Goal: Transaction & Acquisition: Purchase product/service

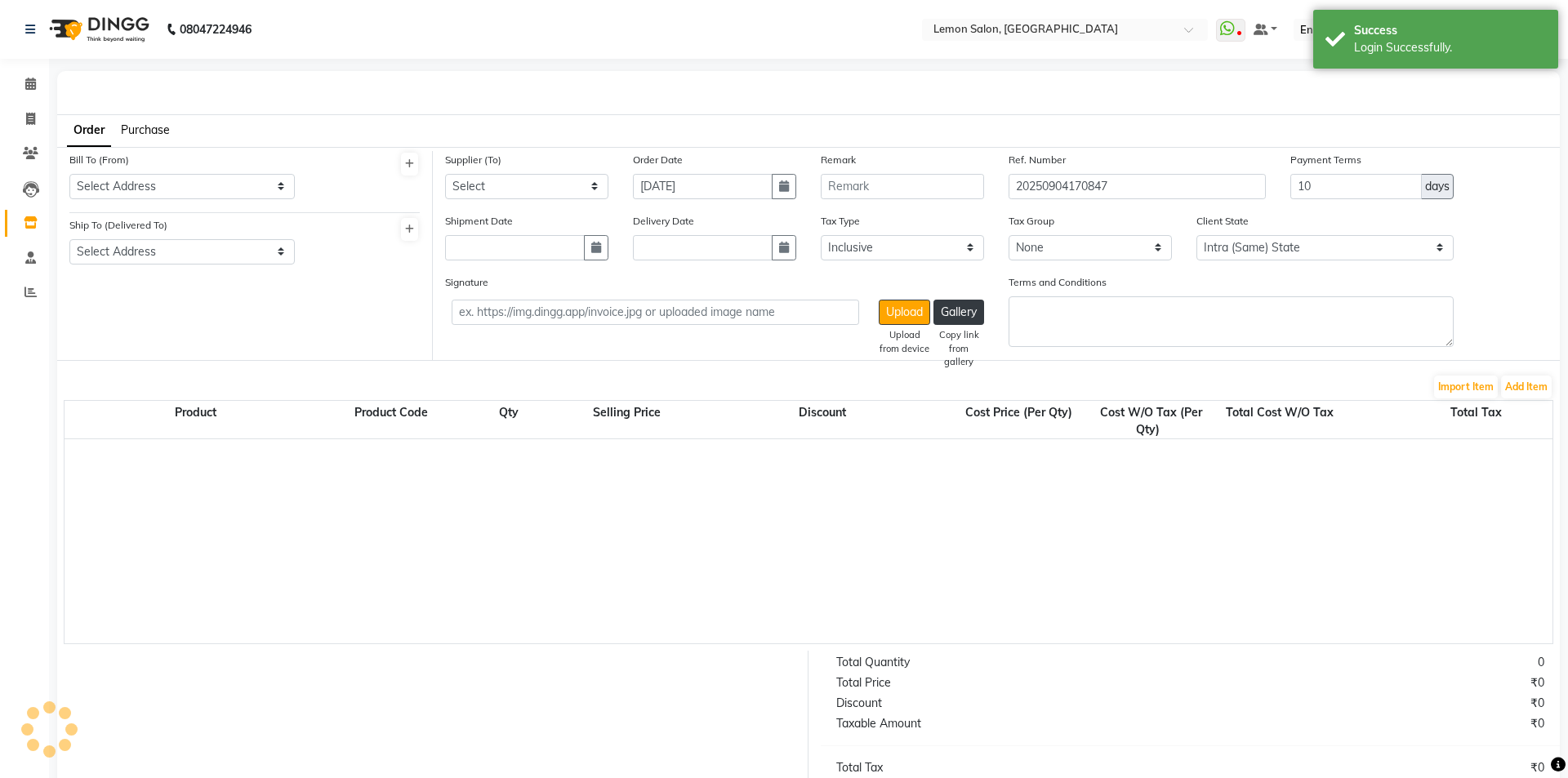
select select "true"
select select "743"
click at [27, 90] on span at bounding box center [30, 84] width 29 height 19
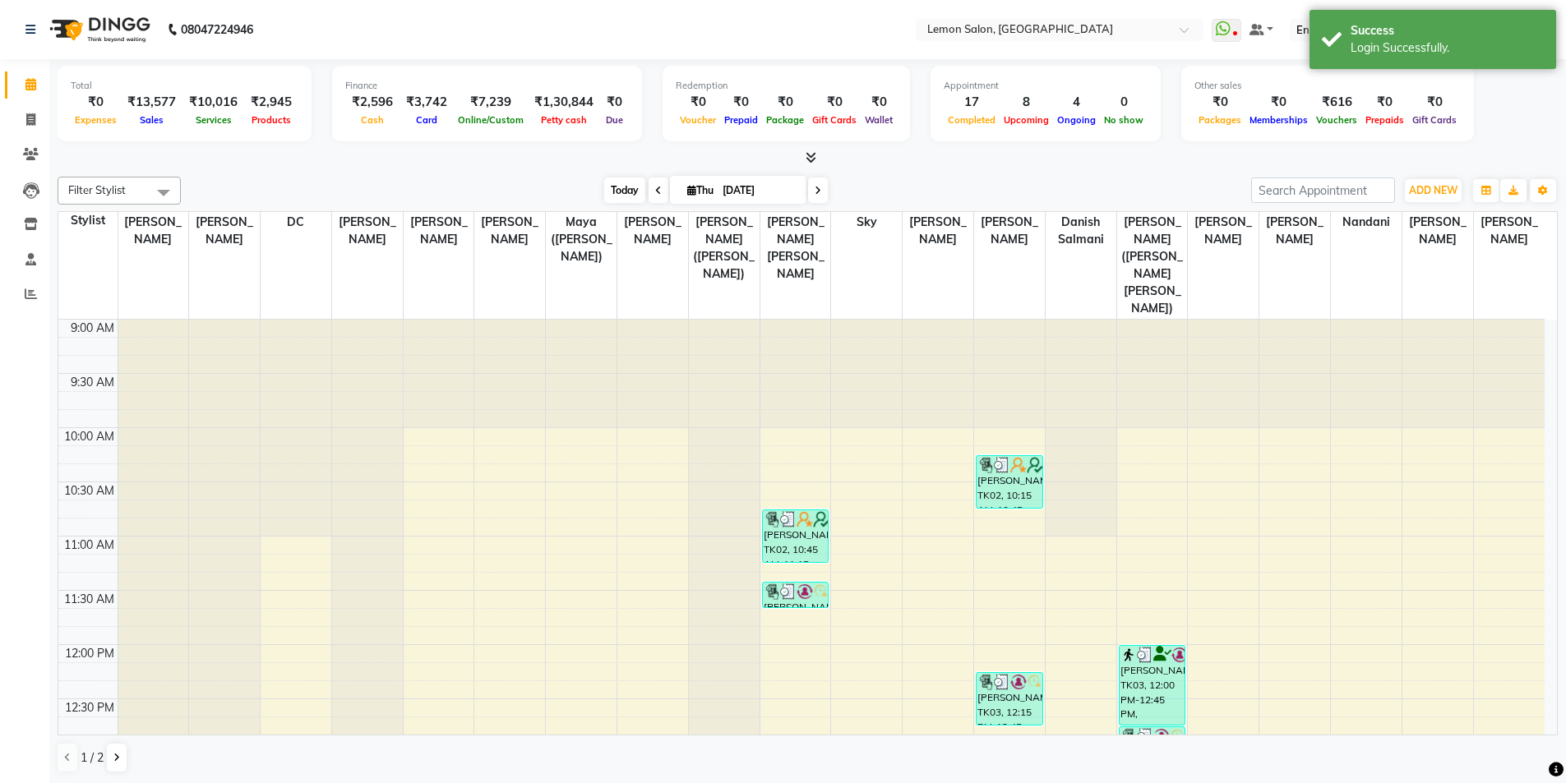
click at [622, 191] on span "Today" at bounding box center [624, 190] width 41 height 25
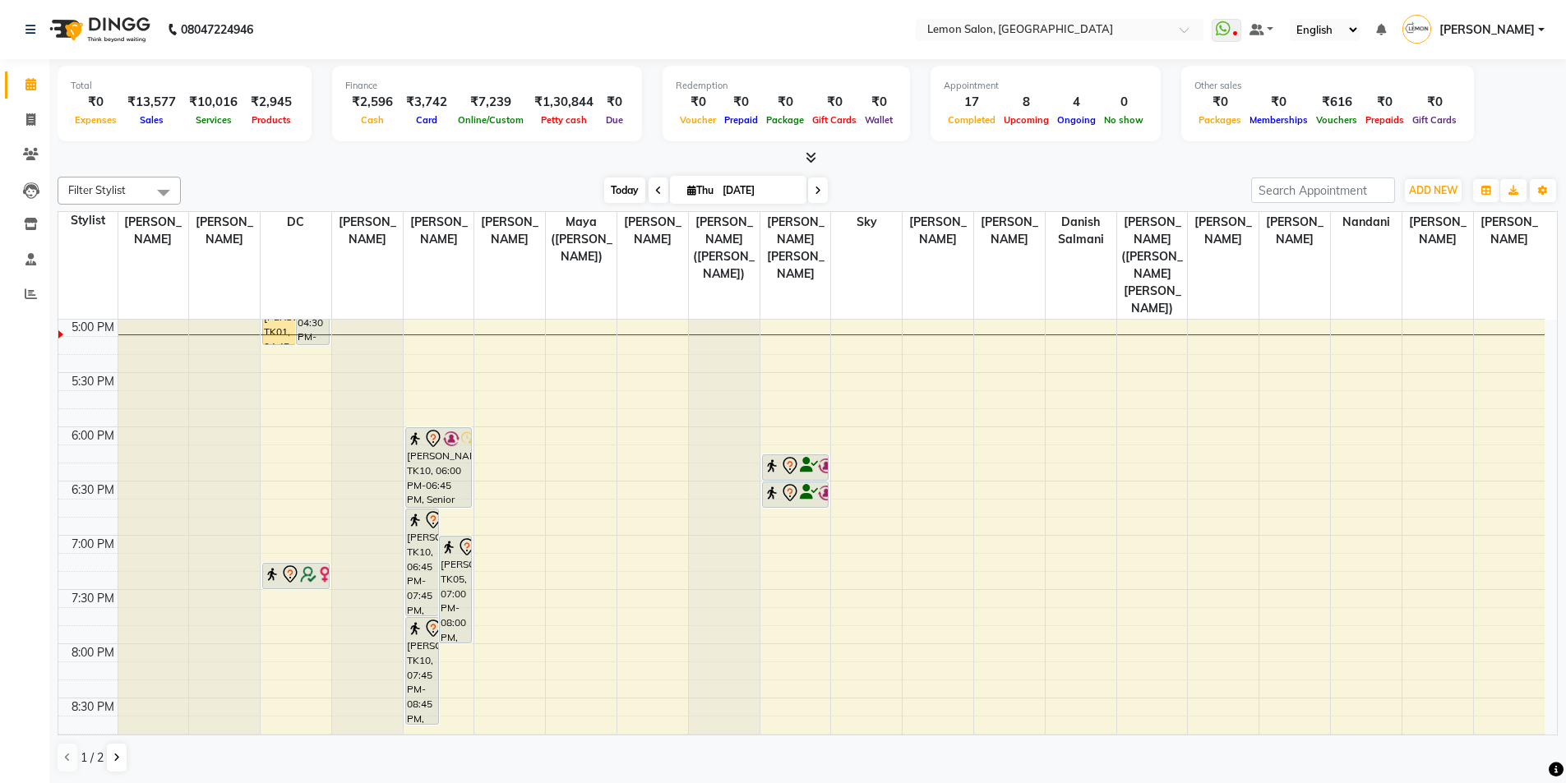
click at [609, 194] on span "Today" at bounding box center [624, 190] width 41 height 25
click at [604, 182] on span "Today" at bounding box center [624, 190] width 41 height 25
click at [30, 296] on icon at bounding box center [31, 294] width 12 height 12
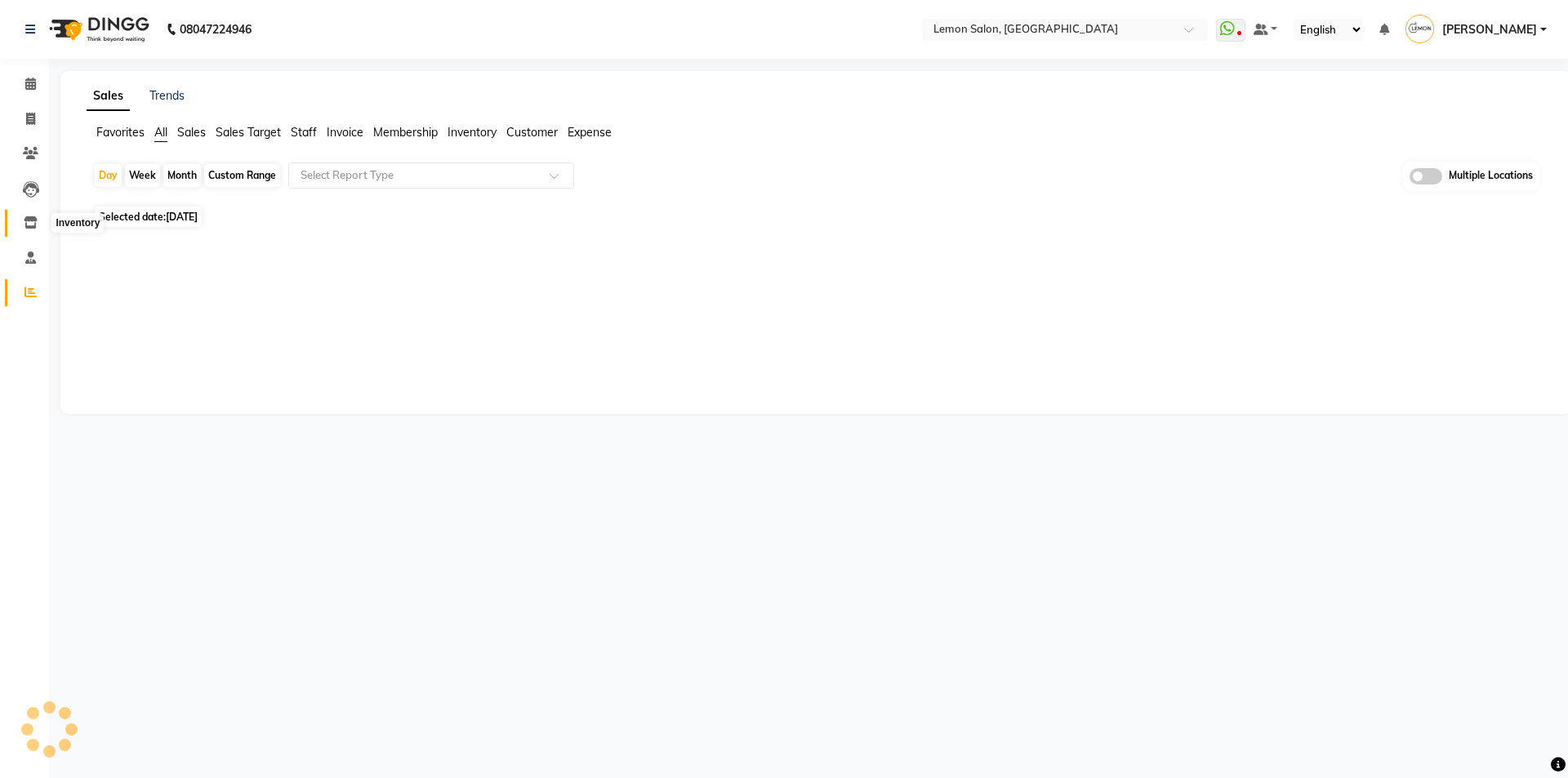
click at [25, 218] on icon at bounding box center [31, 223] width 14 height 12
select select
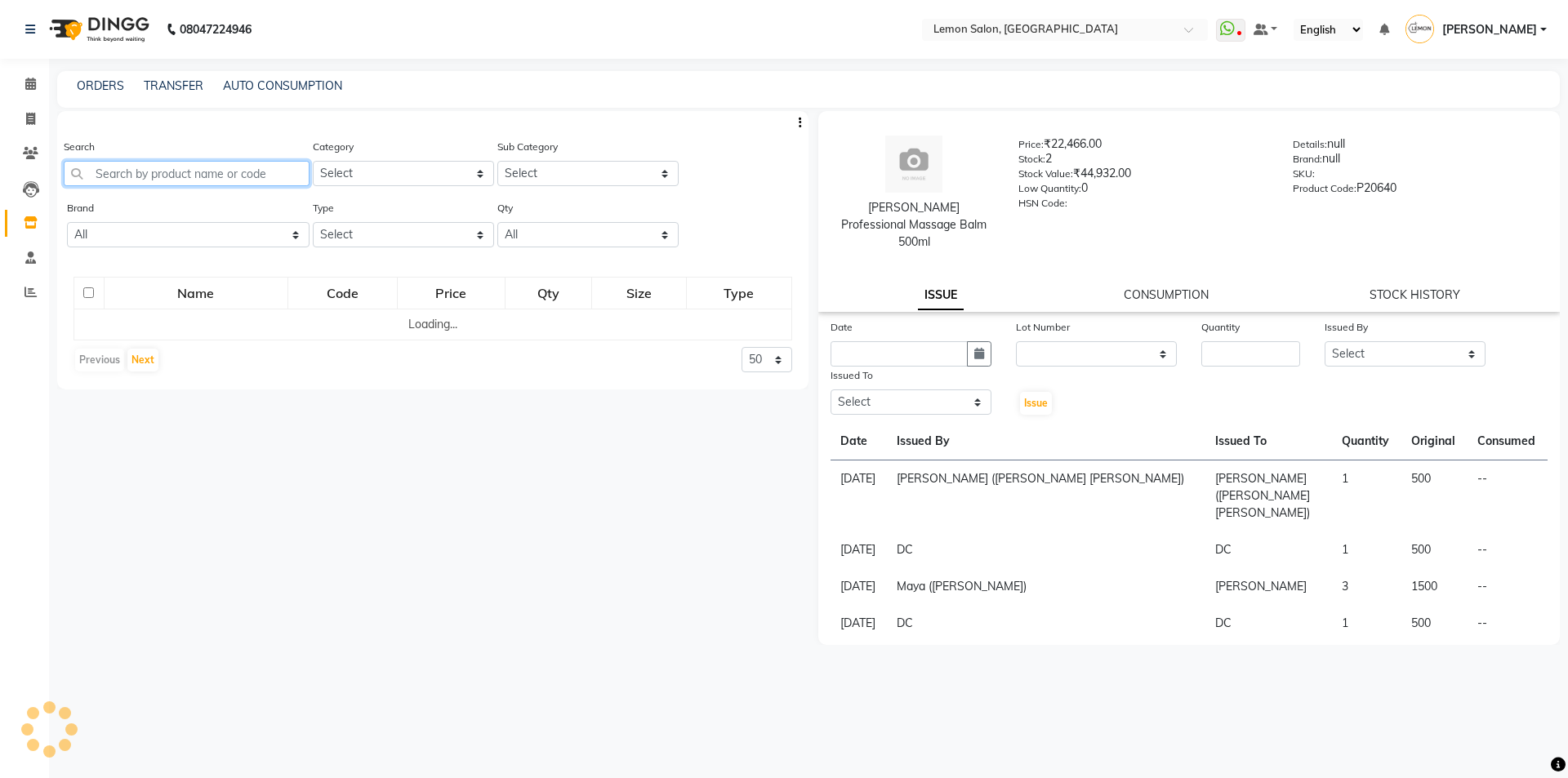
click at [151, 167] on input "text" at bounding box center [186, 173] width 245 height 25
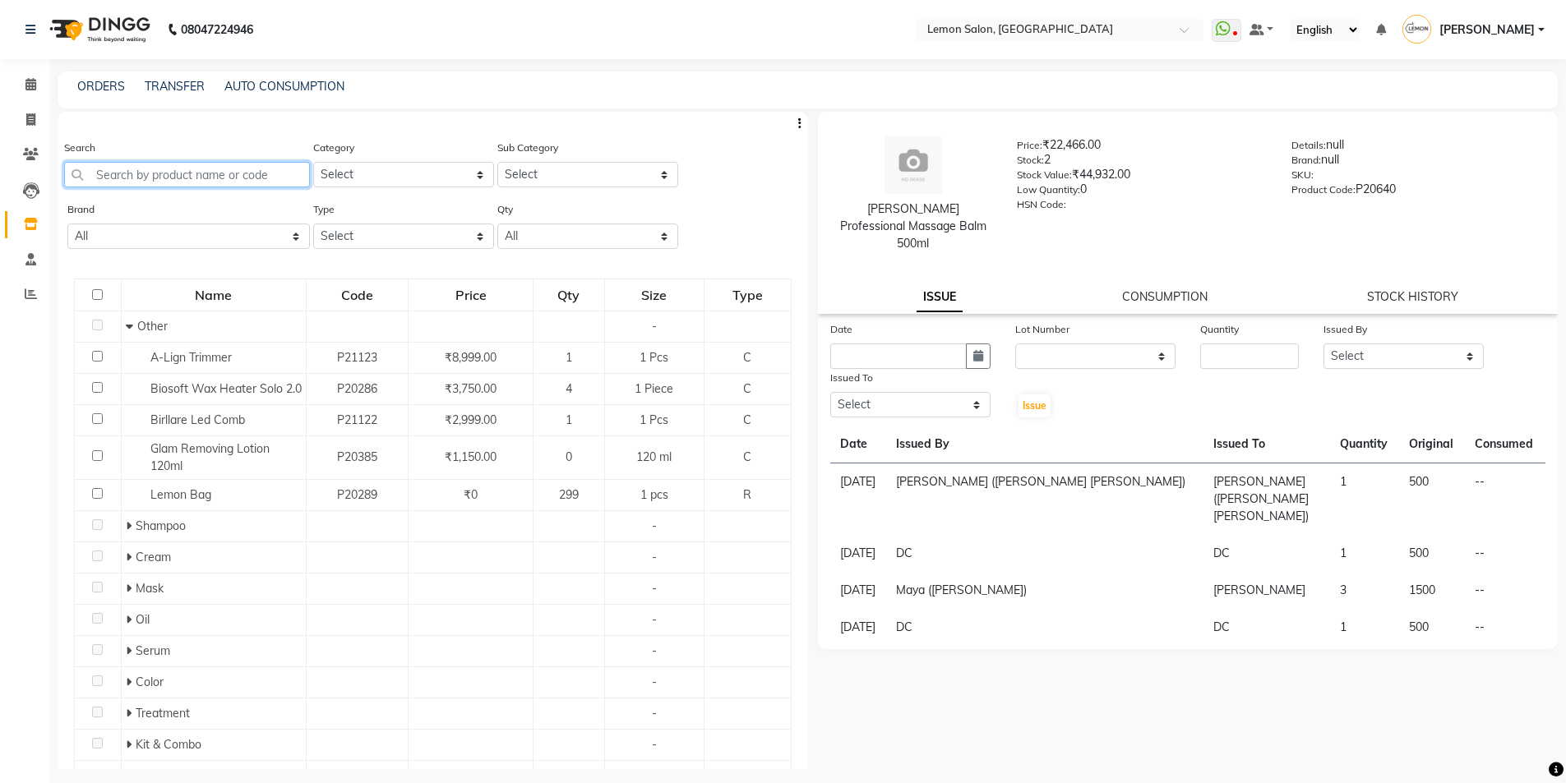
click at [151, 173] on input "text" at bounding box center [187, 174] width 246 height 25
click at [354, 179] on select "Select Hair Skin Makeup Personal Care Appliances Beard Waxing Disposable Thread…" at bounding box center [403, 174] width 181 height 25
click at [540, 174] on select "Select" at bounding box center [587, 174] width 181 height 25
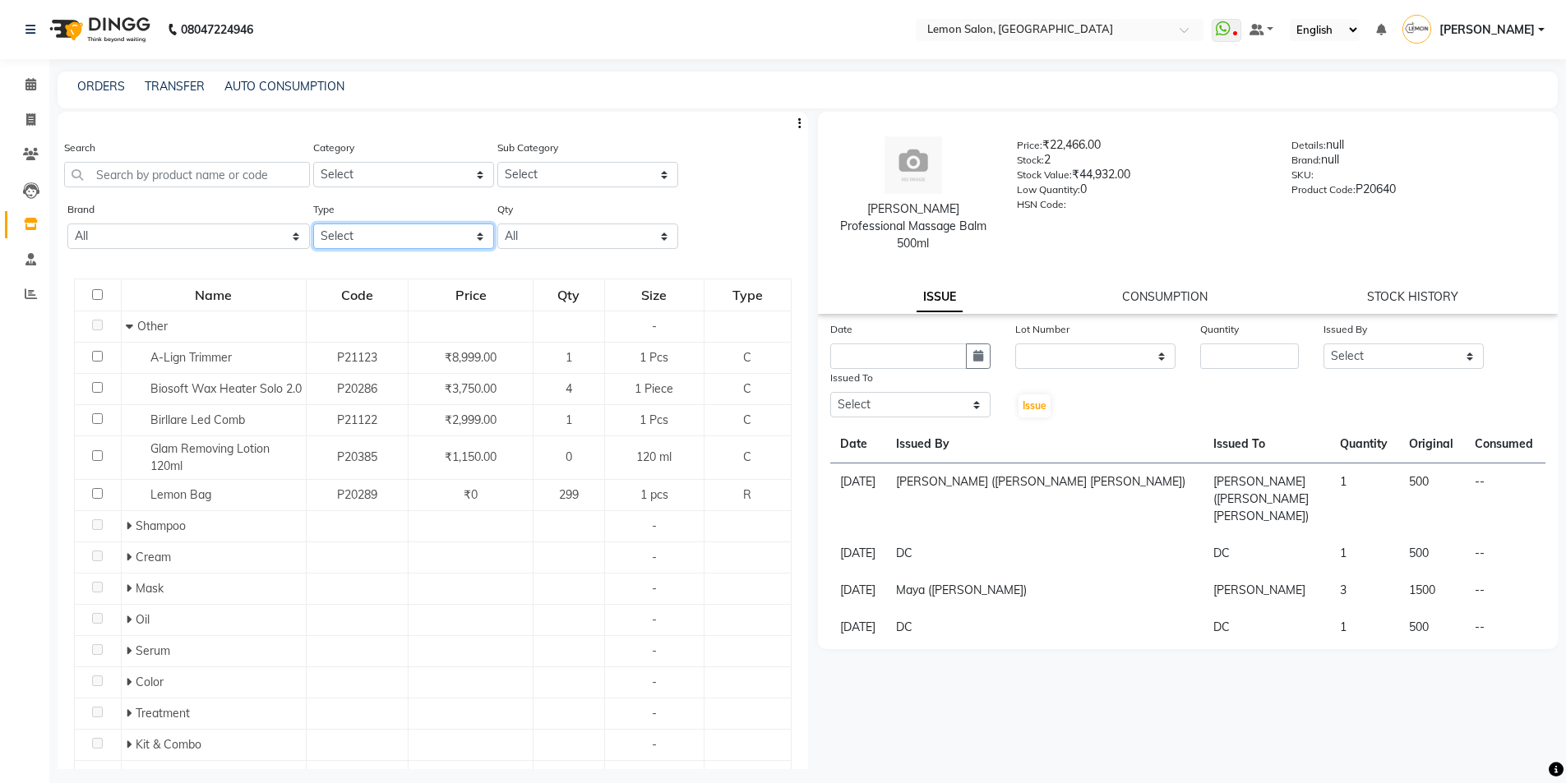
click at [396, 238] on select "Select Both Retail Consumable" at bounding box center [403, 236] width 181 height 25
click at [313, 224] on select "Select Both Retail Consumable" at bounding box center [403, 236] width 181 height 25
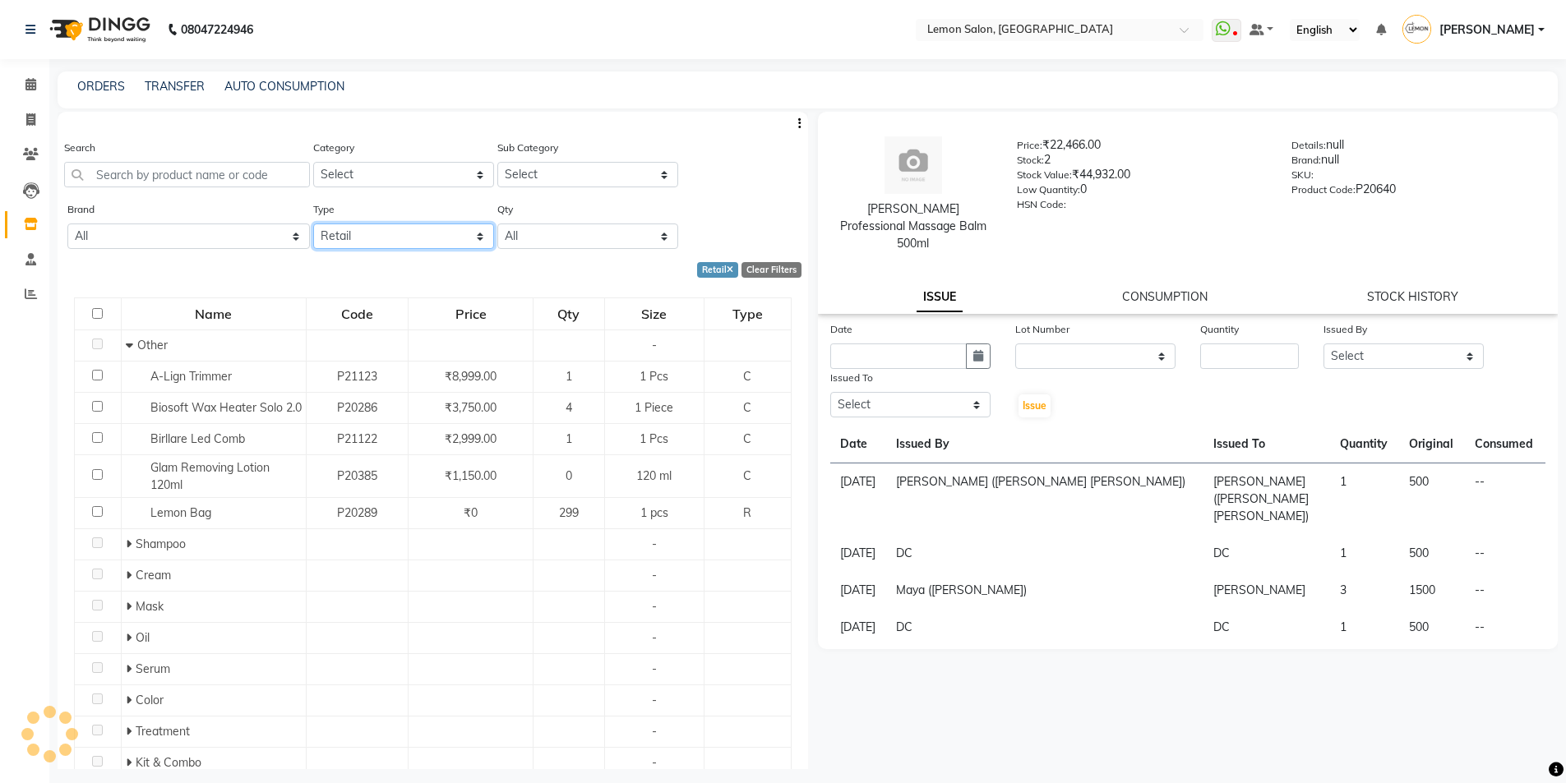
click at [376, 248] on select "Select Both Retail Consumable" at bounding box center [403, 236] width 181 height 25
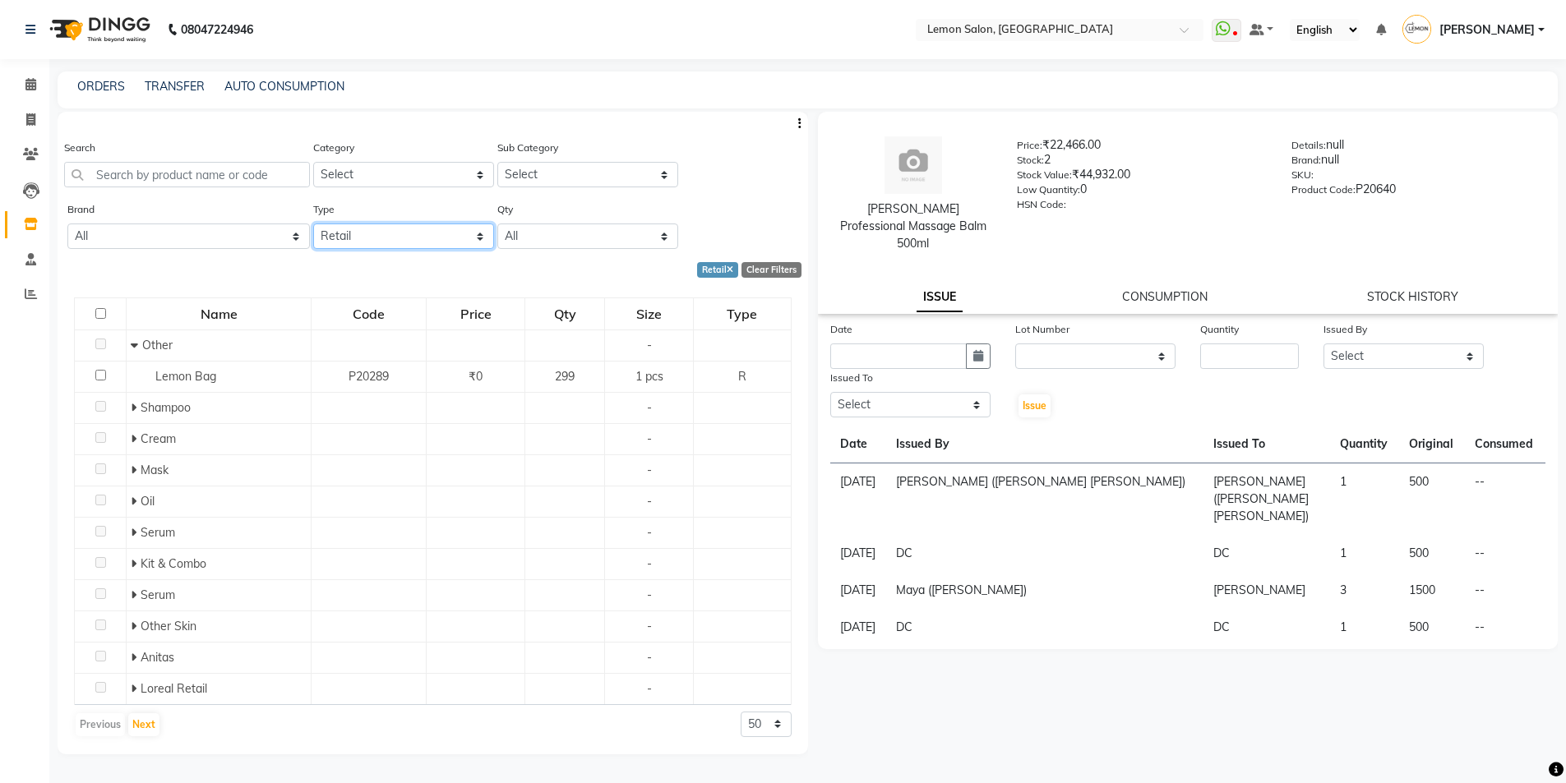
select select "B"
click at [313, 224] on select "Select Both Retail Consumable" at bounding box center [403, 236] width 181 height 25
click at [217, 273] on div "Both Clear Filters" at bounding box center [430, 270] width 744 height 16
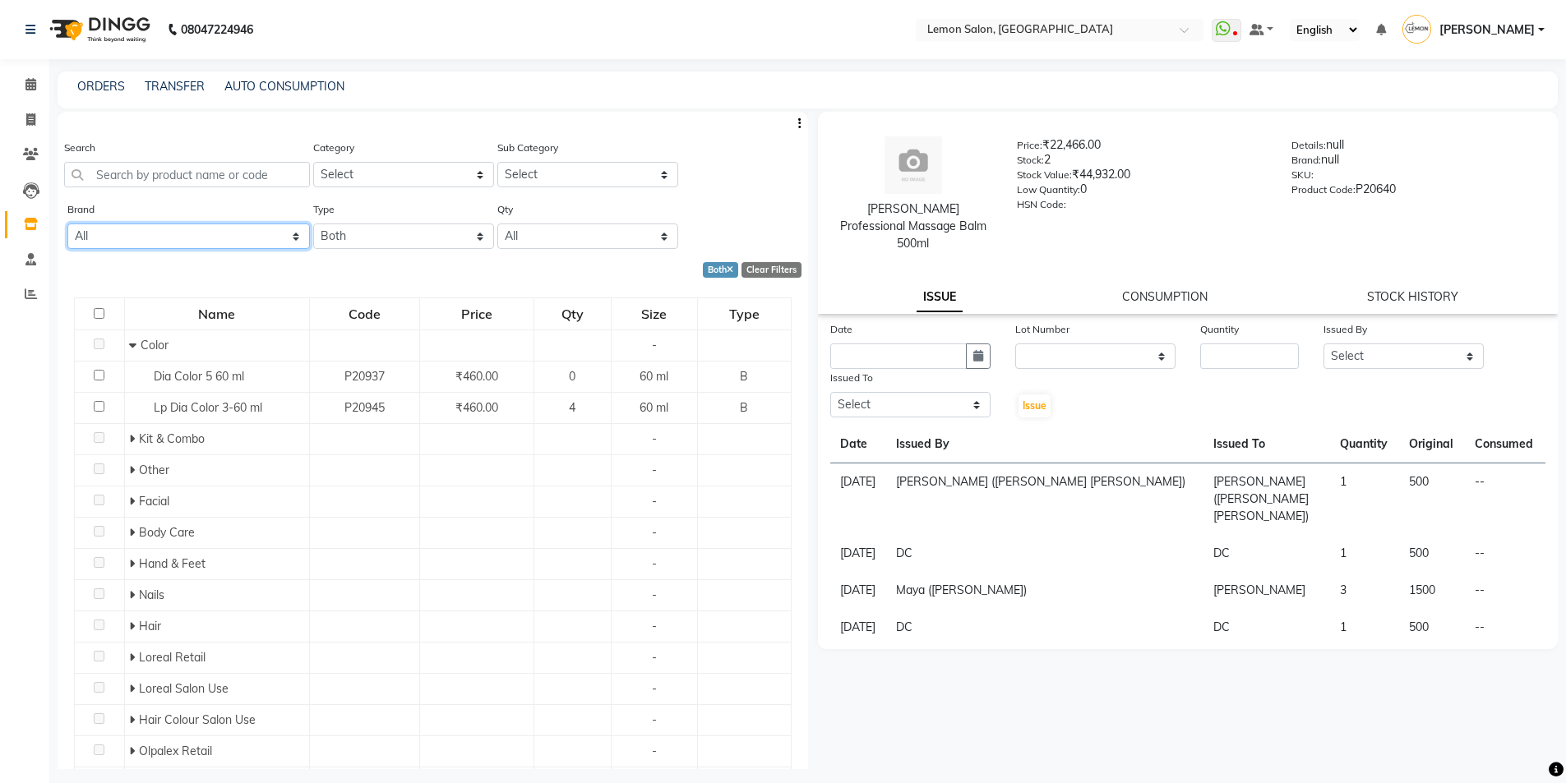
click at [131, 238] on select "All - Kerastase Loreal Null Redked Redken Streax" at bounding box center [188, 236] width 243 height 25
click at [182, 178] on input "text" at bounding box center [187, 174] width 246 height 25
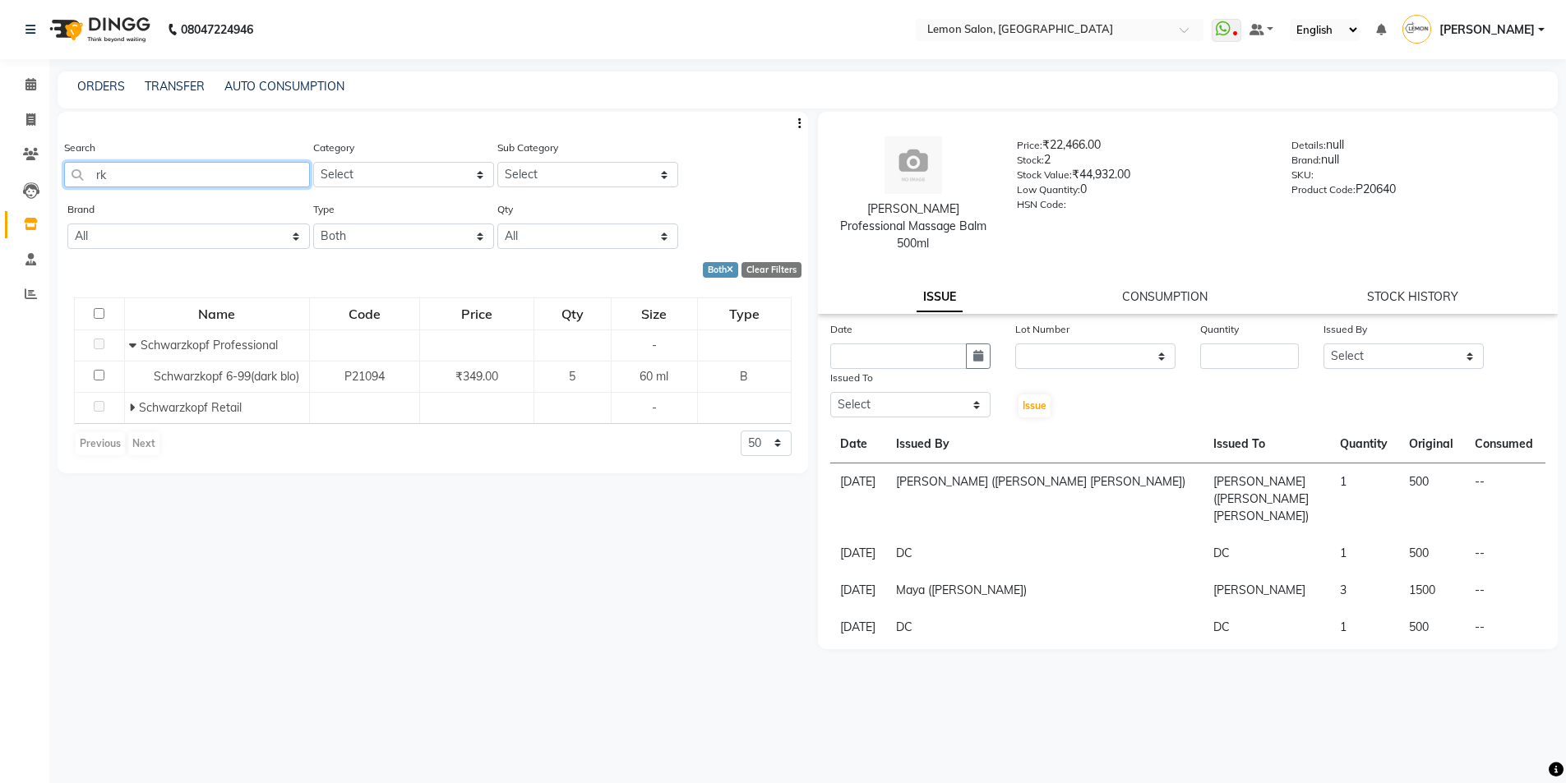
type input "r"
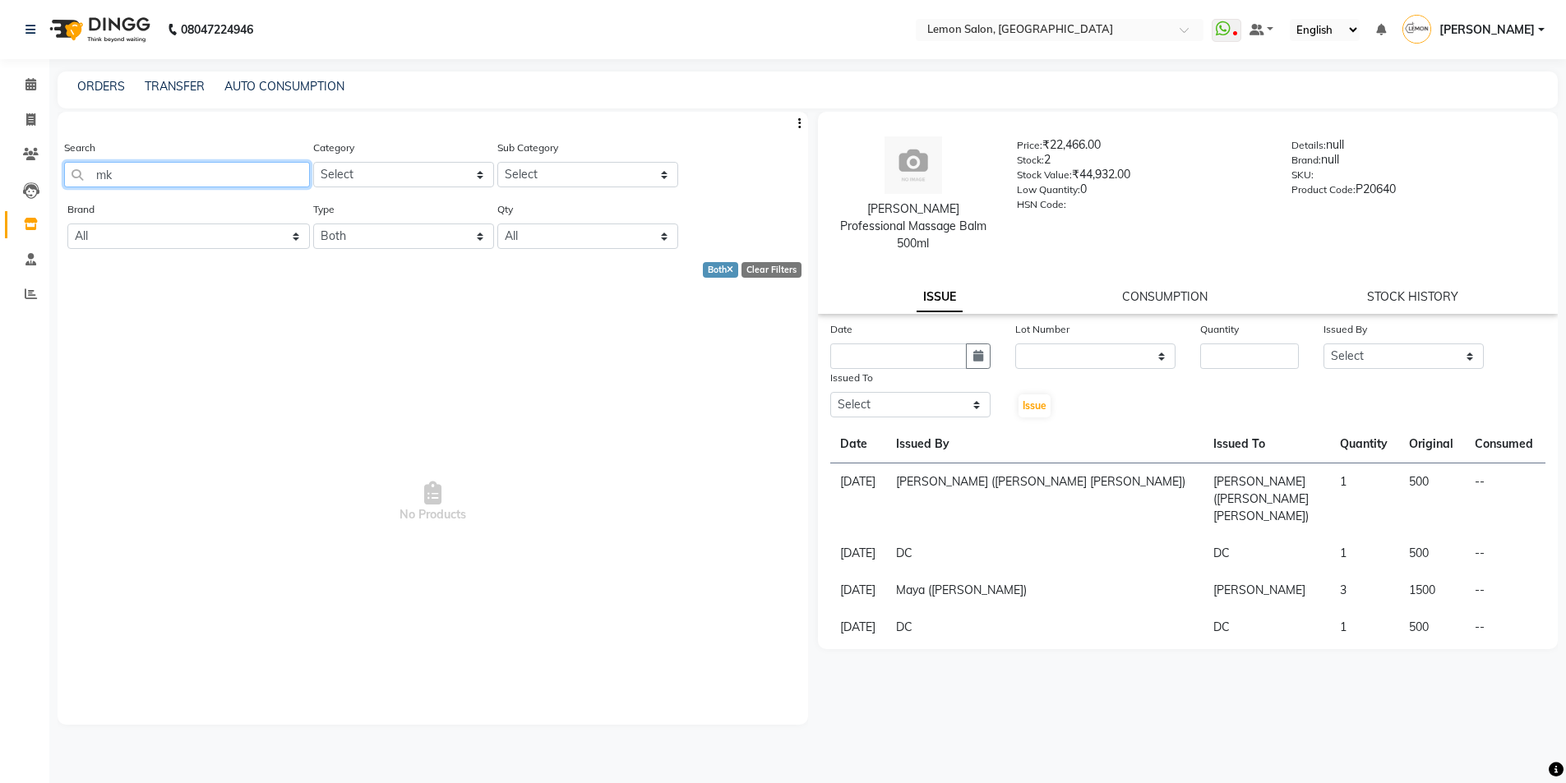
type input "m"
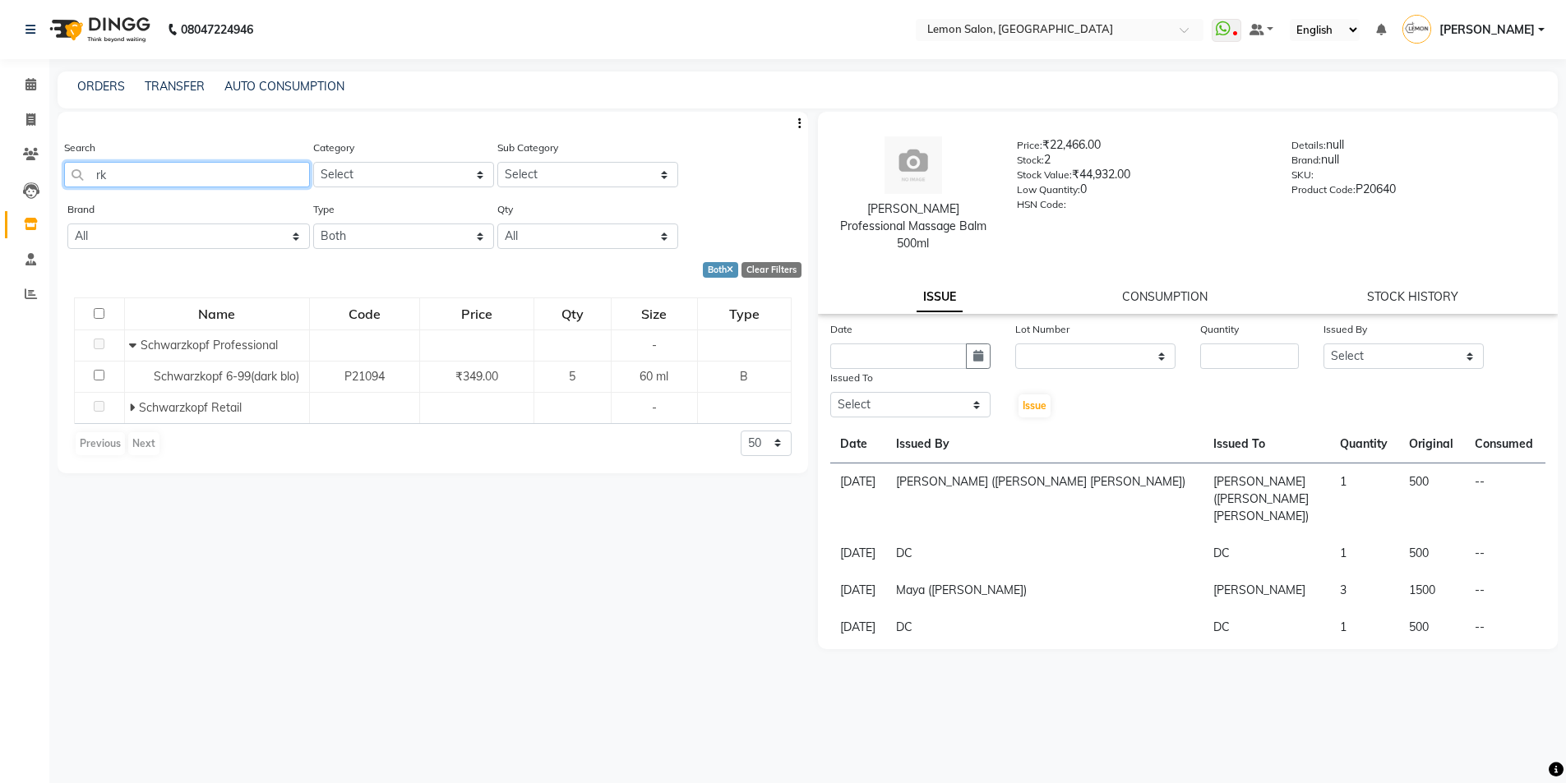
type input "rk"
drag, startPoint x: 420, startPoint y: 236, endPoint x: 412, endPoint y: 234, distance: 8.4
click at [420, 236] on select "Select Both Retail Consumable" at bounding box center [403, 236] width 181 height 25
drag, startPoint x: 108, startPoint y: 284, endPoint x: 22, endPoint y: 238, distance: 97.1
click at [91, 284] on div "Name Code Price Qty Size Type Schwarzkopf Professional - Schwarzkopf 6-99(dark …" at bounding box center [433, 377] width 751 height 192
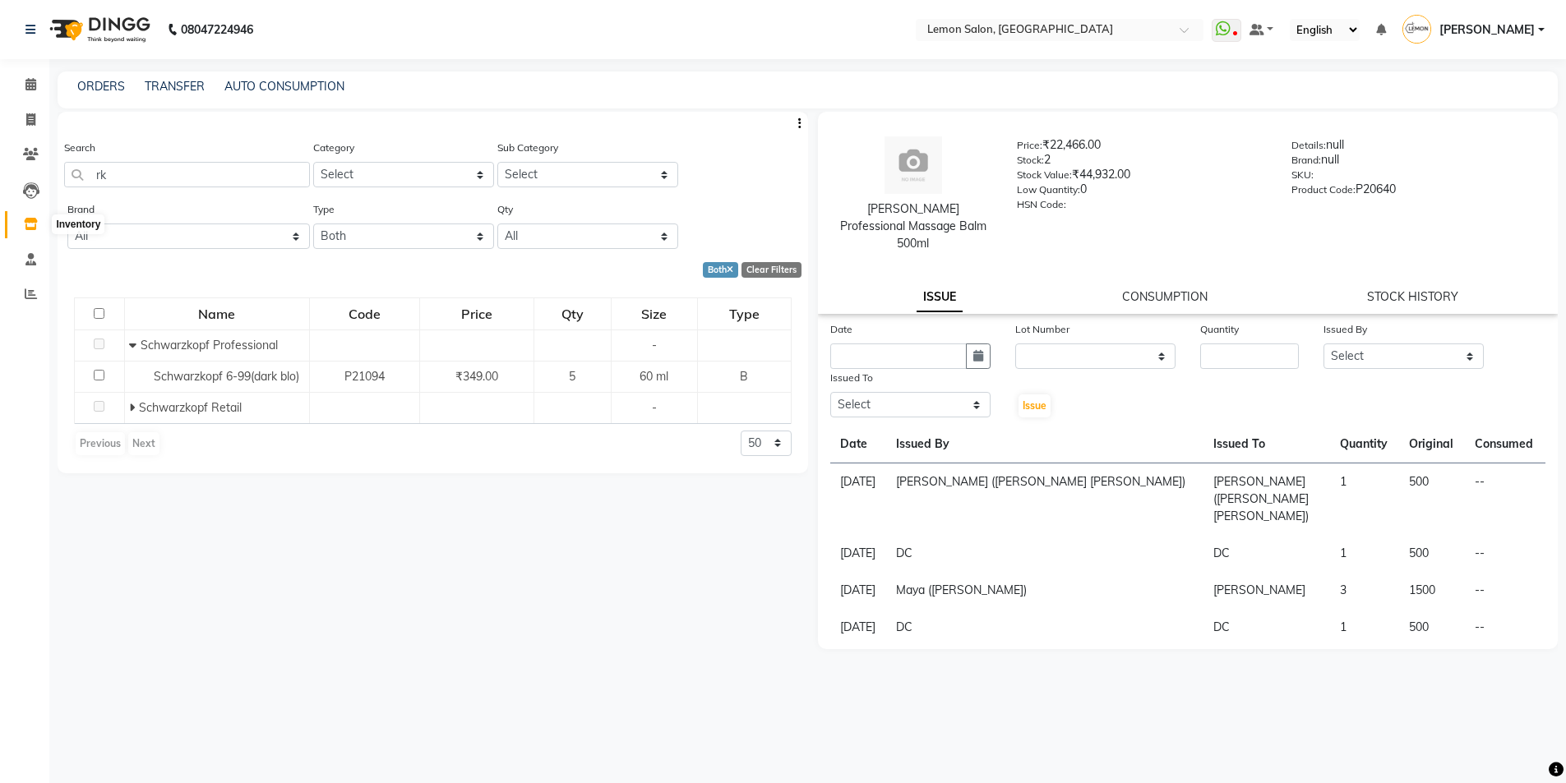
click at [34, 215] on span at bounding box center [30, 224] width 29 height 19
click at [35, 256] on icon at bounding box center [30, 259] width 11 height 12
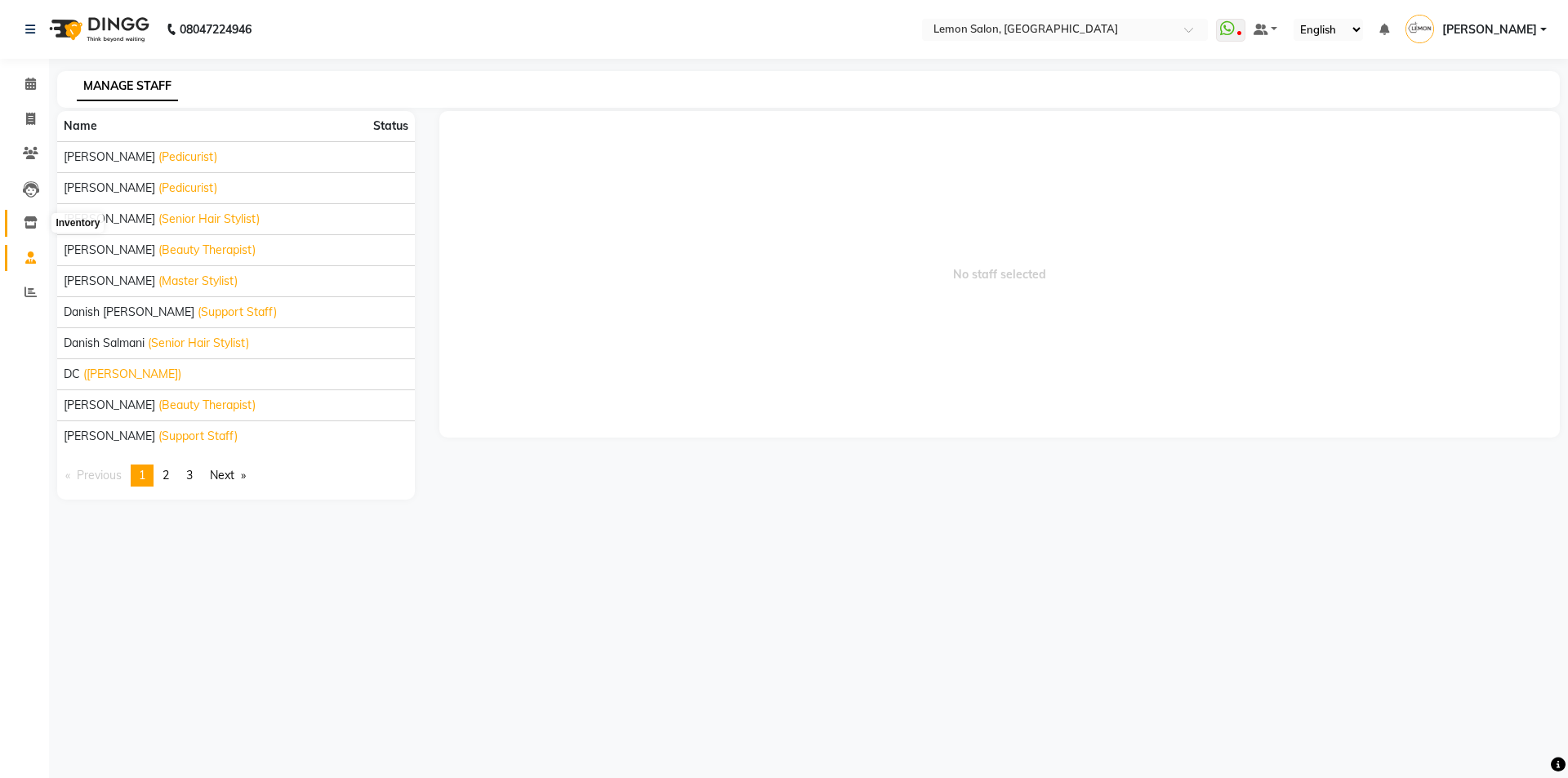
click at [36, 219] on icon at bounding box center [31, 223] width 14 height 12
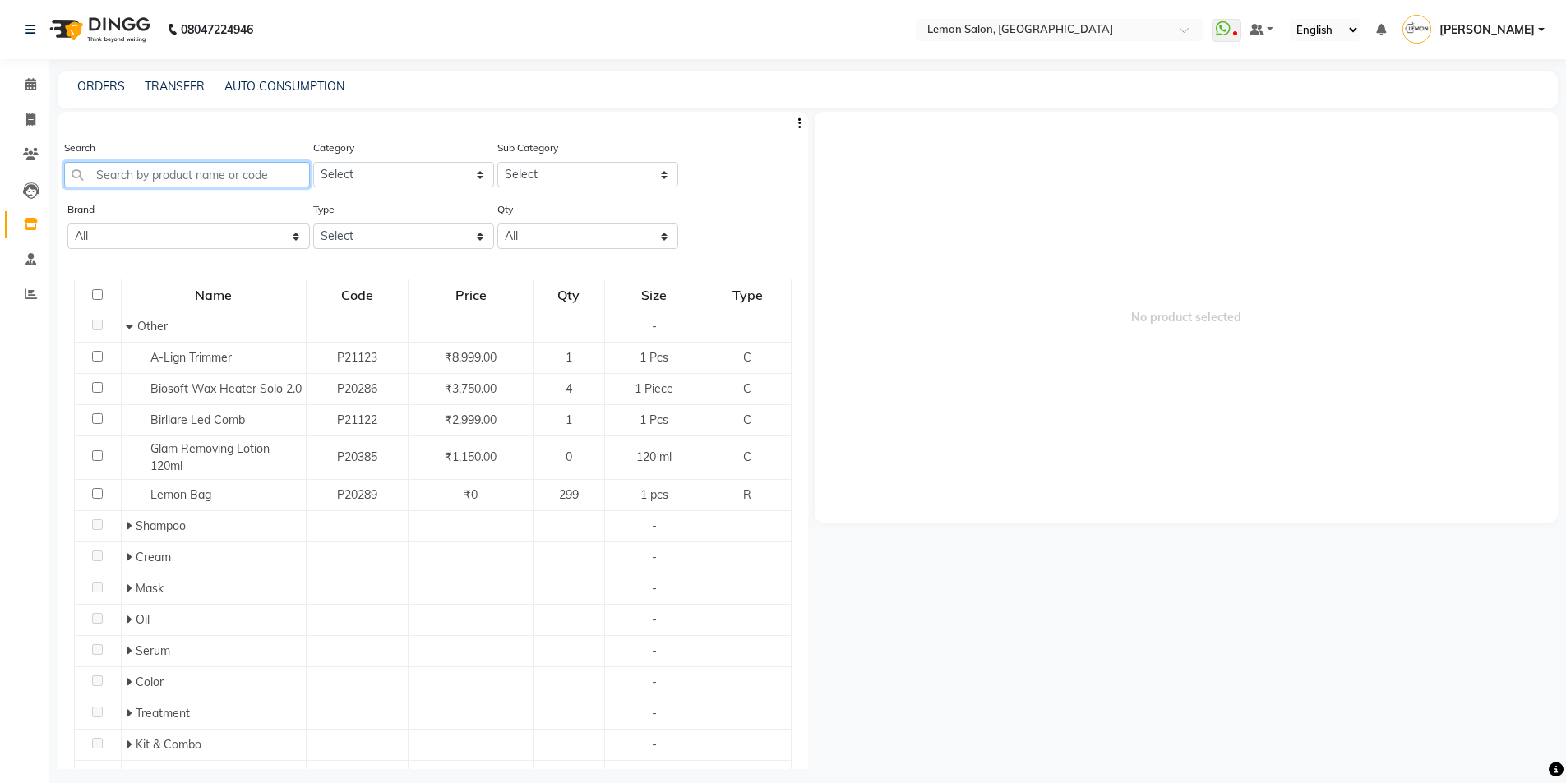
click at [184, 170] on input "text" at bounding box center [187, 174] width 246 height 25
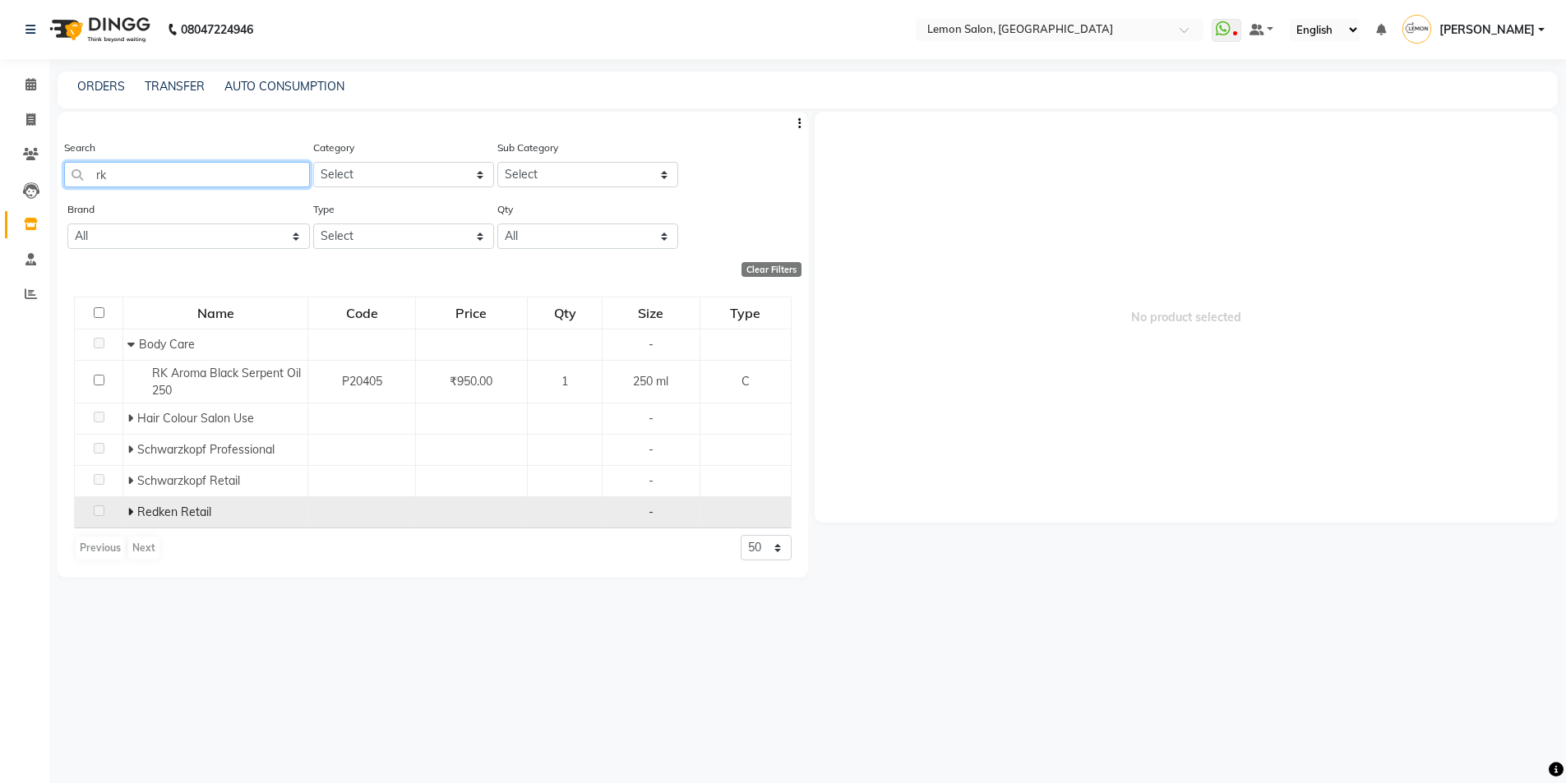
type input "rk"
click at [133, 504] on div "Redken Retail" at bounding box center [215, 512] width 176 height 17
click at [130, 511] on icon at bounding box center [130, 512] width 6 height 12
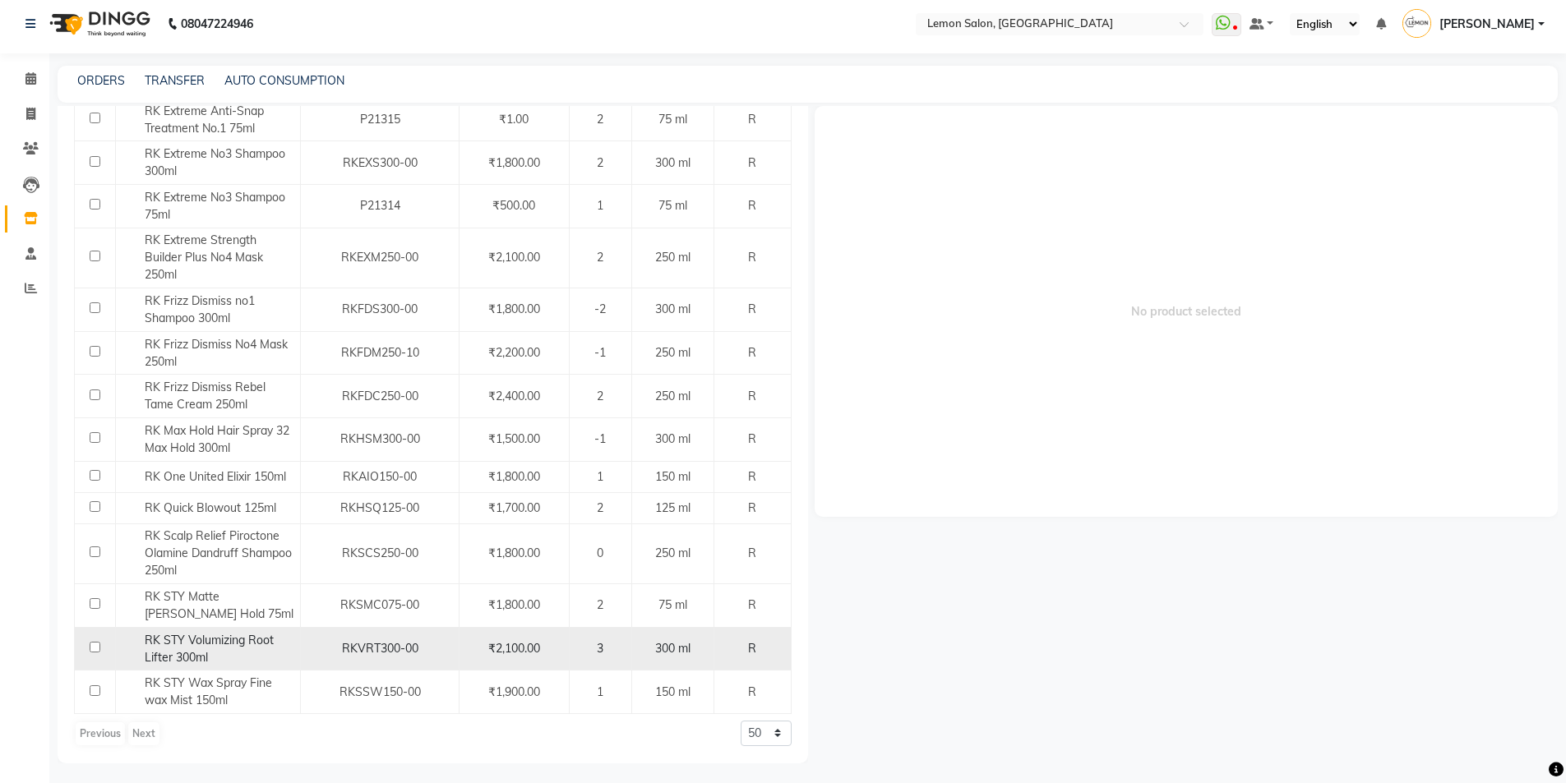
scroll to position [11, 0]
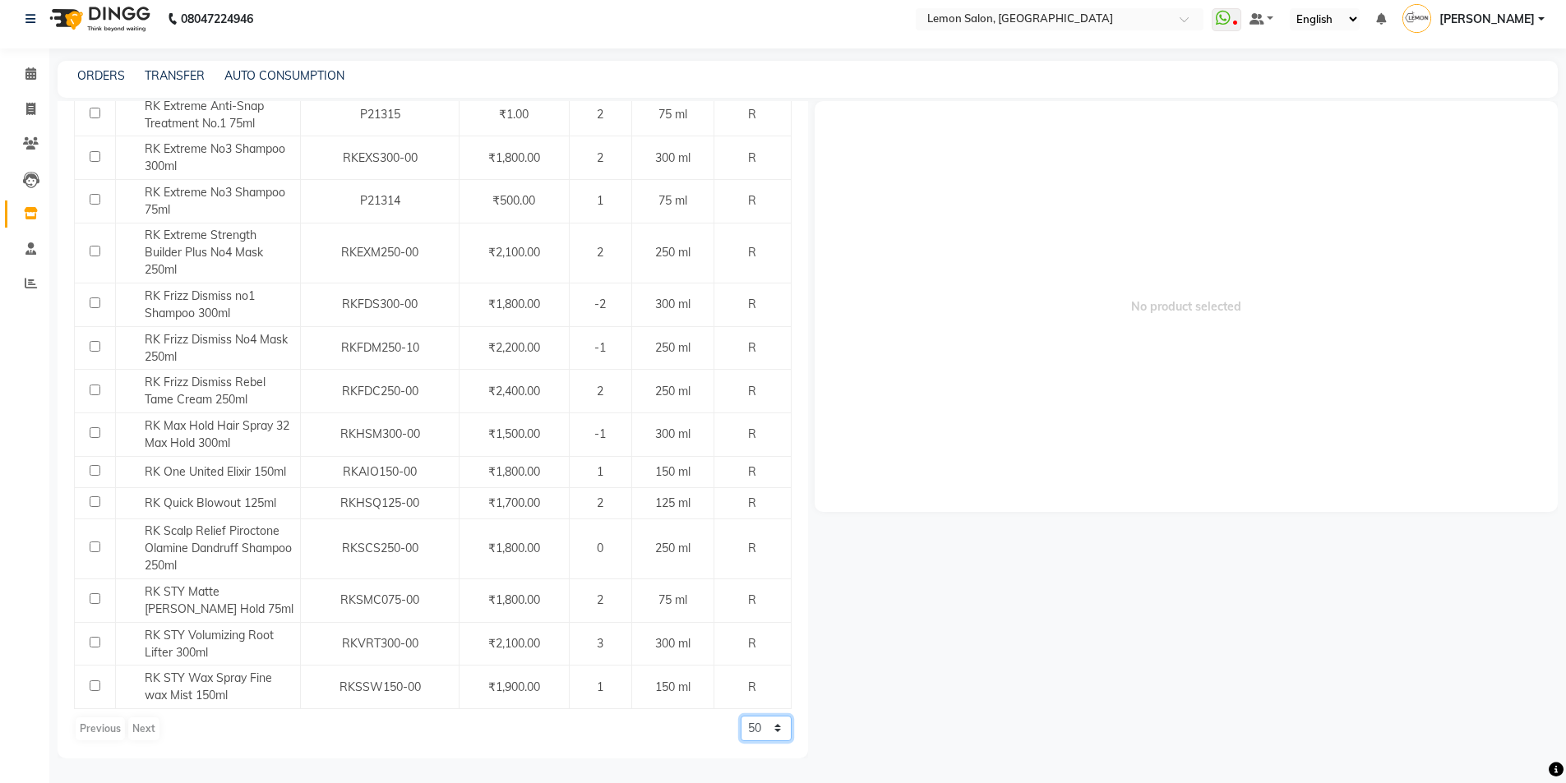
drag, startPoint x: 737, startPoint y: 726, endPoint x: 747, endPoint y: 728, distance: 10.8
click at [741, 726] on select "50 100 500" at bounding box center [766, 728] width 51 height 25
click at [741, 716] on select "50 100 500" at bounding box center [766, 728] width 51 height 25
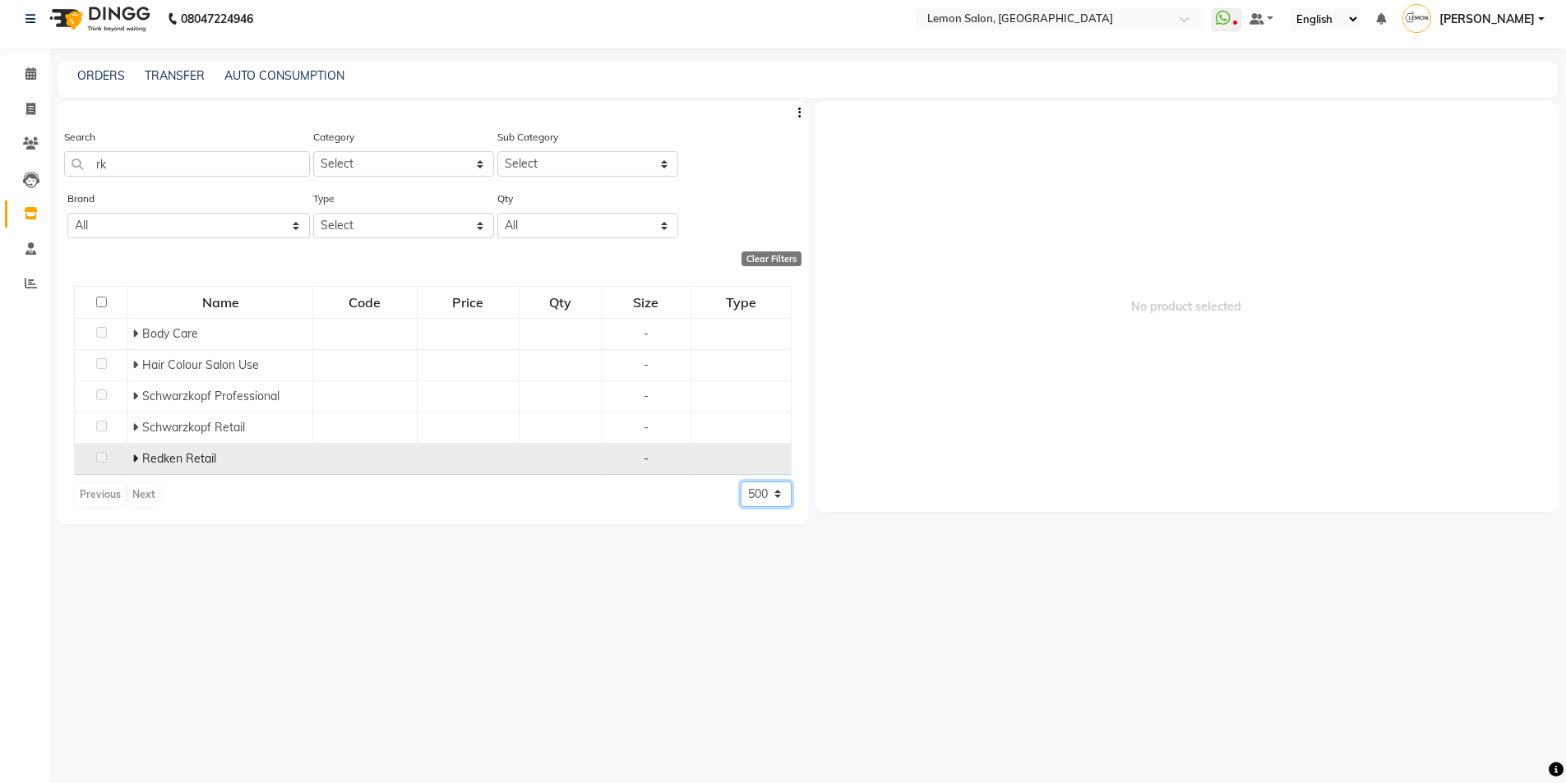
scroll to position [0, 0]
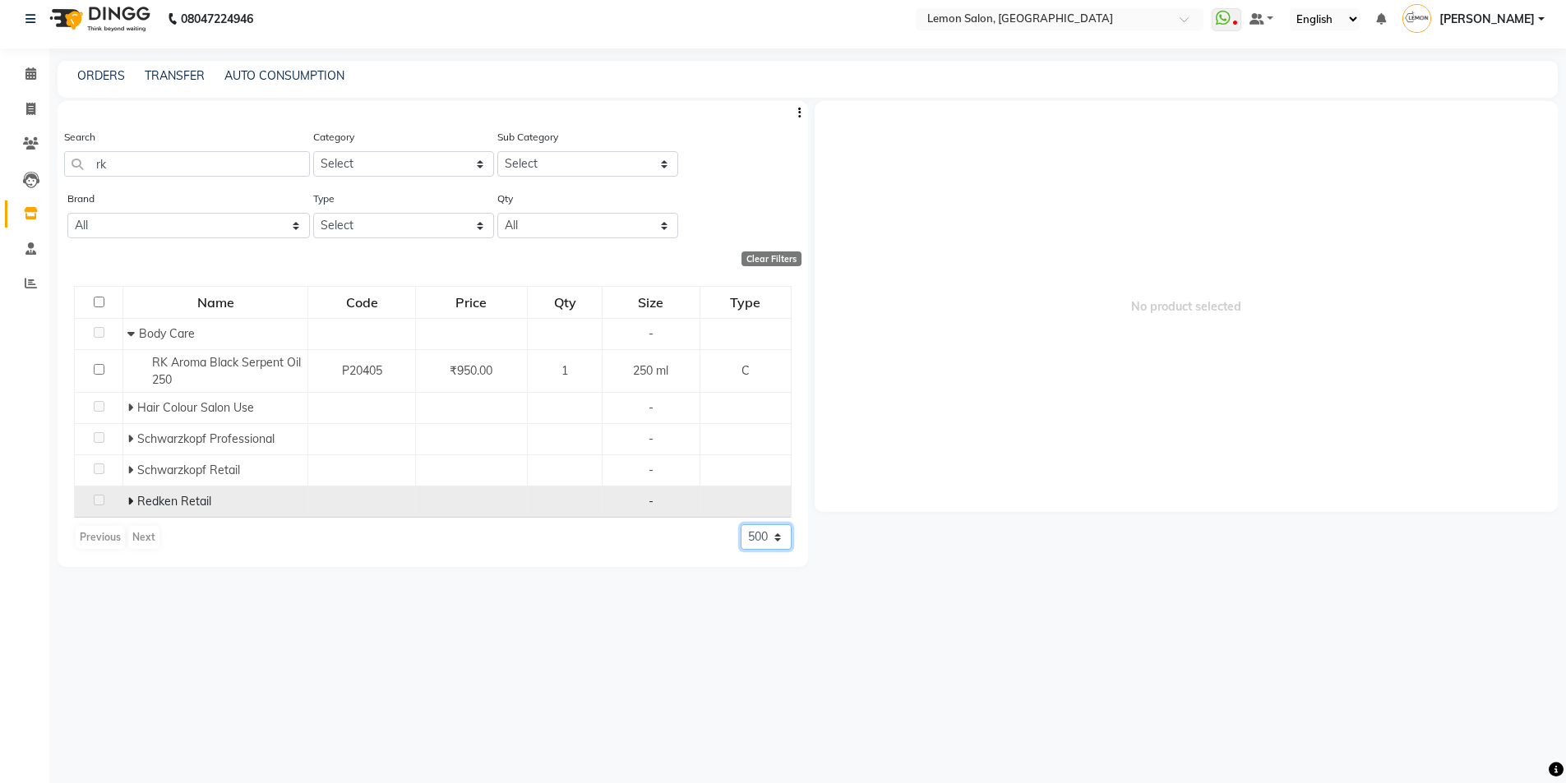
click at [757, 541] on select "50 100 500" at bounding box center [766, 536] width 51 height 25
click at [741, 524] on select "50 100 500" at bounding box center [766, 536] width 51 height 25
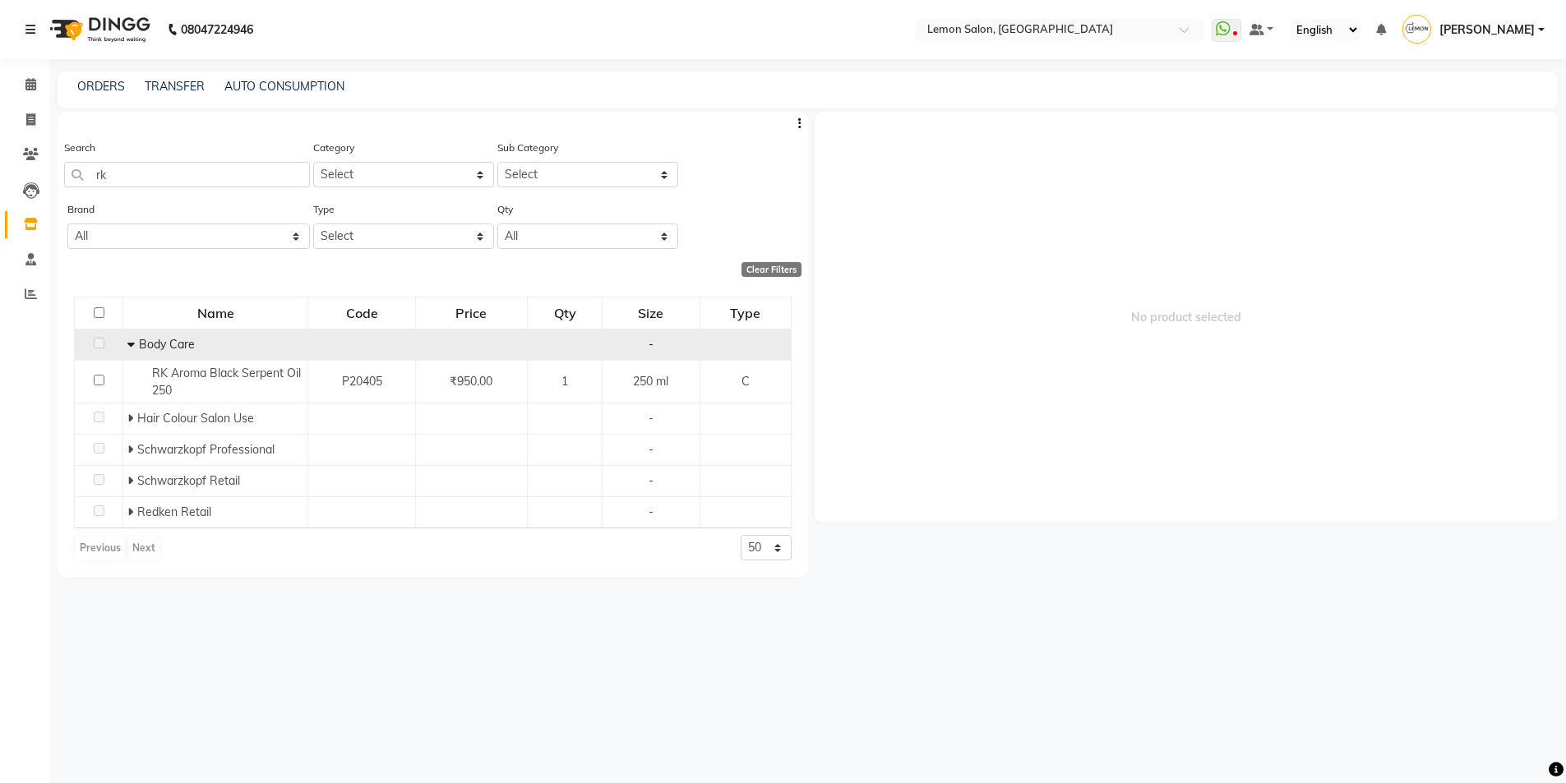
click at [131, 342] on icon at bounding box center [130, 345] width 7 height 12
click at [131, 342] on td "Body Care" at bounding box center [220, 344] width 185 height 31
click at [778, 512] on select "50 100 500" at bounding box center [766, 504] width 51 height 25
select select "500"
click at [741, 492] on select "50 100 500" at bounding box center [766, 504] width 51 height 25
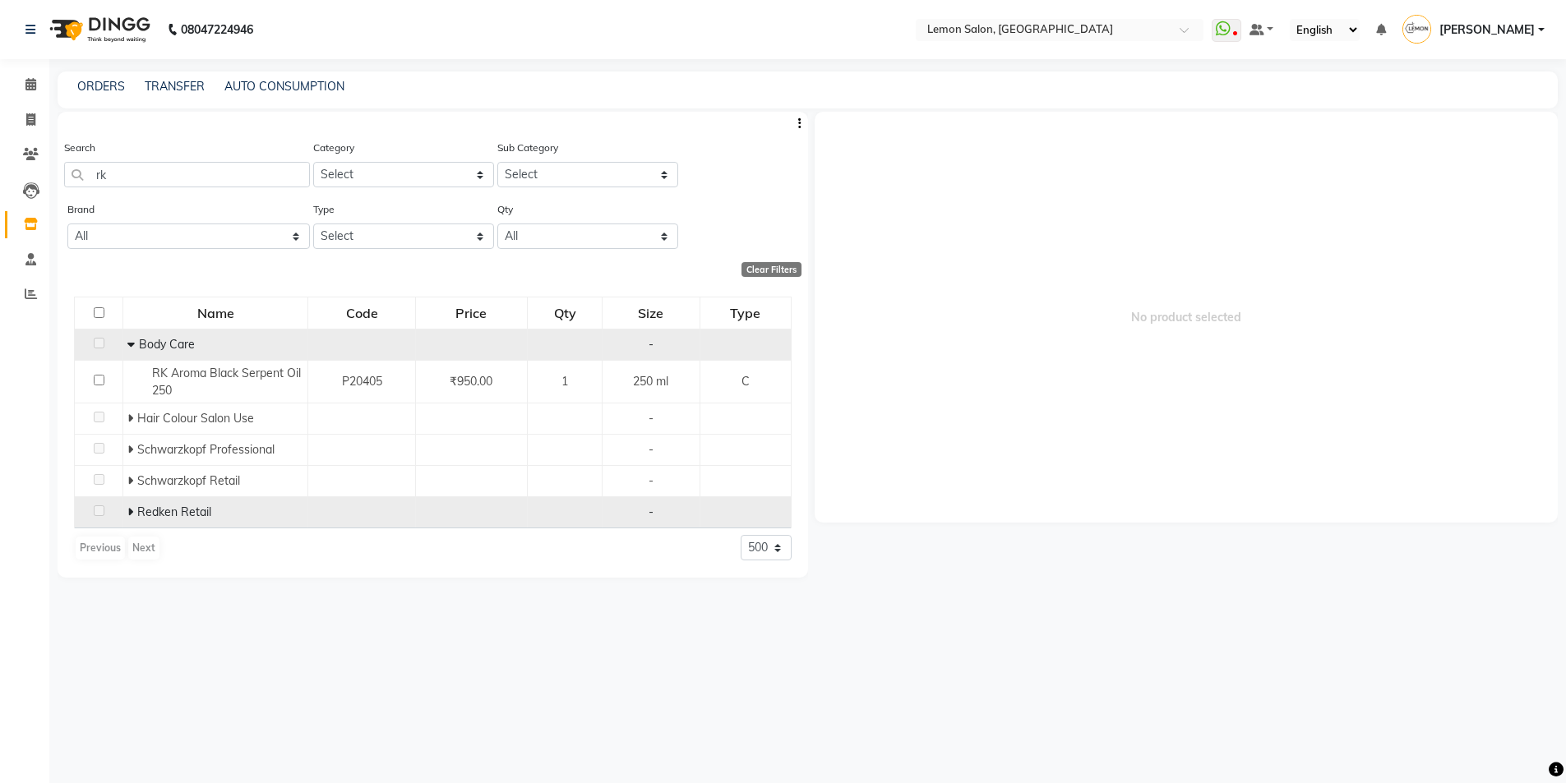
click at [134, 511] on span at bounding box center [132, 512] width 10 height 15
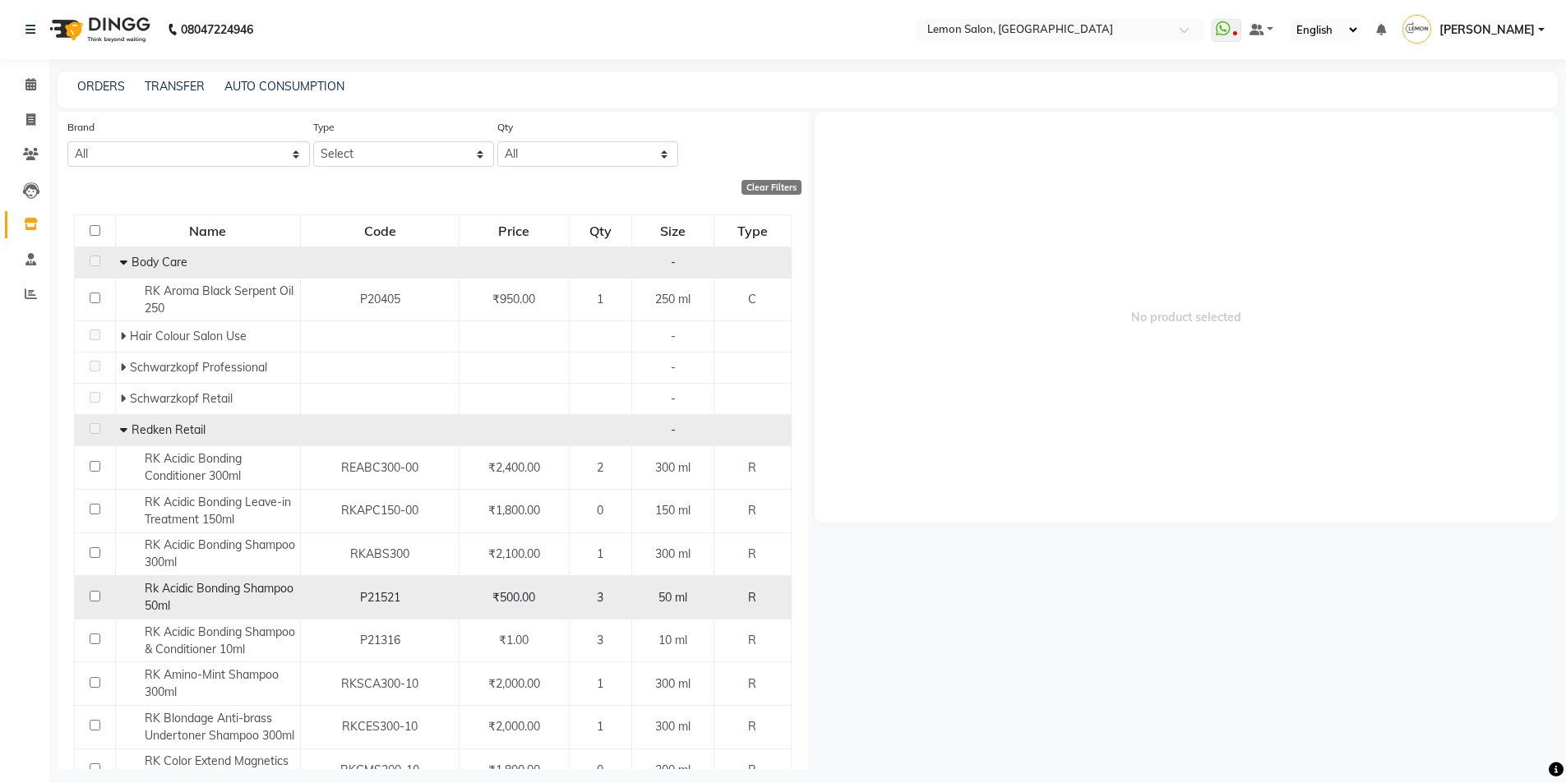
scroll to position [164, 0]
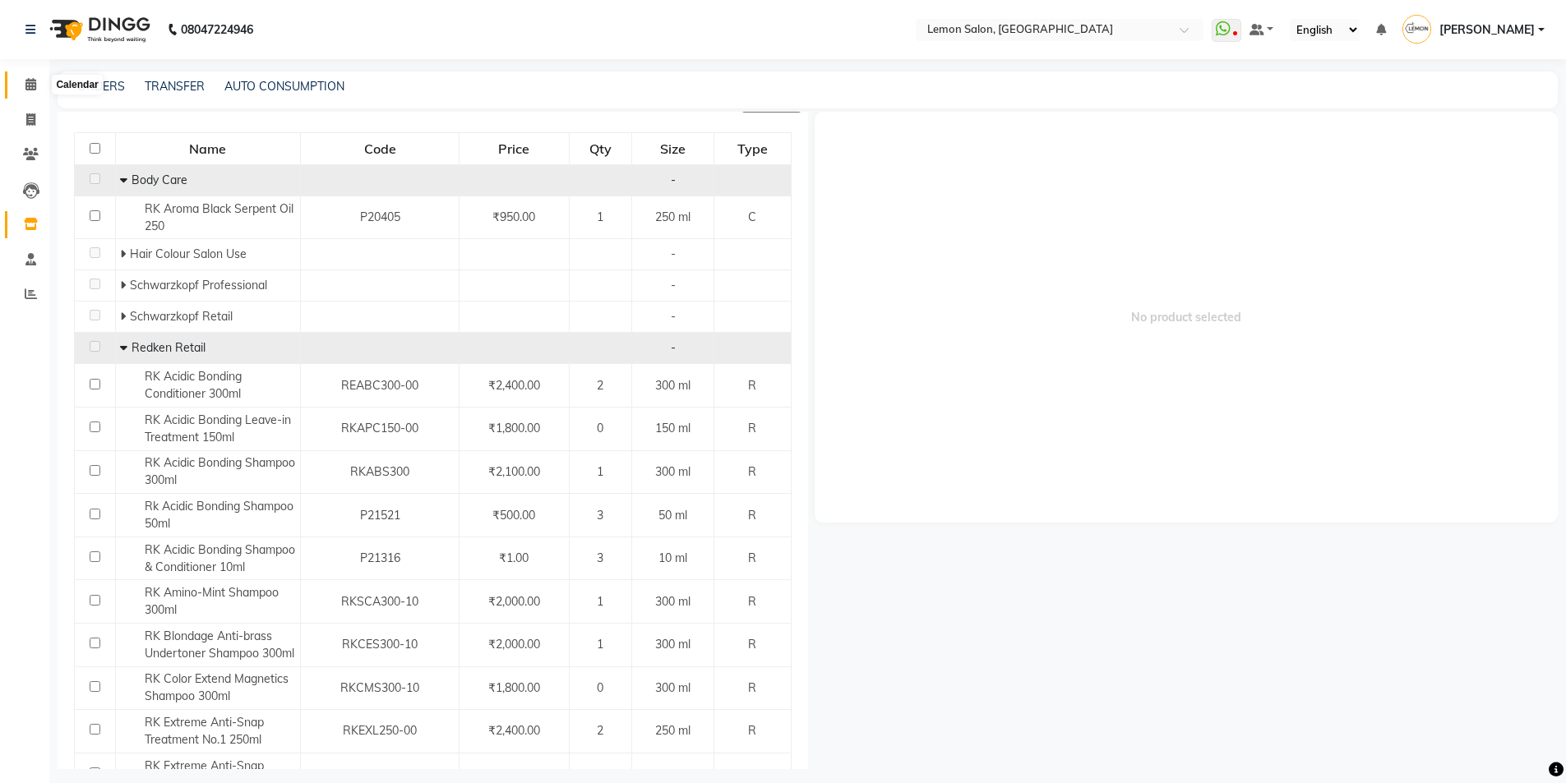
click at [26, 80] on icon at bounding box center [30, 84] width 11 height 12
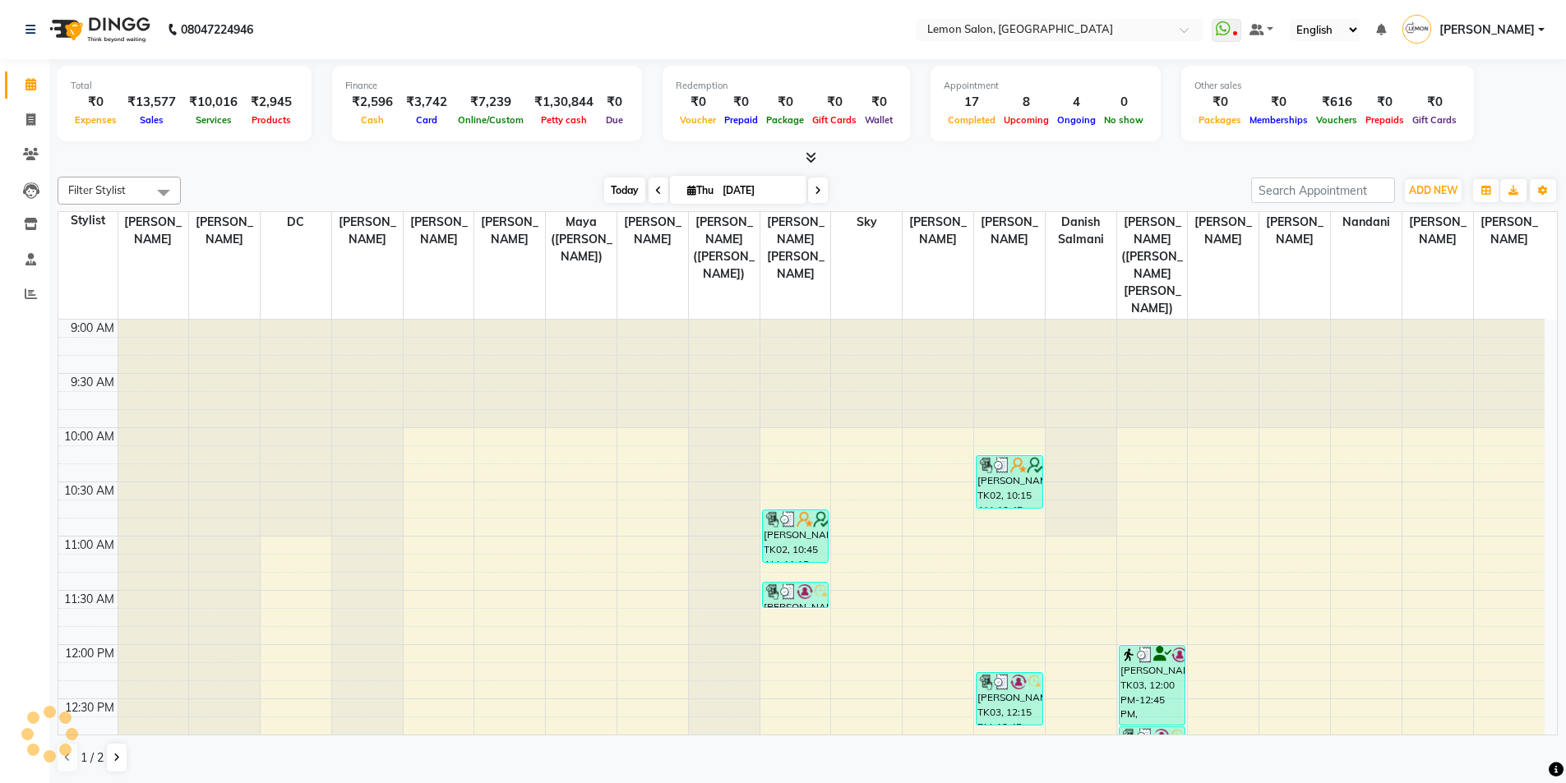
click at [623, 188] on span "Today" at bounding box center [624, 190] width 41 height 25
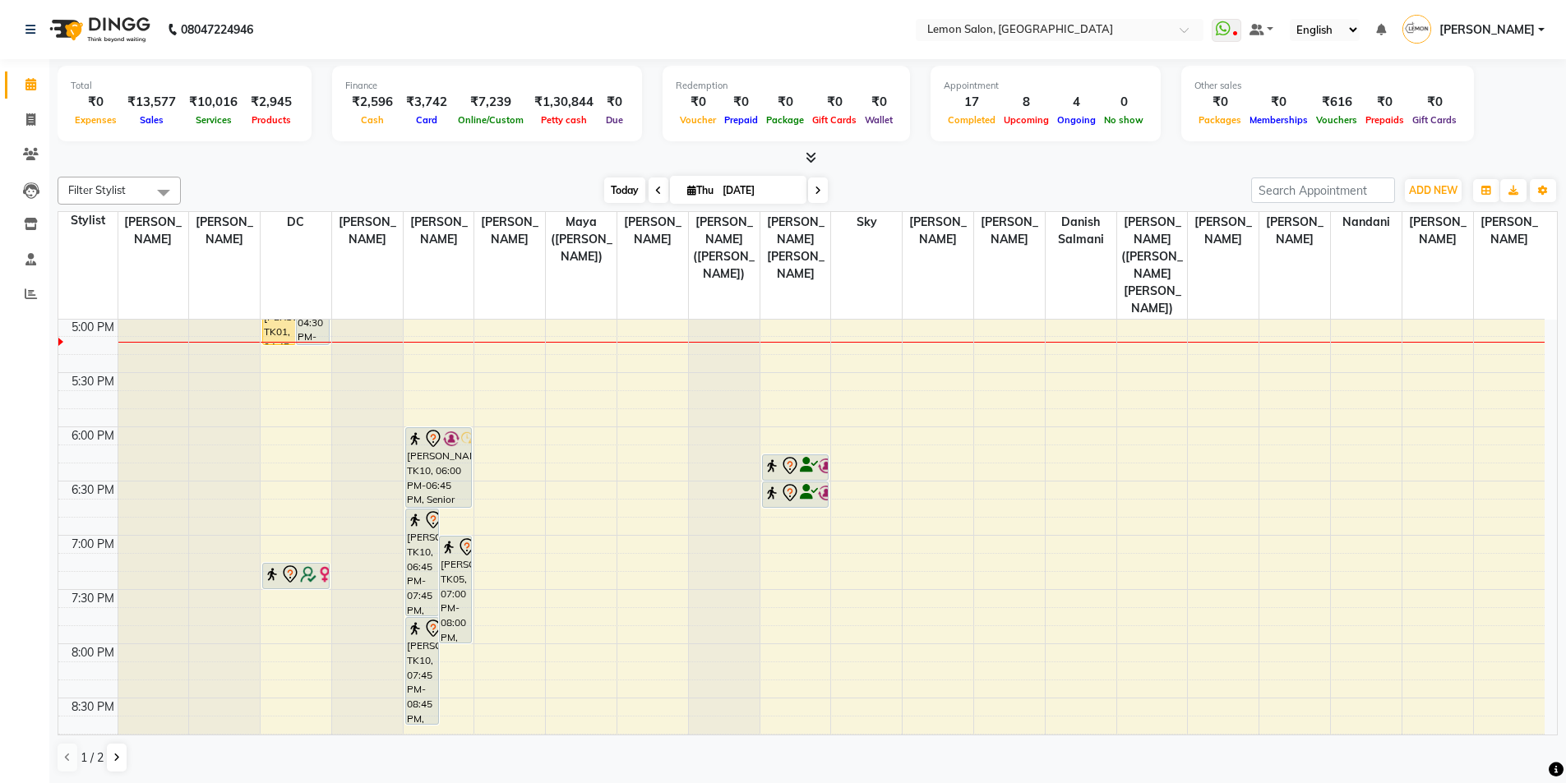
click at [624, 185] on span "Today" at bounding box center [624, 190] width 41 height 25
click at [30, 258] on icon at bounding box center [30, 259] width 11 height 12
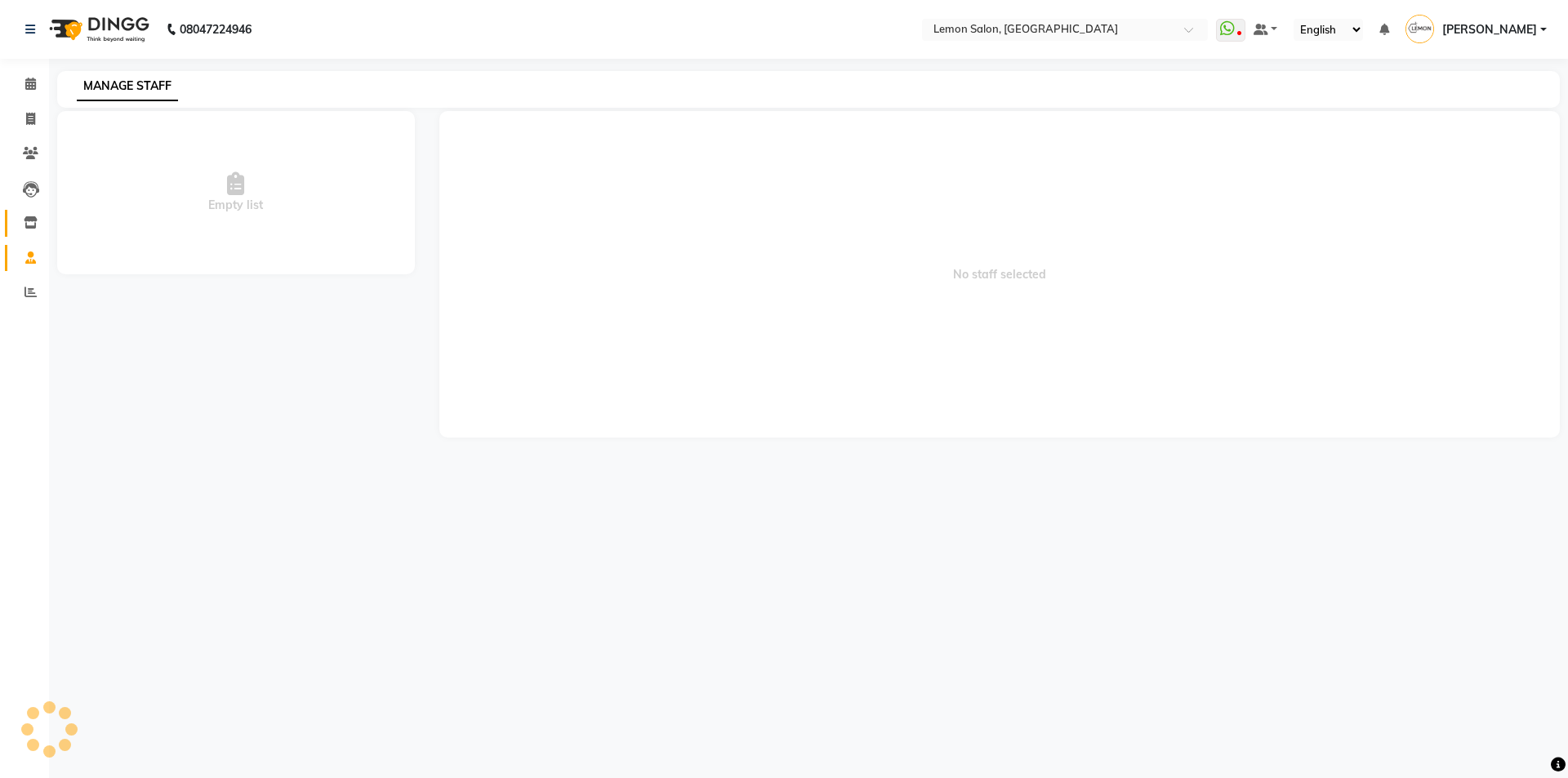
click at [31, 215] on span at bounding box center [30, 223] width 29 height 19
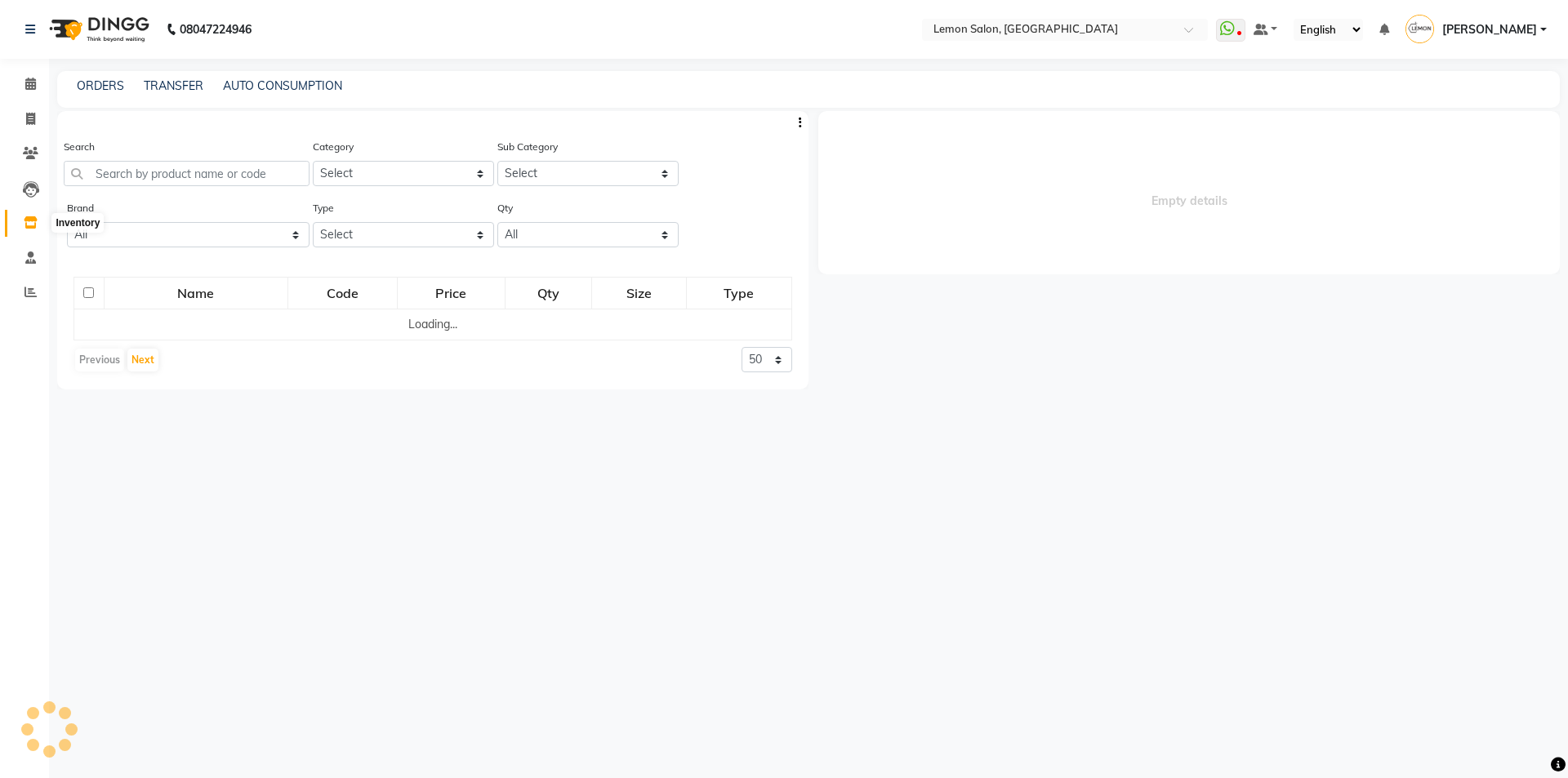
select select
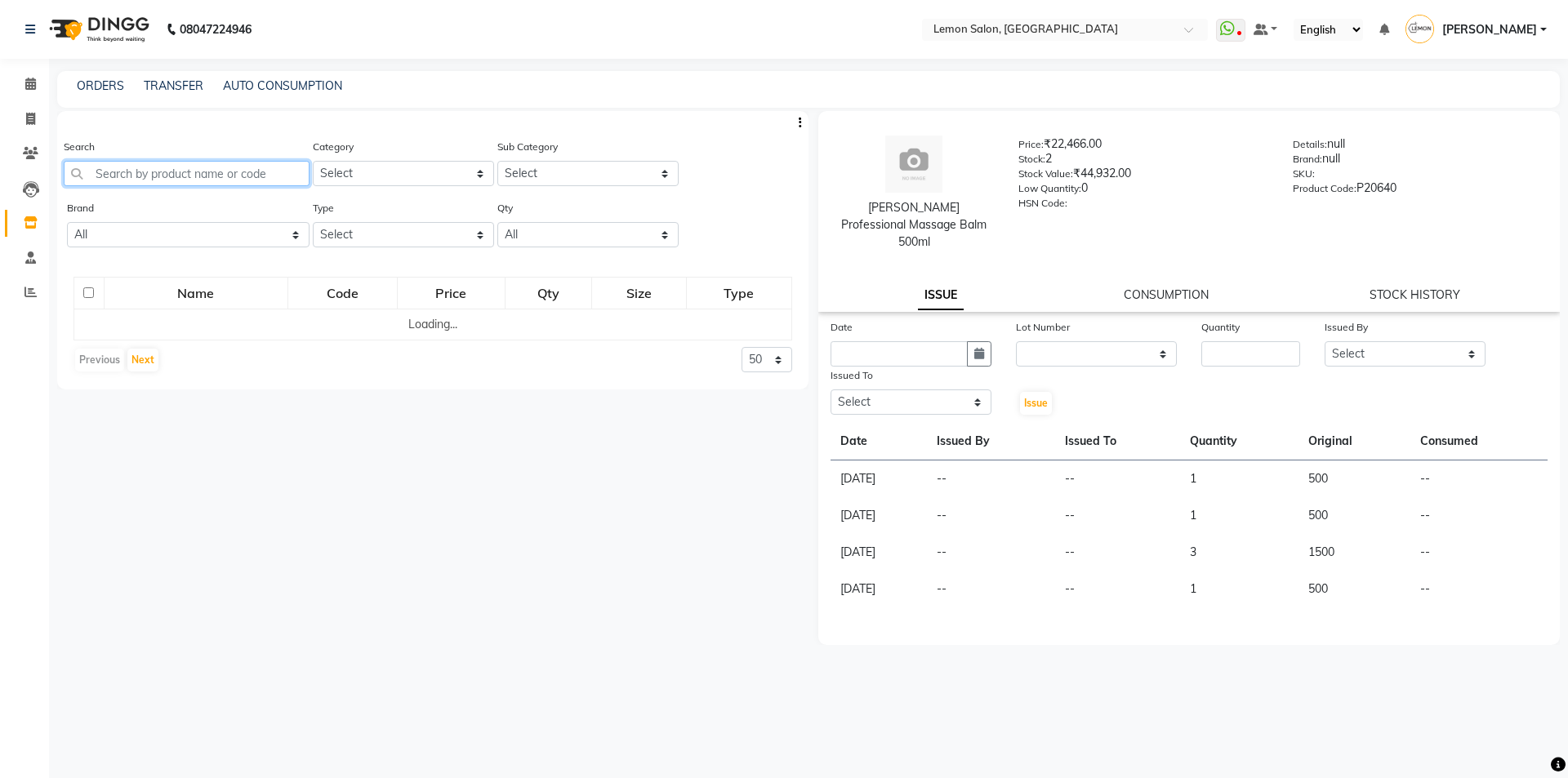
click at [154, 168] on input "text" at bounding box center [186, 173] width 245 height 25
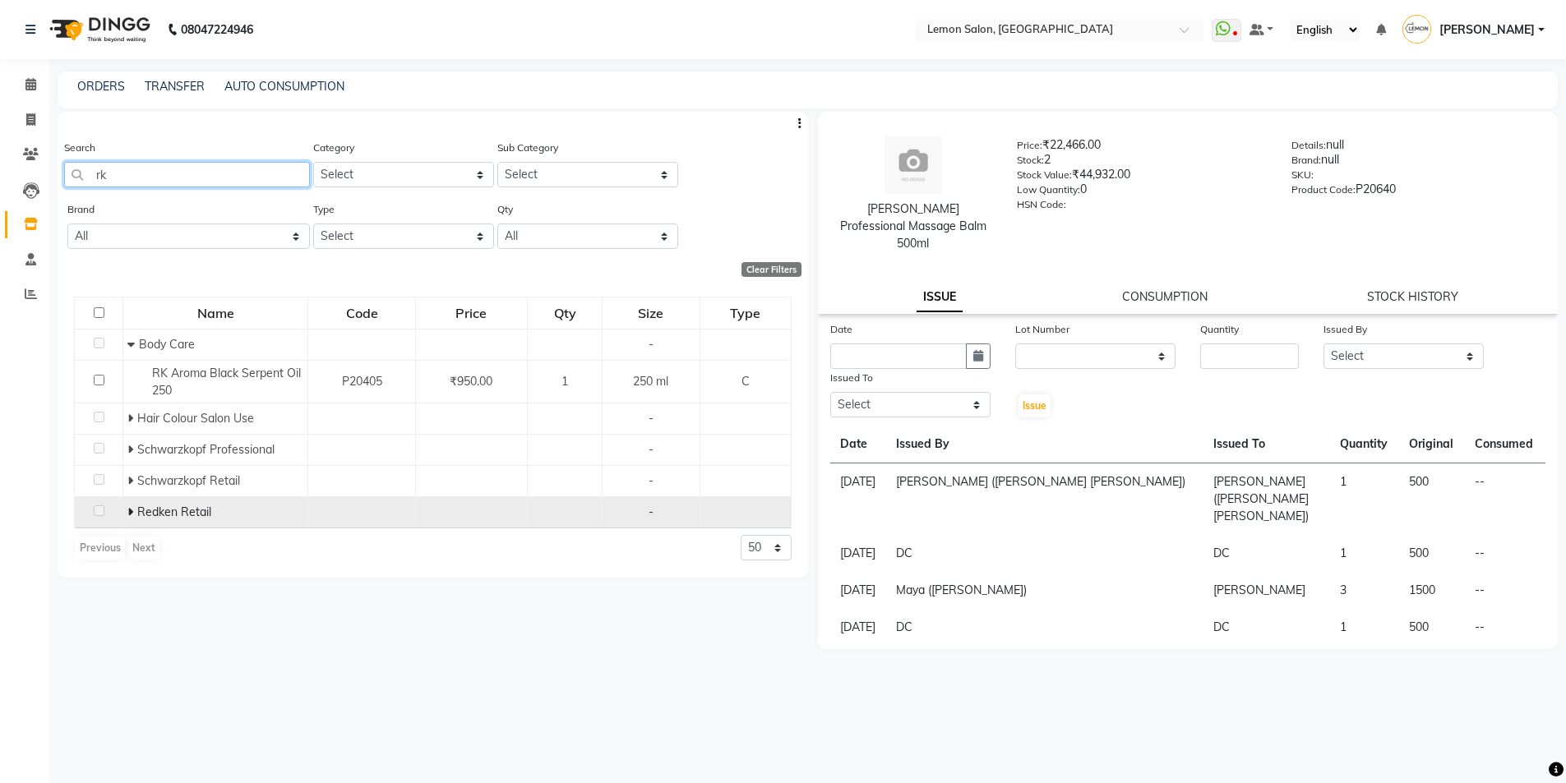
type input "rk"
click at [132, 509] on icon at bounding box center [130, 512] width 6 height 12
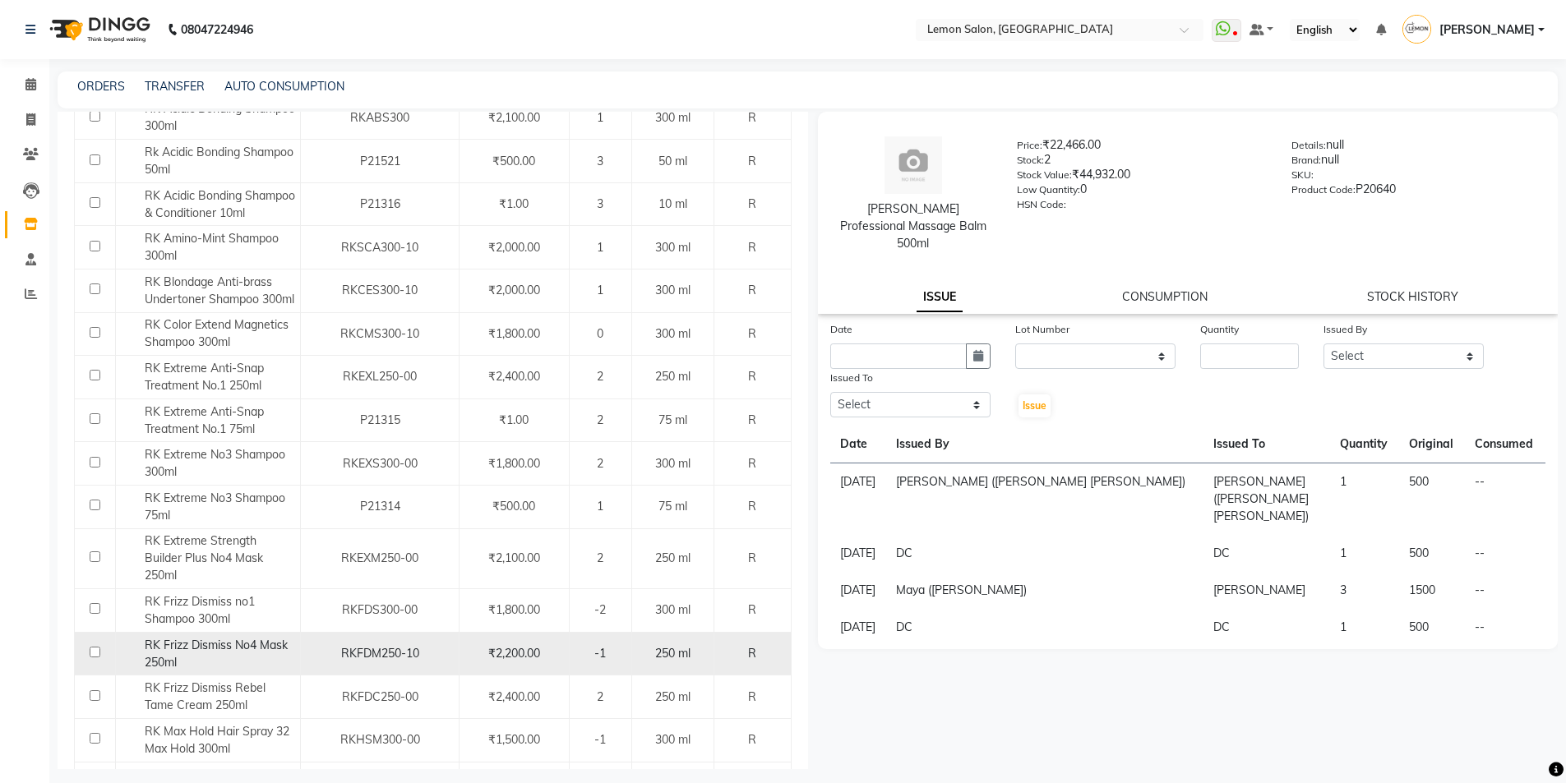
scroll to position [814, 0]
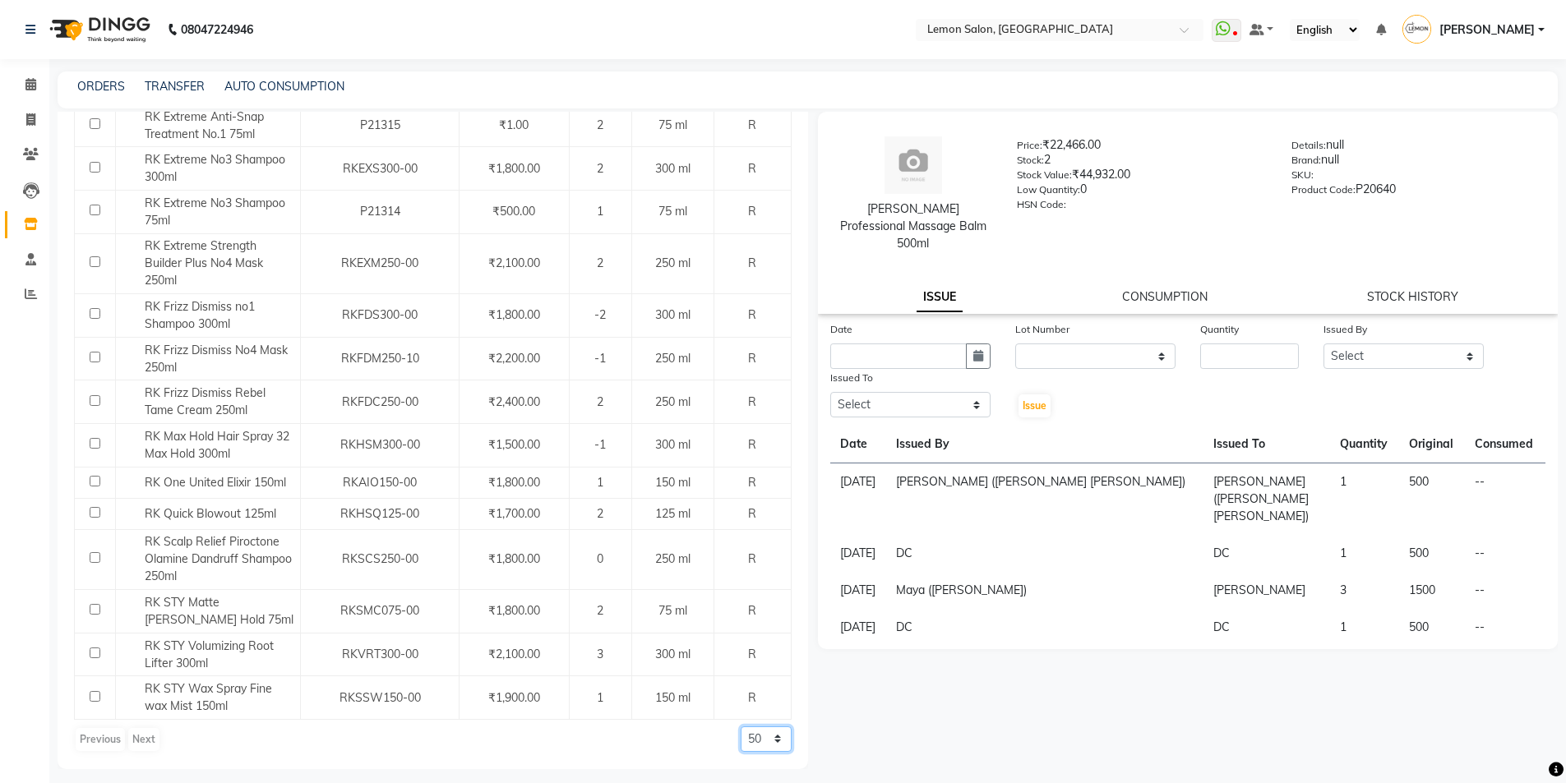
click at [756, 740] on select "50 100 500" at bounding box center [766, 739] width 51 height 25
click at [741, 727] on select "50 100 500" at bounding box center [766, 739] width 51 height 25
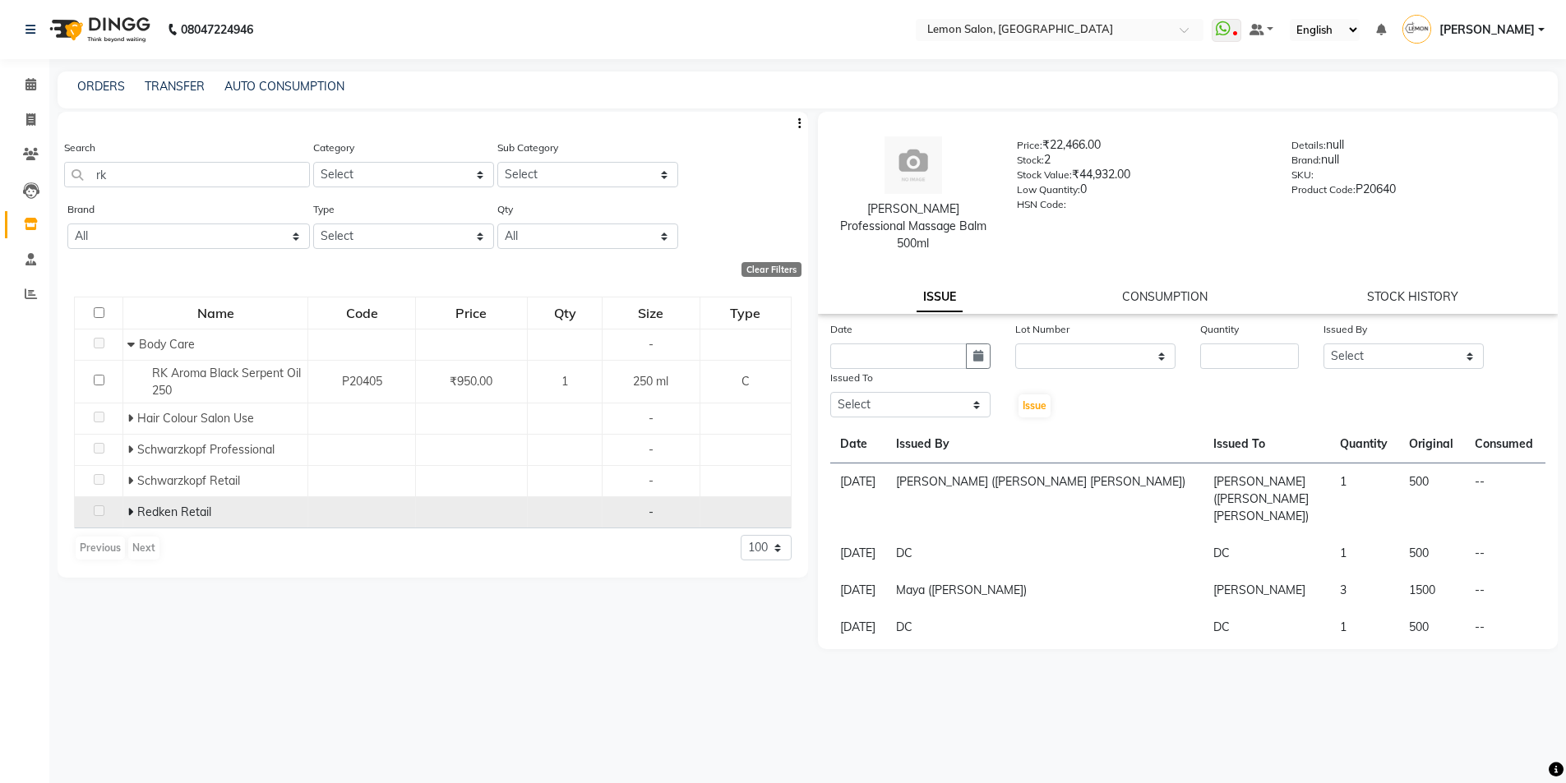
click at [132, 508] on icon at bounding box center [130, 512] width 6 height 12
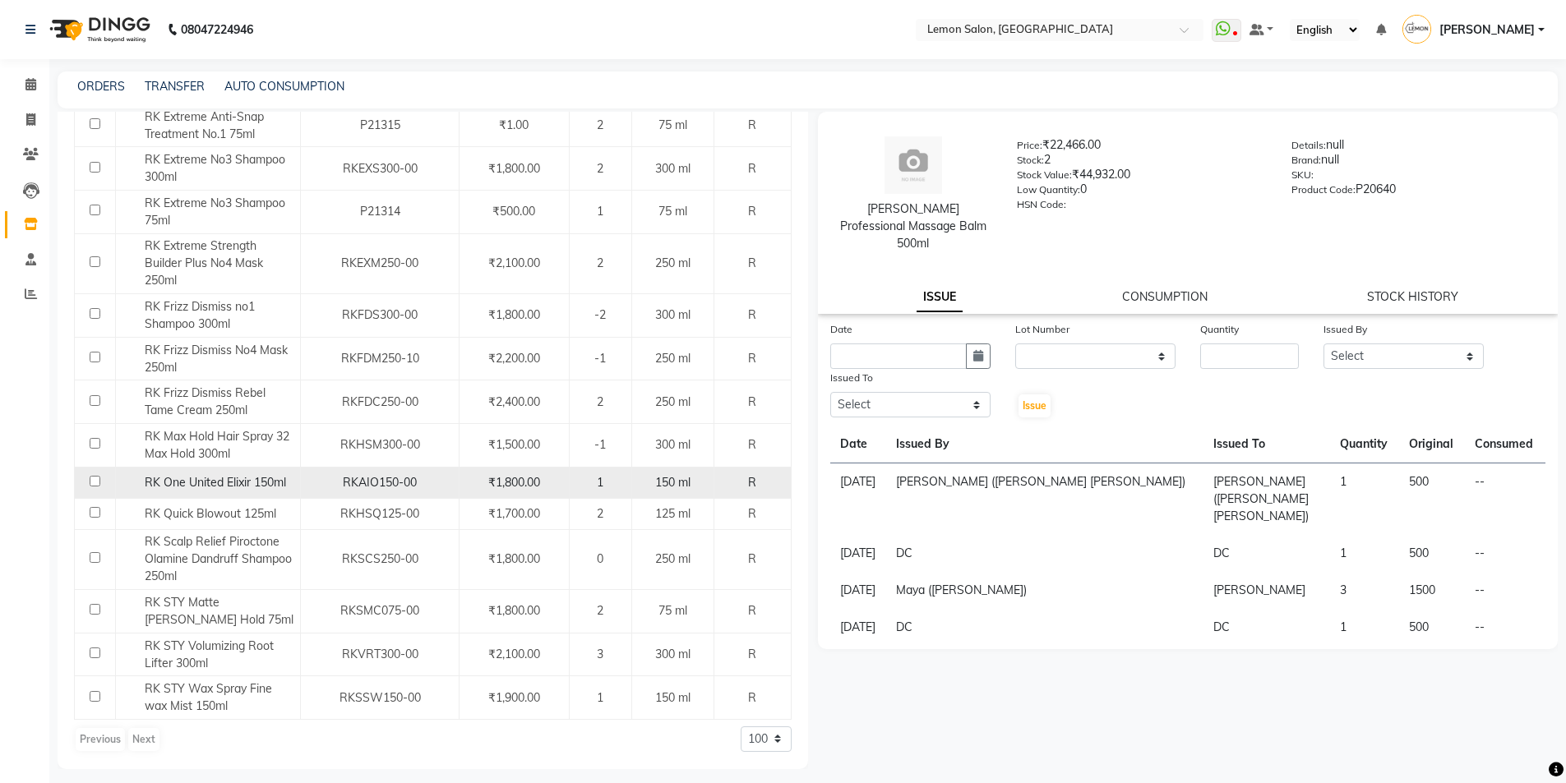
scroll to position [11, 0]
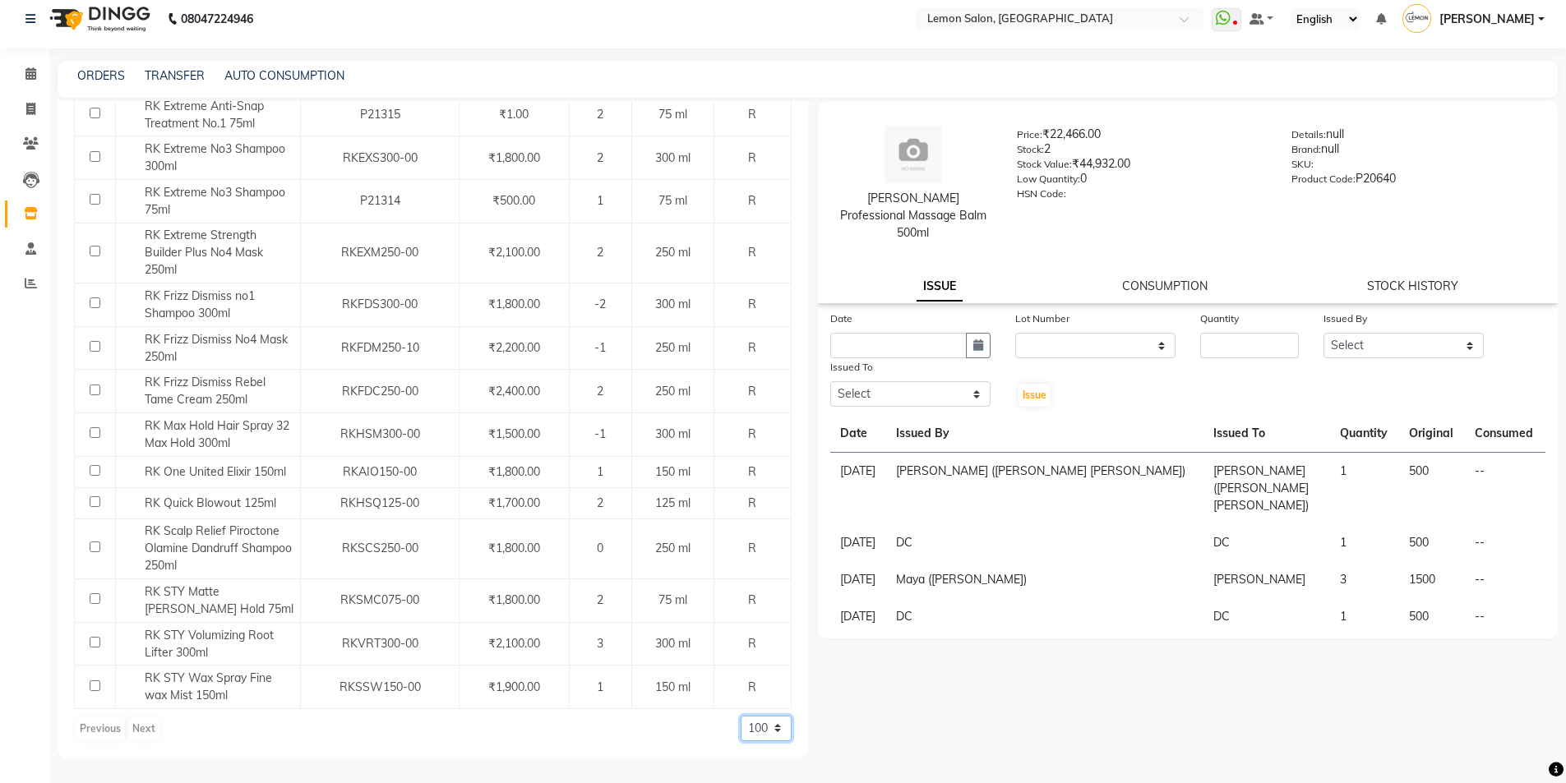
click at [752, 728] on select "50 100 500" at bounding box center [766, 728] width 51 height 25
select select "500"
click at [741, 716] on select "50 100 500" at bounding box center [766, 728] width 51 height 25
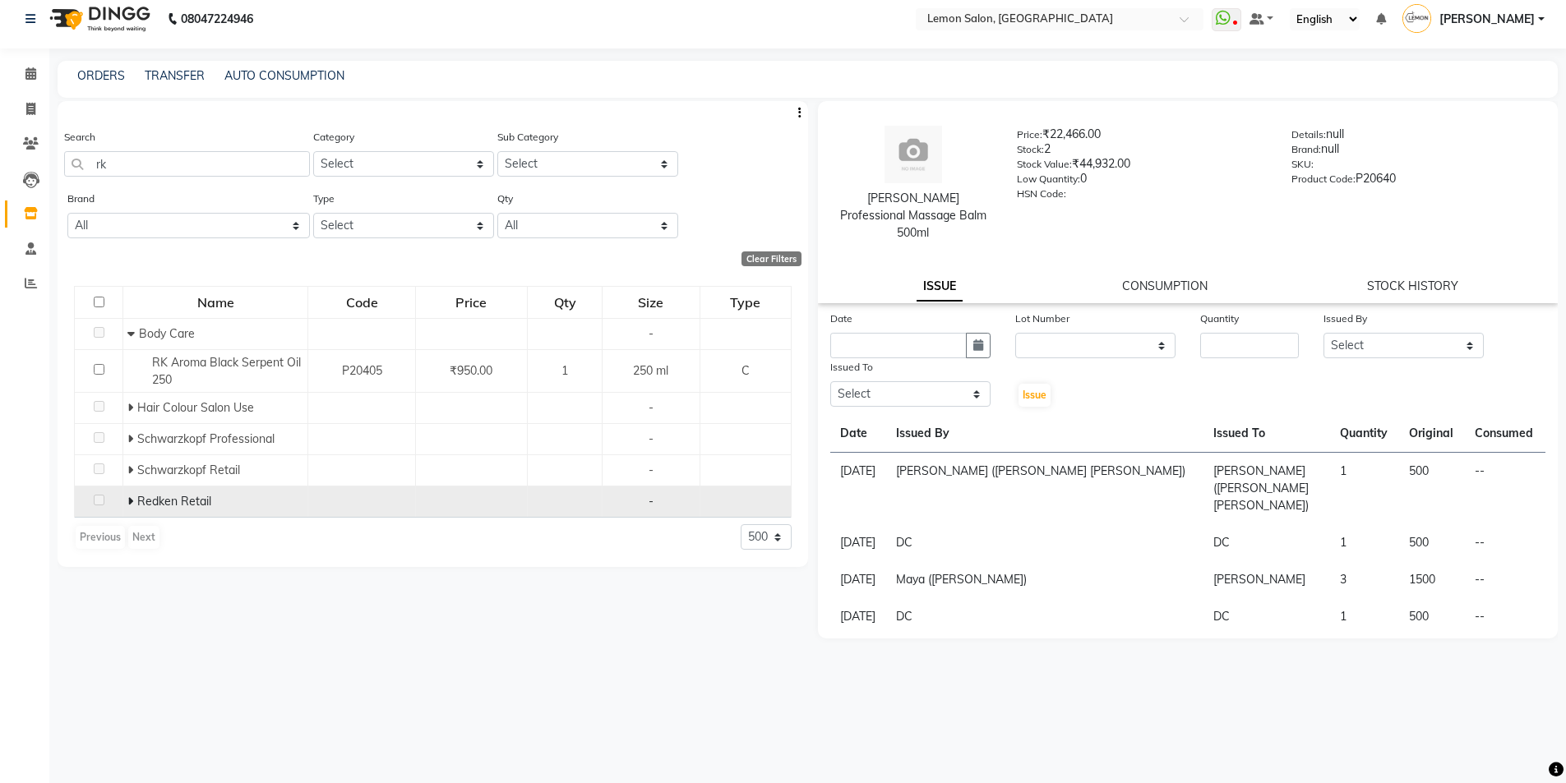
click at [130, 497] on icon at bounding box center [130, 502] width 6 height 12
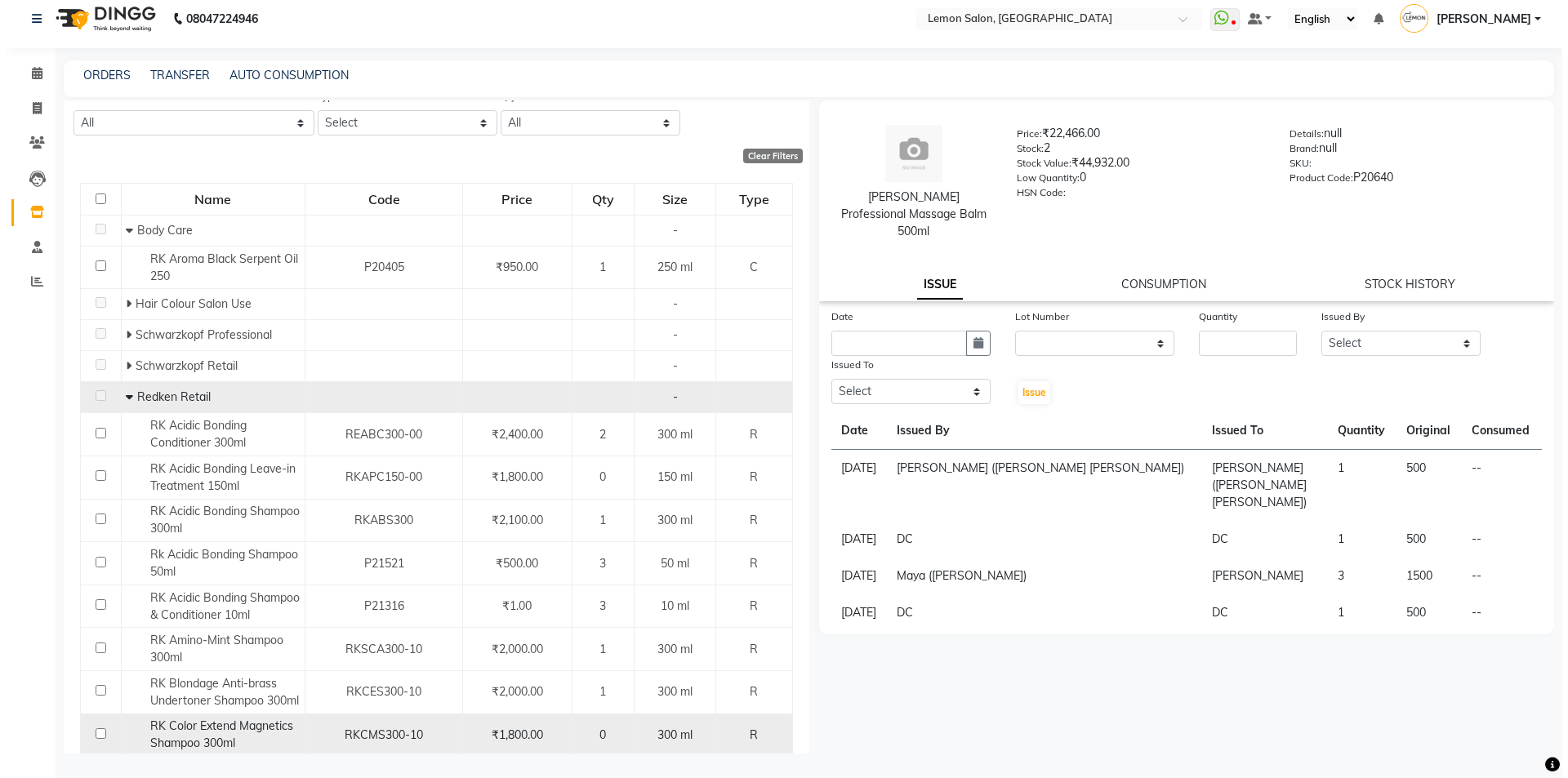
scroll to position [327, 0]
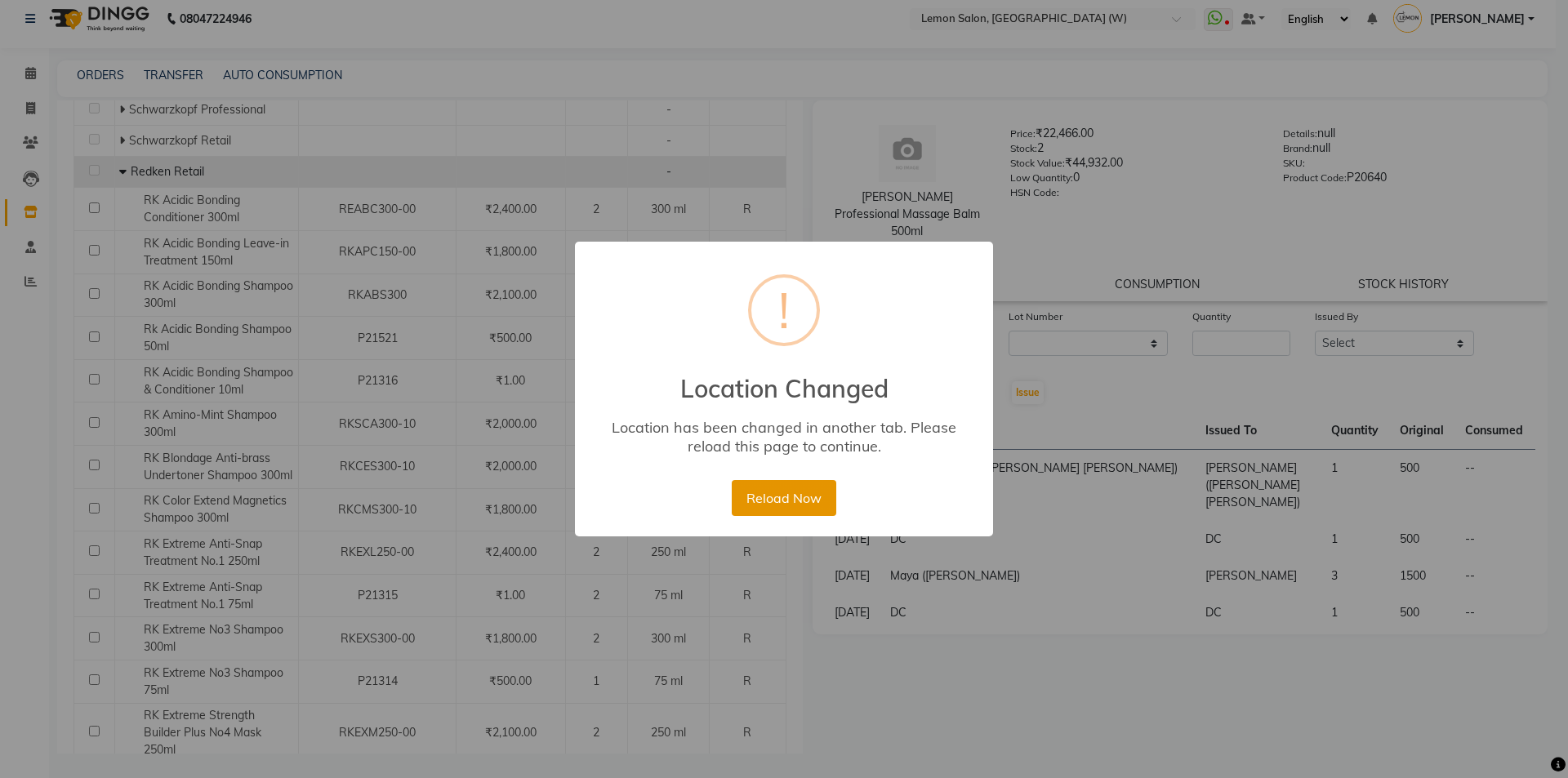
click at [769, 492] on button "Reload Now" at bounding box center [784, 498] width 103 height 36
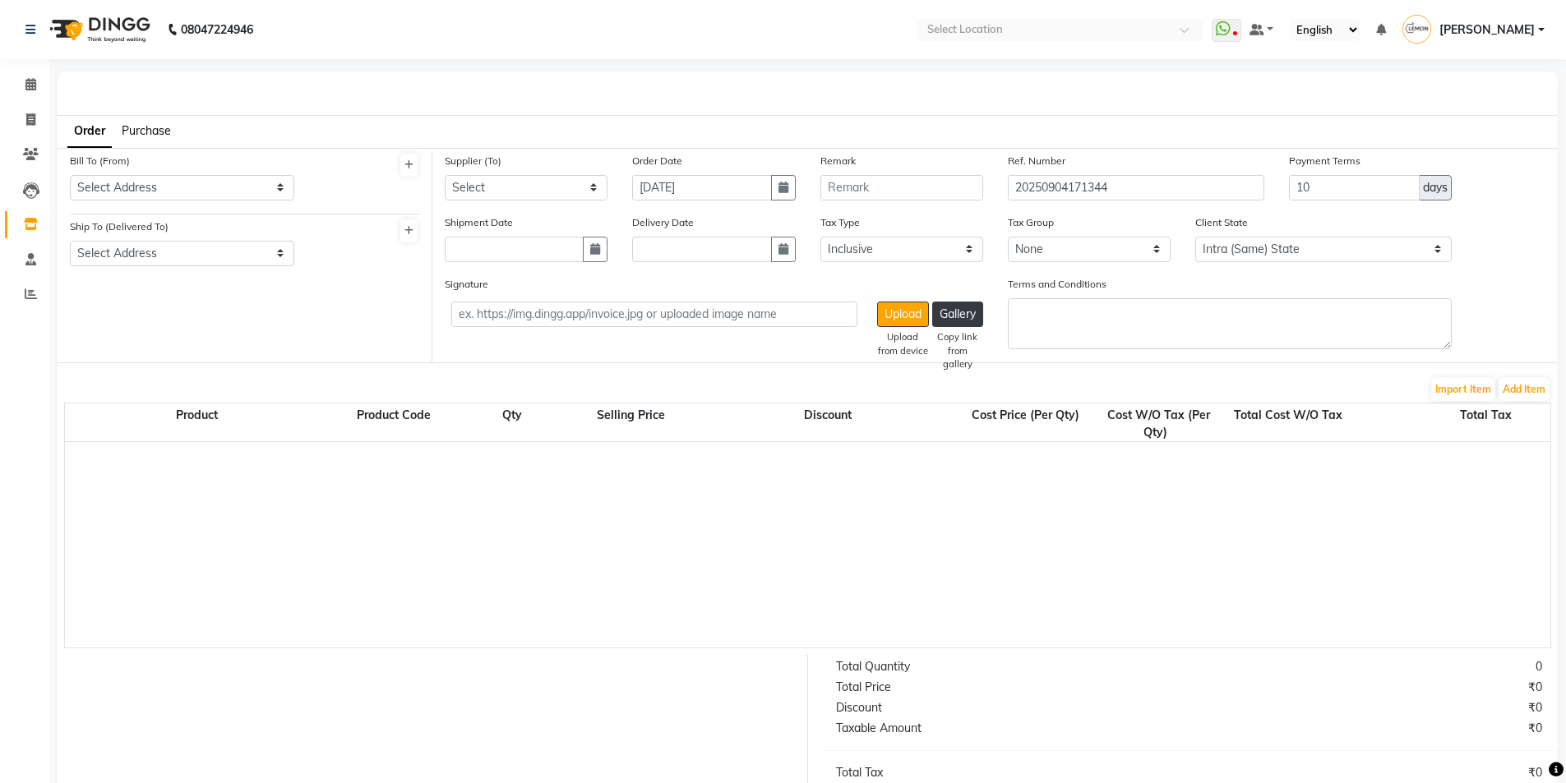
select select "true"
select select "743"
click at [33, 86] on icon at bounding box center [30, 84] width 11 height 12
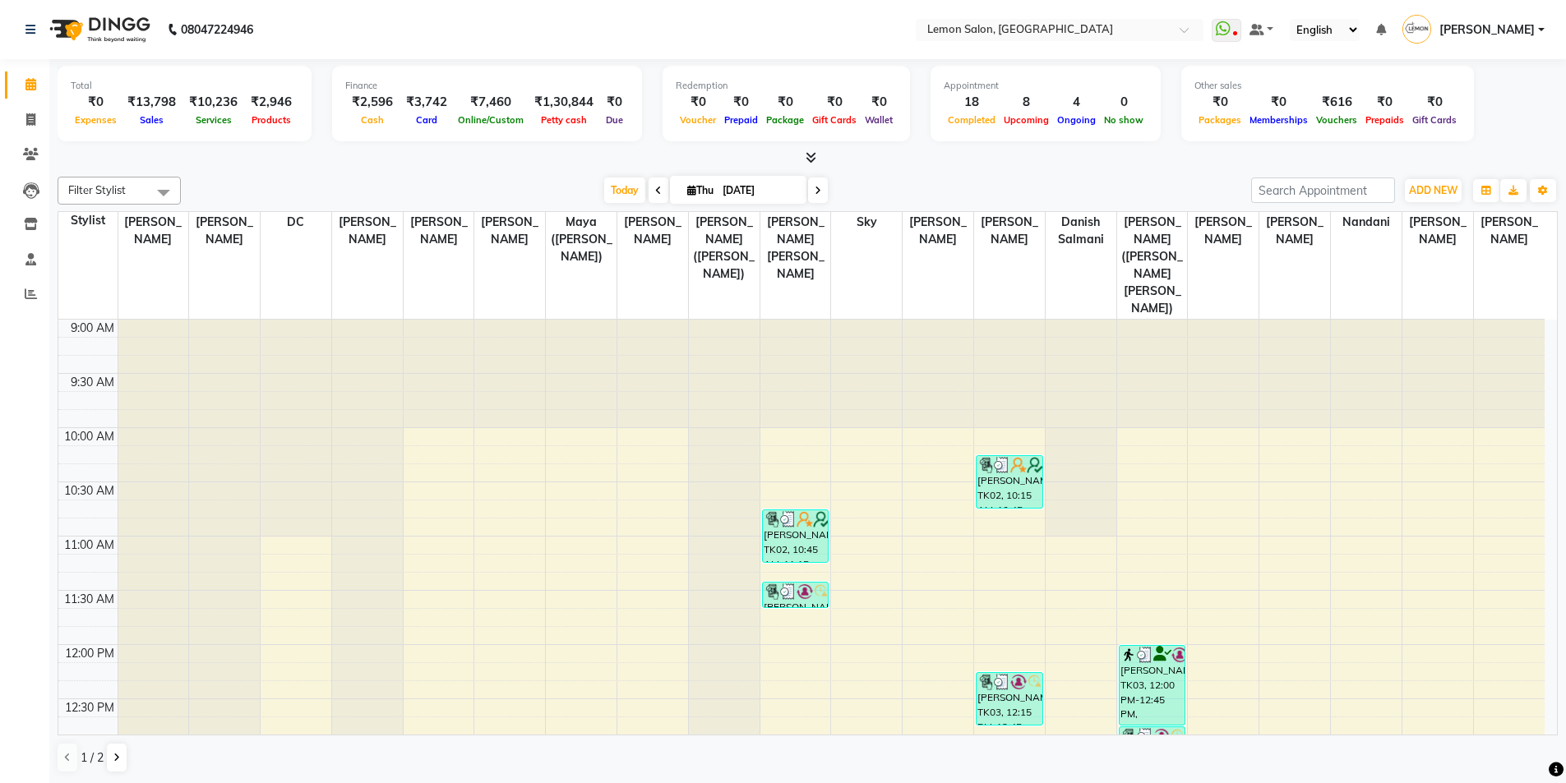
click at [826, 193] on div "Today Thu 04-09-2025" at bounding box center [716, 190] width 227 height 25
click at [808, 190] on span at bounding box center [818, 190] width 20 height 25
type input "05-09-2025"
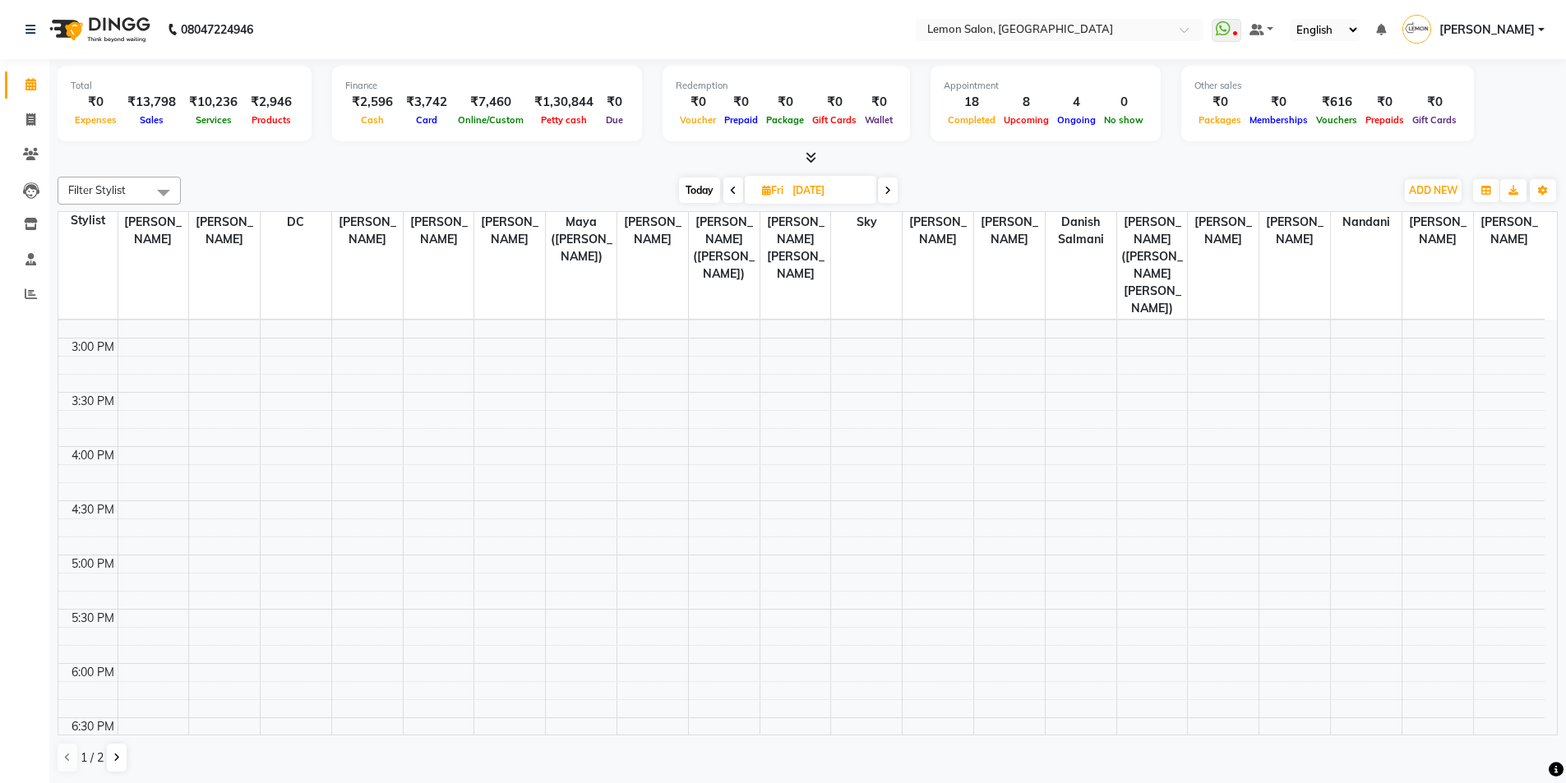
scroll to position [622, 0]
click at [732, 427] on div "9:00 AM 9:30 AM 10:00 AM 10:30 AM 11:00 AM 11:30 AM 12:00 PM 12:30 PM 1:00 PM 1…" at bounding box center [801, 456] width 1486 height 1518
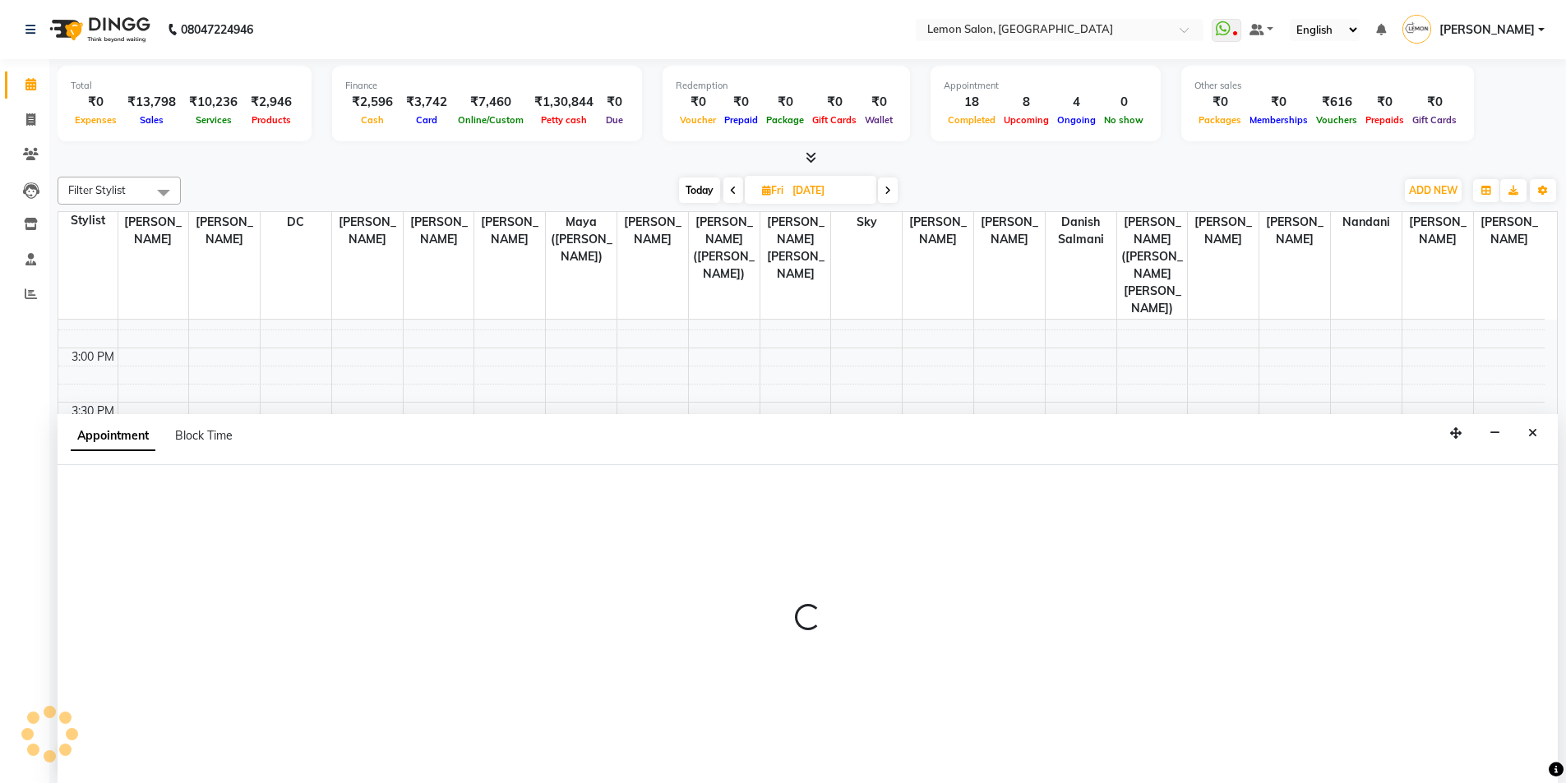
scroll to position [1, 0]
select select "7394"
select select "tentative"
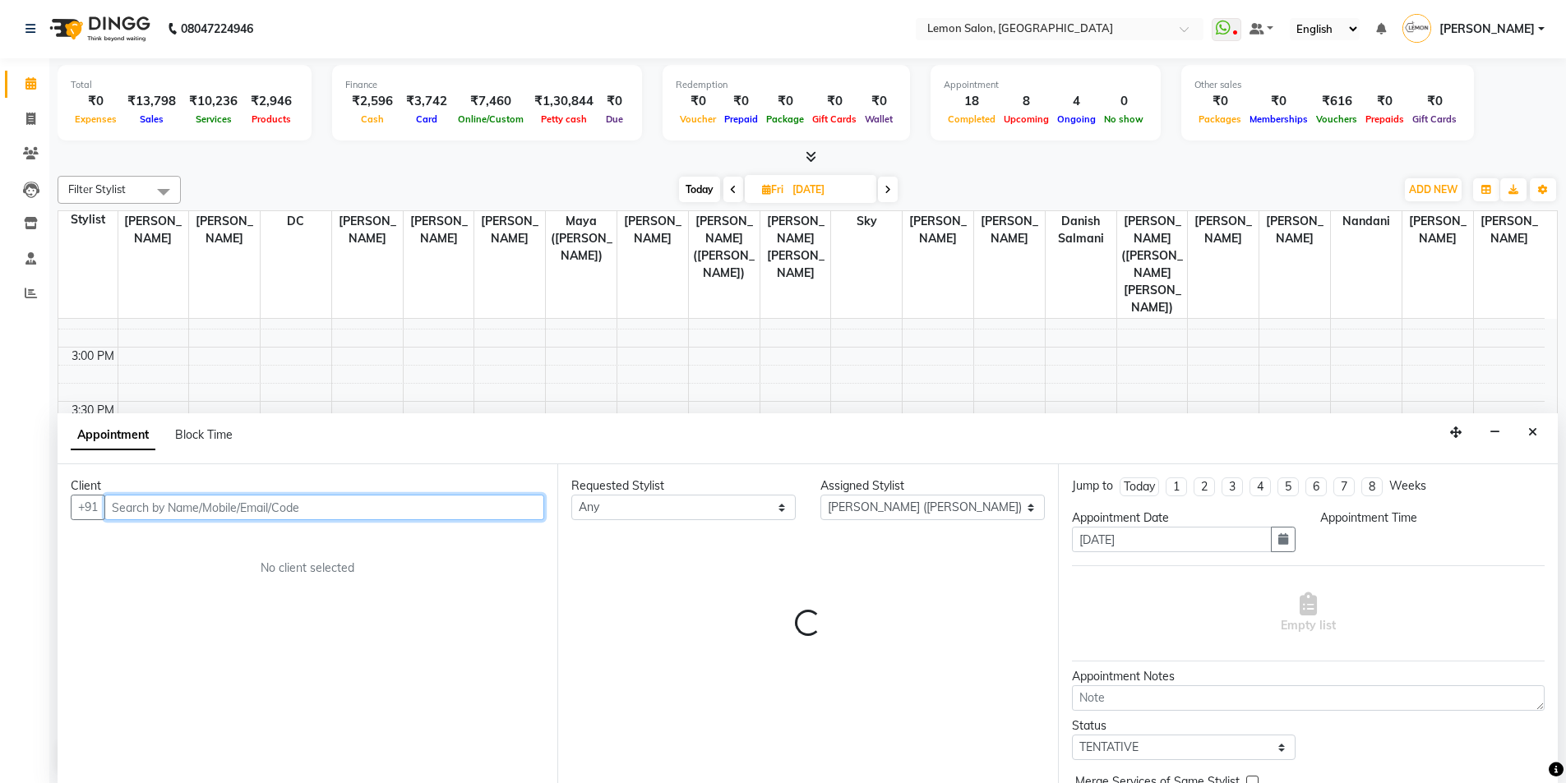
select select "960"
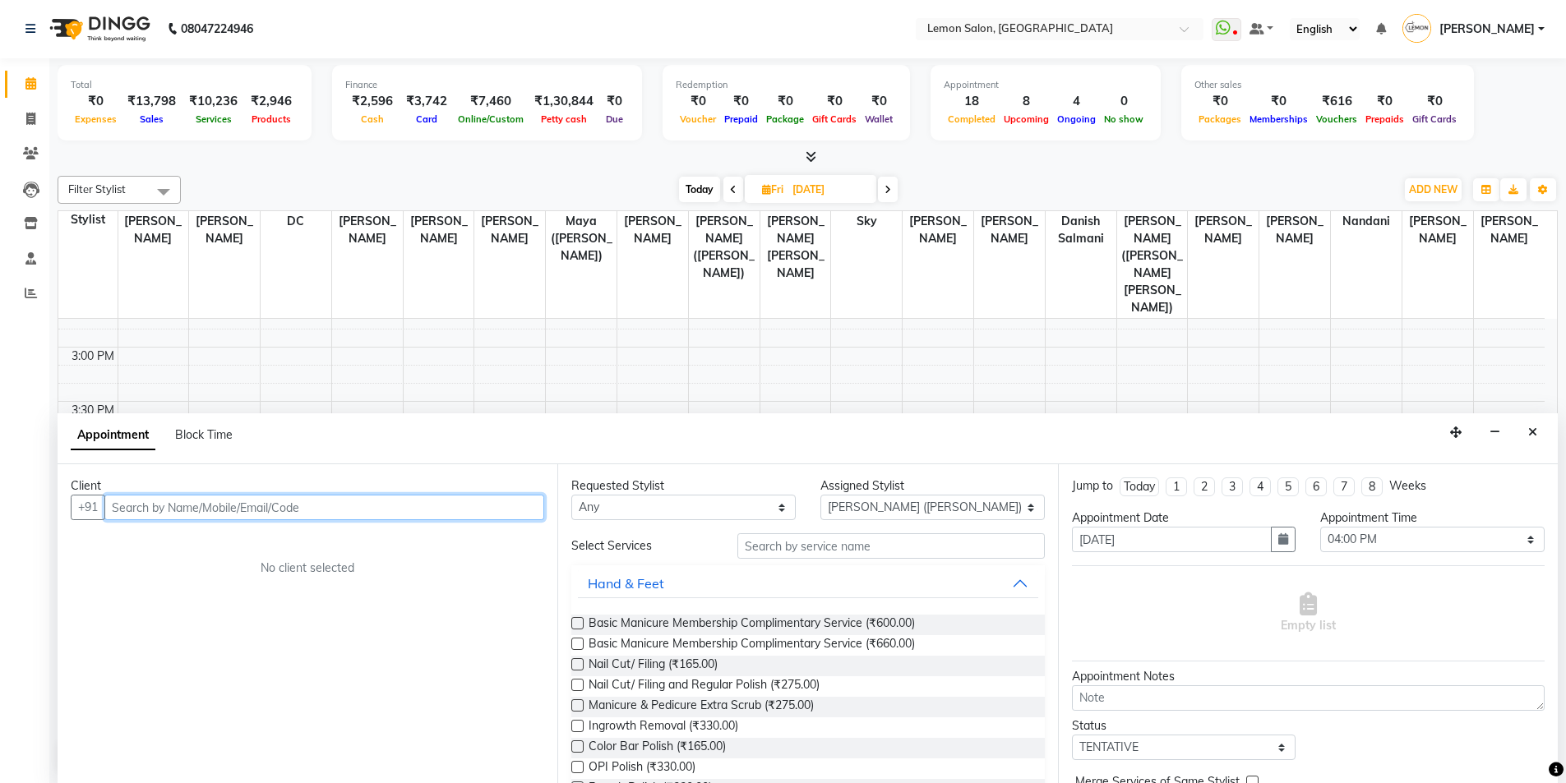
click at [155, 511] on input "text" at bounding box center [324, 507] width 440 height 25
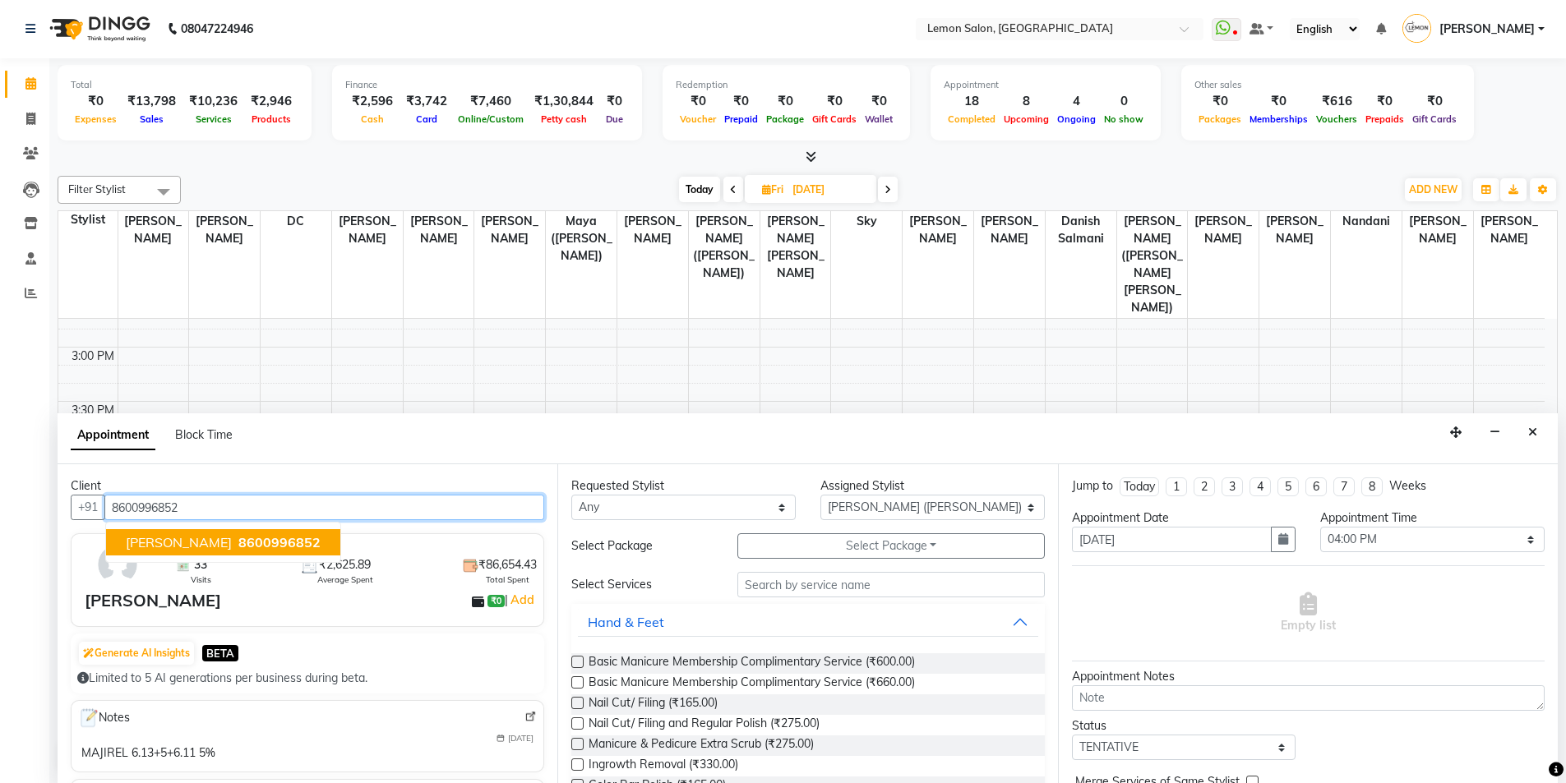
click at [169, 543] on span "Monica" at bounding box center [179, 542] width 106 height 16
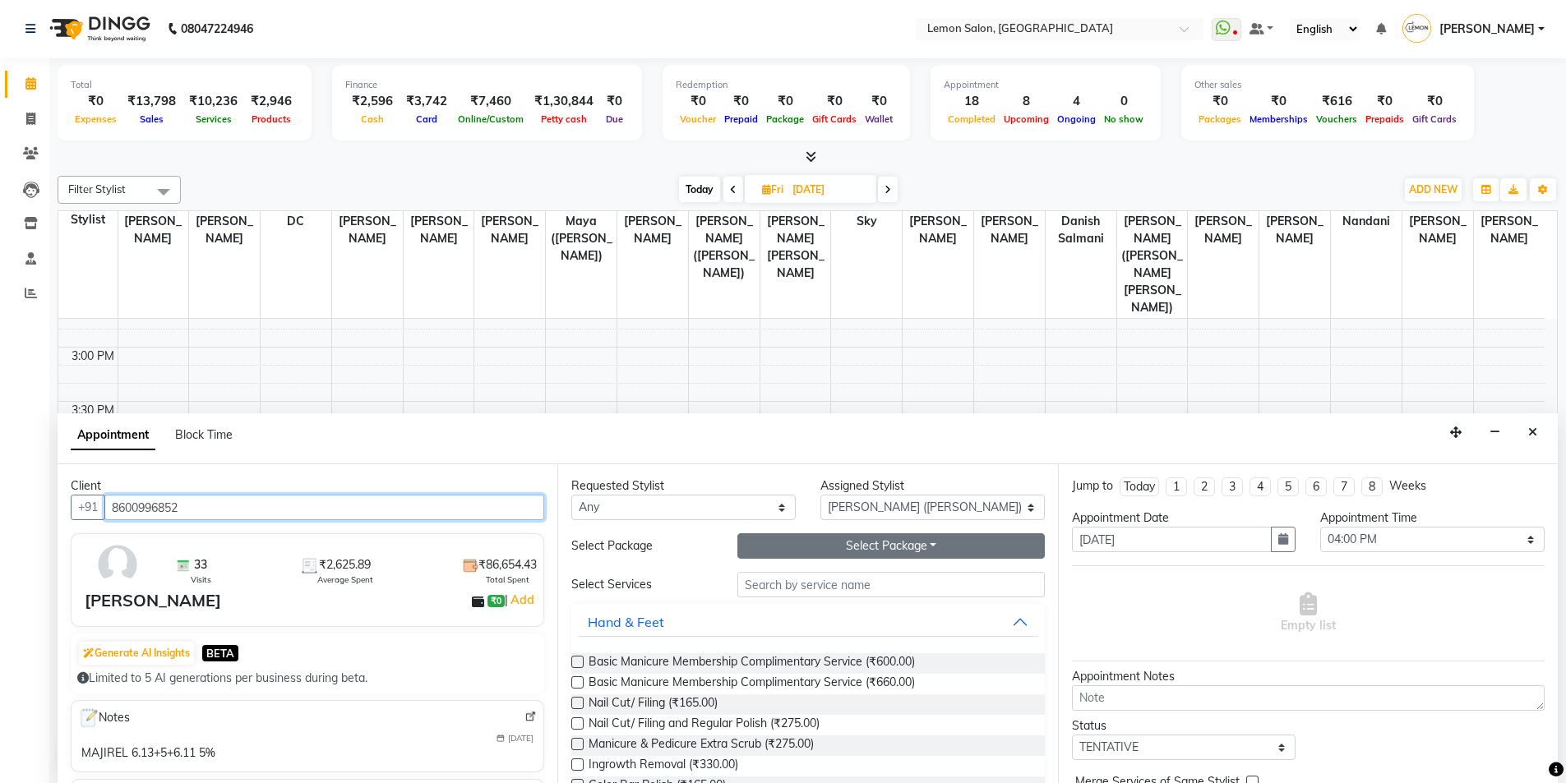
type input "8600996852"
click at [834, 534] on button "Select Package Toggle Dropdown" at bounding box center [890, 546] width 307 height 25
click at [829, 534] on button "Select Package Toggle Dropdown" at bounding box center [890, 546] width 307 height 25
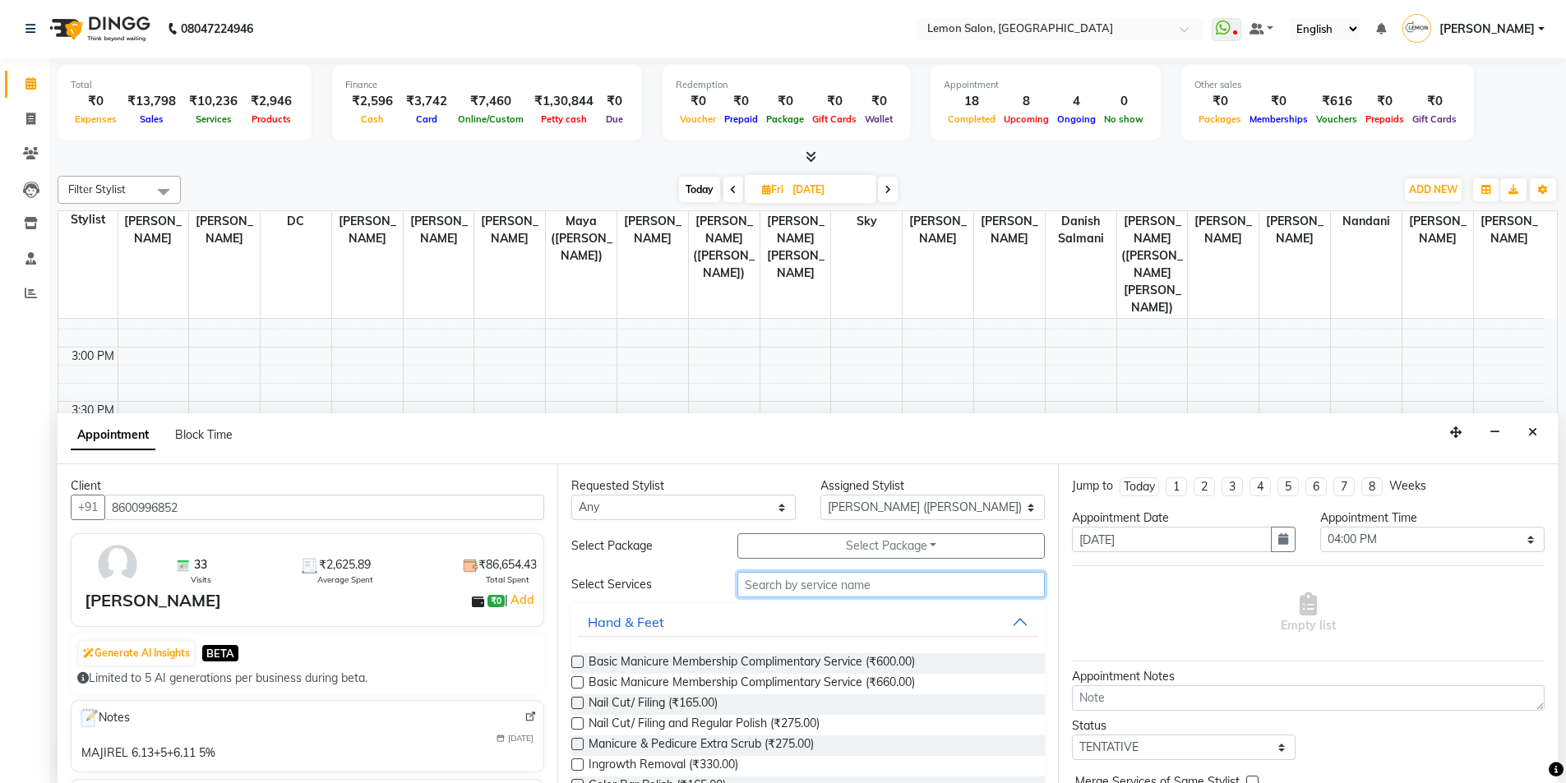
click at [774, 584] on input "text" at bounding box center [890, 584] width 307 height 25
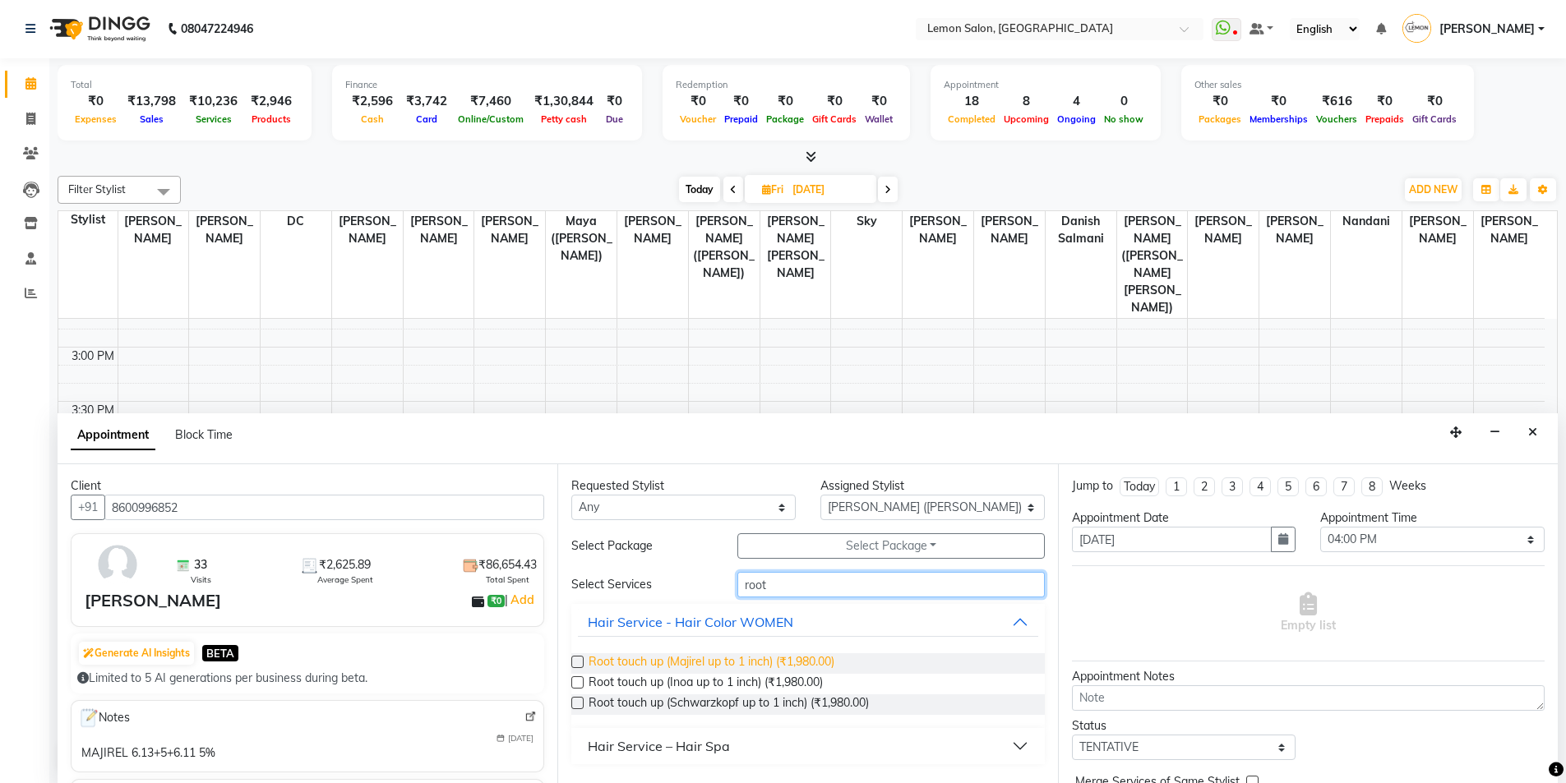
type input "root"
click at [767, 658] on span "Root touch up (Majirel up to 1 inch) (₹1,980.00)" at bounding box center [712, 664] width 246 height 21
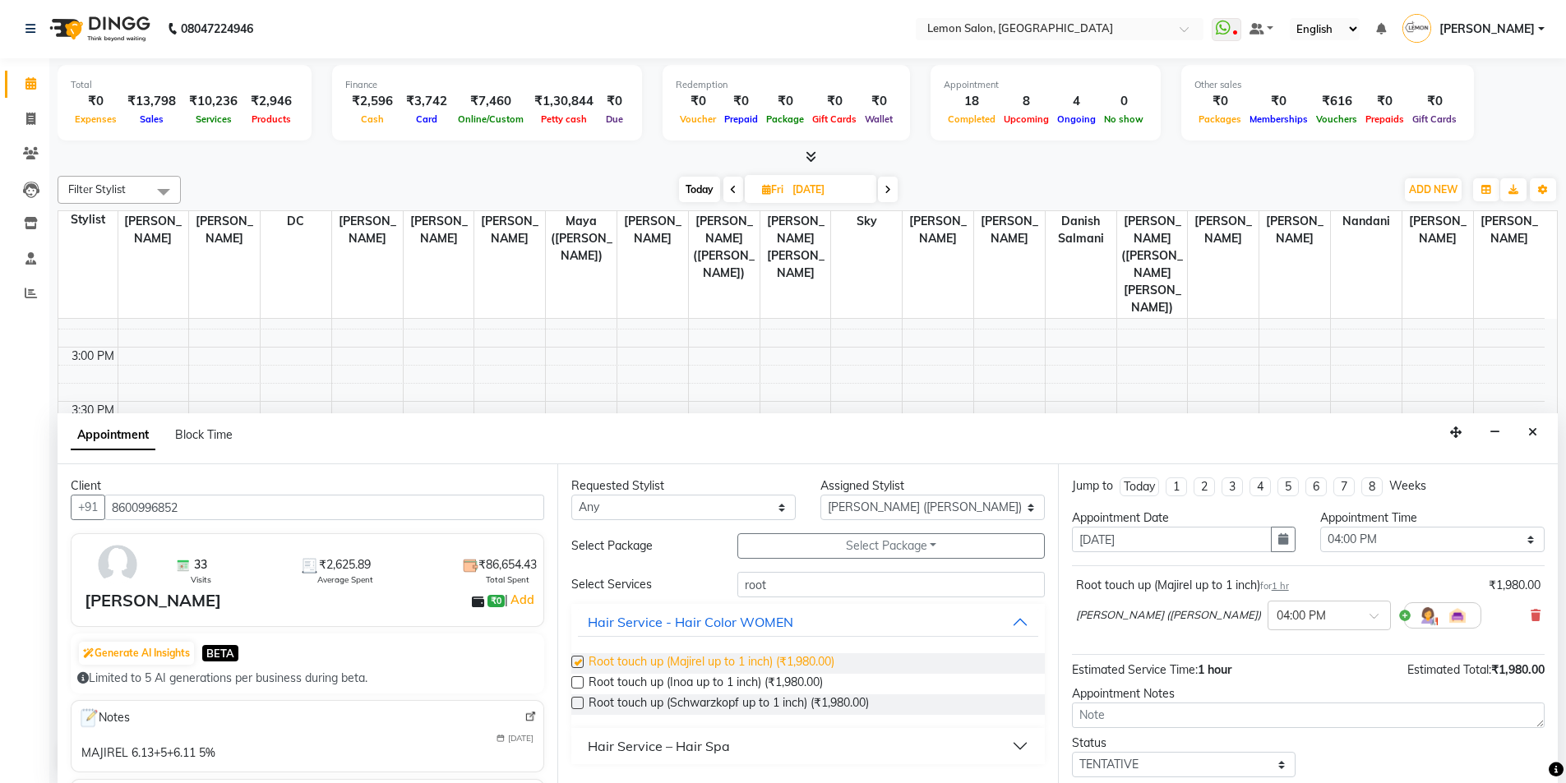
checkbox input "false"
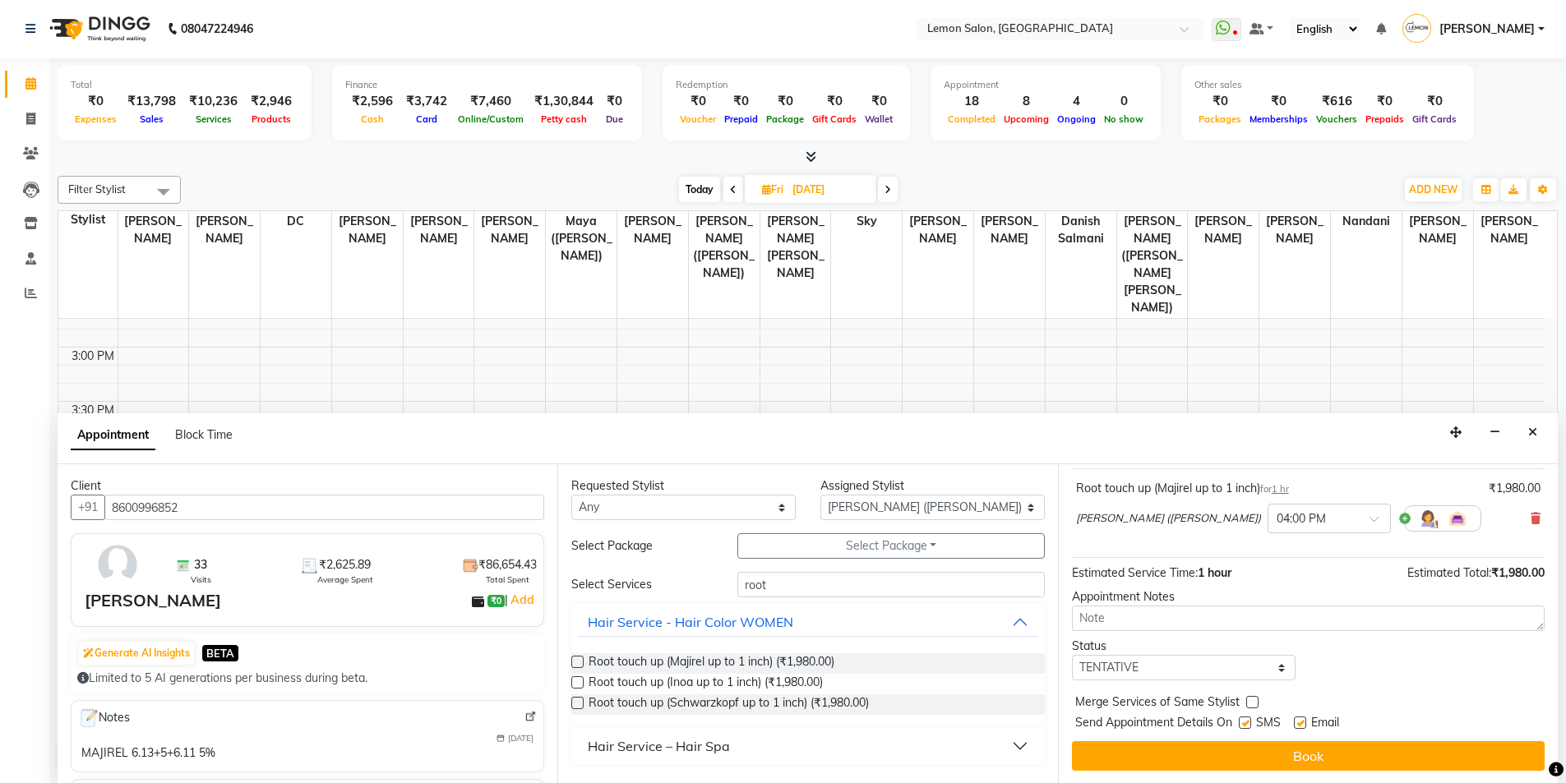
scroll to position [98, 0]
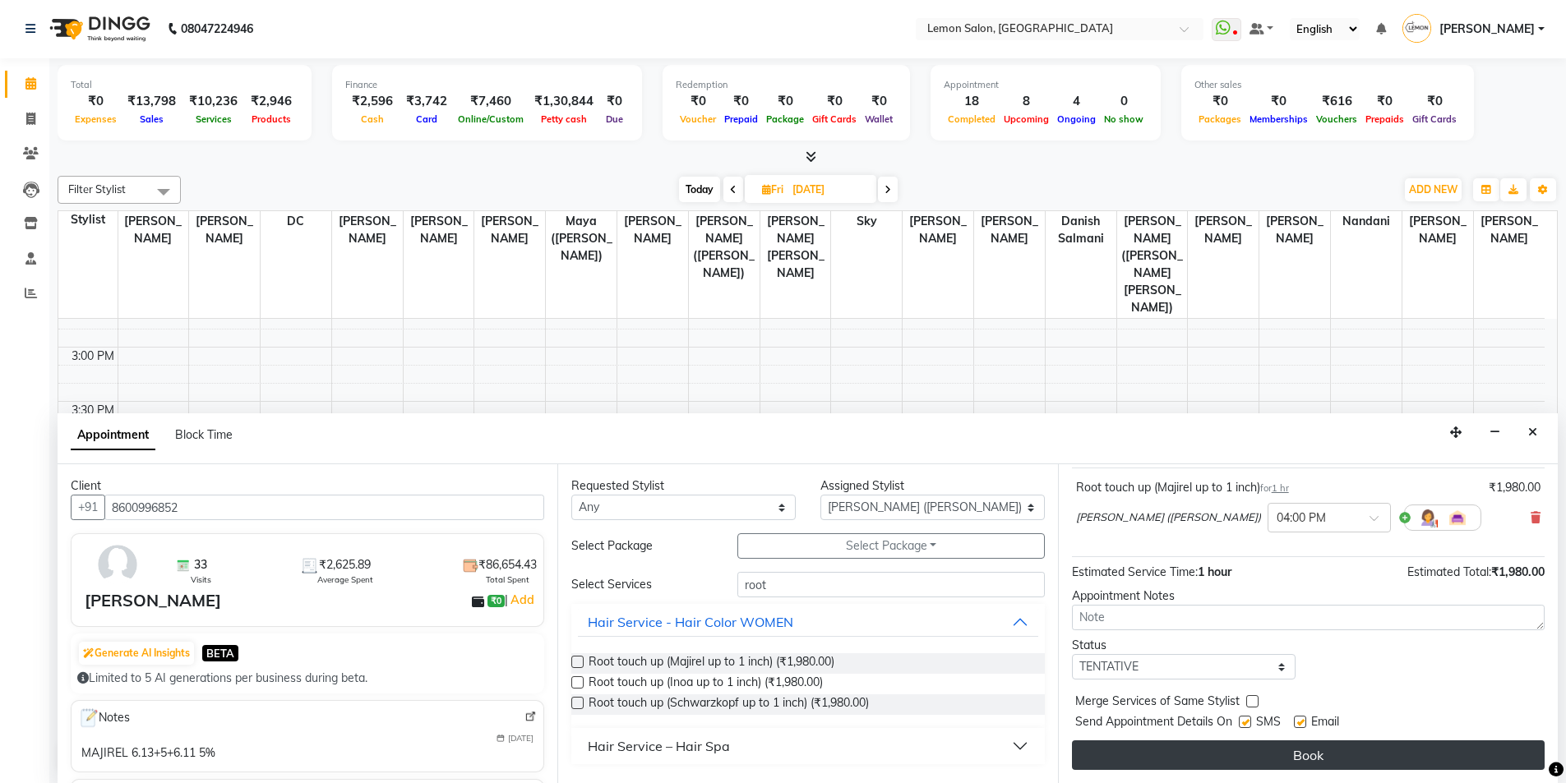
click at [1272, 754] on button "Book" at bounding box center [1308, 756] width 473 height 30
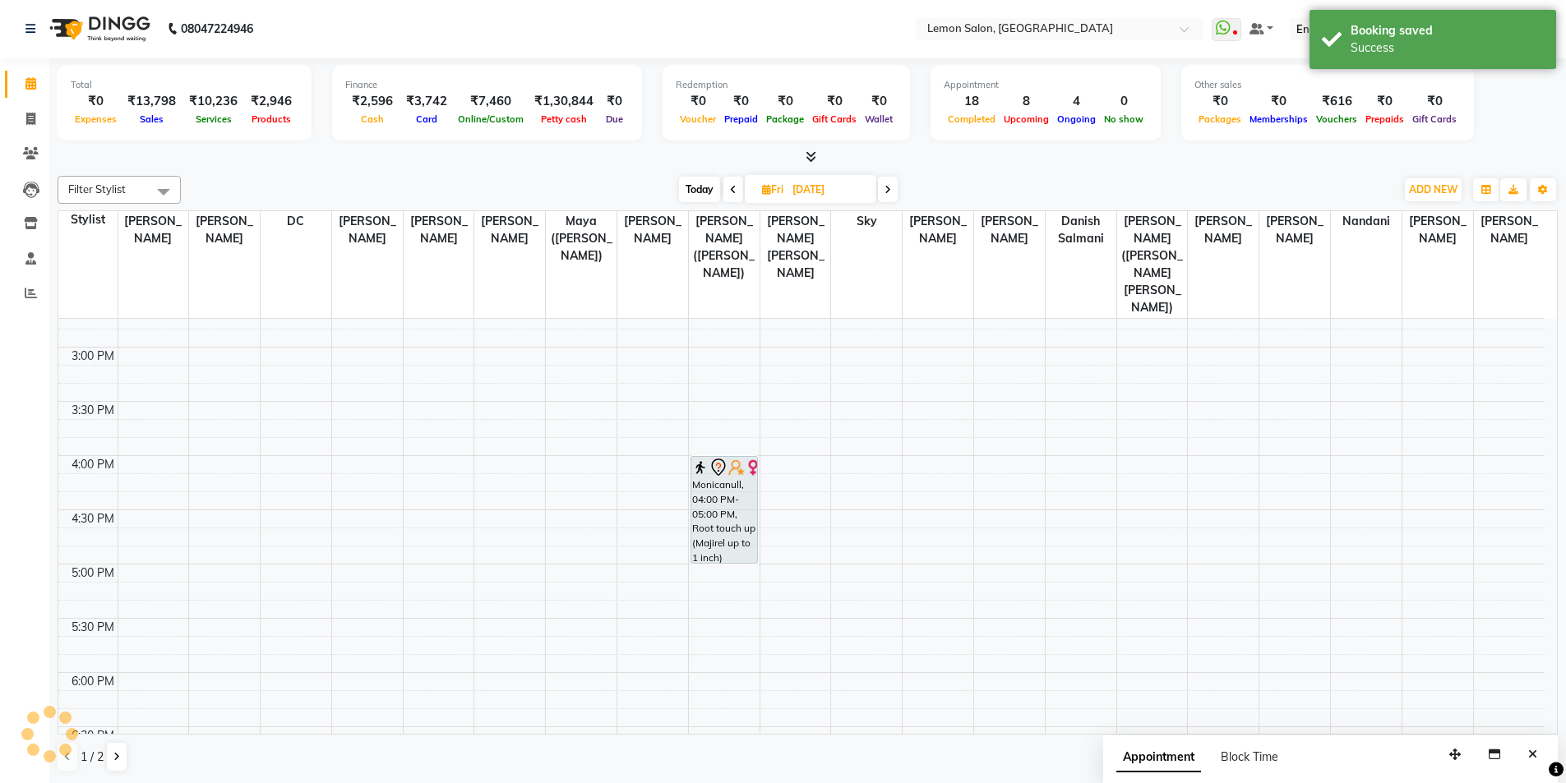
scroll to position [0, 0]
click at [691, 180] on span "Today" at bounding box center [699, 190] width 41 height 25
type input "[DATE]"
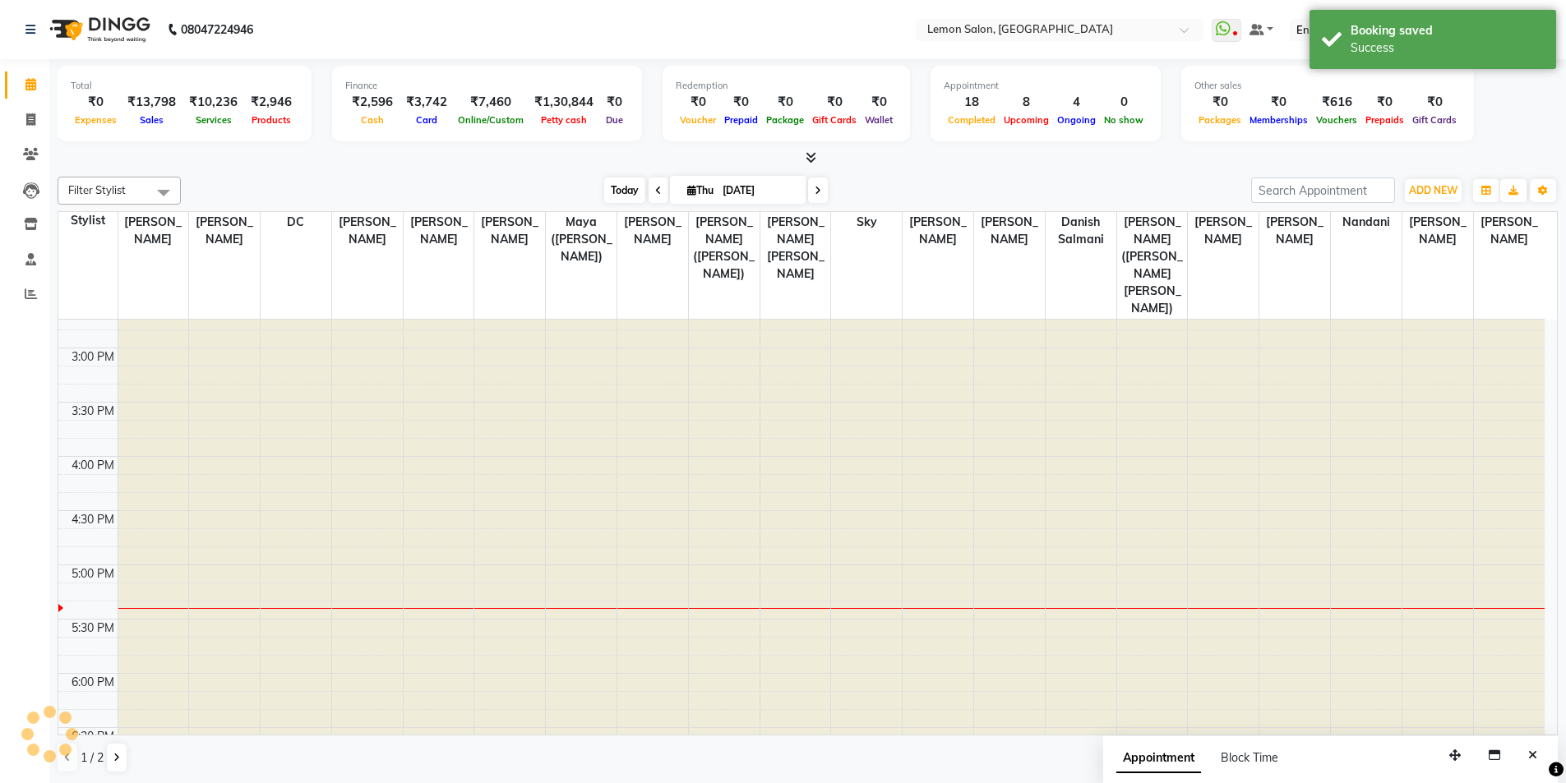
scroll to position [869, 0]
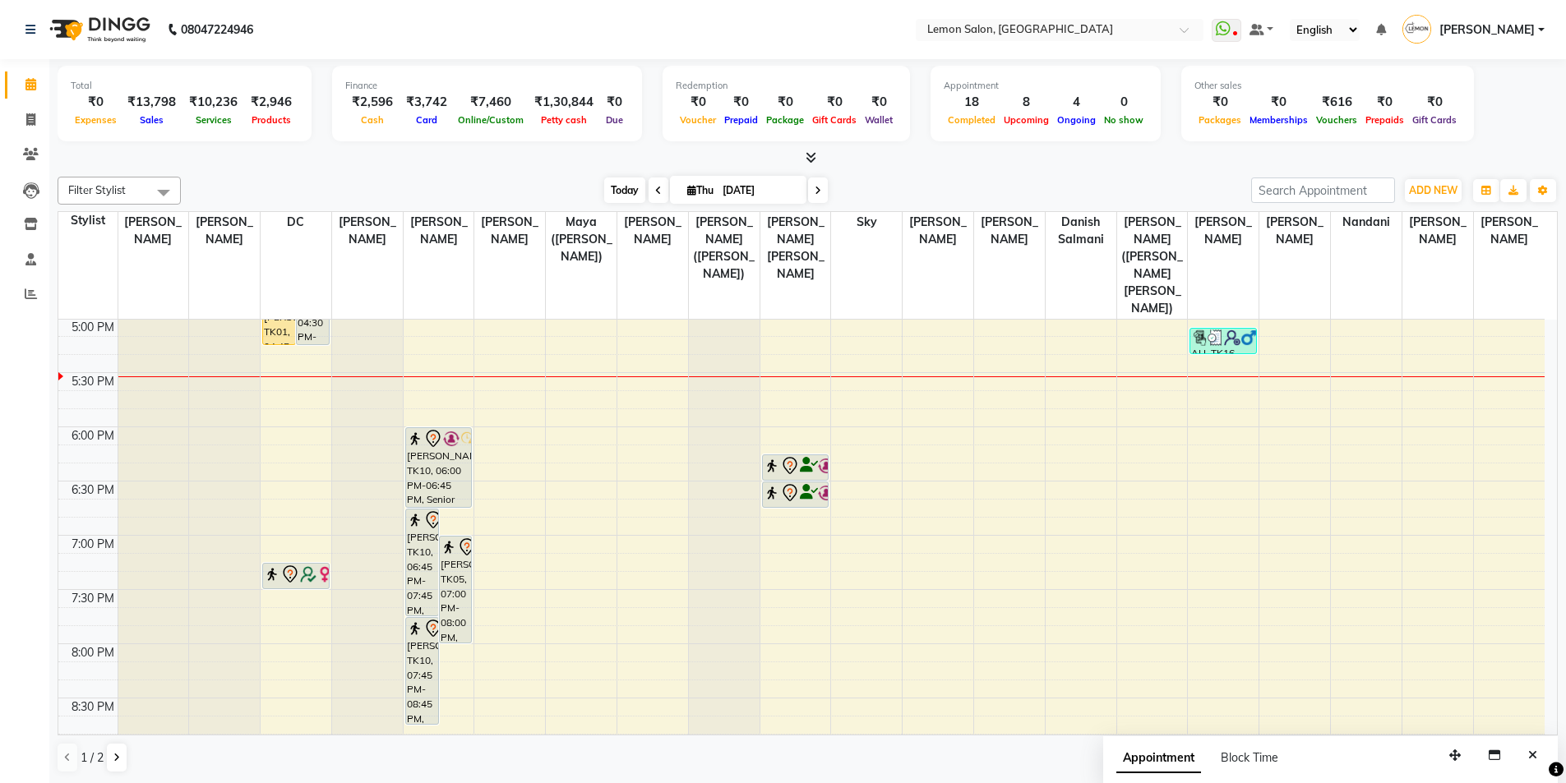
click at [617, 186] on span "Today" at bounding box center [624, 190] width 41 height 25
click at [248, 164] on div at bounding box center [808, 158] width 1500 height 17
click at [614, 189] on span "Today" at bounding box center [624, 190] width 41 height 25
click at [400, 187] on div "Today Thu 04-09-2025" at bounding box center [716, 190] width 1054 height 25
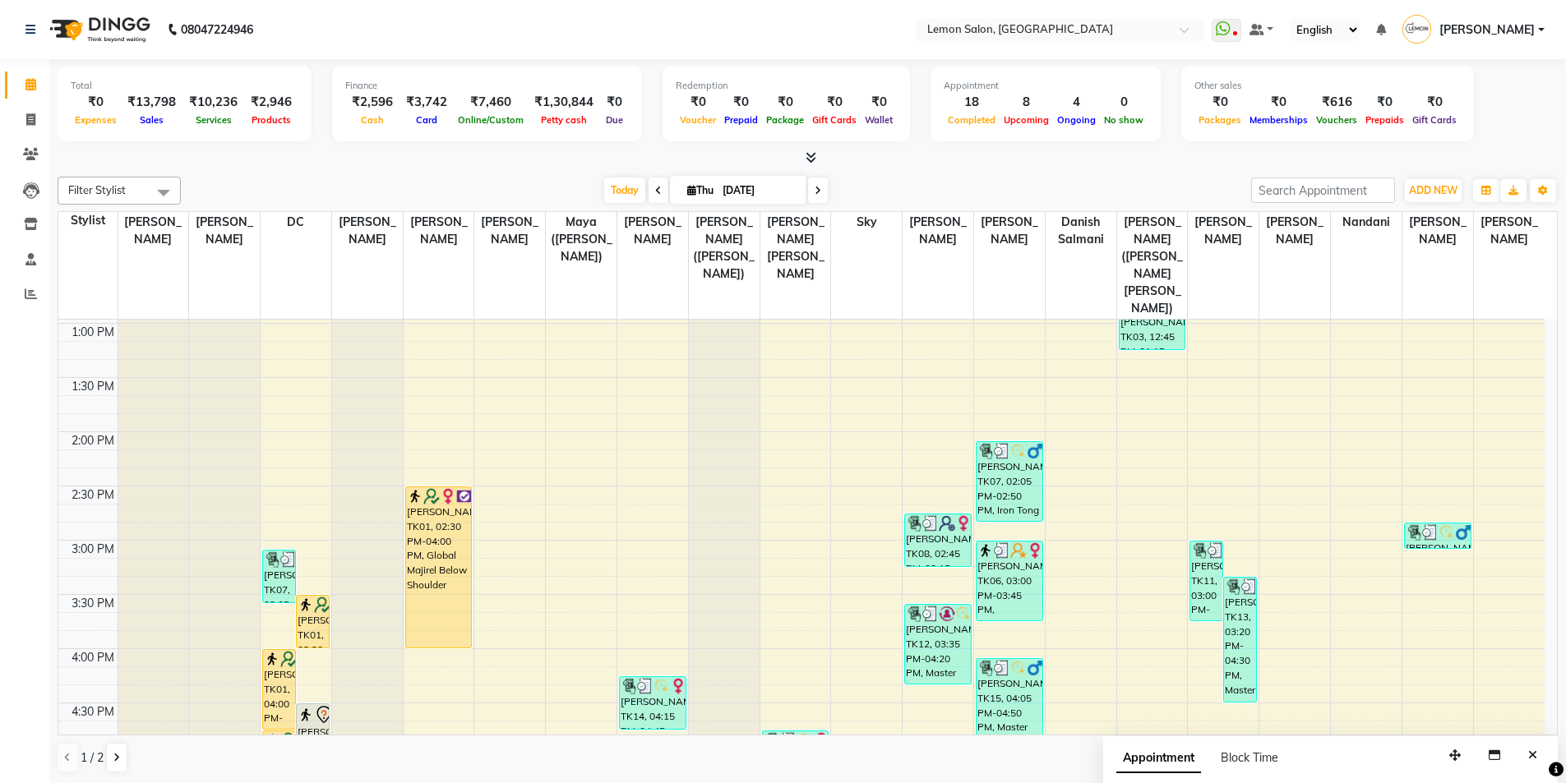
scroll to position [658, 0]
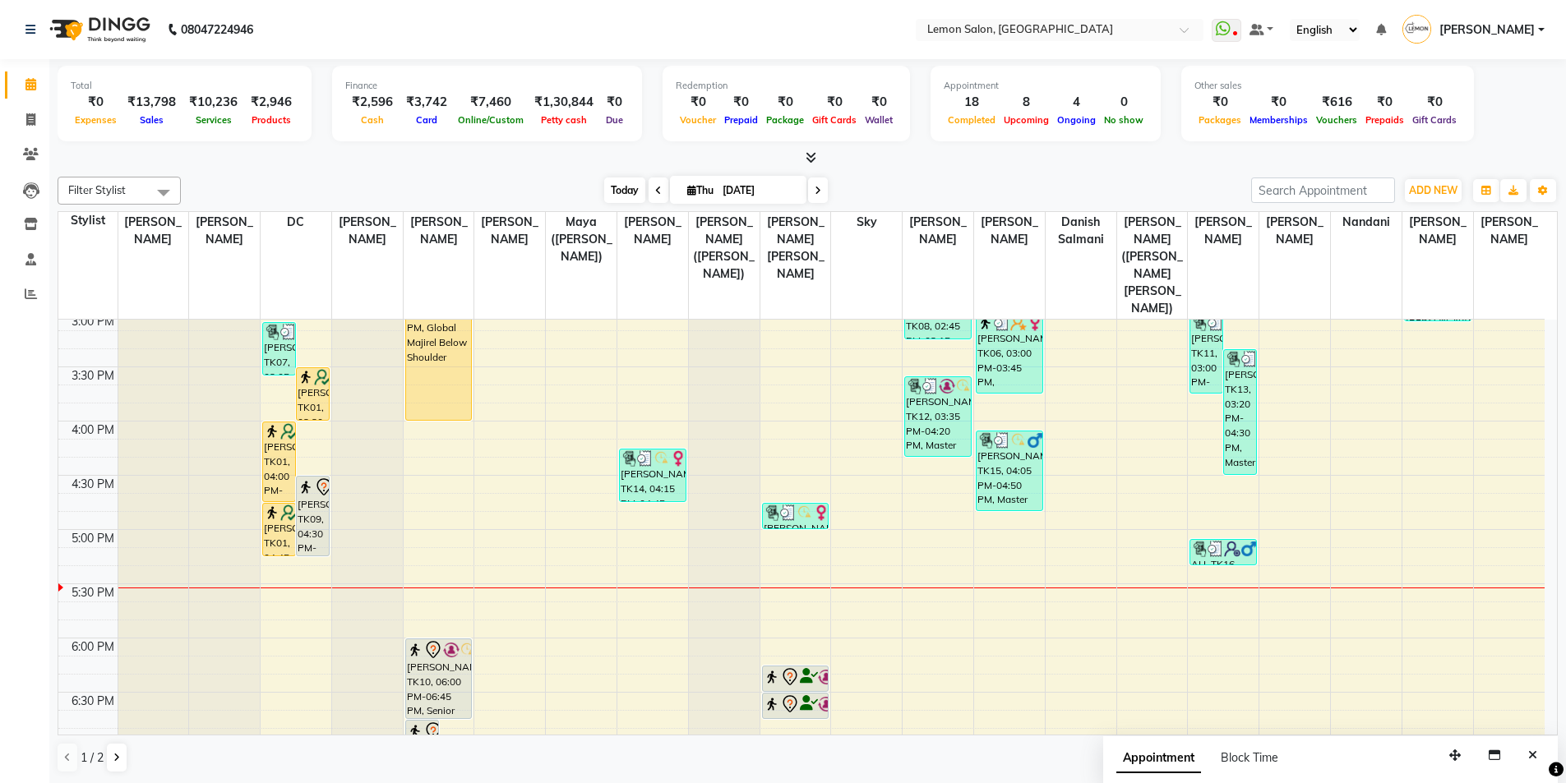
click at [621, 187] on span "Today" at bounding box center [624, 190] width 41 height 25
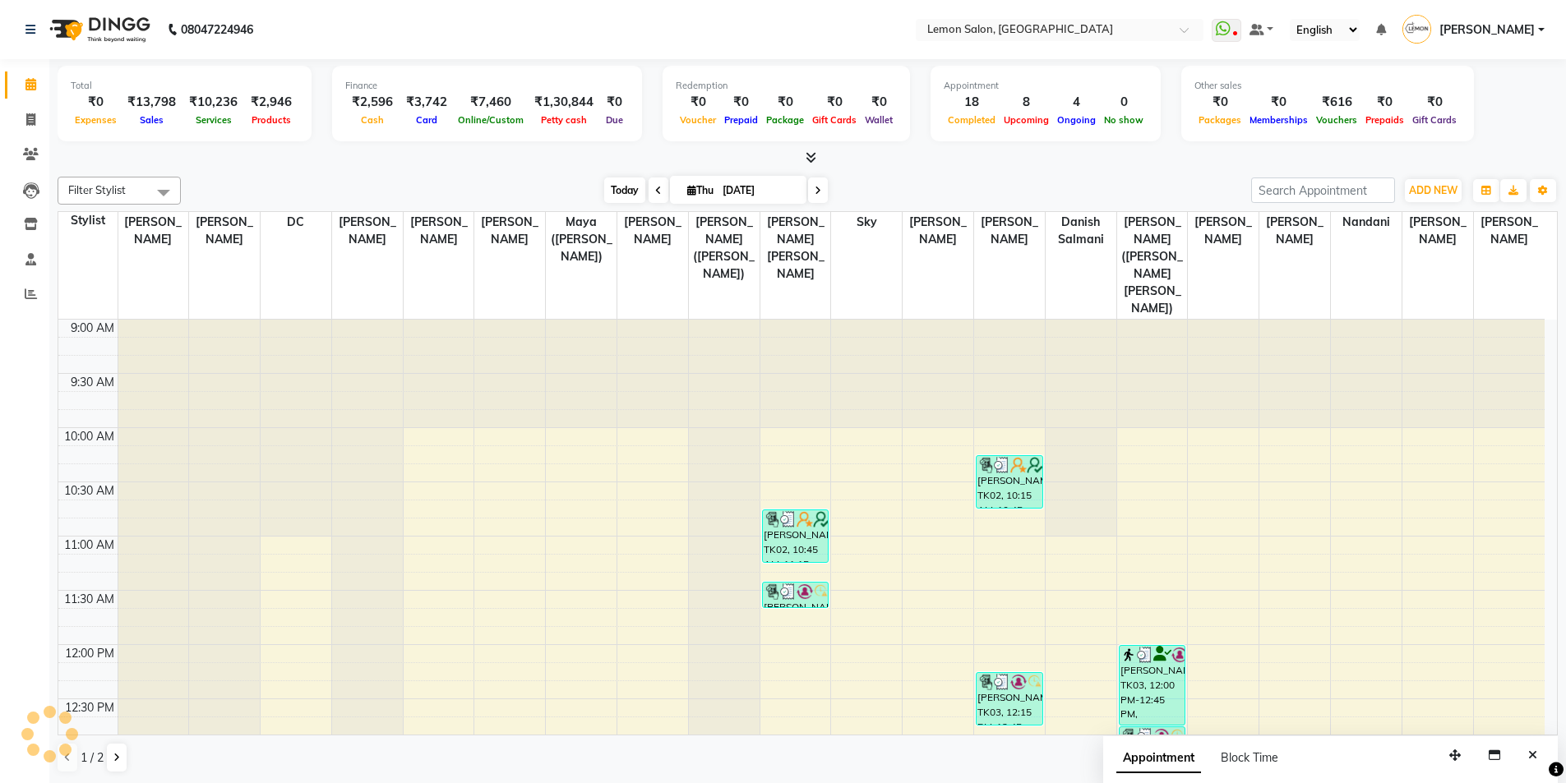
scroll to position [869, 0]
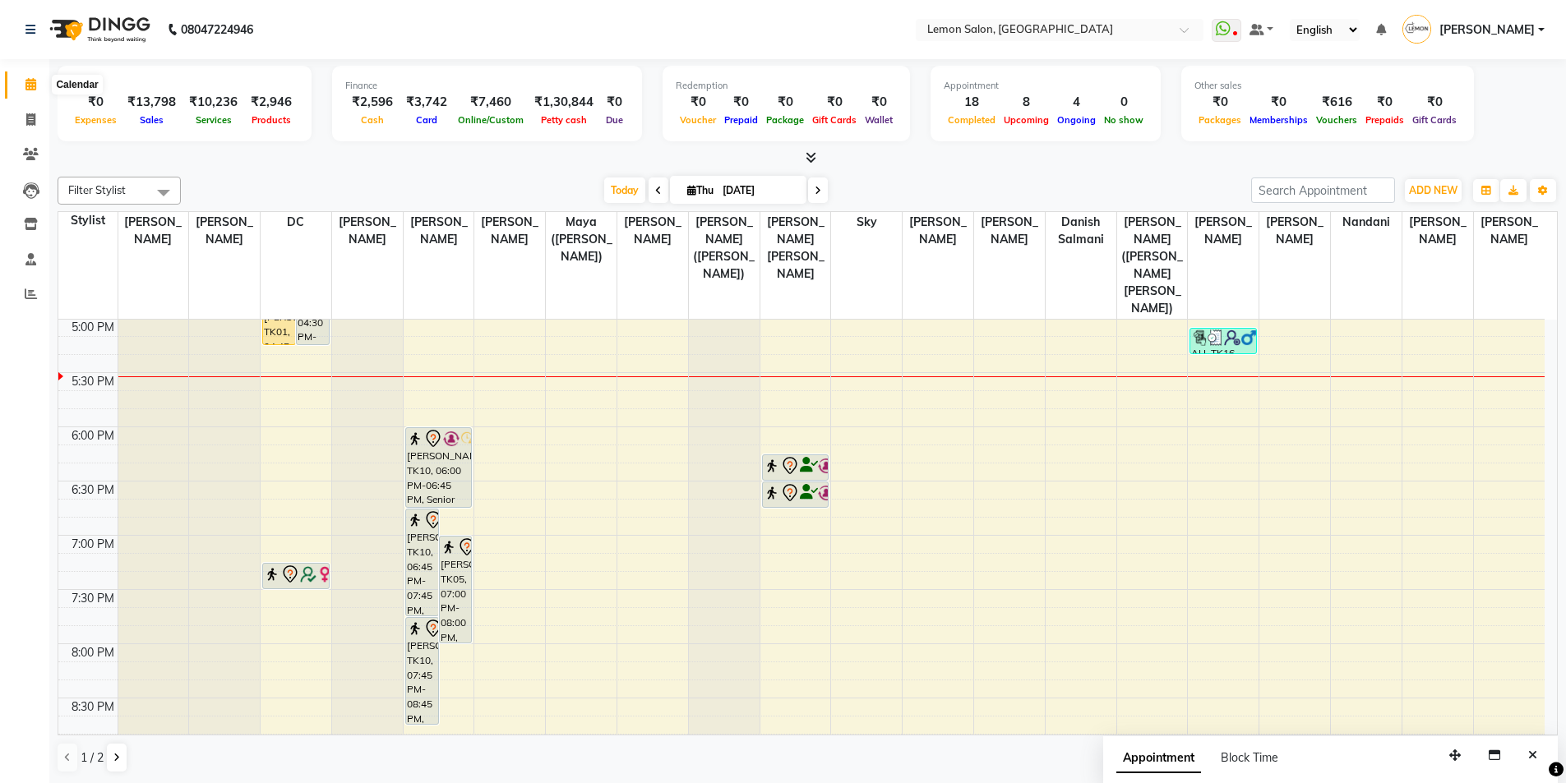
click at [25, 86] on icon at bounding box center [30, 84] width 11 height 12
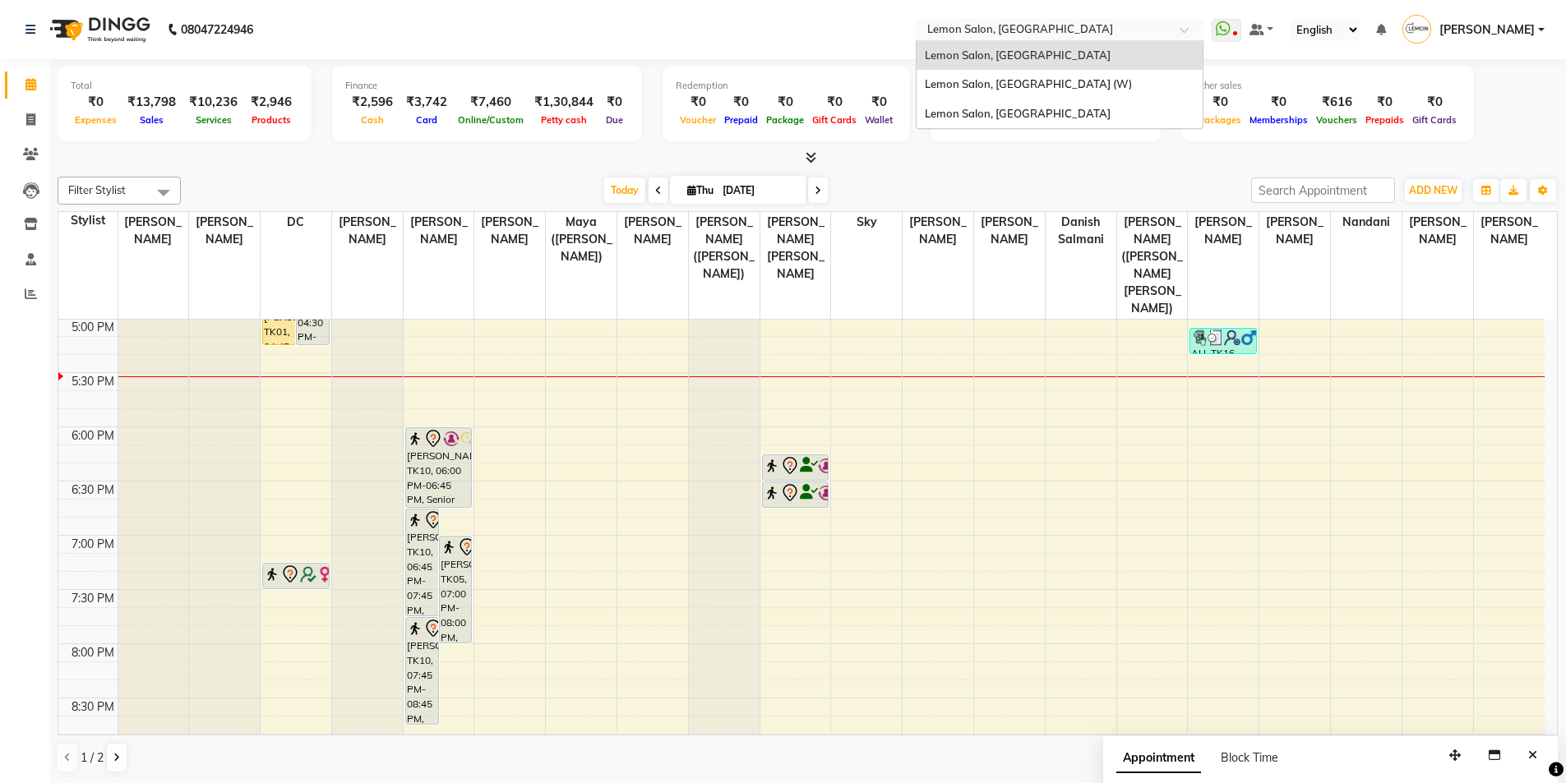
click at [1096, 32] on input "text" at bounding box center [1043, 31] width 238 height 16
click at [1034, 90] on span "Lemon Salon, Goregaon (W)" at bounding box center [1028, 83] width 207 height 13
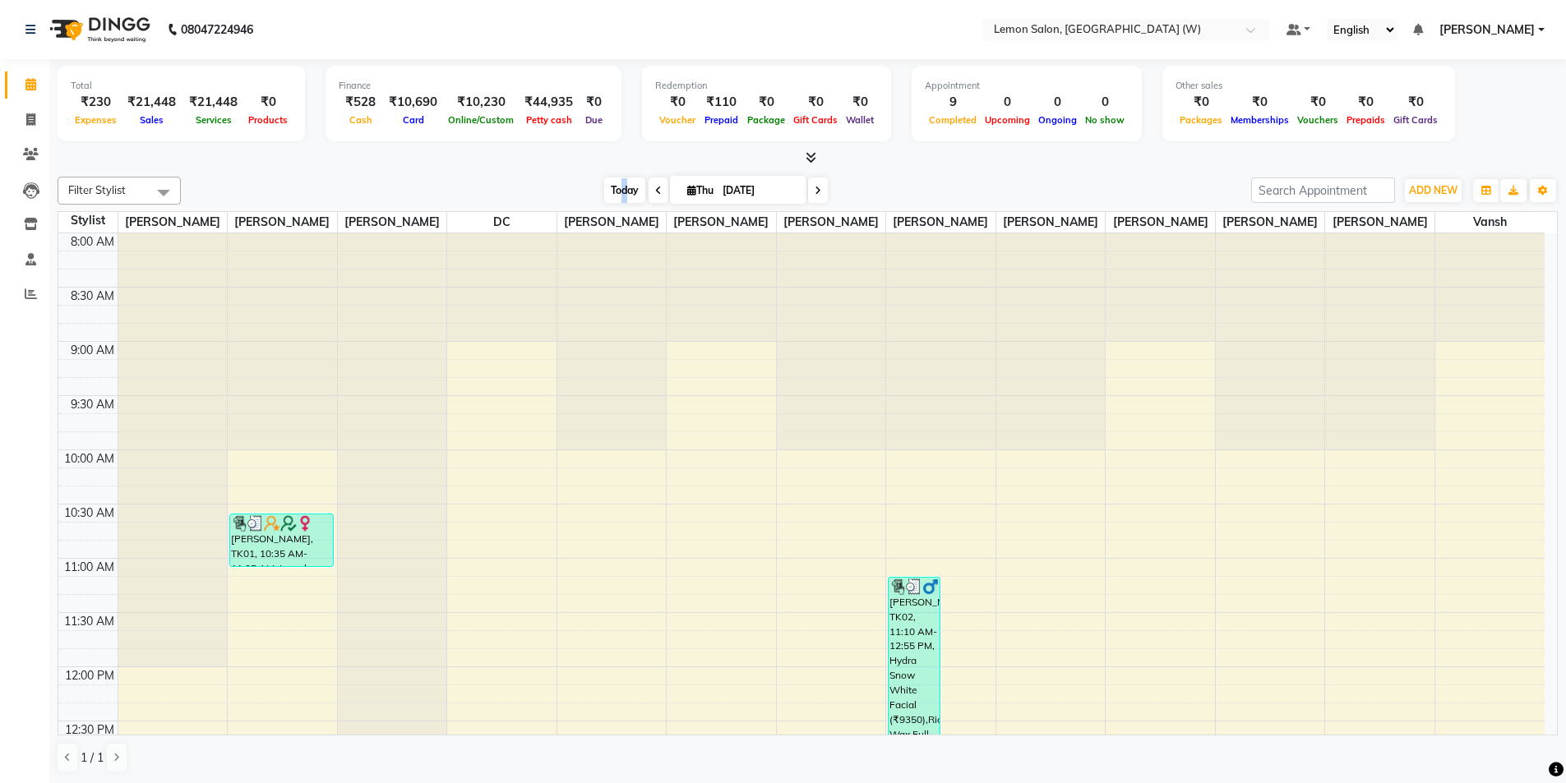
click at [622, 186] on span "Today" at bounding box center [624, 190] width 41 height 25
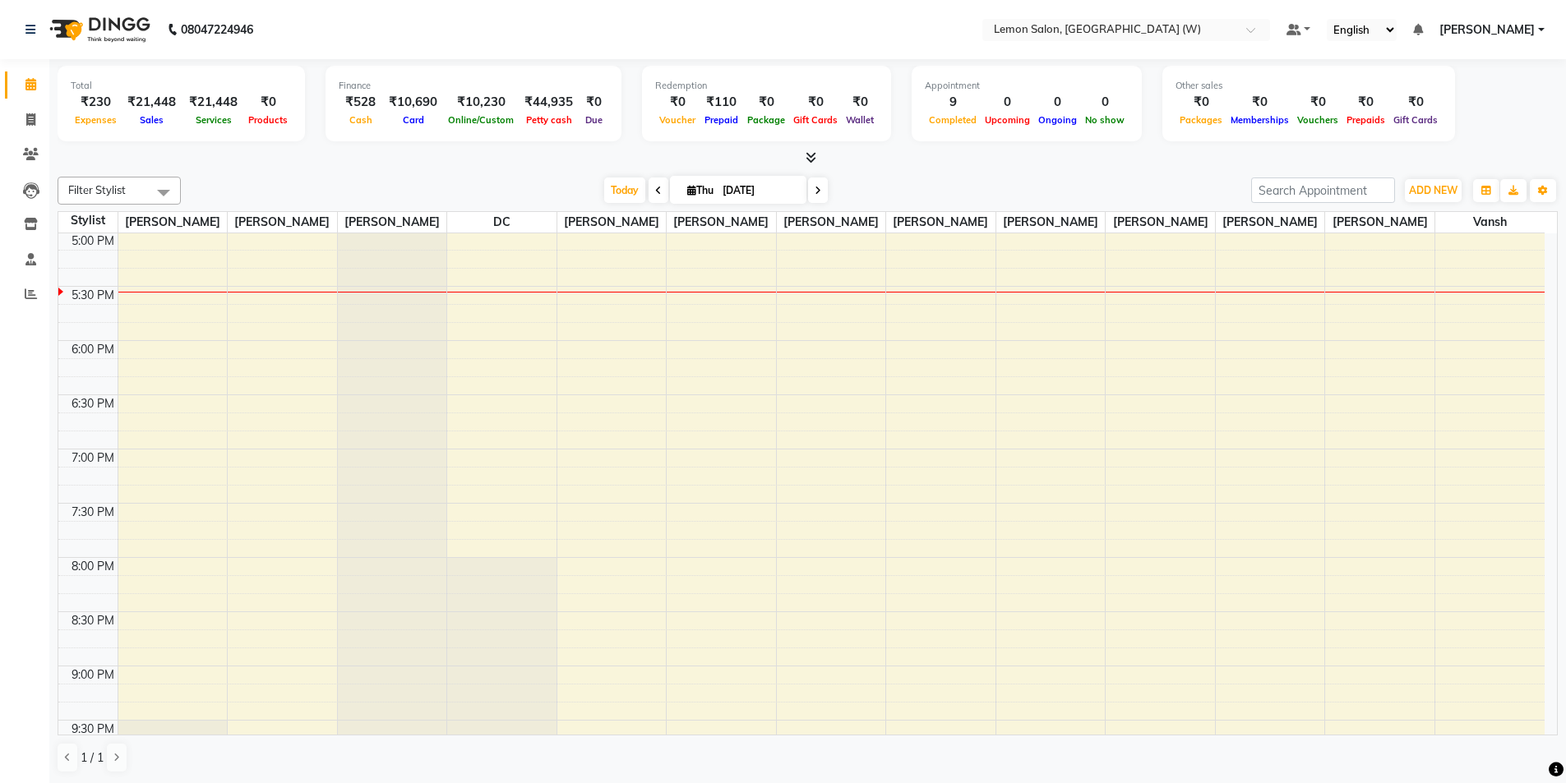
click at [395, 186] on div "Today Thu 04-09-2025" at bounding box center [716, 190] width 1054 height 25
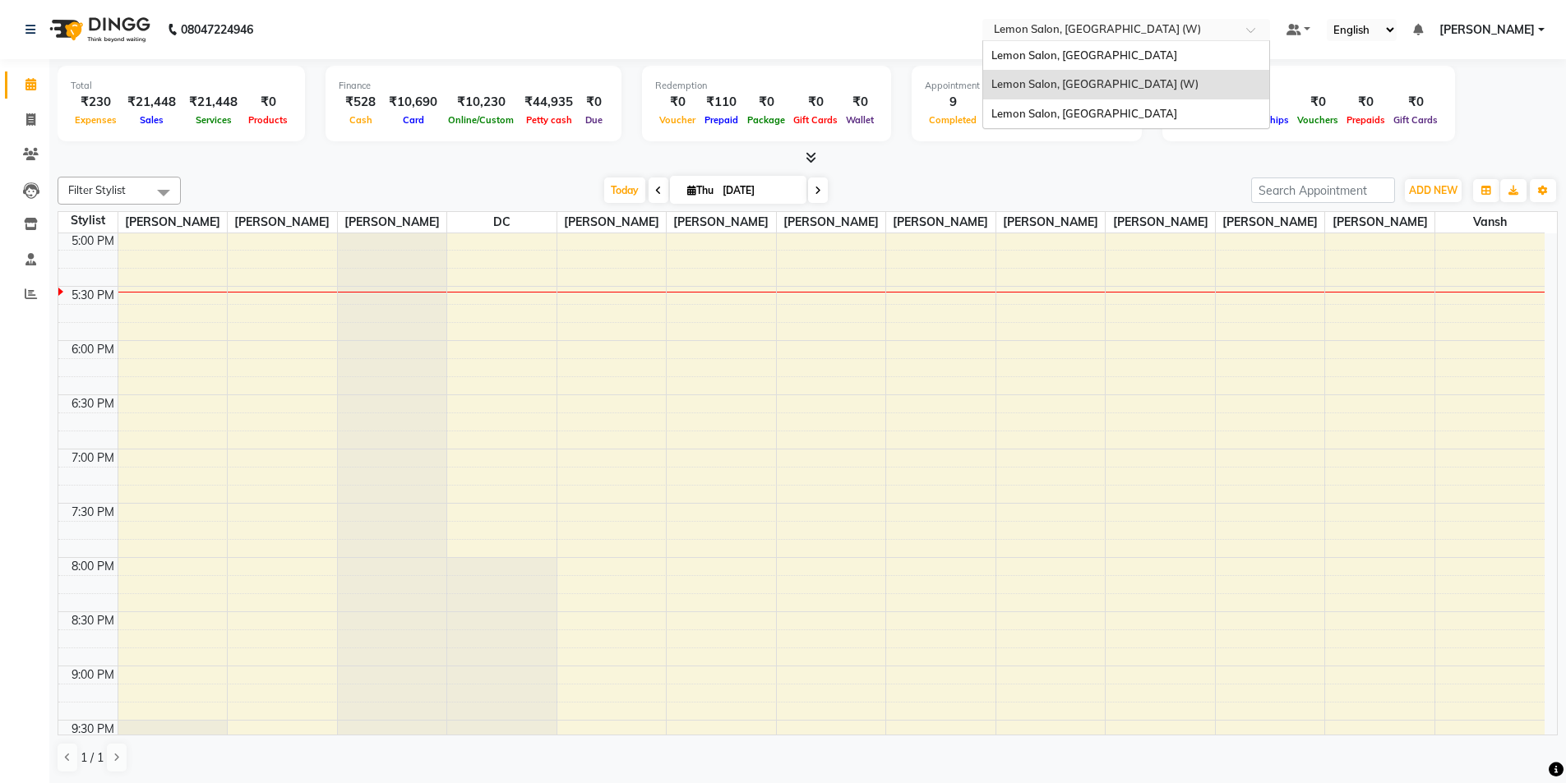
click at [1098, 28] on input "text" at bounding box center [1110, 31] width 238 height 16
click at [1080, 57] on span "Lemon Salon, [GEOGRAPHIC_DATA]" at bounding box center [1084, 55] width 186 height 13
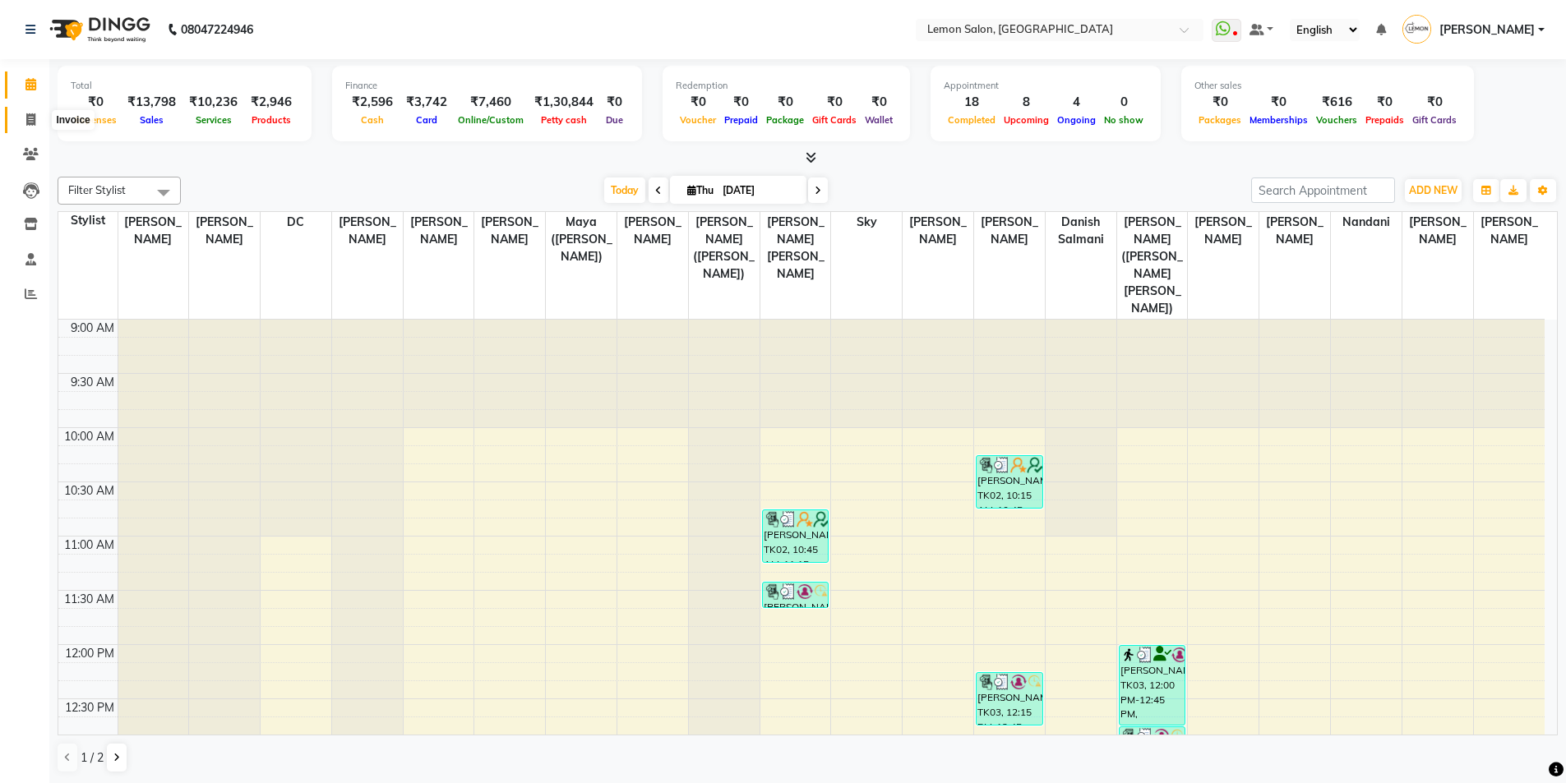
click at [26, 114] on icon at bounding box center [30, 119] width 9 height 12
select select "service"
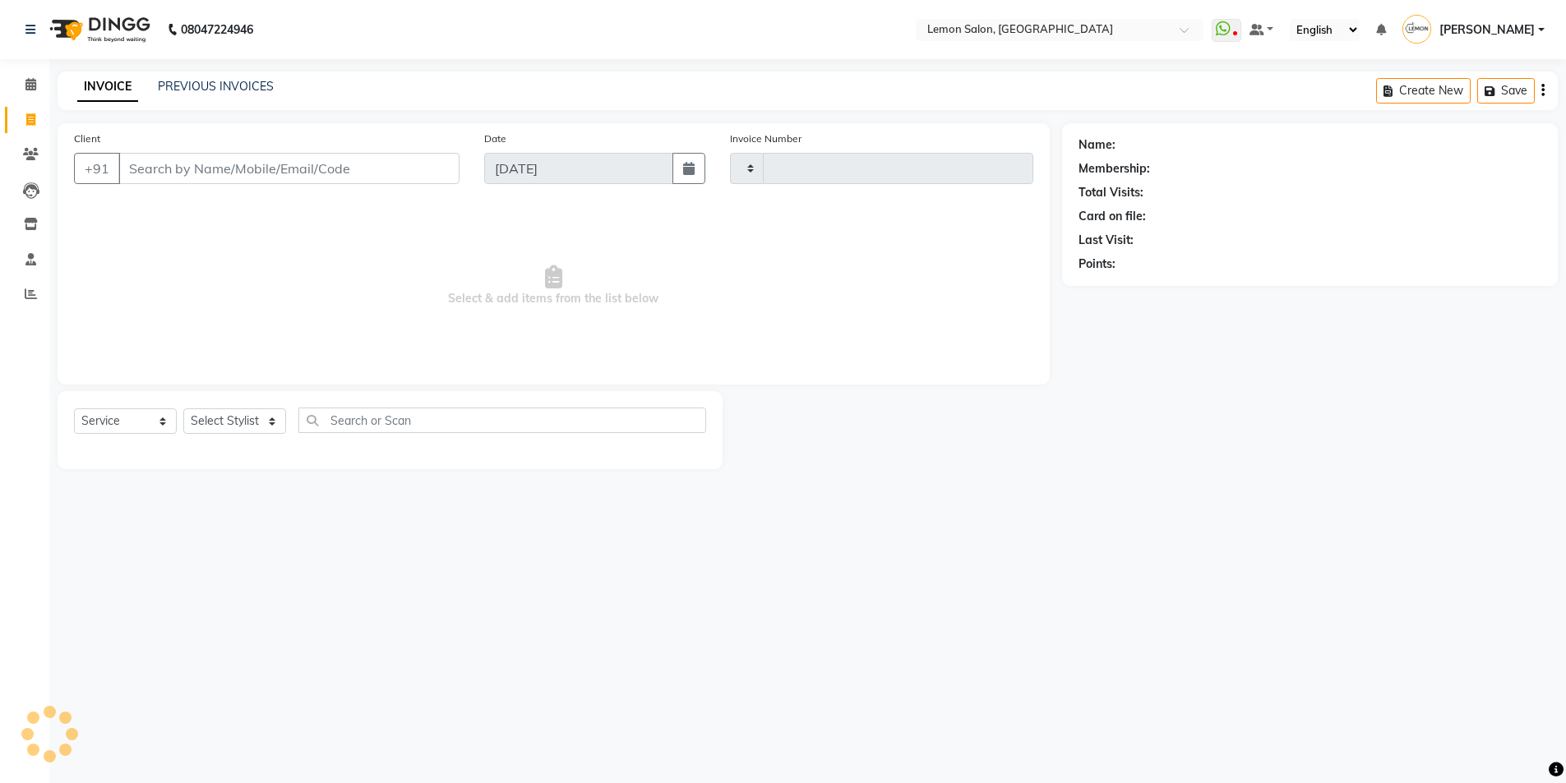
type input "5682"
select select "566"
click at [38, 293] on span at bounding box center [30, 294] width 29 height 19
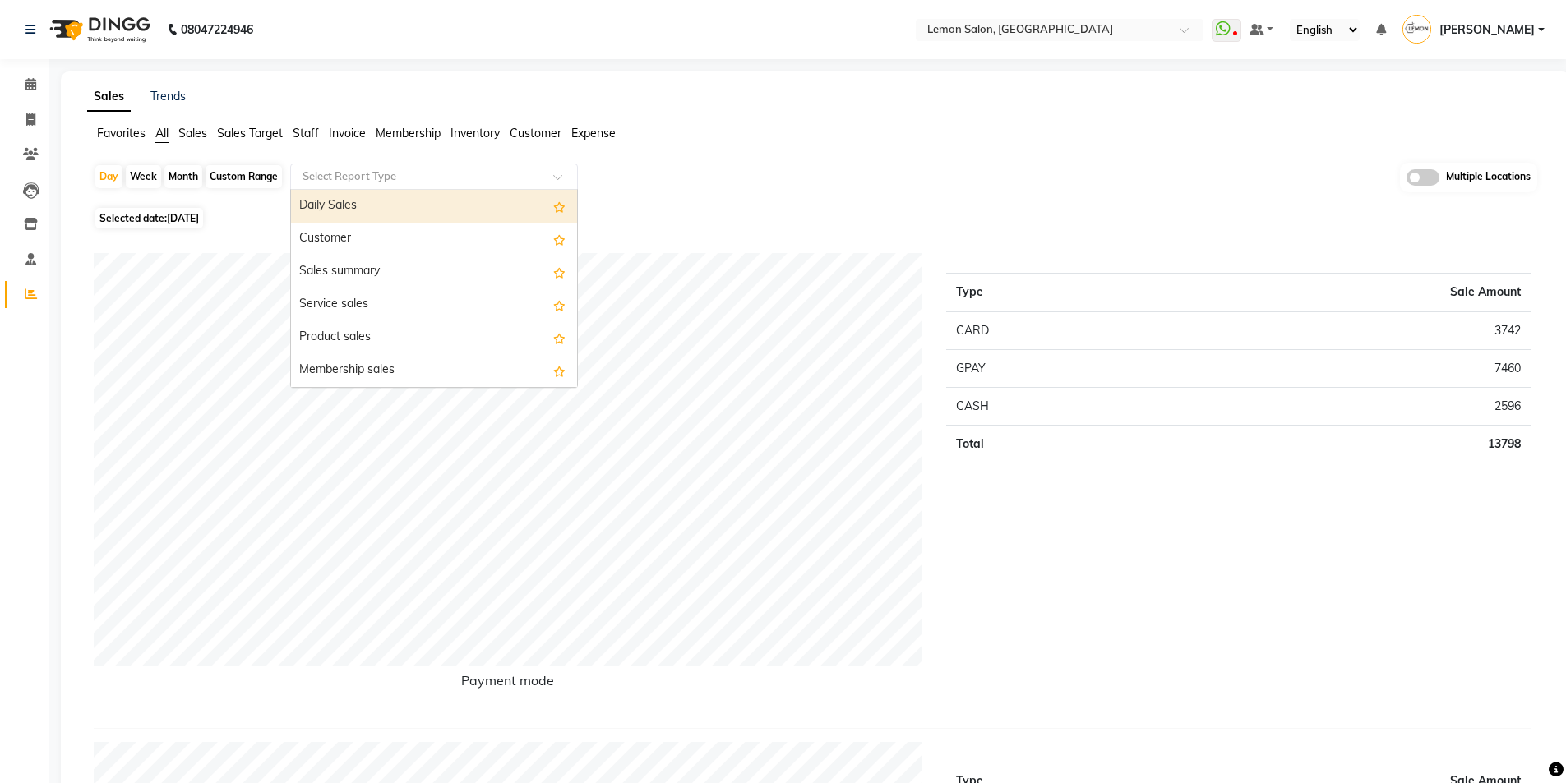
click at [340, 165] on div "Select Report Type" at bounding box center [434, 177] width 288 height 26
click at [30, 292] on icon at bounding box center [31, 294] width 12 height 12
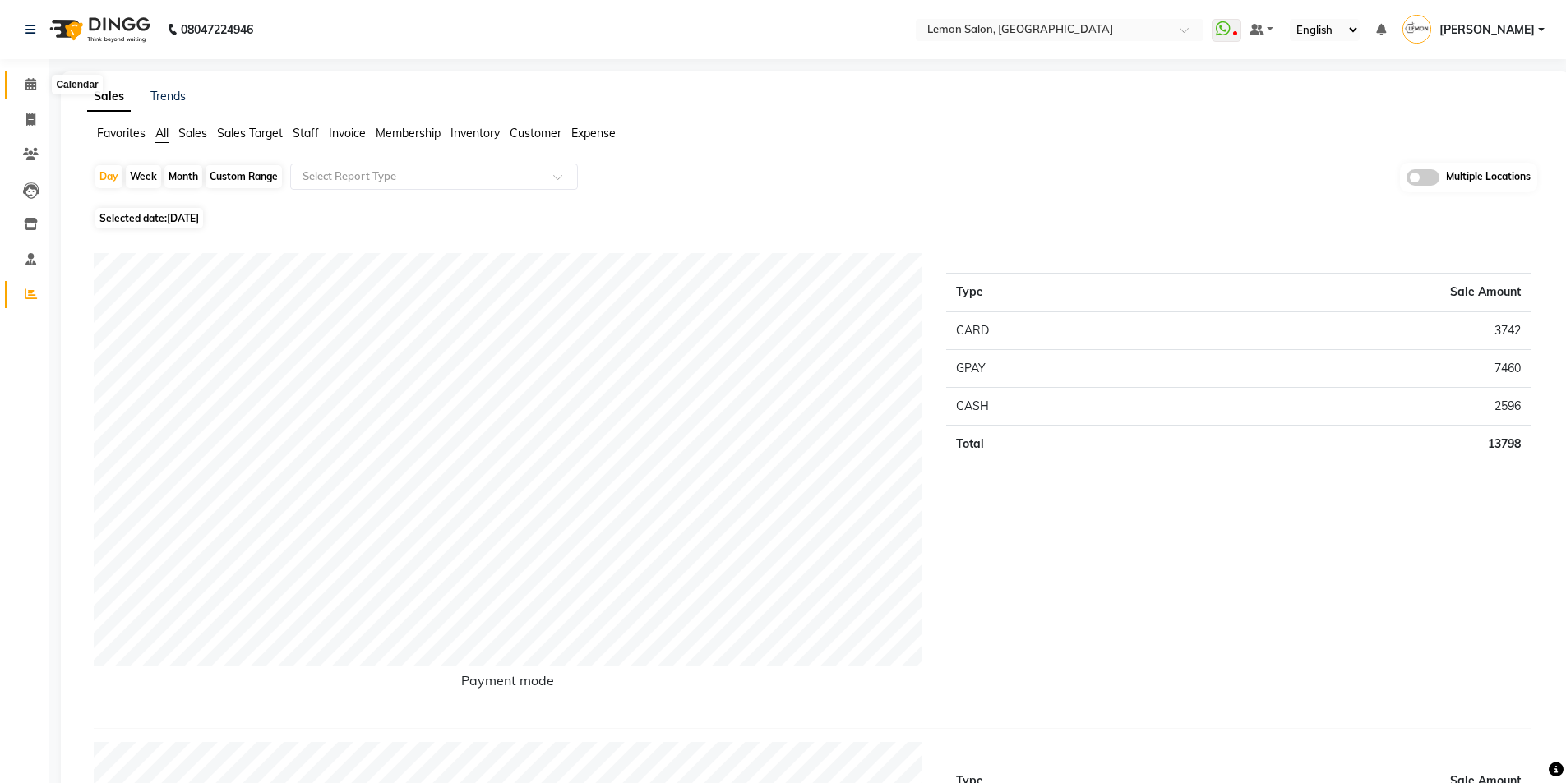
click at [33, 86] on icon at bounding box center [30, 84] width 11 height 12
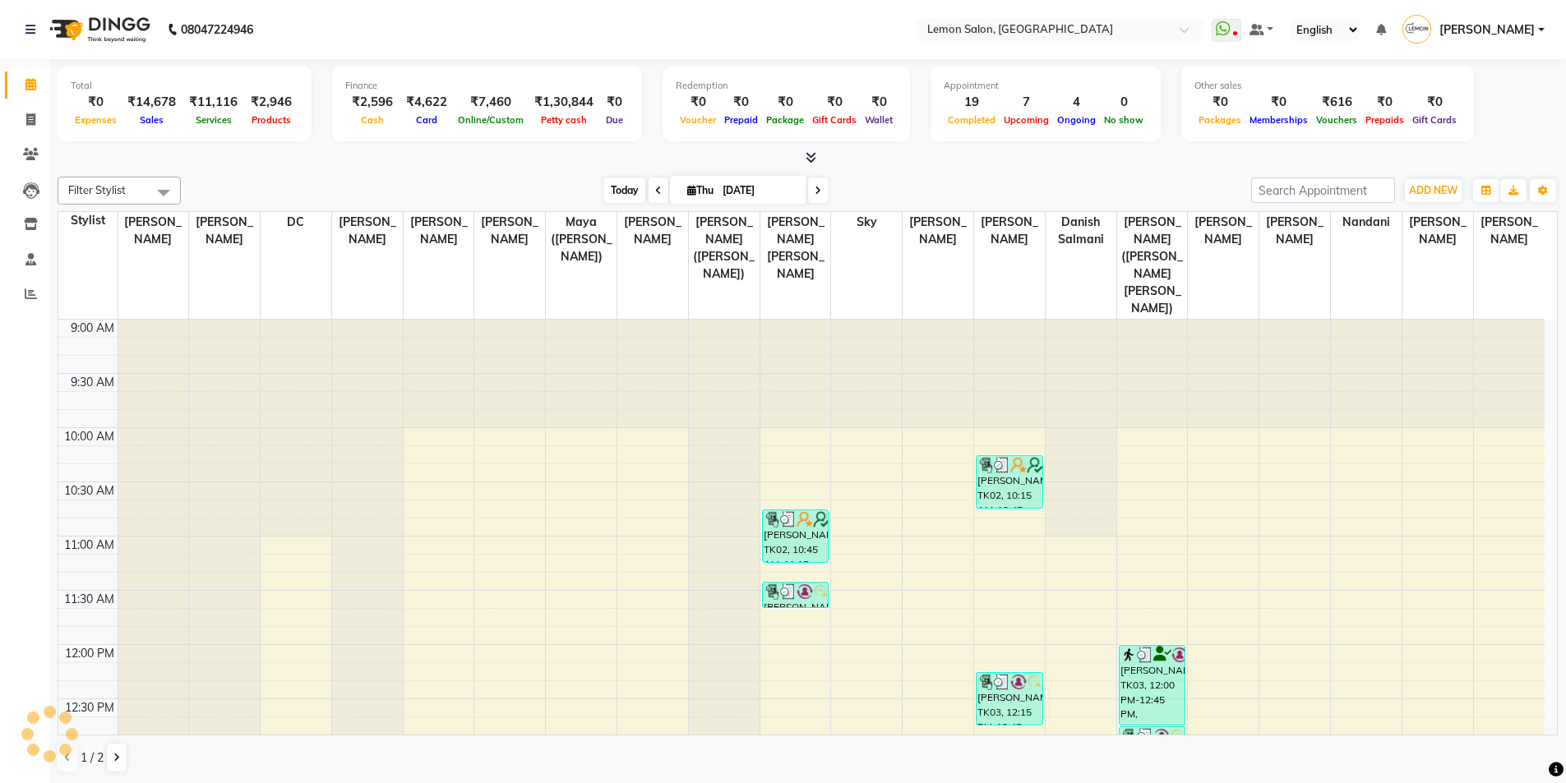
click at [620, 187] on span "Today" at bounding box center [624, 190] width 41 height 25
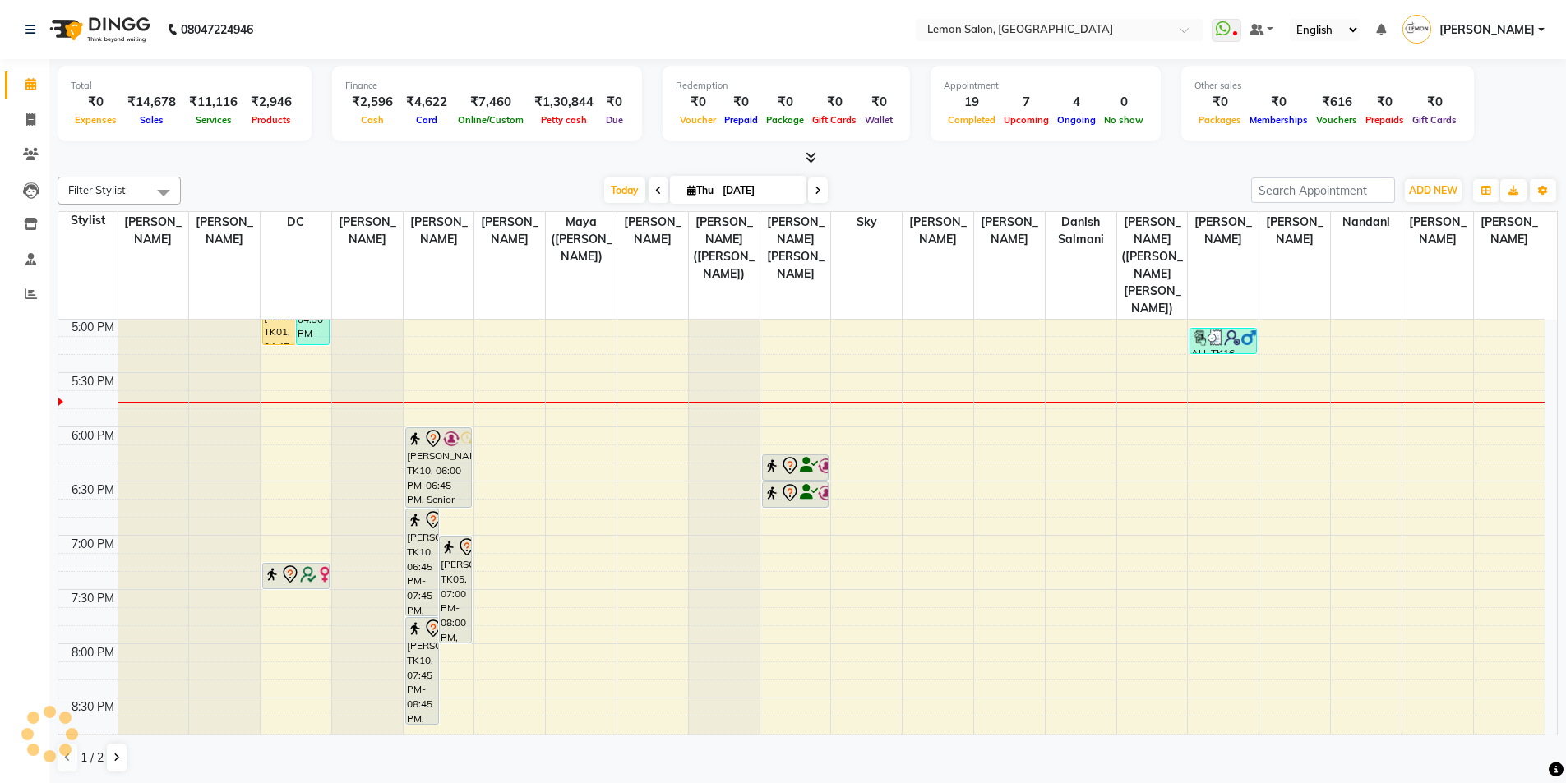
click at [454, 186] on div "Today Thu 04-09-2025" at bounding box center [716, 190] width 1054 height 25
click at [607, 192] on span "Today" at bounding box center [624, 190] width 41 height 25
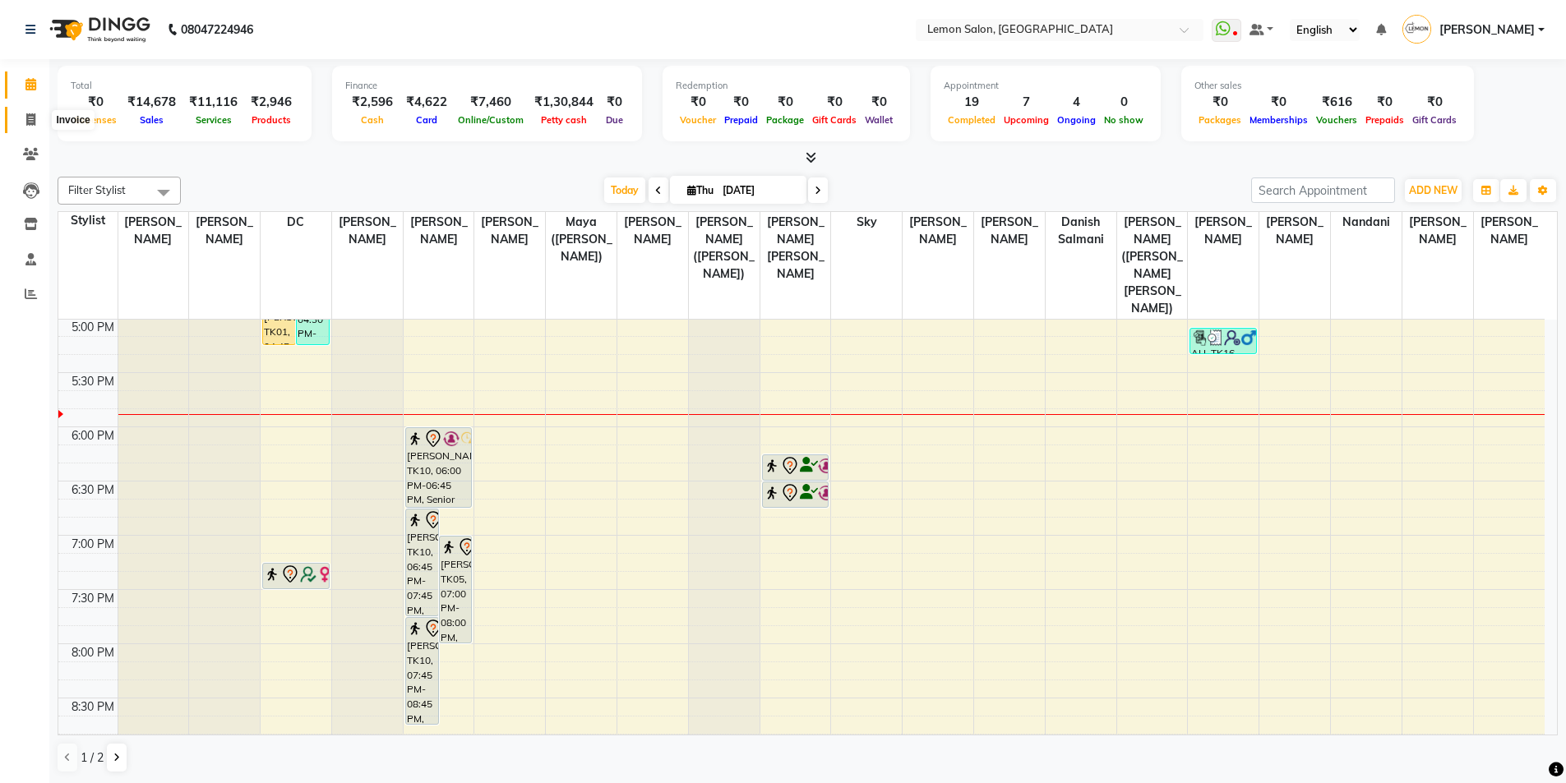
click at [26, 117] on icon at bounding box center [30, 119] width 9 height 12
select select "566"
select select "service"
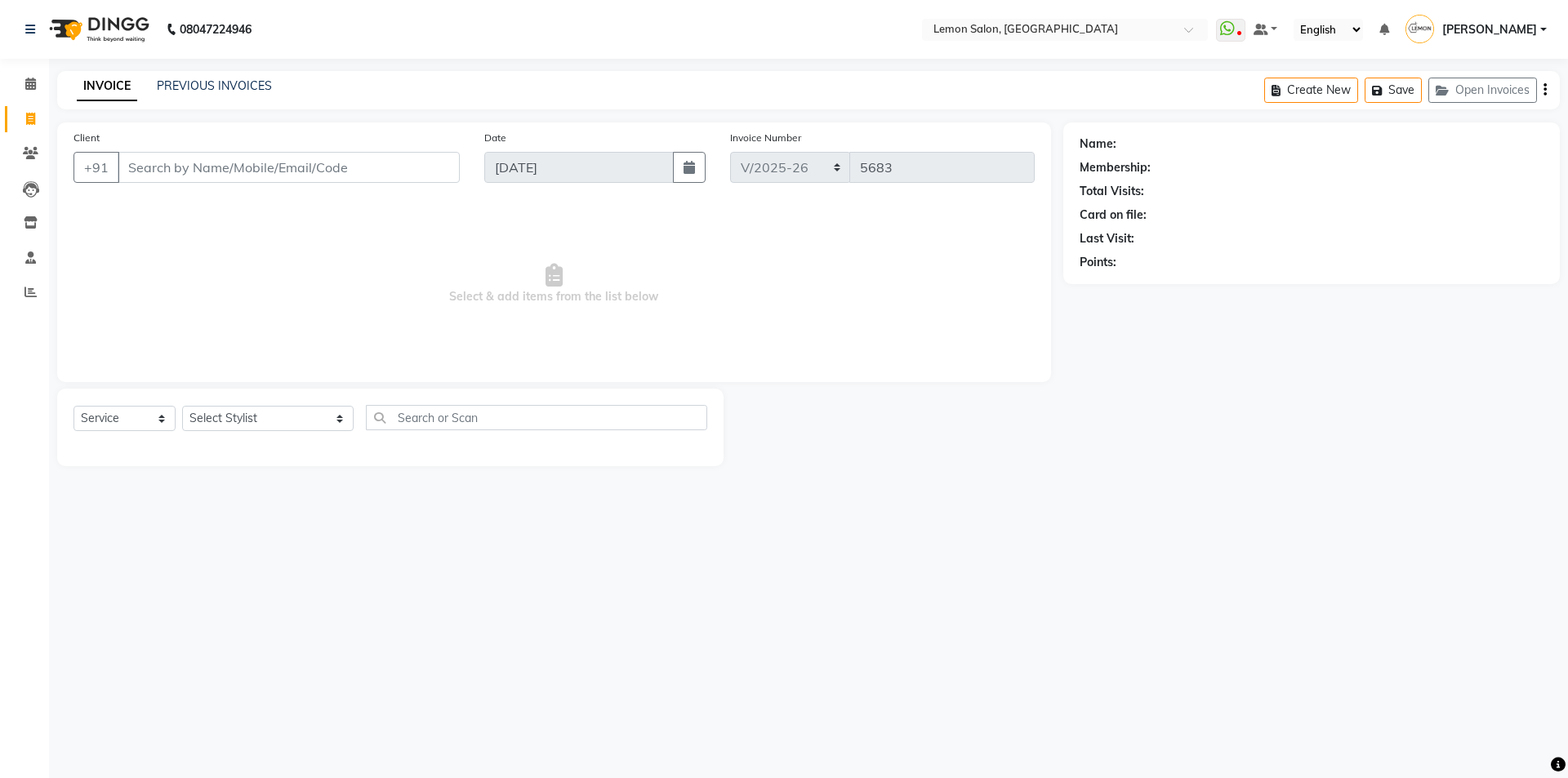
click at [202, 165] on input "Client" at bounding box center [288, 167] width 342 height 31
click at [249, 417] on select "Select Stylist Aakash Buchiude Azaz Kassara Danish Salmani DC Geeta Govind Rajp…" at bounding box center [267, 418] width 172 height 25
select select "7391"
click at [182, 406] on select "Select Stylist Aakash Buchiude Azaz Kassara Danish Salmani DC Geeta Govind Rajp…" at bounding box center [267, 418] width 172 height 25
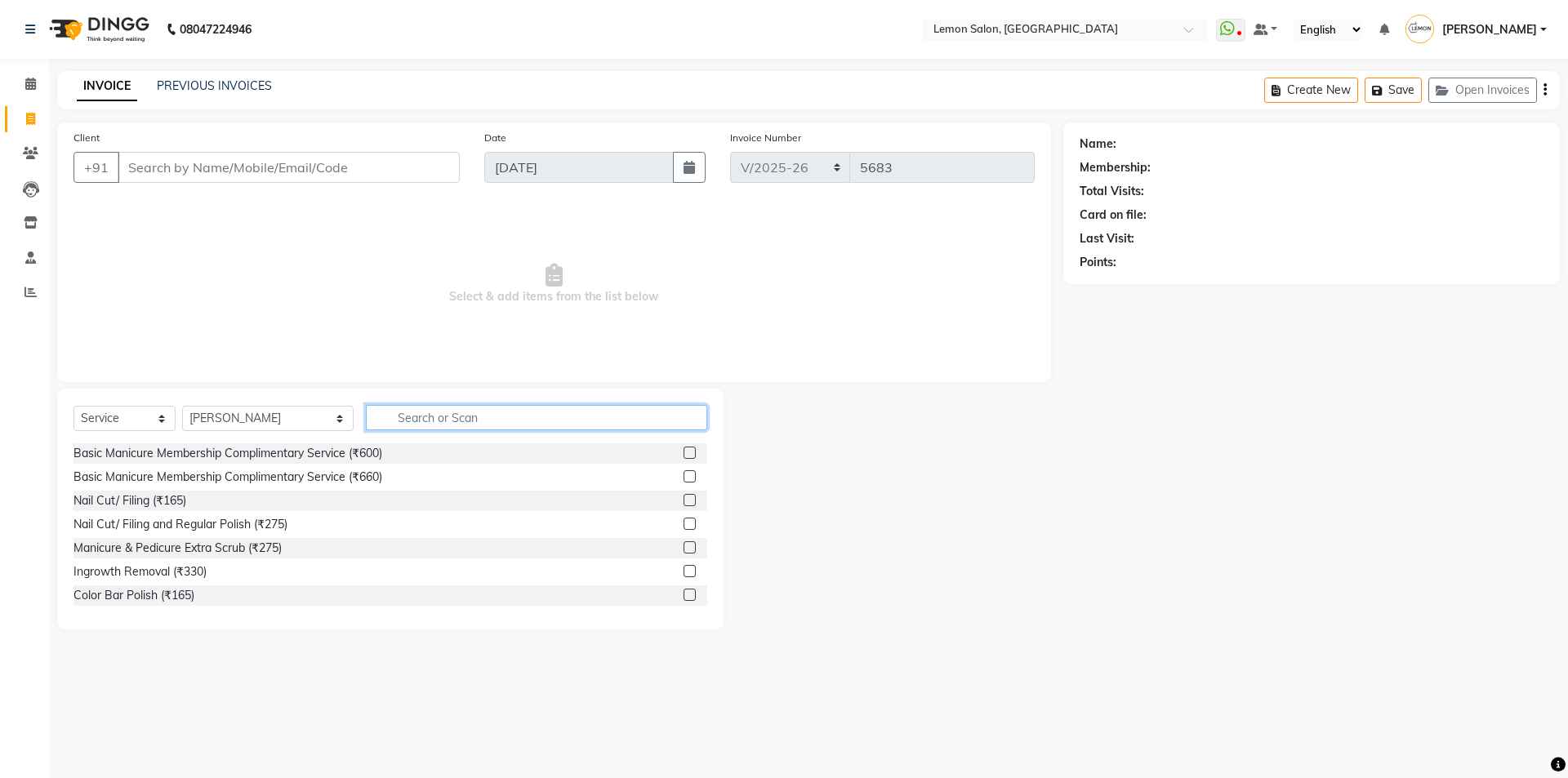
click at [432, 414] on input "text" at bounding box center [537, 417] width 342 height 25
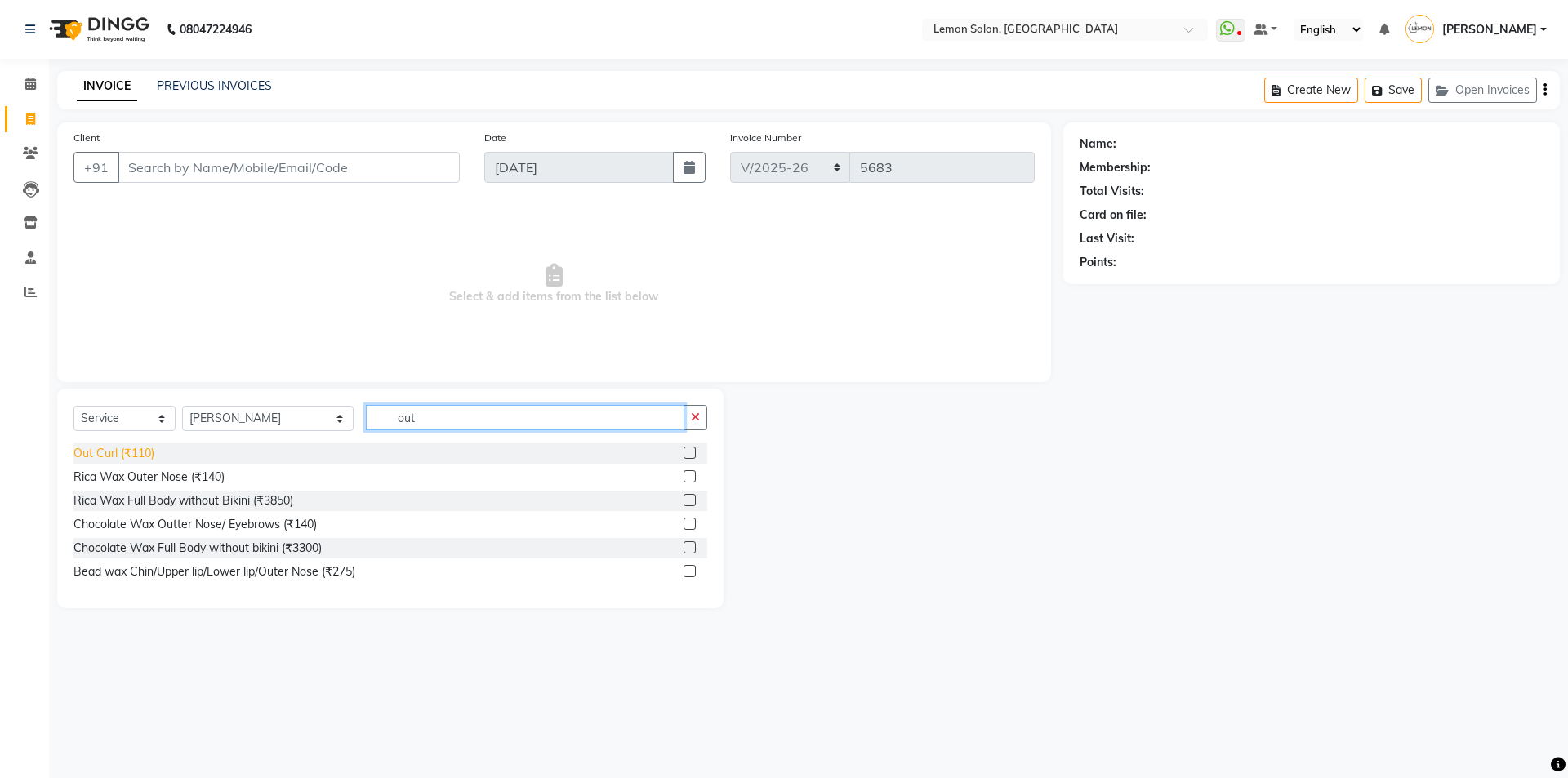
type input "out"
click at [130, 451] on div "Out Curl (₹110)" at bounding box center [113, 453] width 80 height 17
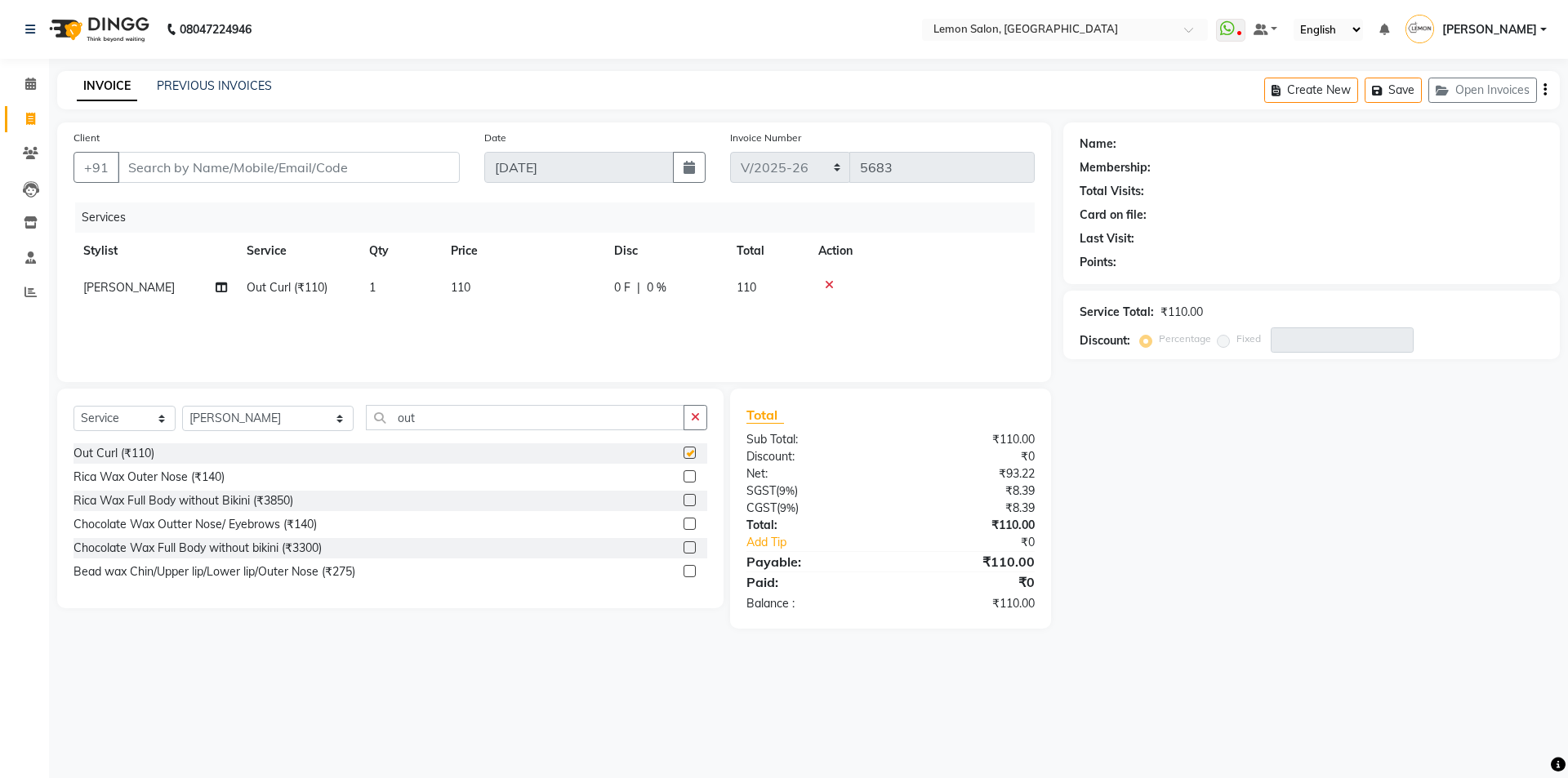
checkbox input "false"
click at [370, 424] on input "out" at bounding box center [525, 417] width 319 height 25
click at [370, 423] on input "out" at bounding box center [525, 417] width 319 height 25
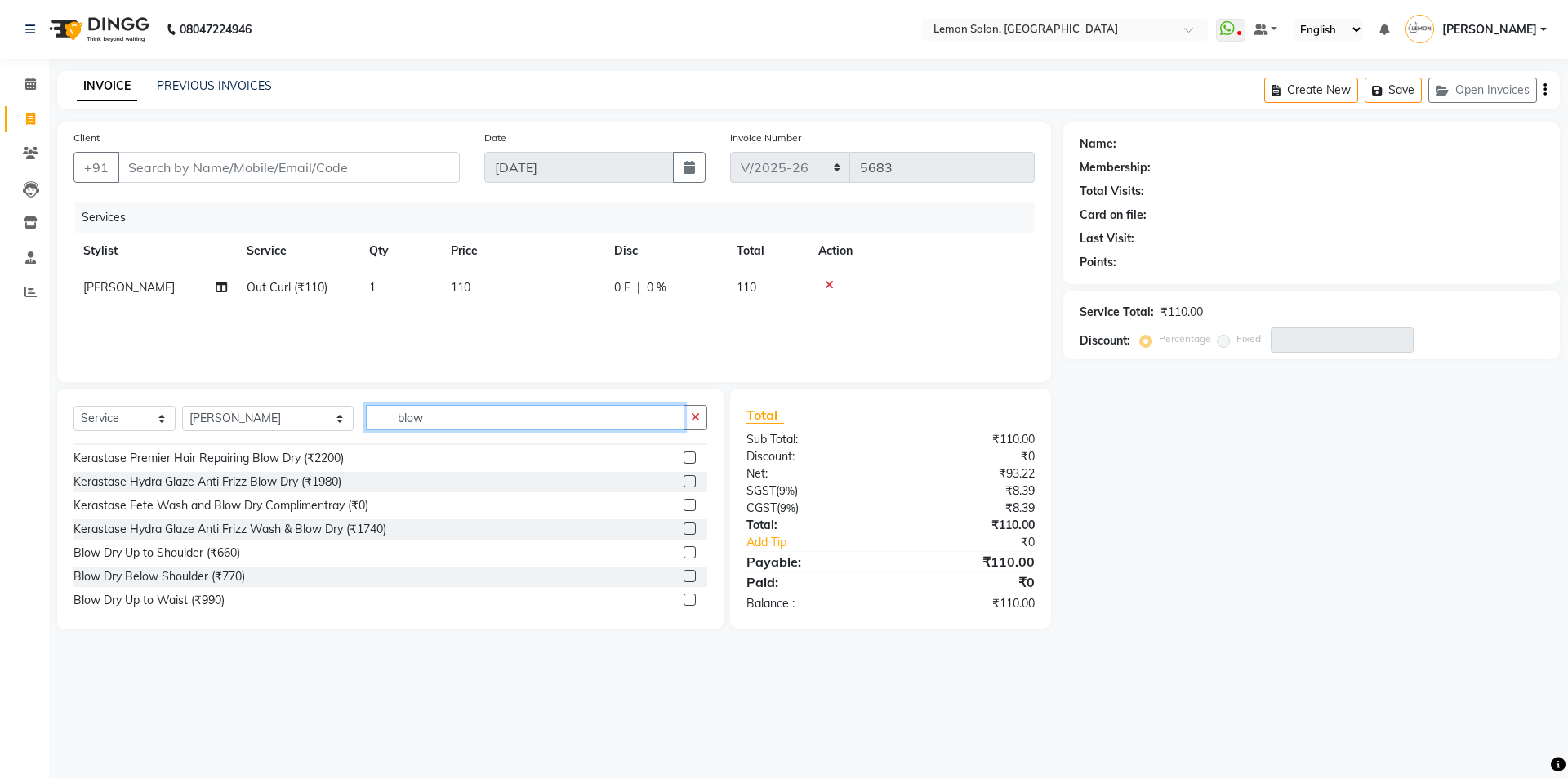
scroll to position [145, 0]
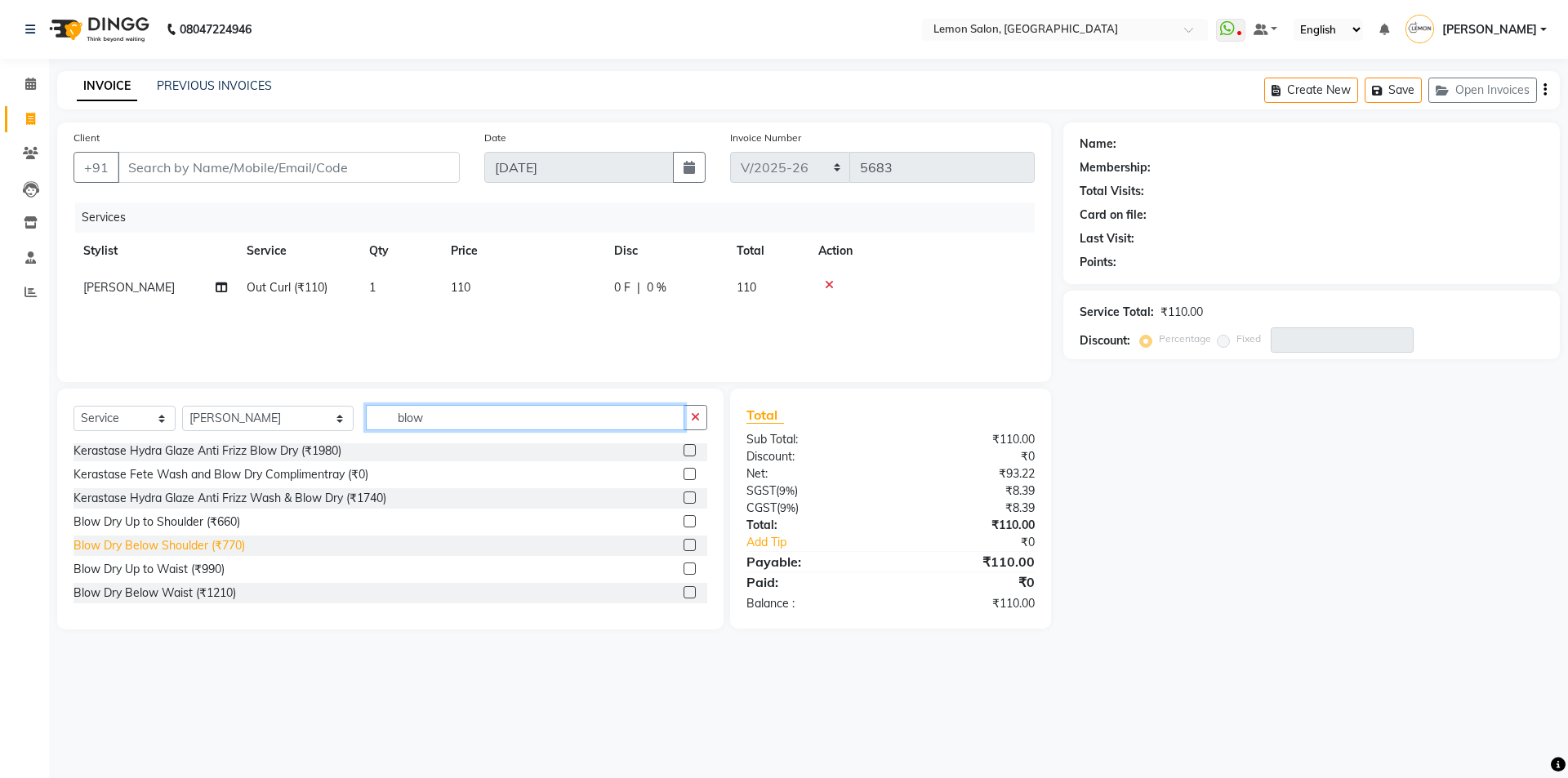
type input "blow"
click at [219, 540] on div "Blow Dry Below Shoulder (₹770)" at bounding box center [159, 545] width 172 height 17
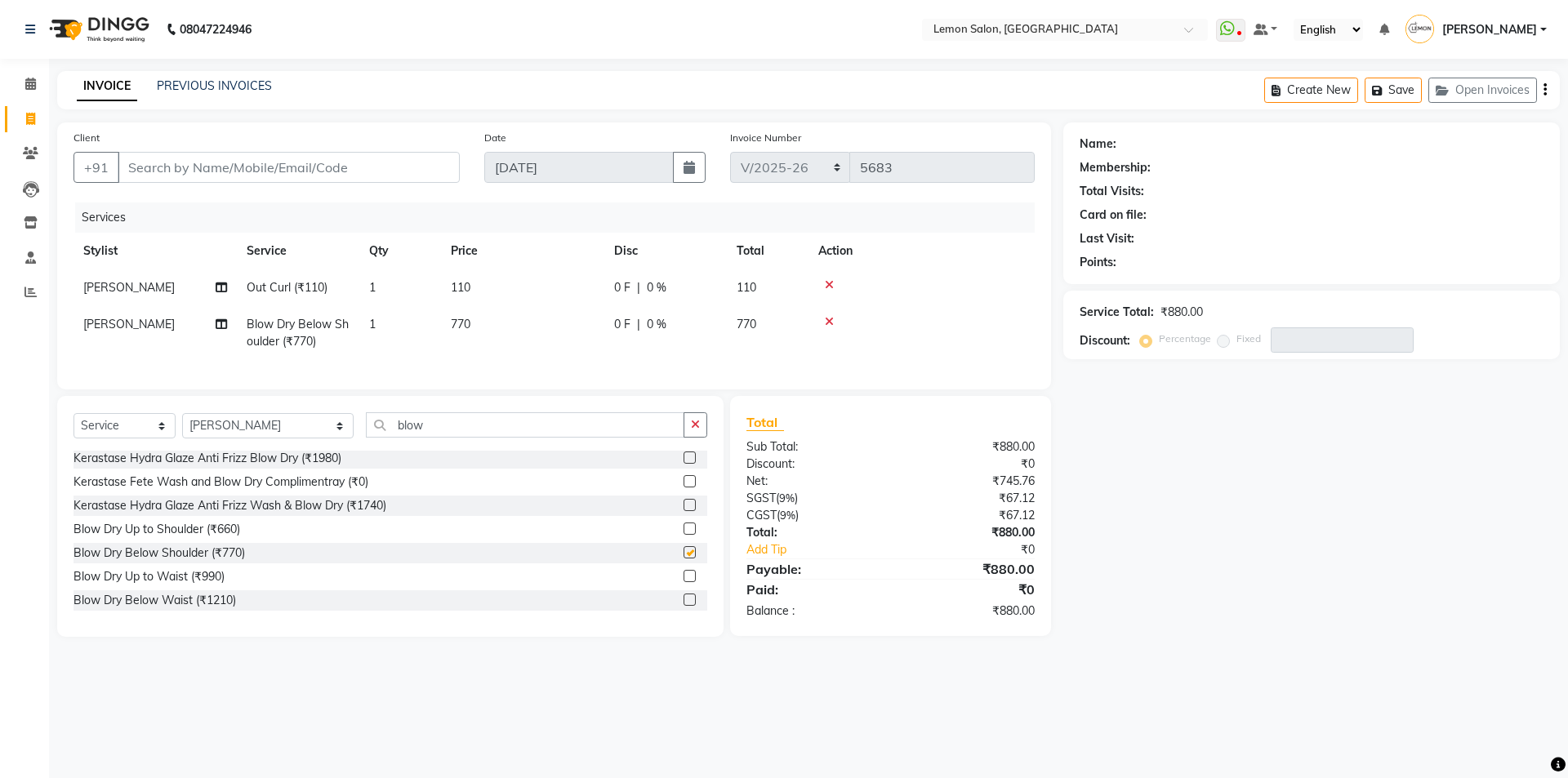
checkbox input "false"
click at [263, 165] on input "Client" at bounding box center [288, 167] width 342 height 31
type input "9"
type input "0"
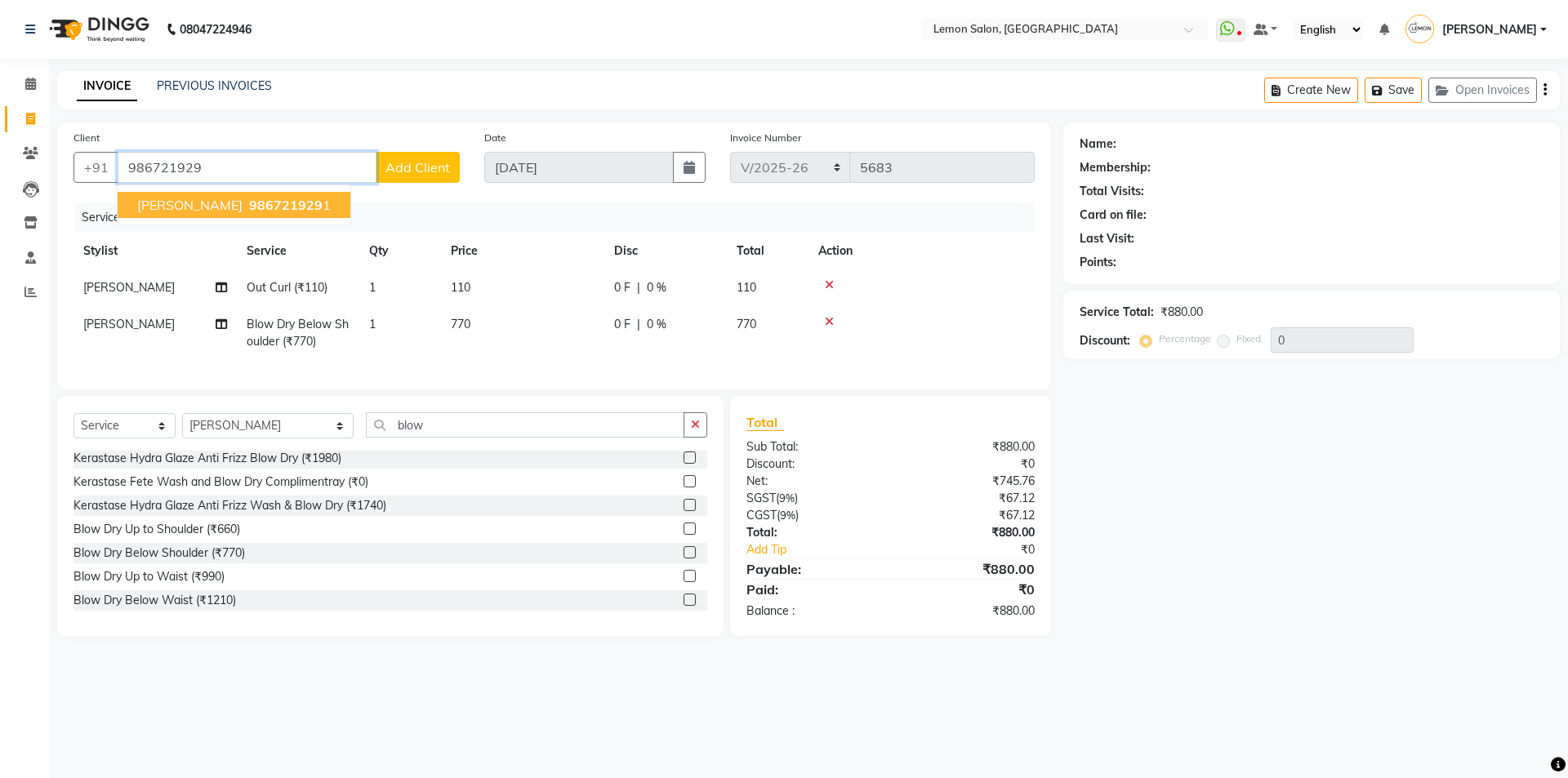
click at [249, 200] on span "986721929" at bounding box center [286, 205] width 74 height 16
type input "9867219291"
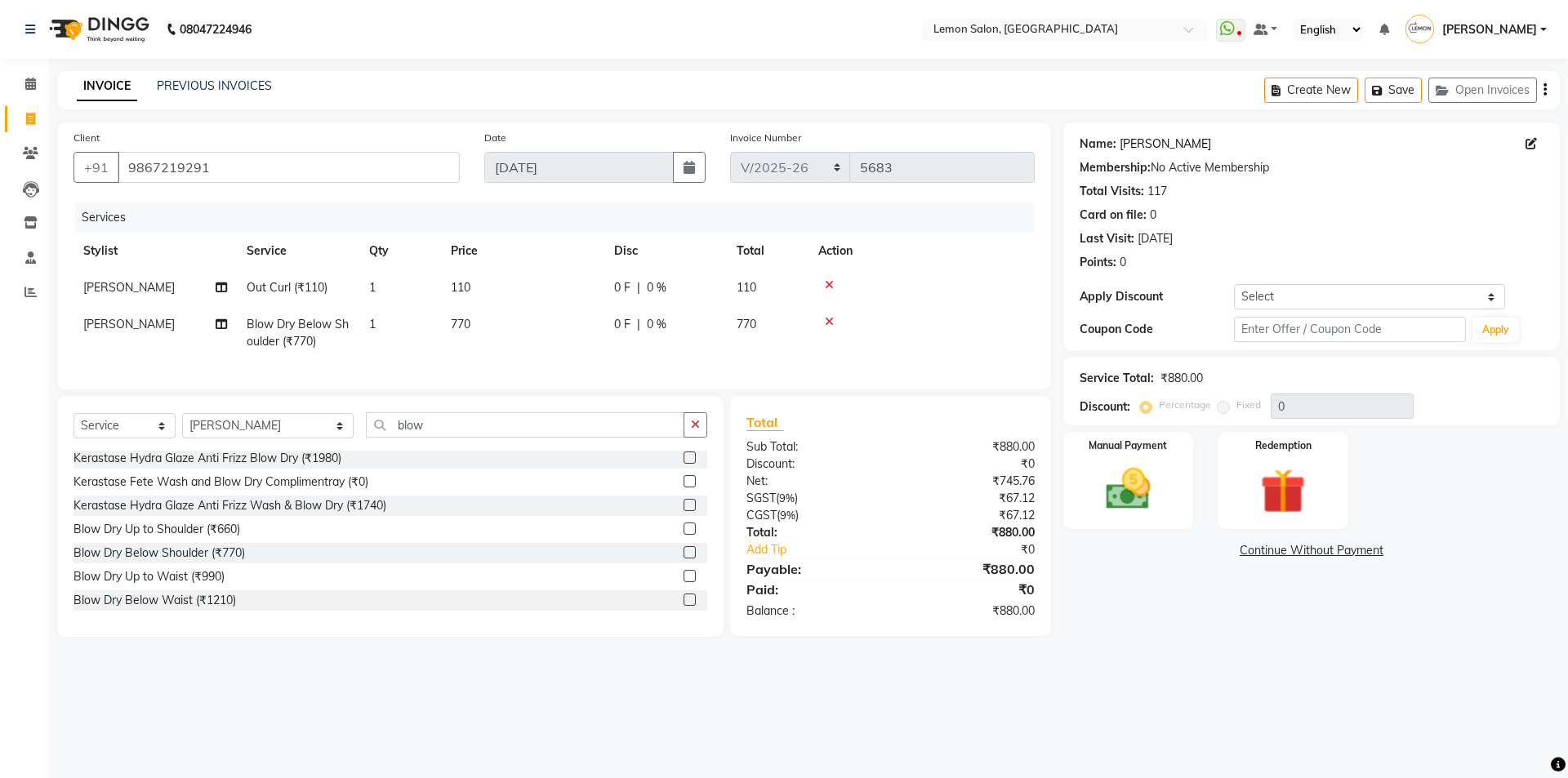
click at [1132, 145] on link "Ruchi" at bounding box center [1166, 143] width 91 height 17
click at [1166, 487] on img at bounding box center [1128, 489] width 76 height 54
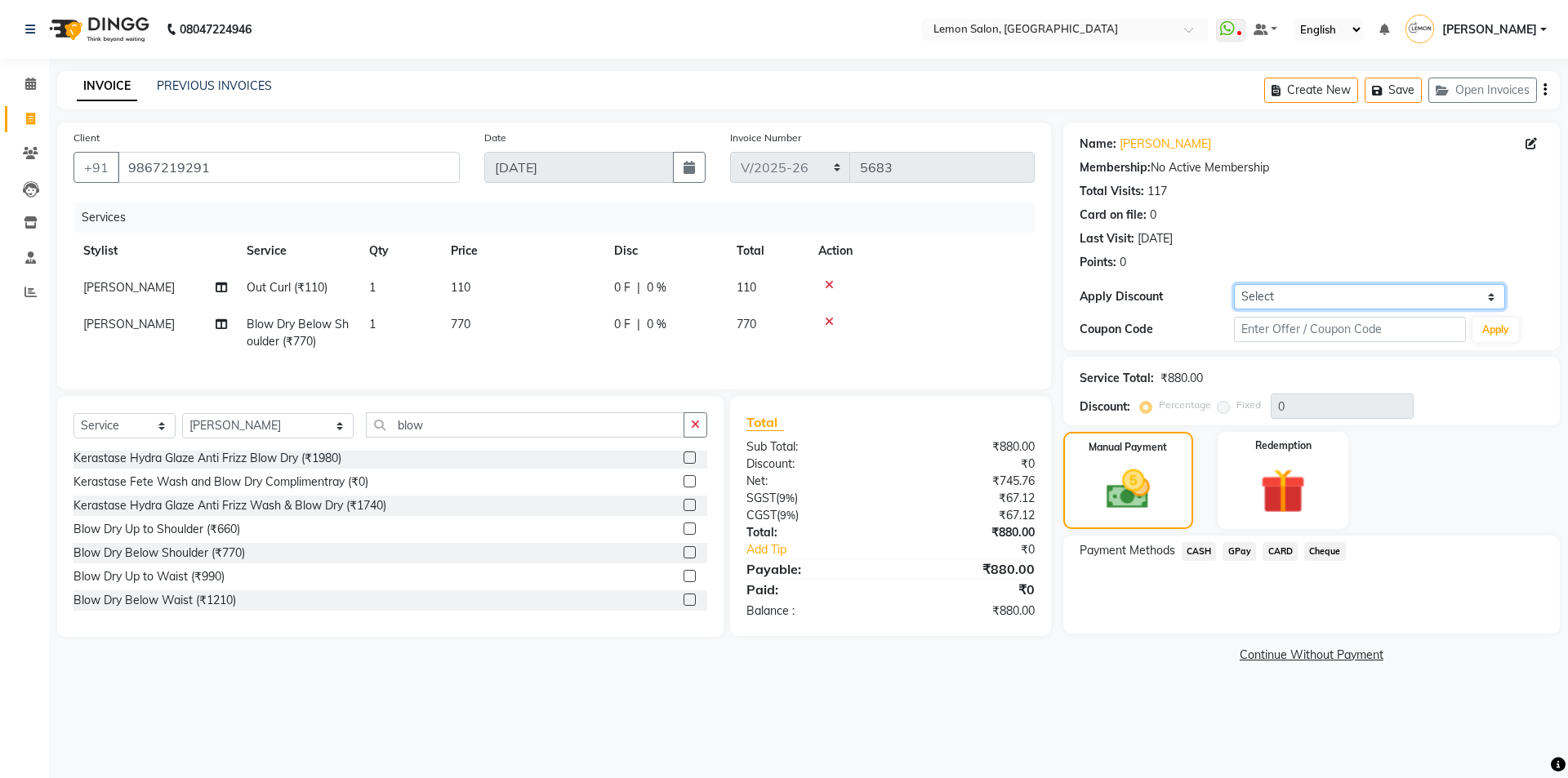
click at [1310, 292] on select "Select Coupon → Abc" at bounding box center [1369, 296] width 271 height 25
select select "1: Object"
click at [1234, 284] on select "Select Coupon → Abc" at bounding box center [1369, 296] width 271 height 25
type input "20"
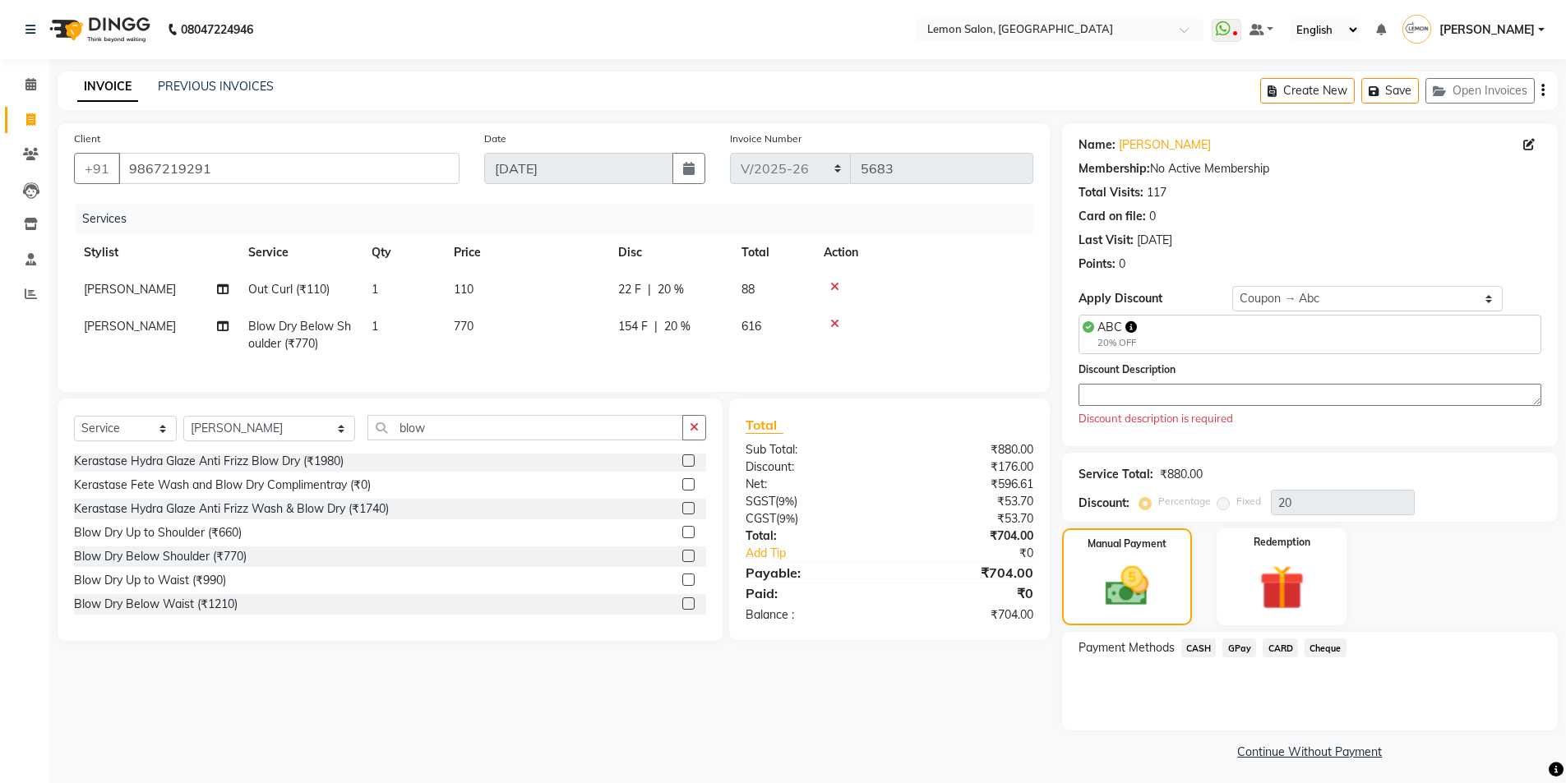
click at [1164, 400] on textarea at bounding box center [1310, 395] width 463 height 22
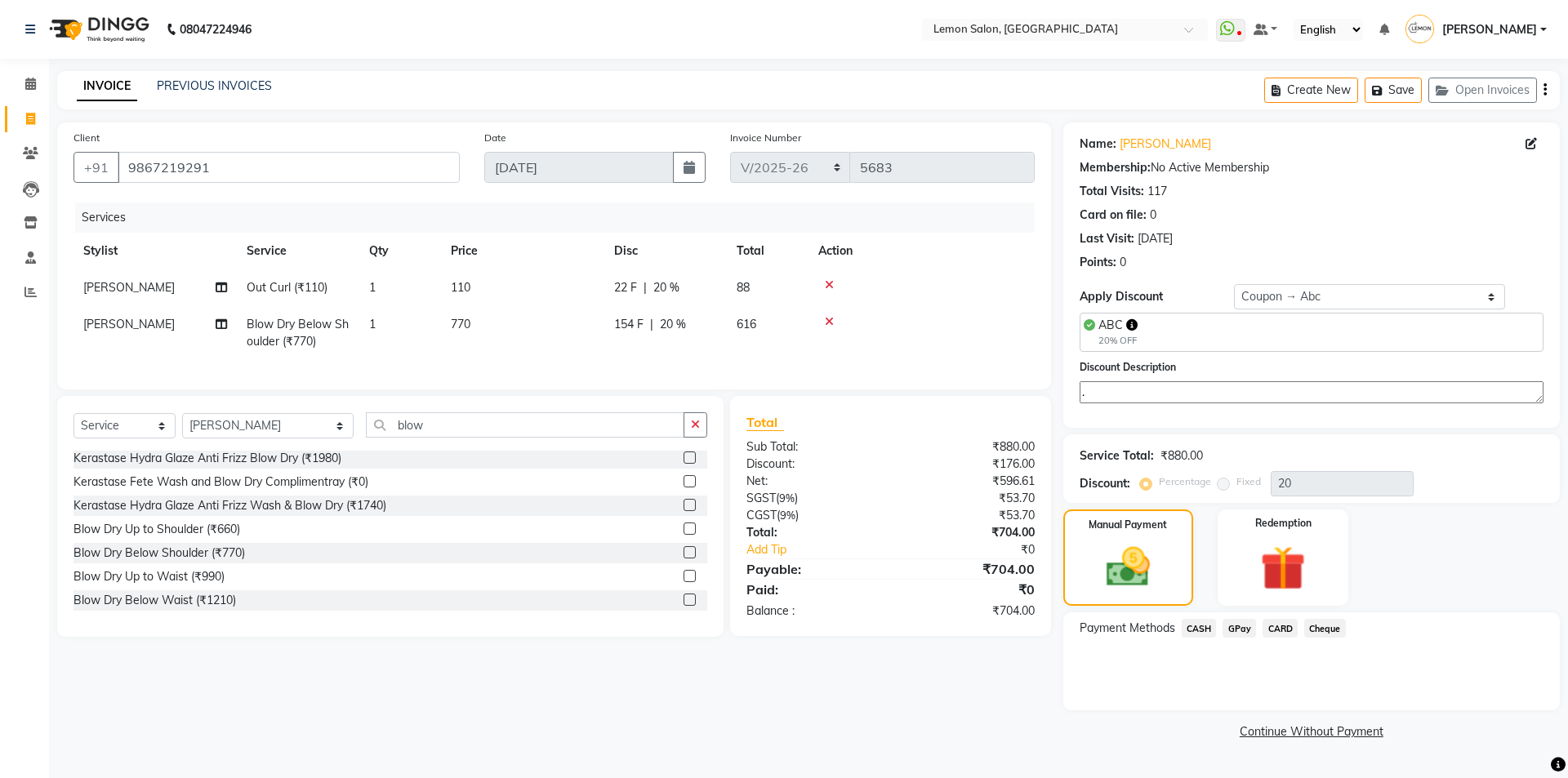
click at [1149, 400] on textarea "." at bounding box center [1312, 392] width 464 height 22
type textarea "."
click at [117, 433] on select "Select Service Product Membership Package Voucher Prepaid Gift Card" at bounding box center [124, 425] width 102 height 25
select select "membership"
click at [74, 425] on select "Select Service Product Membership Package Voucher Prepaid Gift Card" at bounding box center [124, 425] width 102 height 25
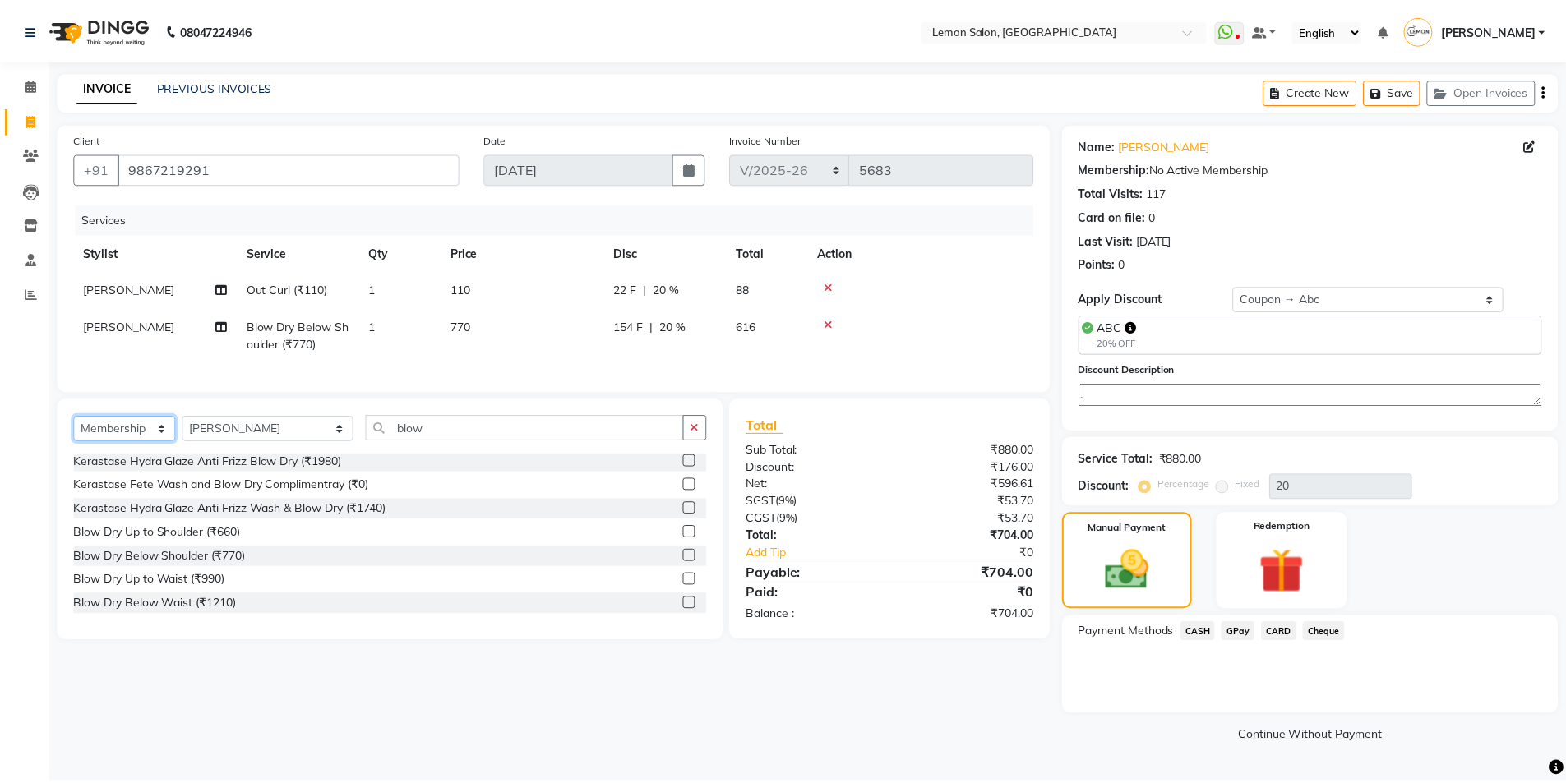
scroll to position [2, 0]
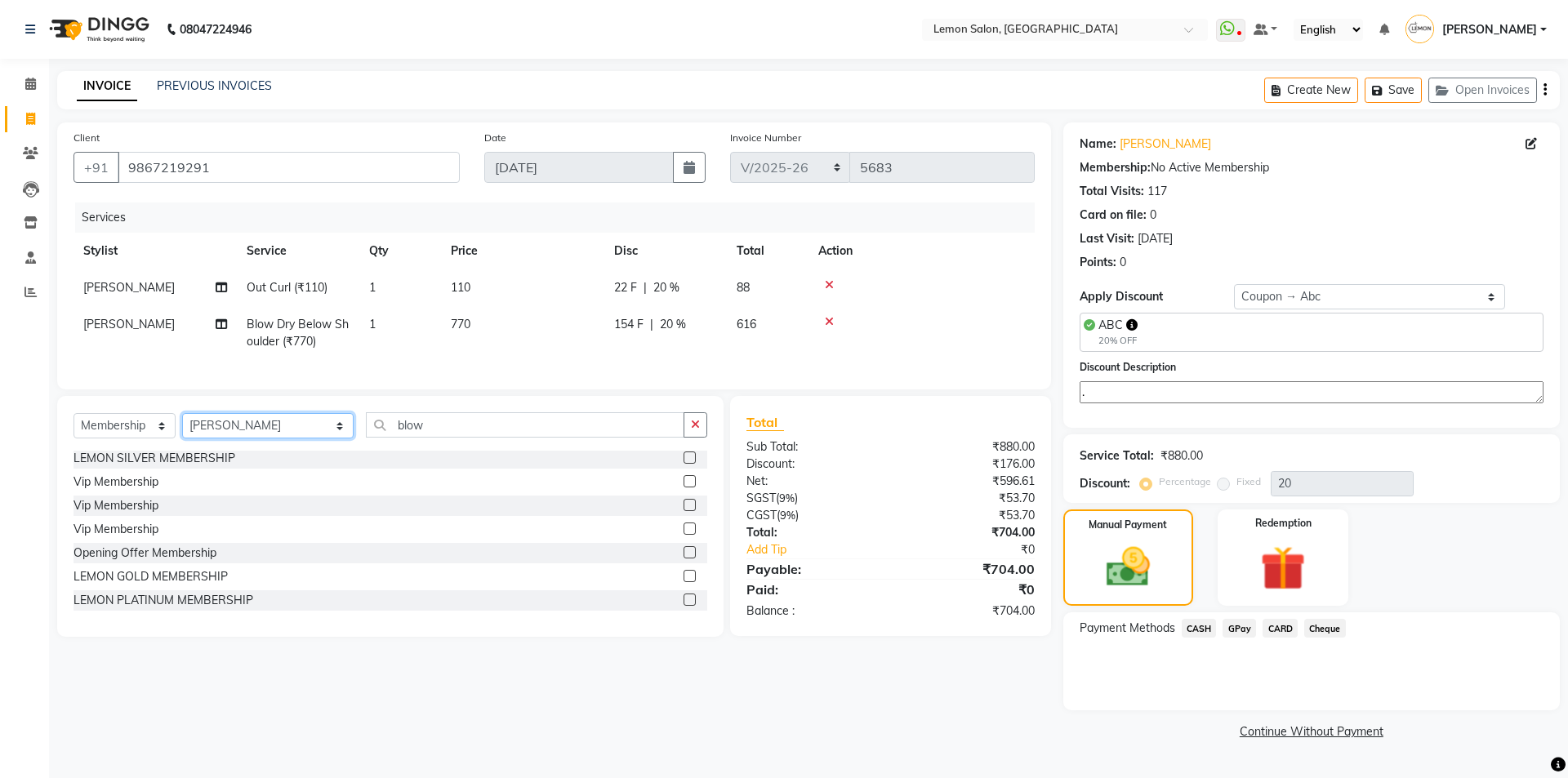
click at [236, 426] on select "Select Stylist Aakash Buchiude Azaz Kassara Danish Salmani DC Geeta Govind Rajp…" at bounding box center [267, 425] width 172 height 25
select select "7884"
click at [182, 425] on select "Select Stylist Aakash Buchiude Azaz Kassara Danish Salmani DC Geeta Govind Rajp…" at bounding box center [267, 425] width 172 height 25
click at [145, 466] on div "LEMON SILVER MEMBERSHIP" at bounding box center [154, 458] width 162 height 17
select select "select"
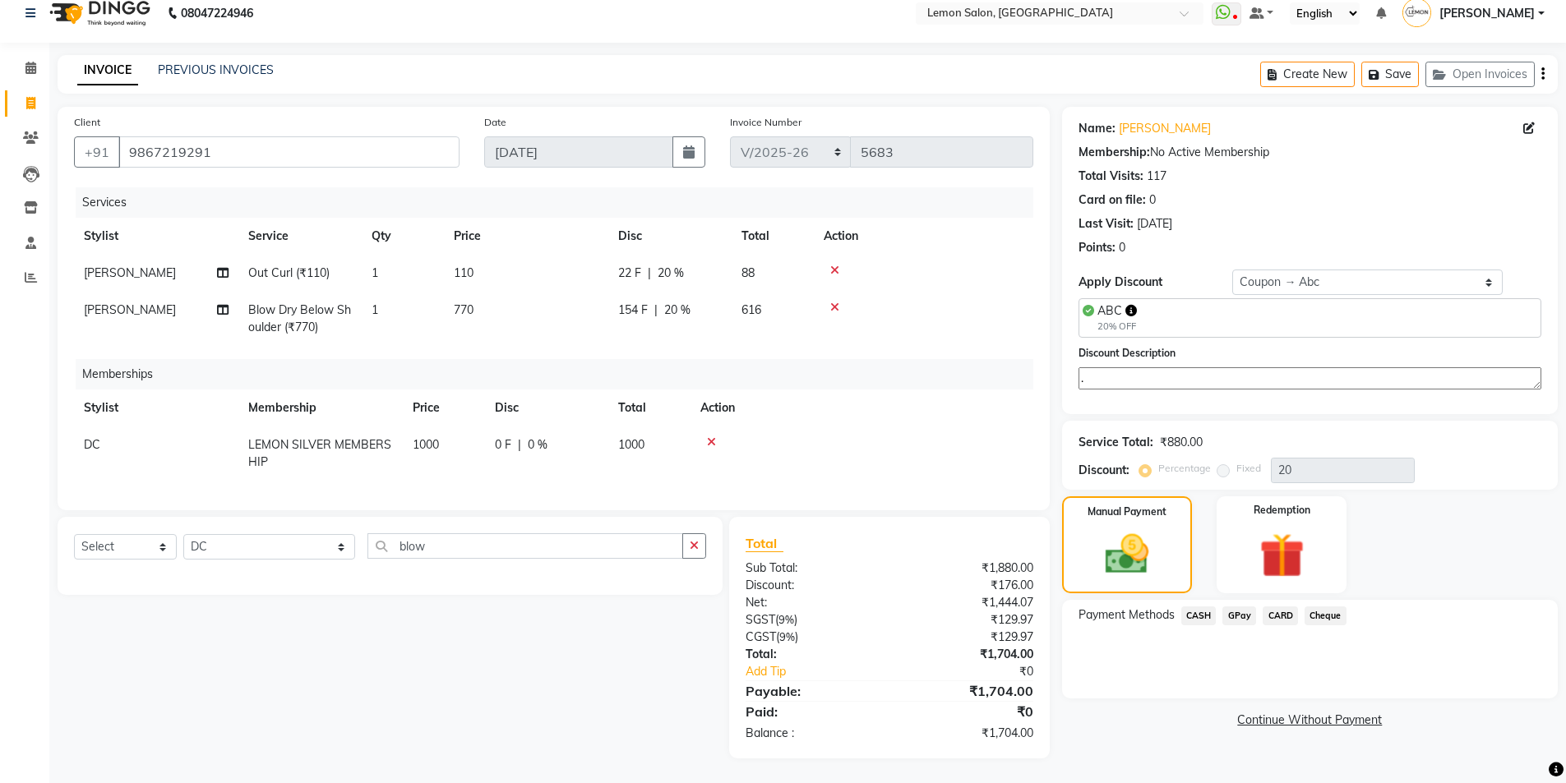
scroll to position [29, 0]
drag, startPoint x: 1150, startPoint y: 561, endPoint x: 1171, endPoint y: 559, distance: 21.4
click at [1151, 561] on img at bounding box center [1126, 555] width 73 height 52
click at [1245, 607] on span "GPay" at bounding box center [1239, 616] width 34 height 19
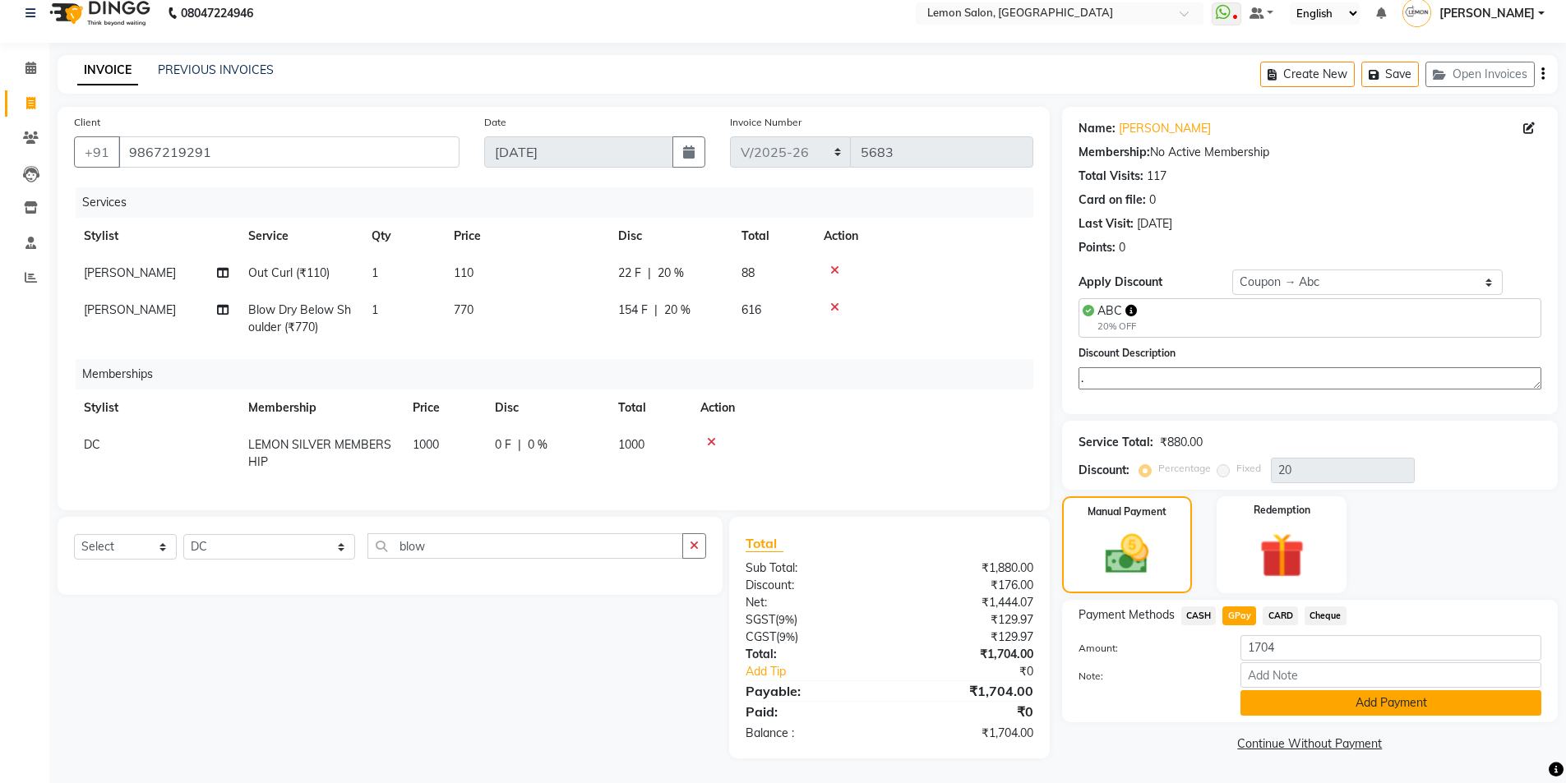
click at [1288, 696] on button "Add Payment" at bounding box center [1391, 703] width 301 height 25
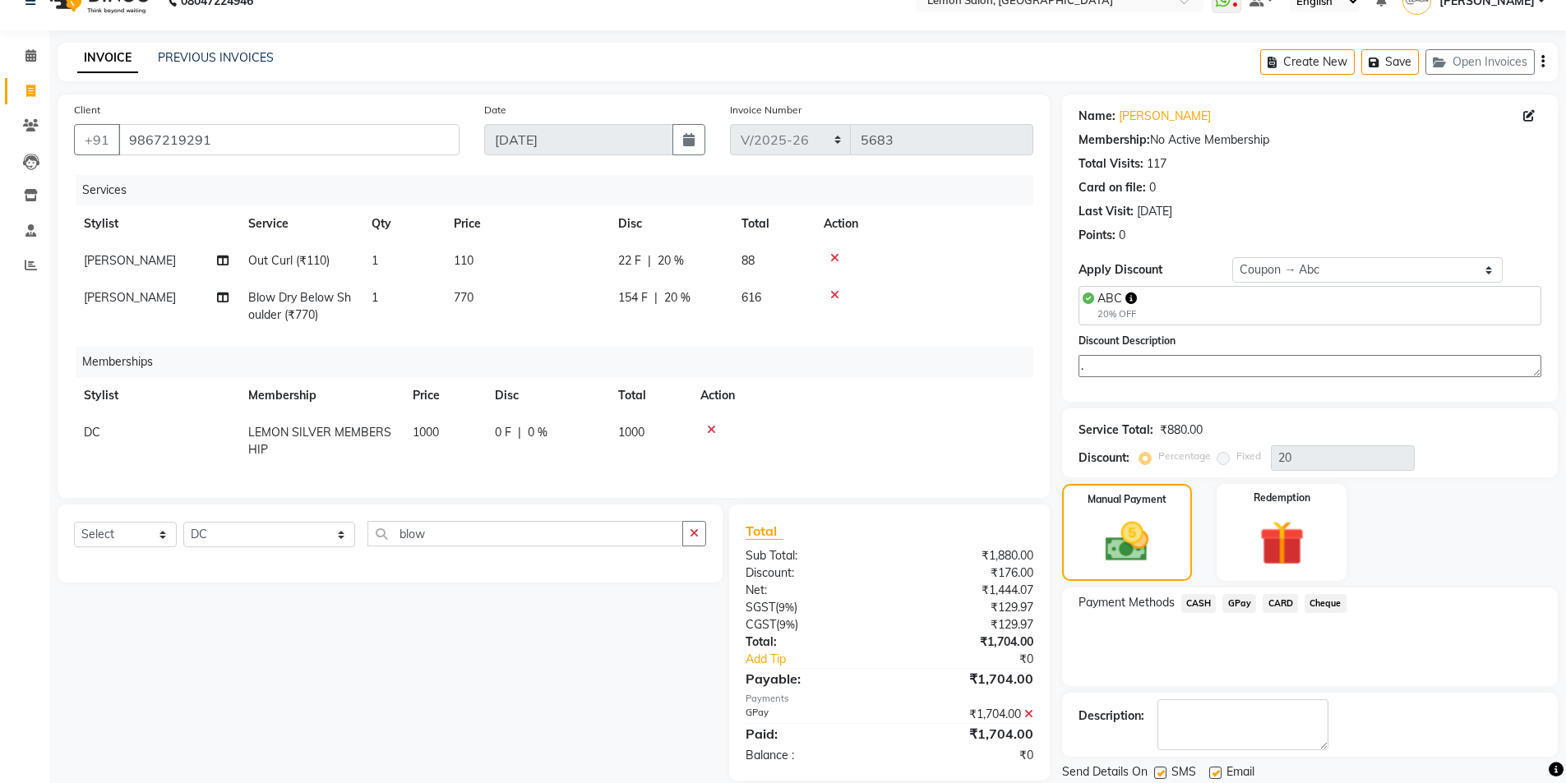
scroll to position [83, 0]
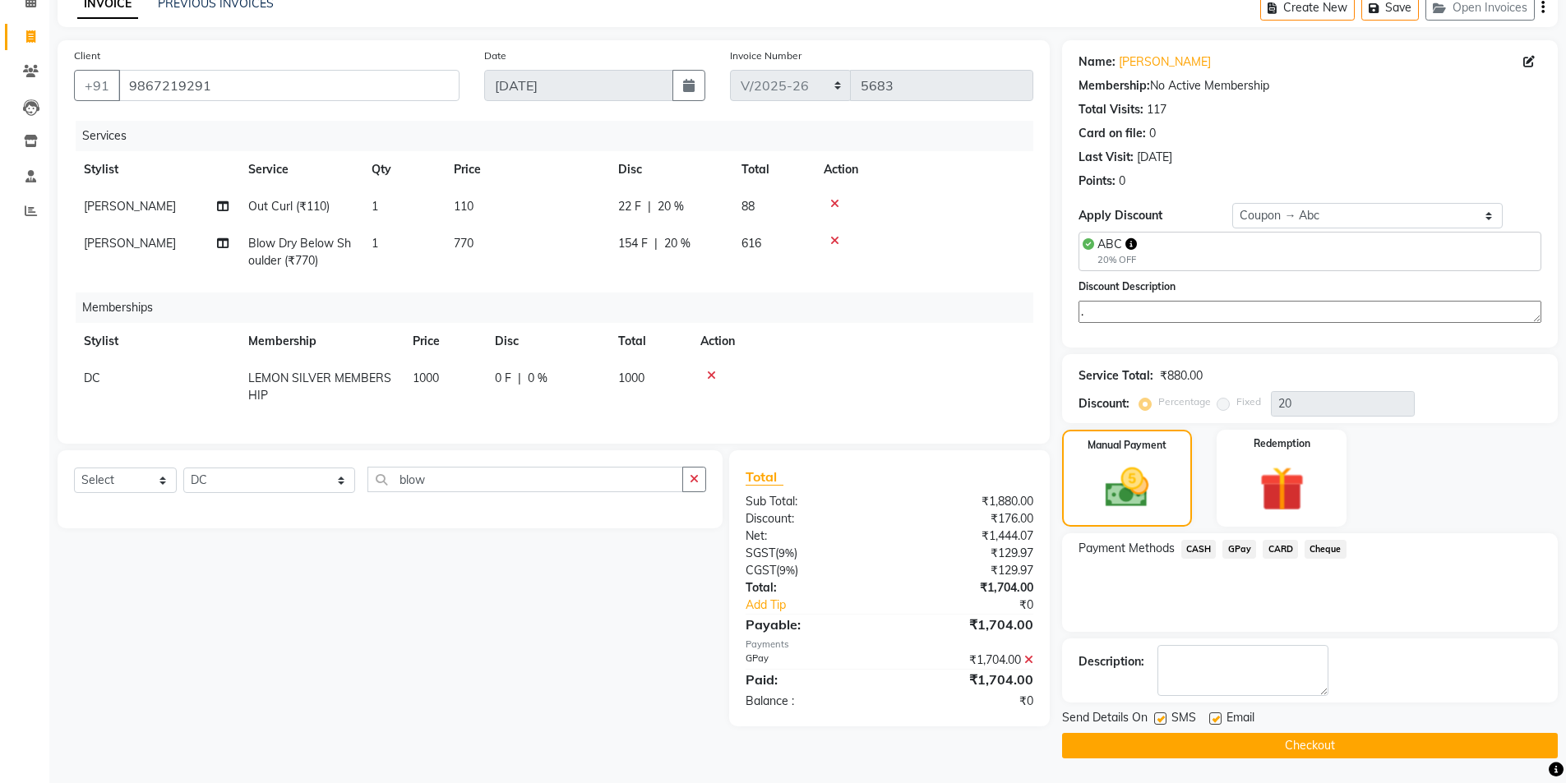
click at [1161, 723] on label at bounding box center [1160, 719] width 12 height 12
click at [1161, 723] on input "checkbox" at bounding box center [1159, 719] width 11 height 11
checkbox input "false"
click at [1213, 718] on label at bounding box center [1215, 719] width 12 height 12
click at [1213, 718] on input "checkbox" at bounding box center [1214, 719] width 11 height 11
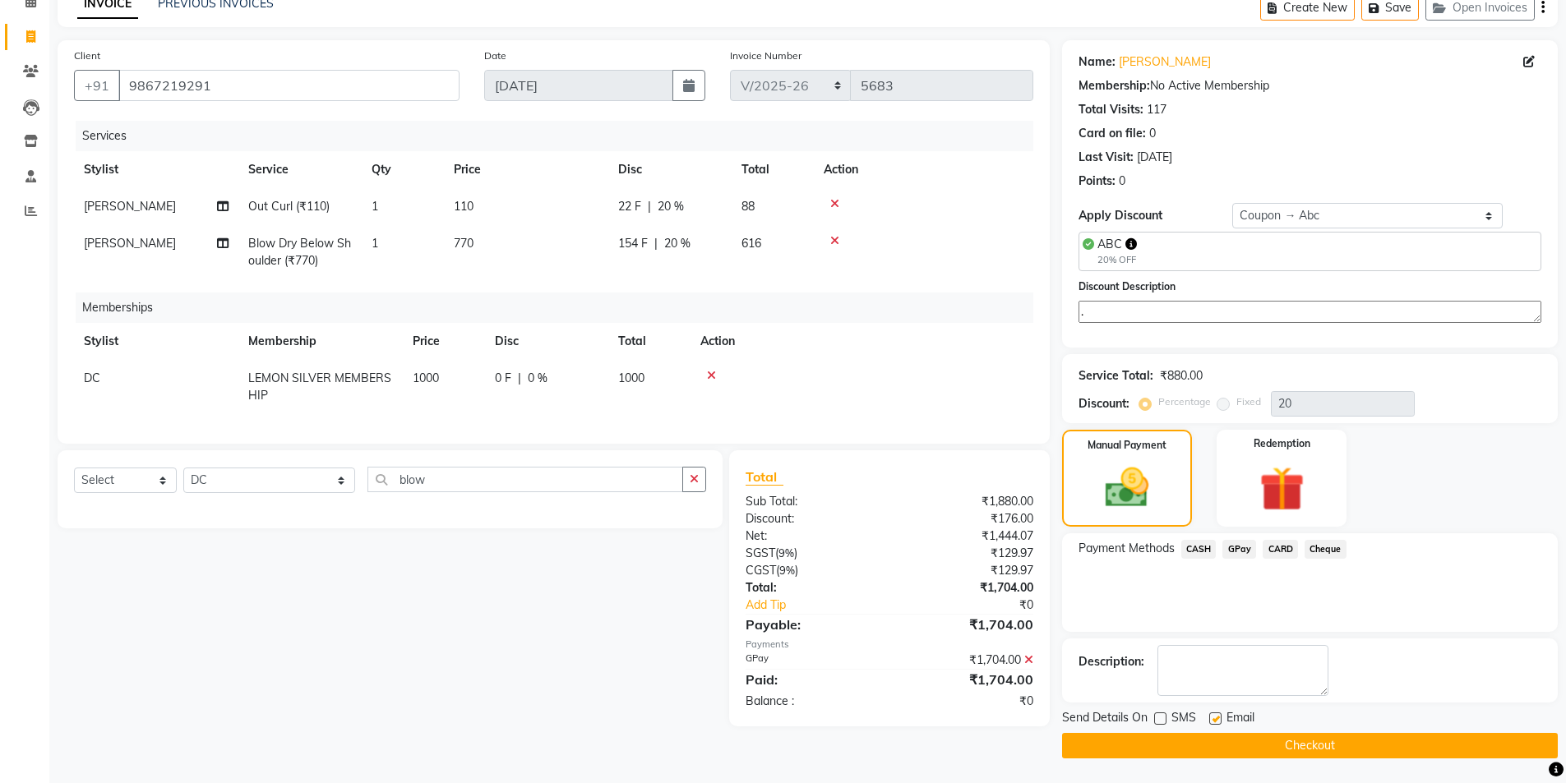
checkbox input "false"
click at [1185, 742] on button "Checkout" at bounding box center [1310, 745] width 496 height 25
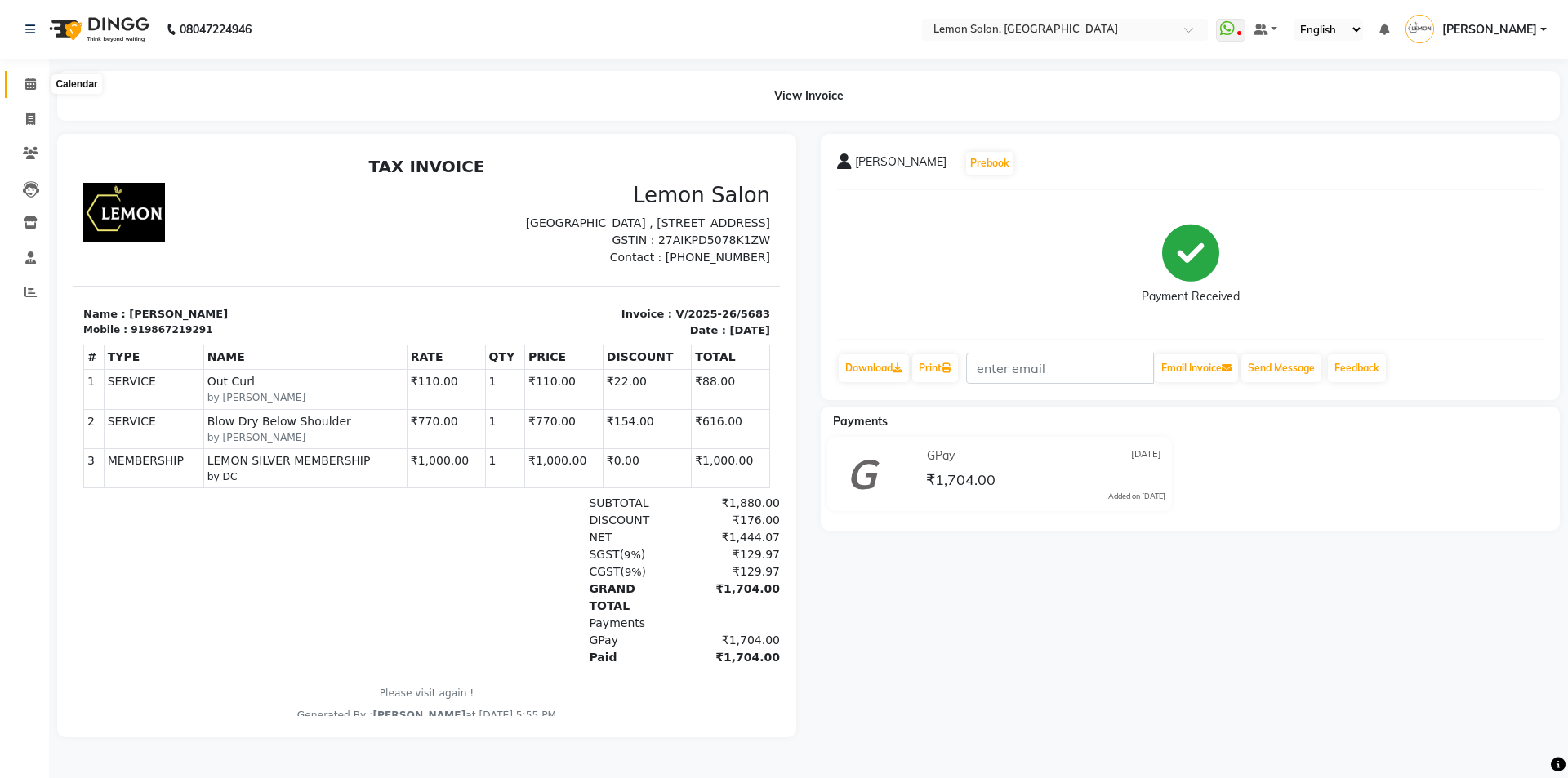
click at [36, 79] on icon at bounding box center [30, 83] width 11 height 12
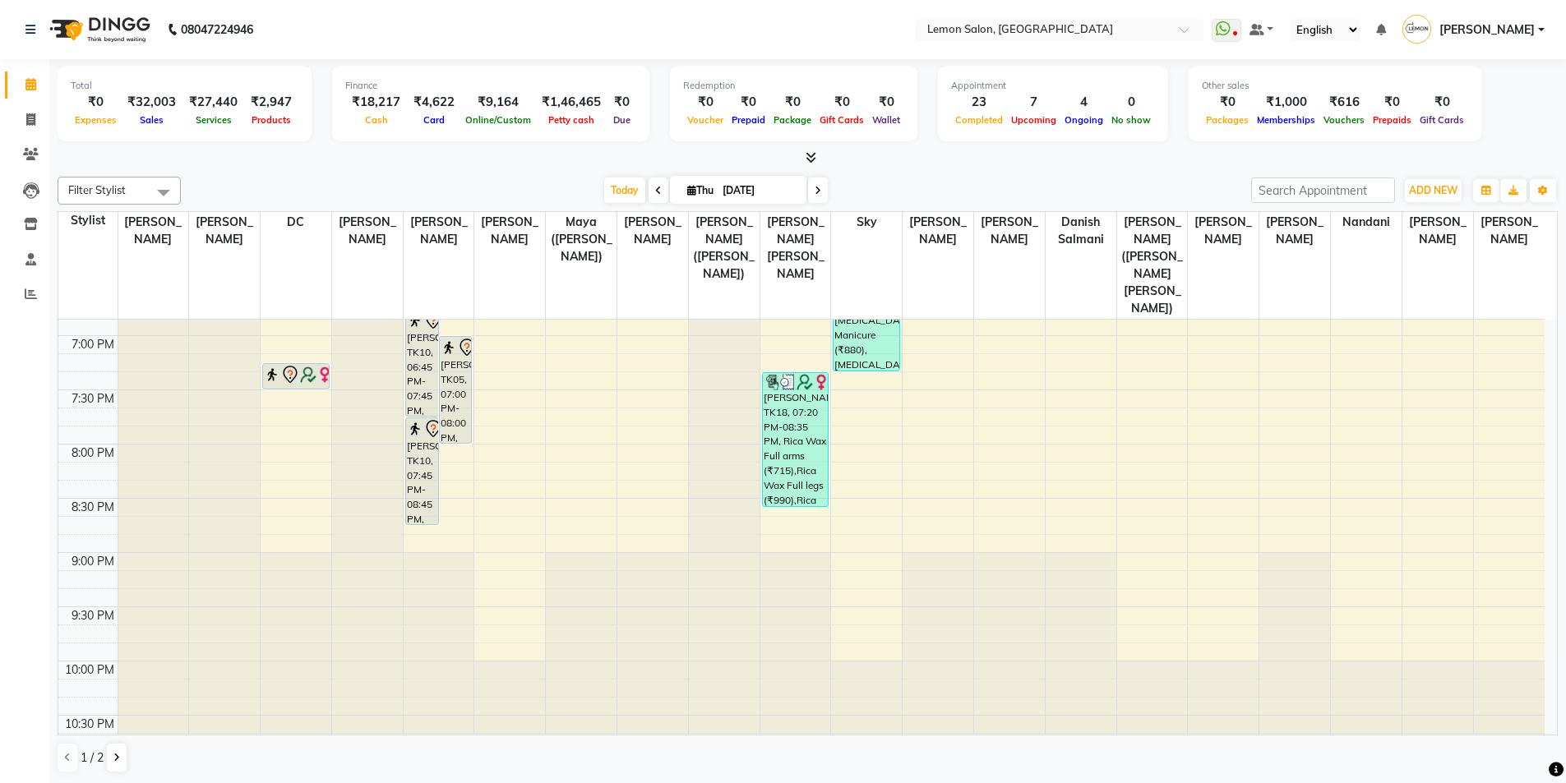
scroll to position [658, 0]
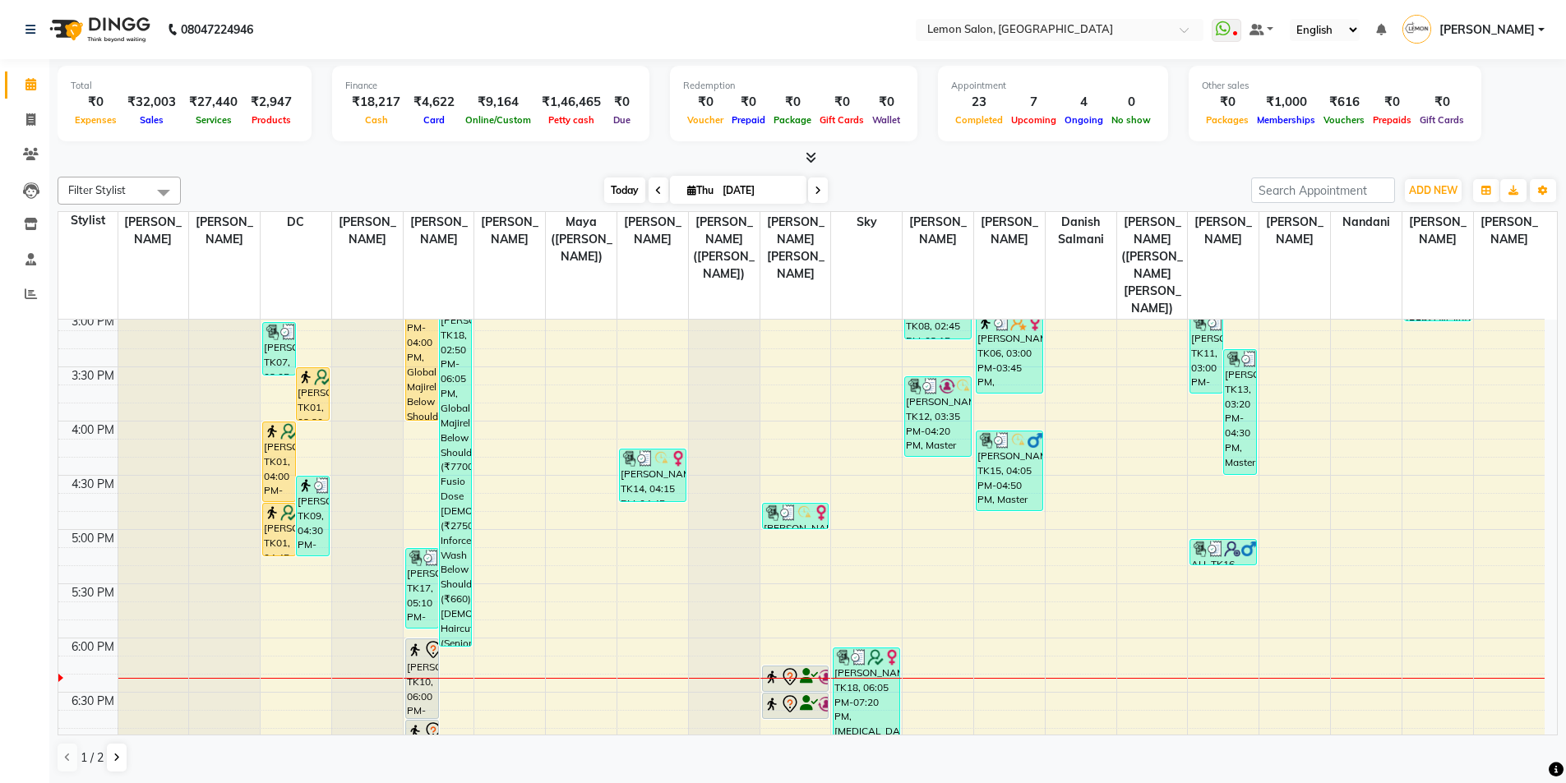
click at [617, 188] on span "Today" at bounding box center [624, 190] width 41 height 25
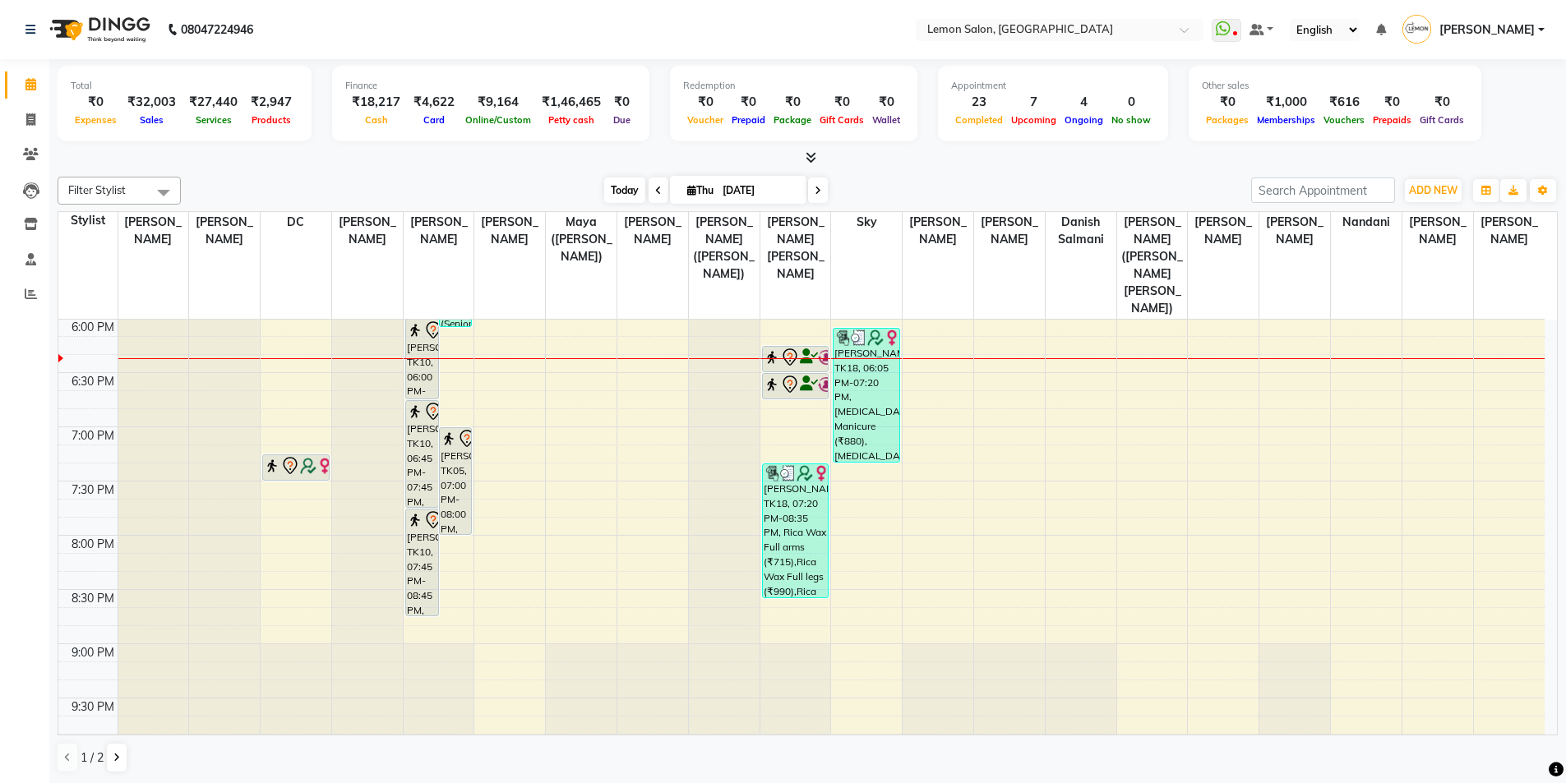
click at [621, 182] on span "Today" at bounding box center [624, 190] width 41 height 25
click at [30, 95] on link "Calendar" at bounding box center [24, 85] width 39 height 27
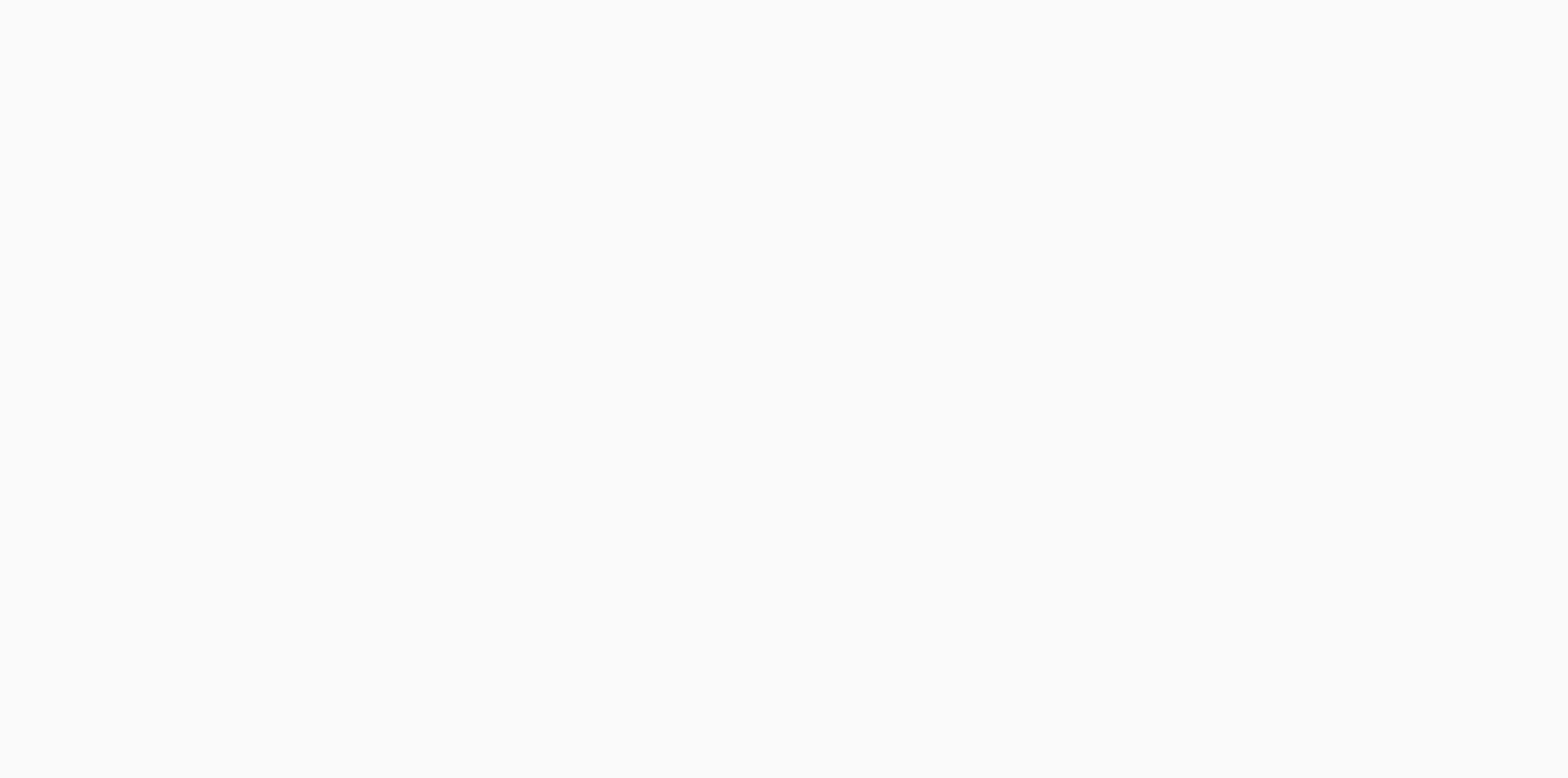
select select
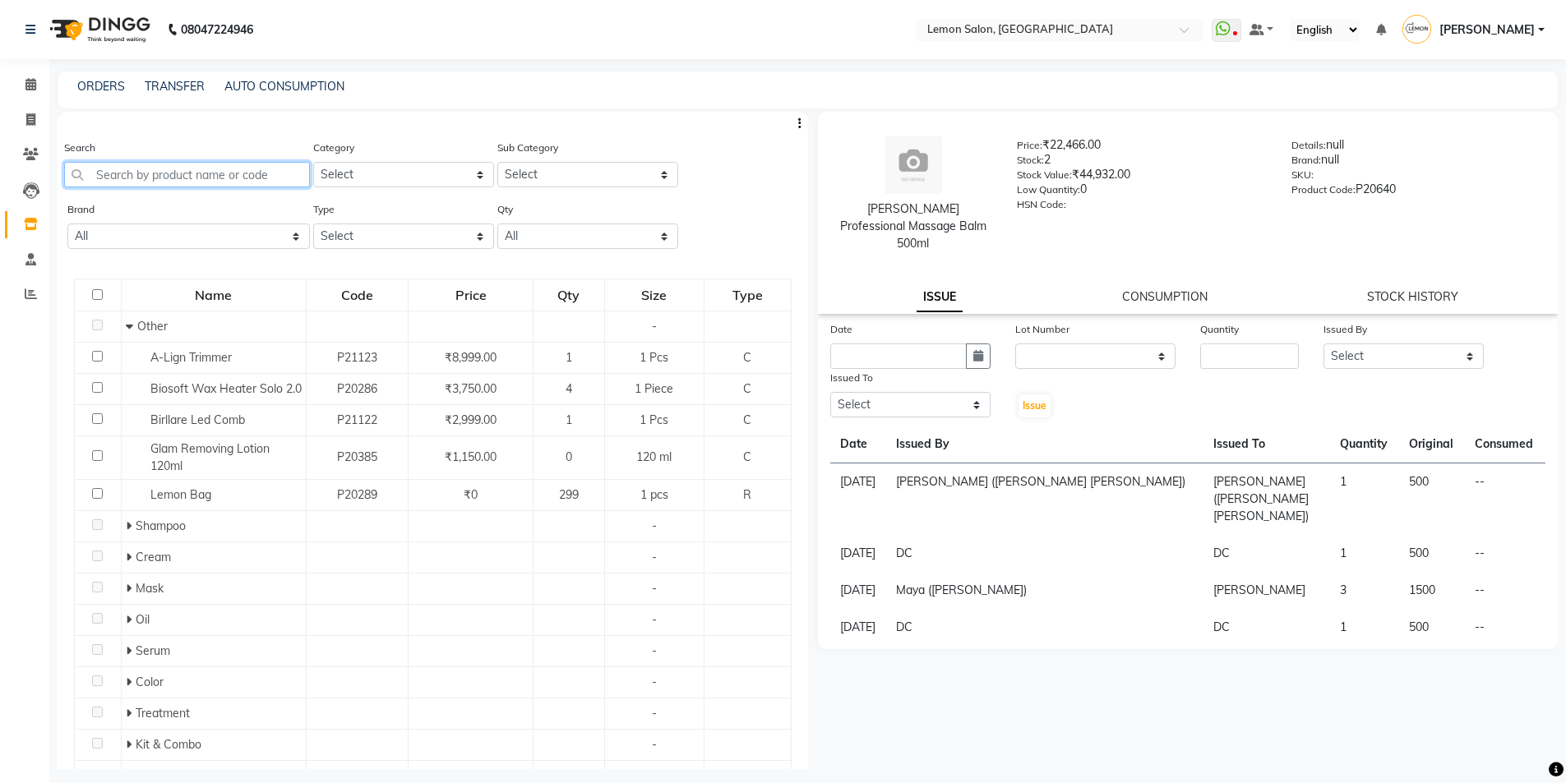
click at [164, 171] on input "text" at bounding box center [187, 174] width 246 height 25
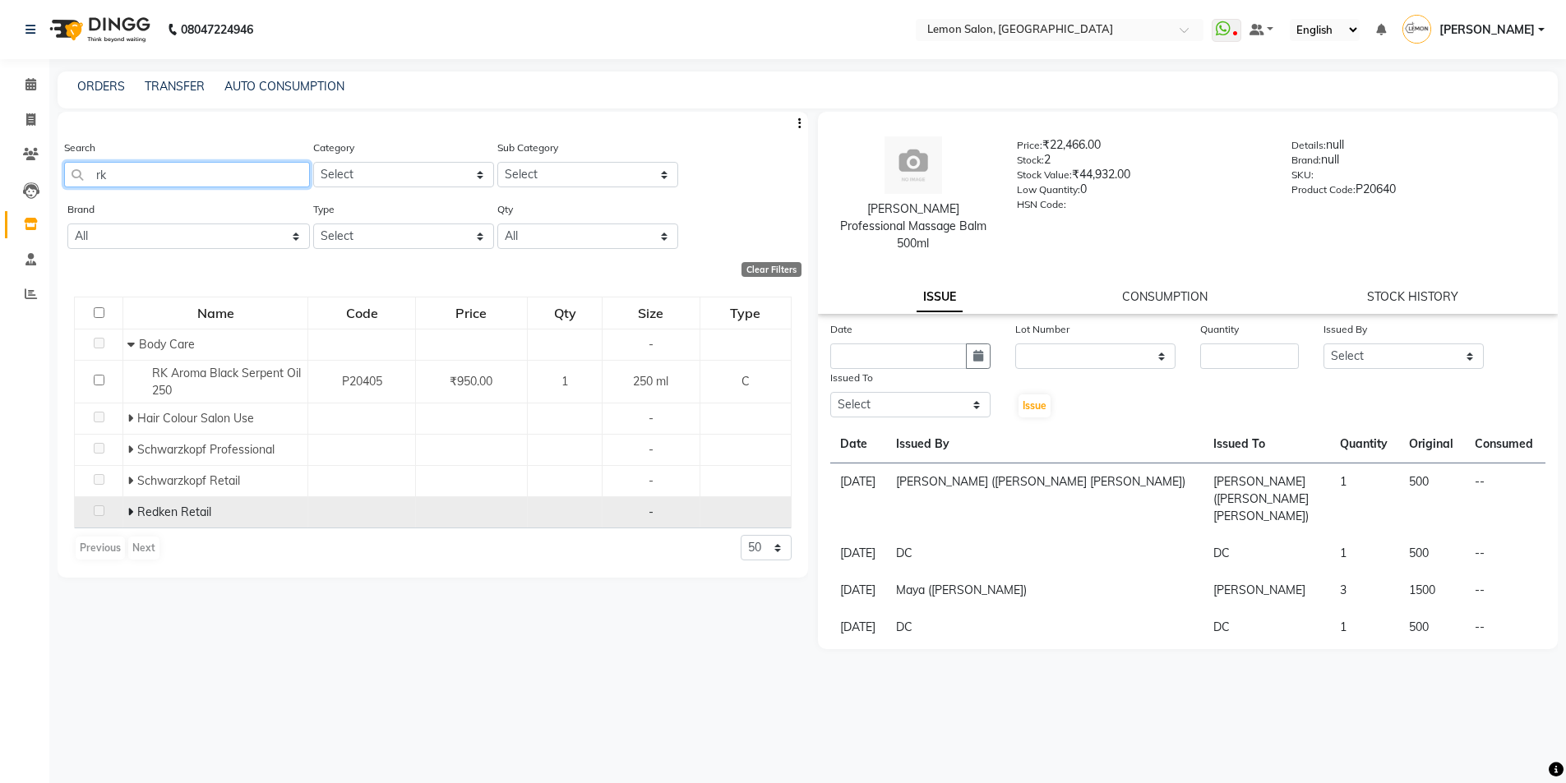
type input "rk"
click at [130, 513] on icon at bounding box center [130, 512] width 6 height 12
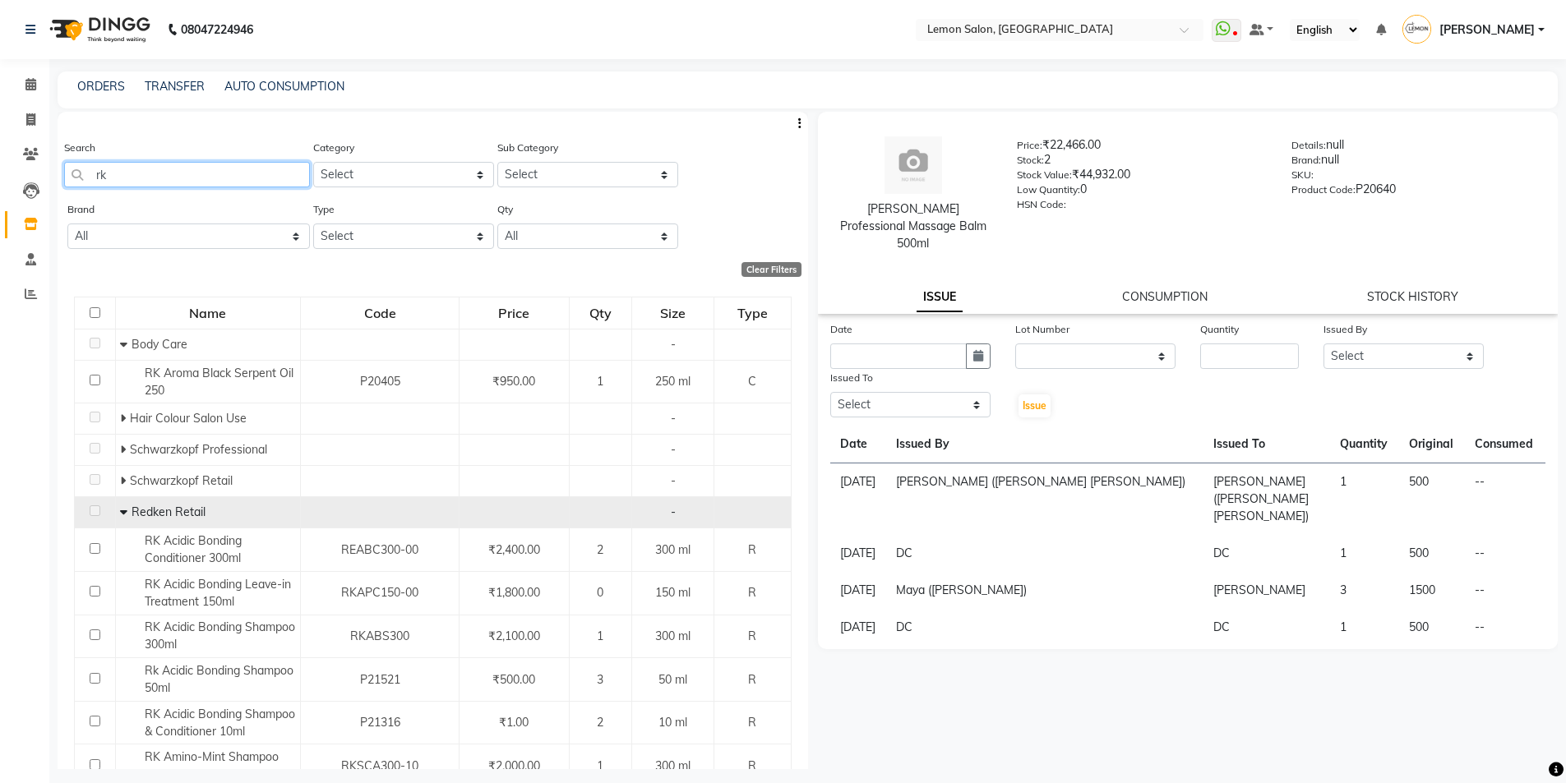
click at [127, 176] on input "rk" at bounding box center [187, 174] width 246 height 25
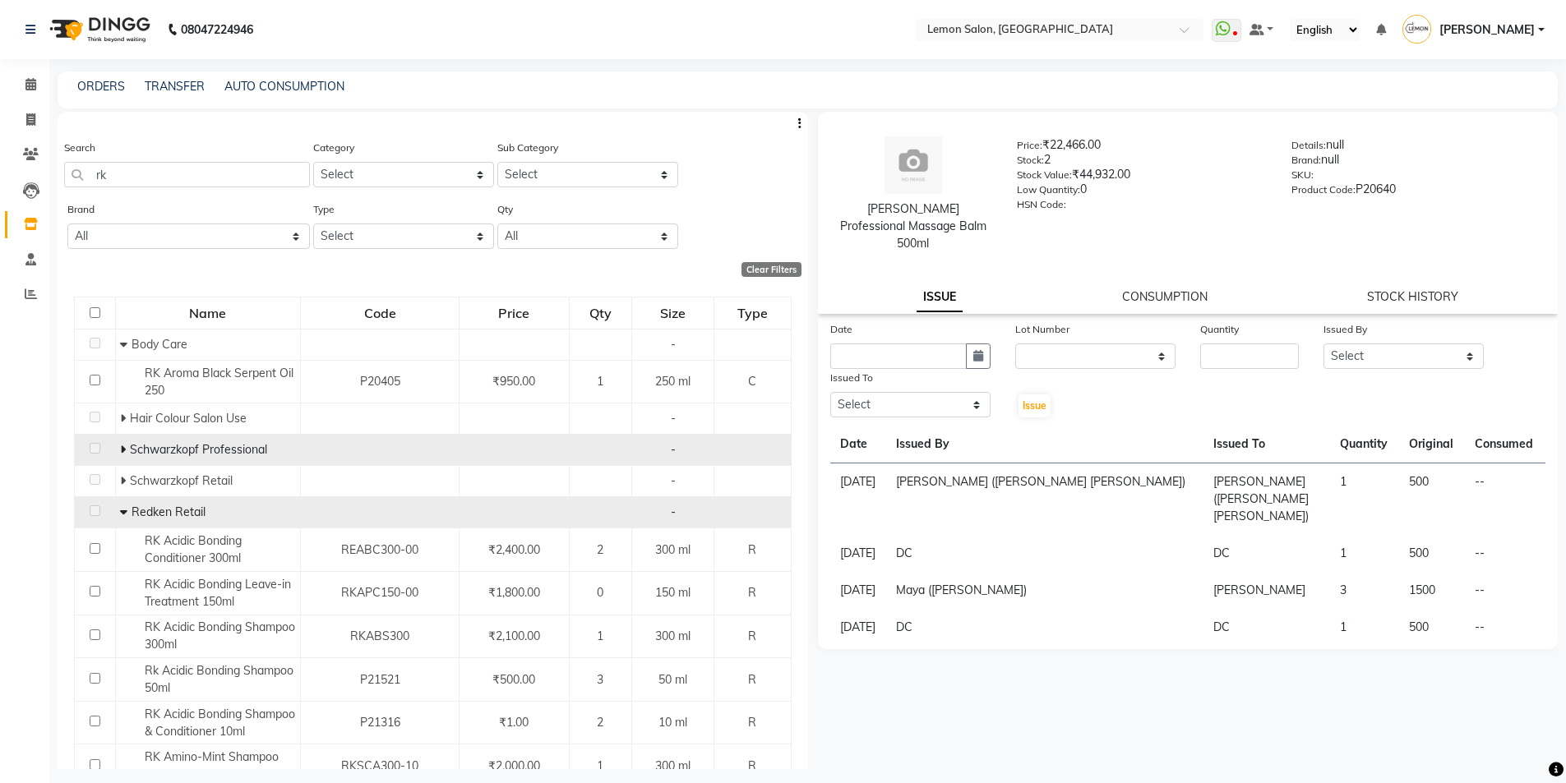
click at [120, 447] on icon at bounding box center [123, 450] width 6 height 12
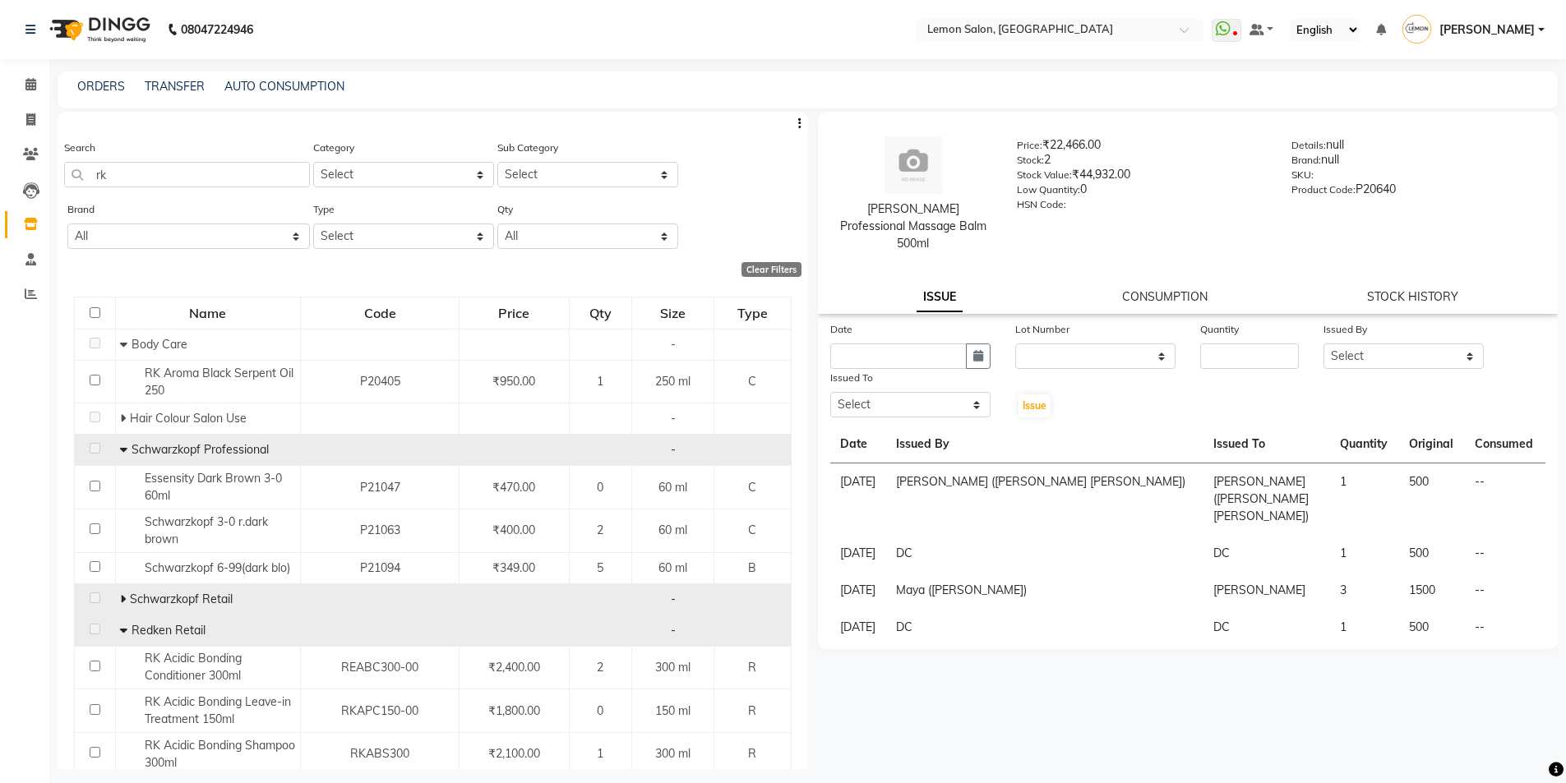
click at [123, 599] on icon at bounding box center [123, 600] width 6 height 12
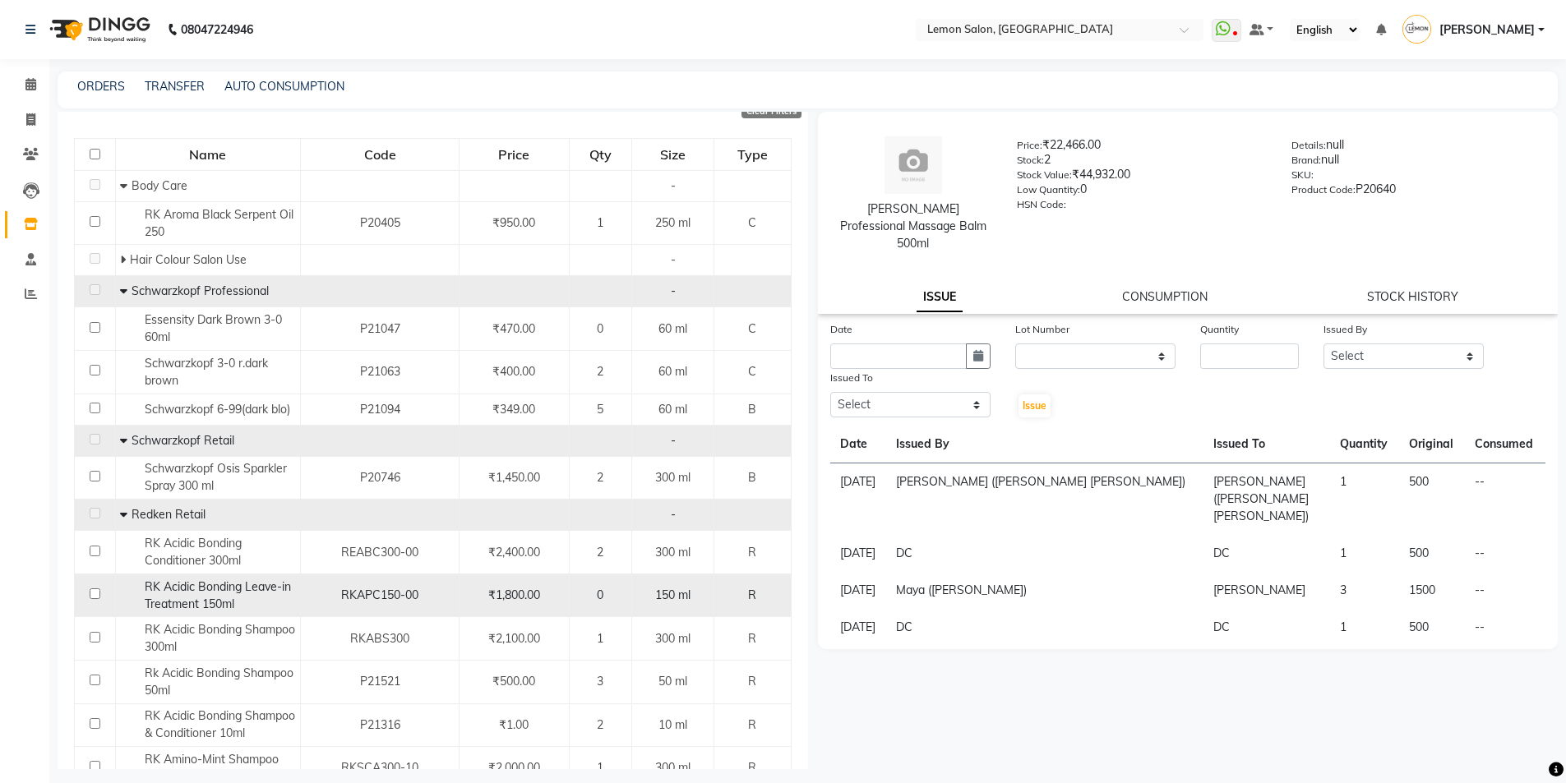
scroll to position [164, 0]
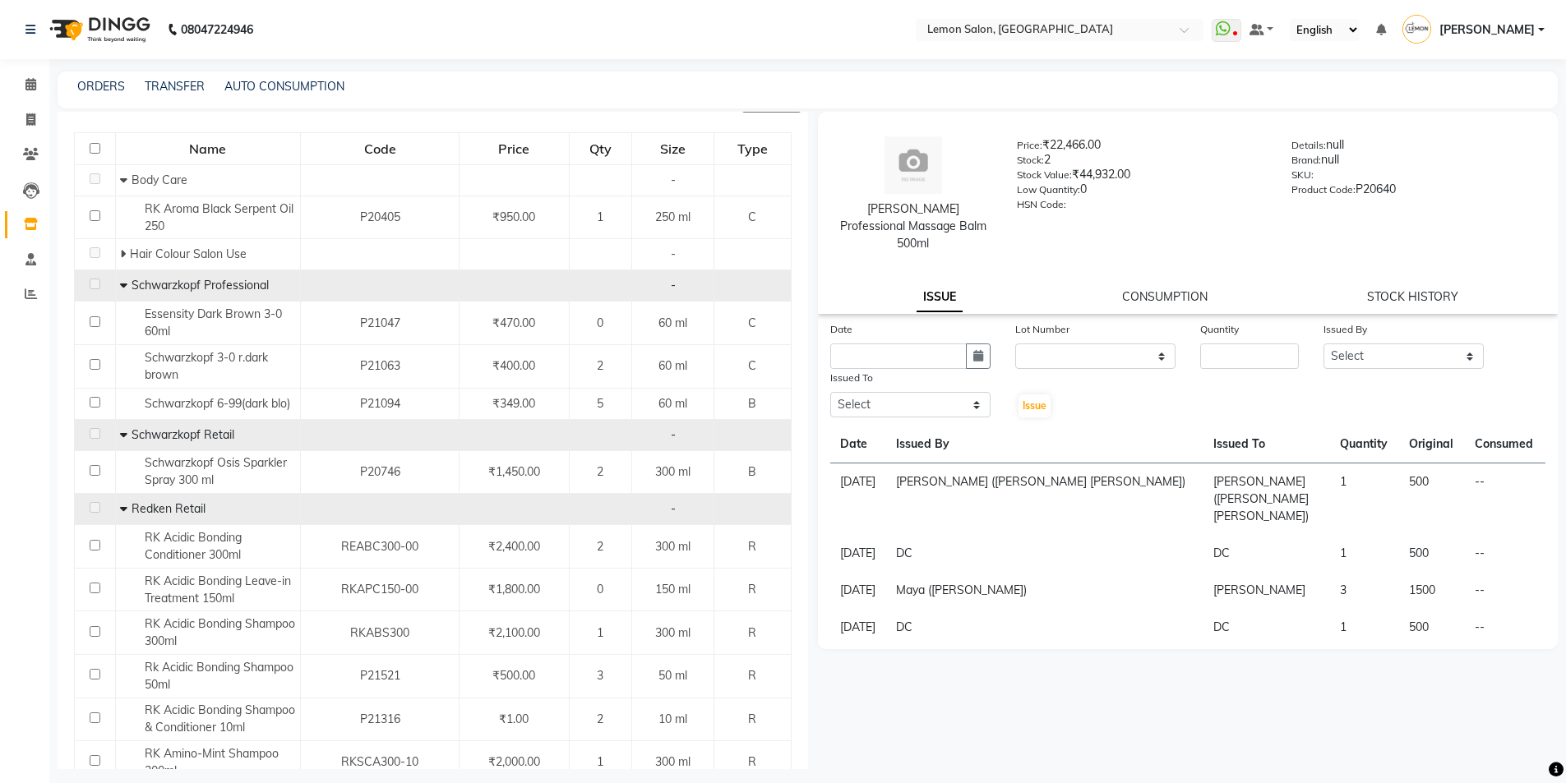
click at [123, 286] on icon at bounding box center [123, 286] width 7 height 12
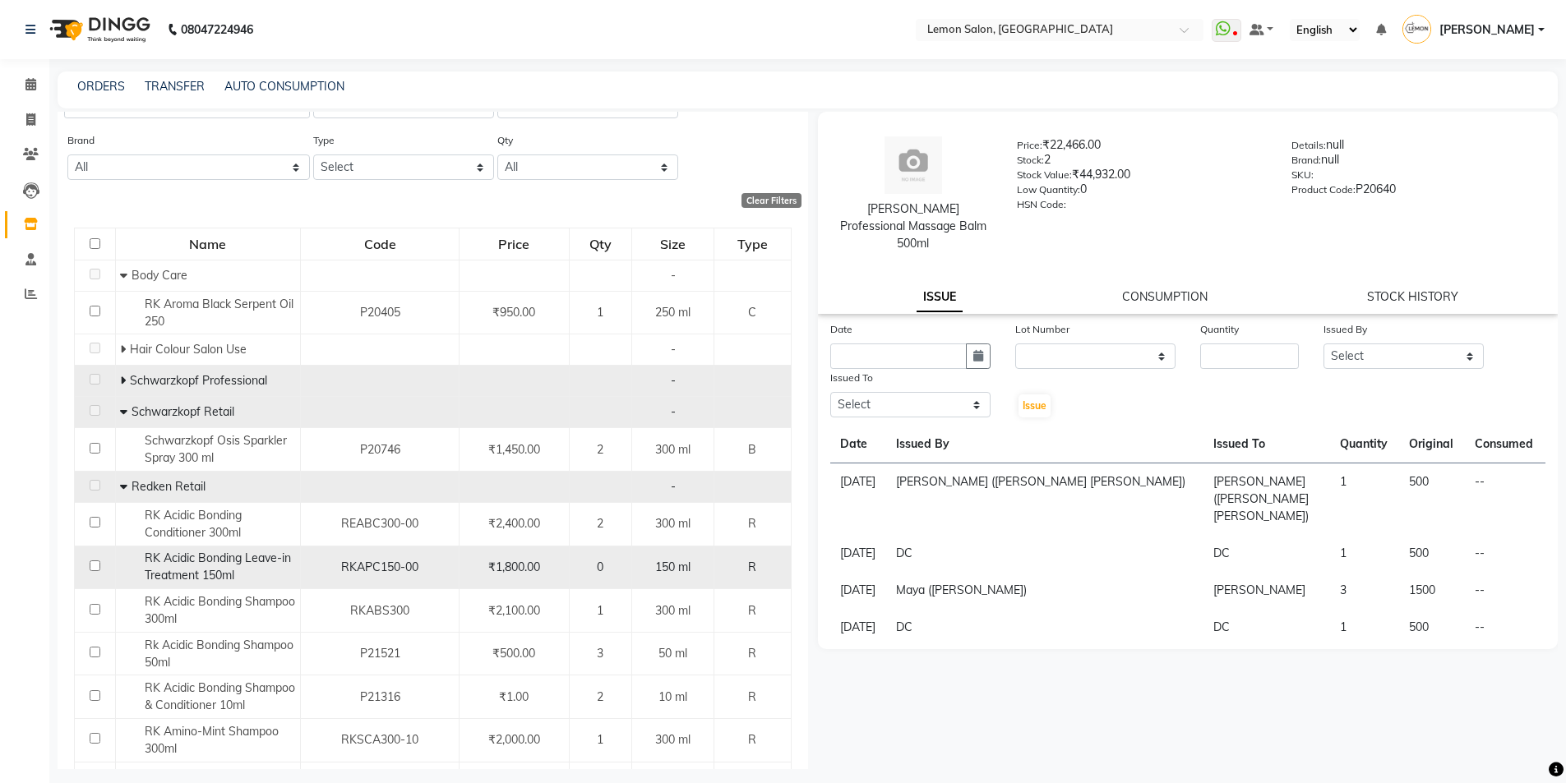
scroll to position [0, 0]
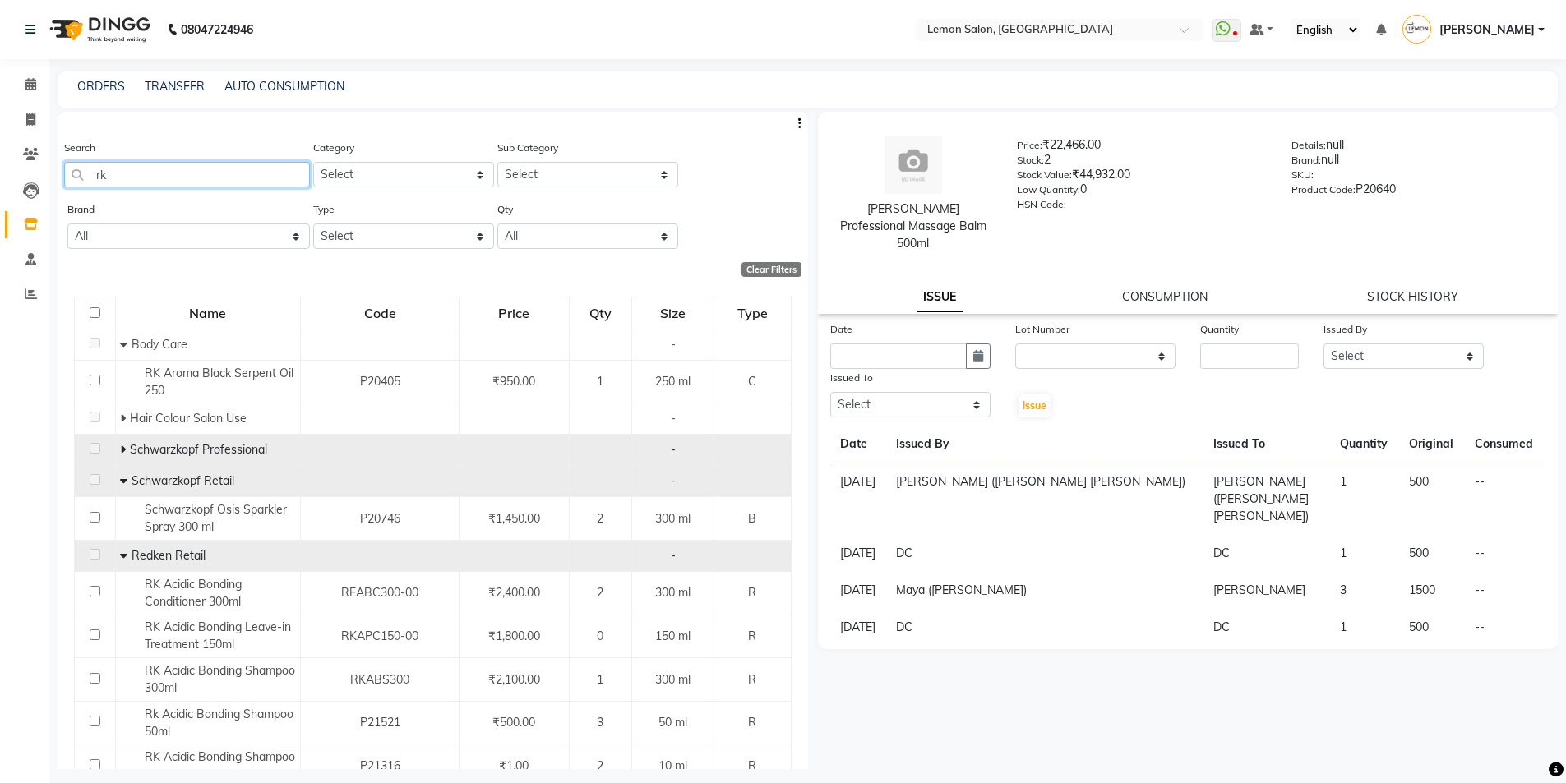
click at [159, 169] on input "rk" at bounding box center [187, 174] width 246 height 25
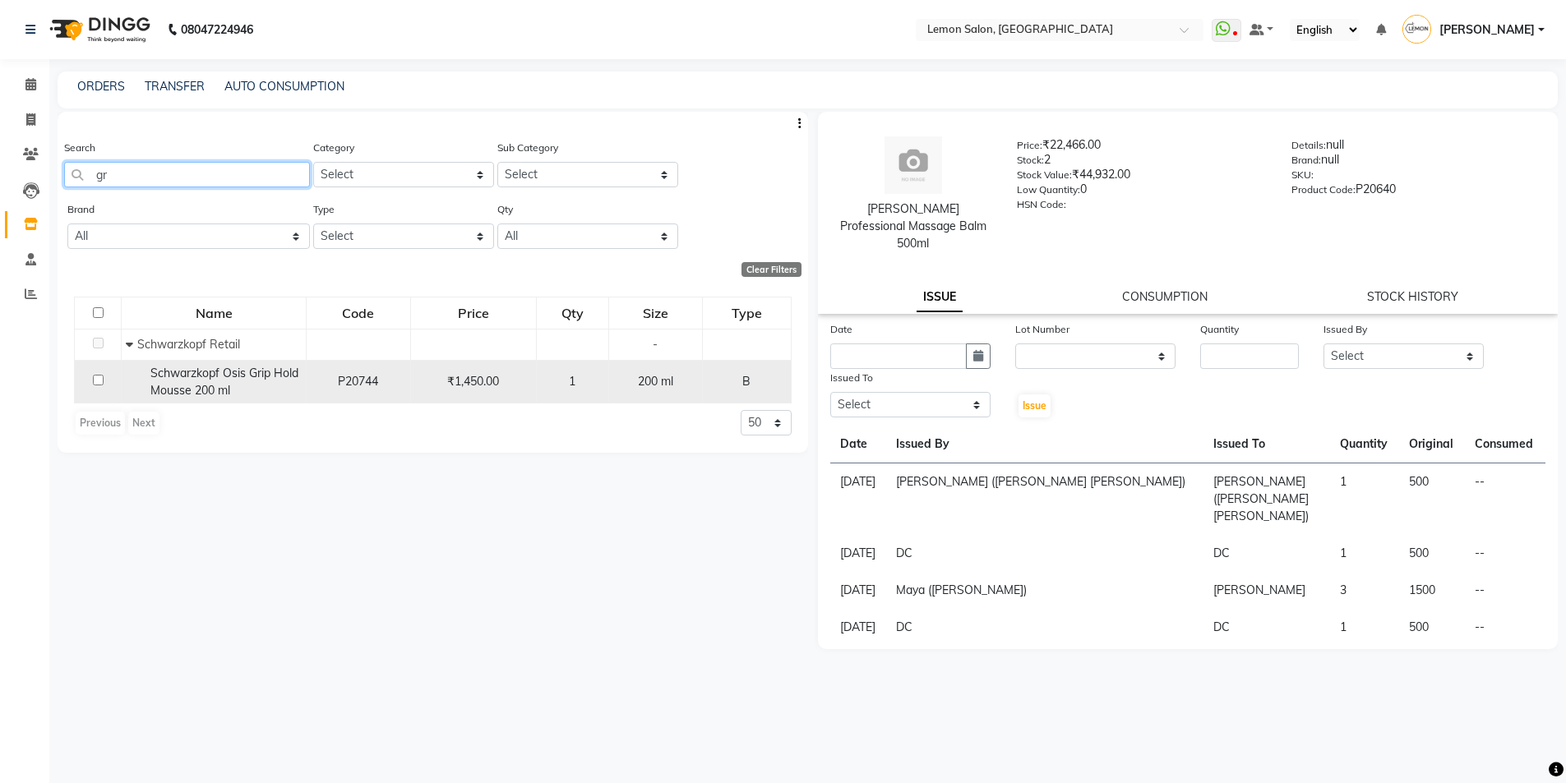
type input "g"
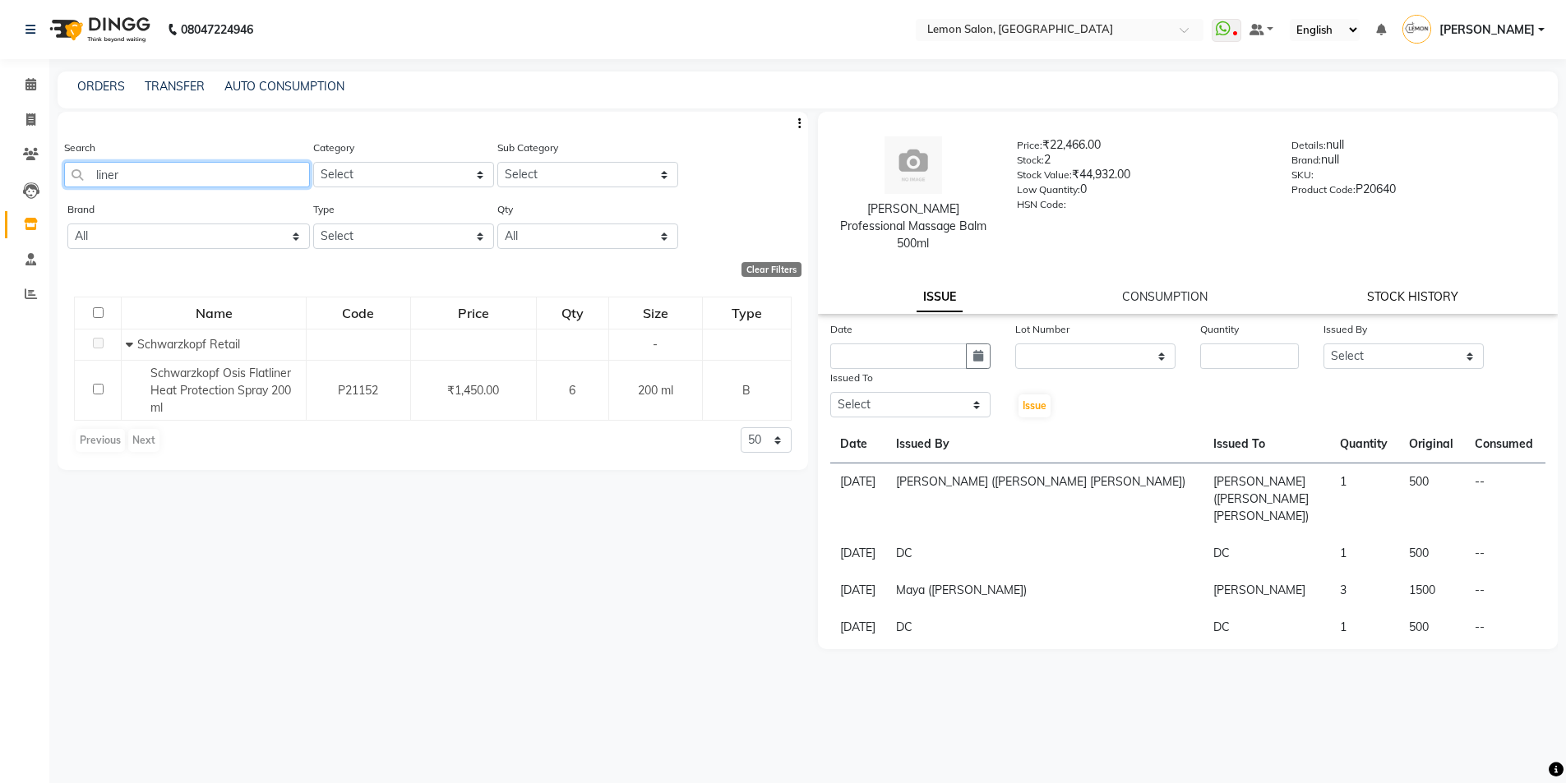
type input "liner"
click at [1412, 289] on link "STOCK HISTORY" at bounding box center [1412, 296] width 91 height 15
select select "all"
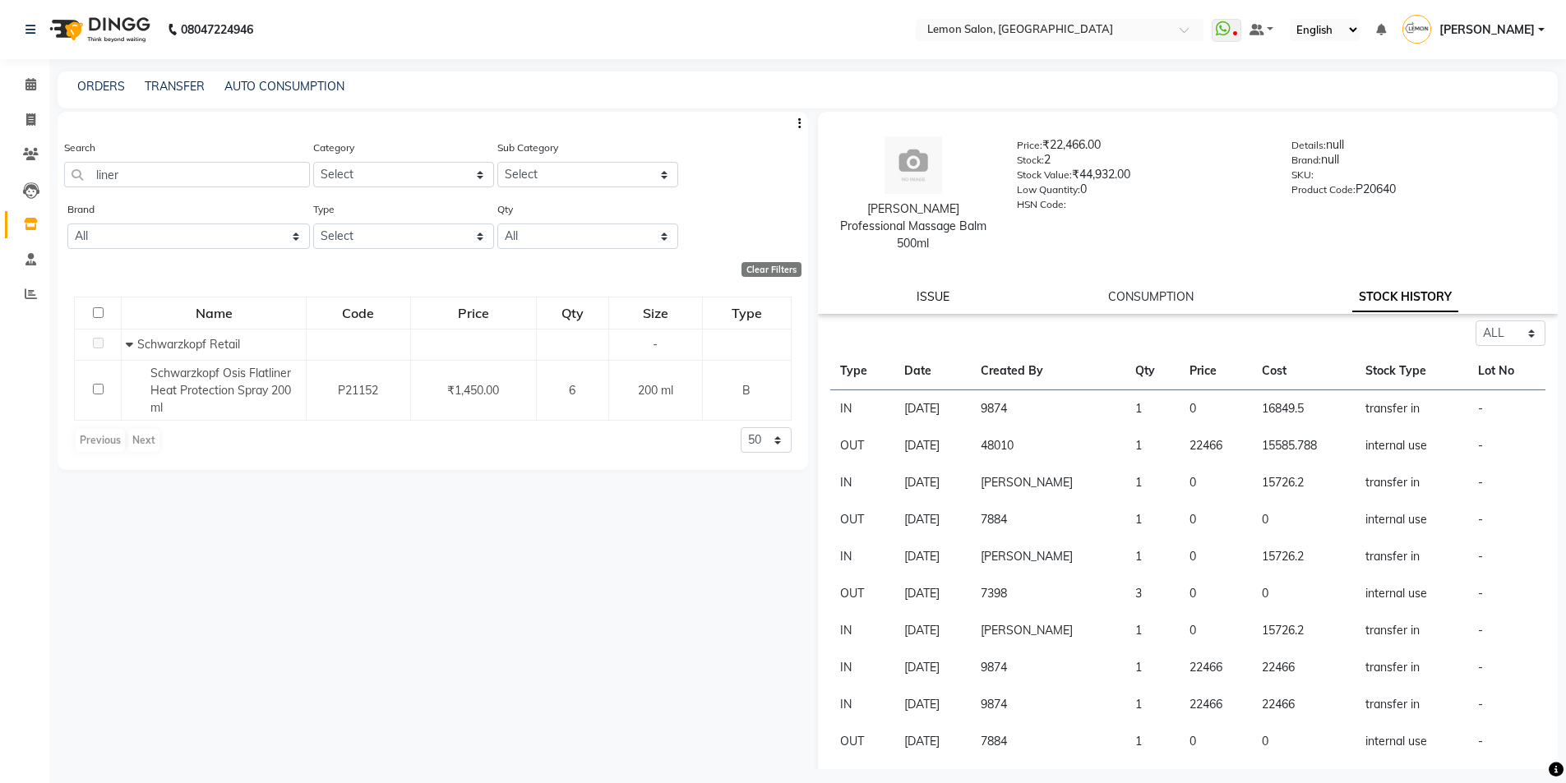
click at [931, 289] on link "ISSUE" at bounding box center [933, 296] width 33 height 15
select select
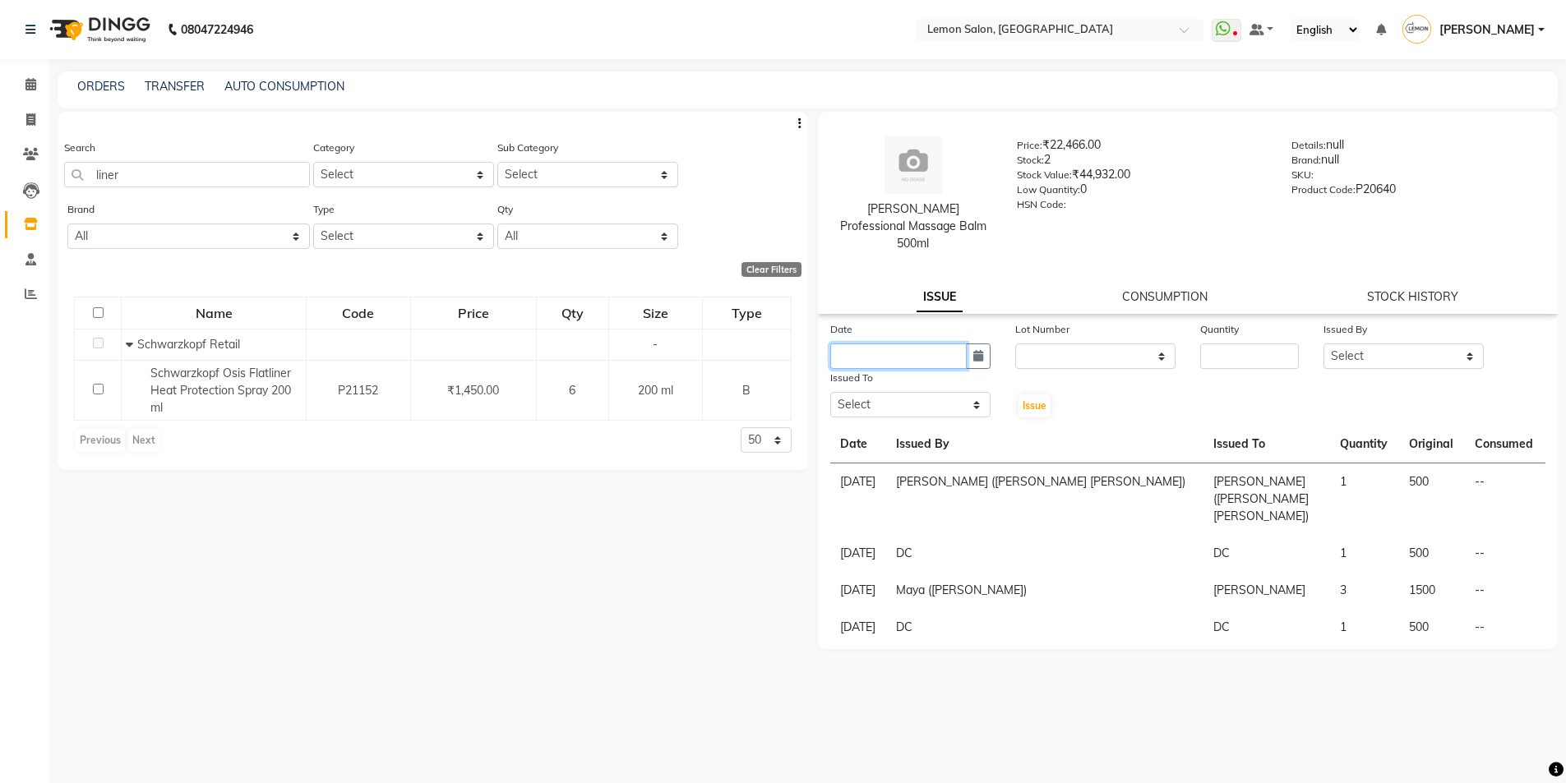
click at [940, 344] on input "text" at bounding box center [898, 356] width 136 height 25
select select "9"
select select "2025"
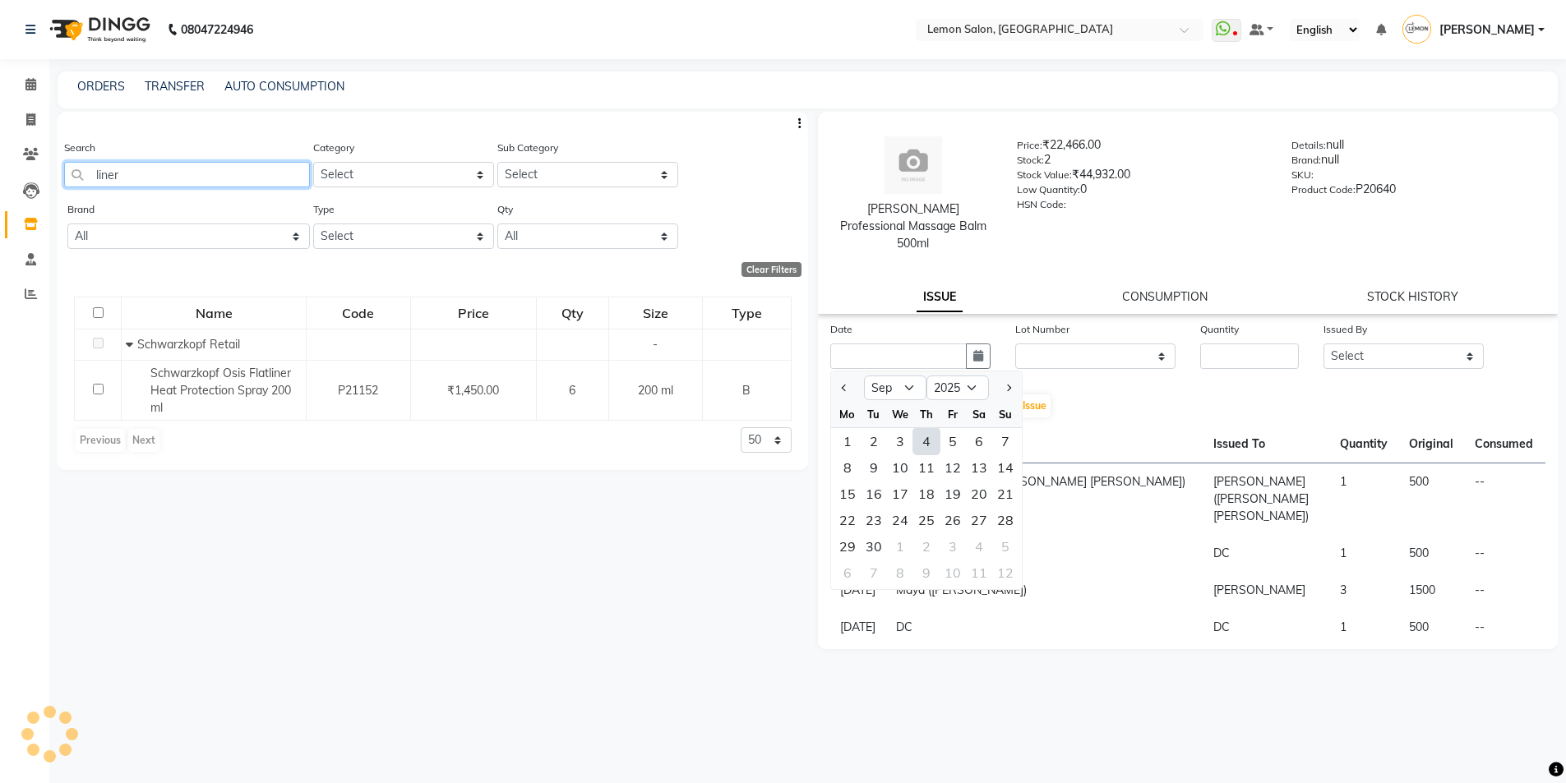
click at [189, 179] on input "liner" at bounding box center [187, 174] width 246 height 25
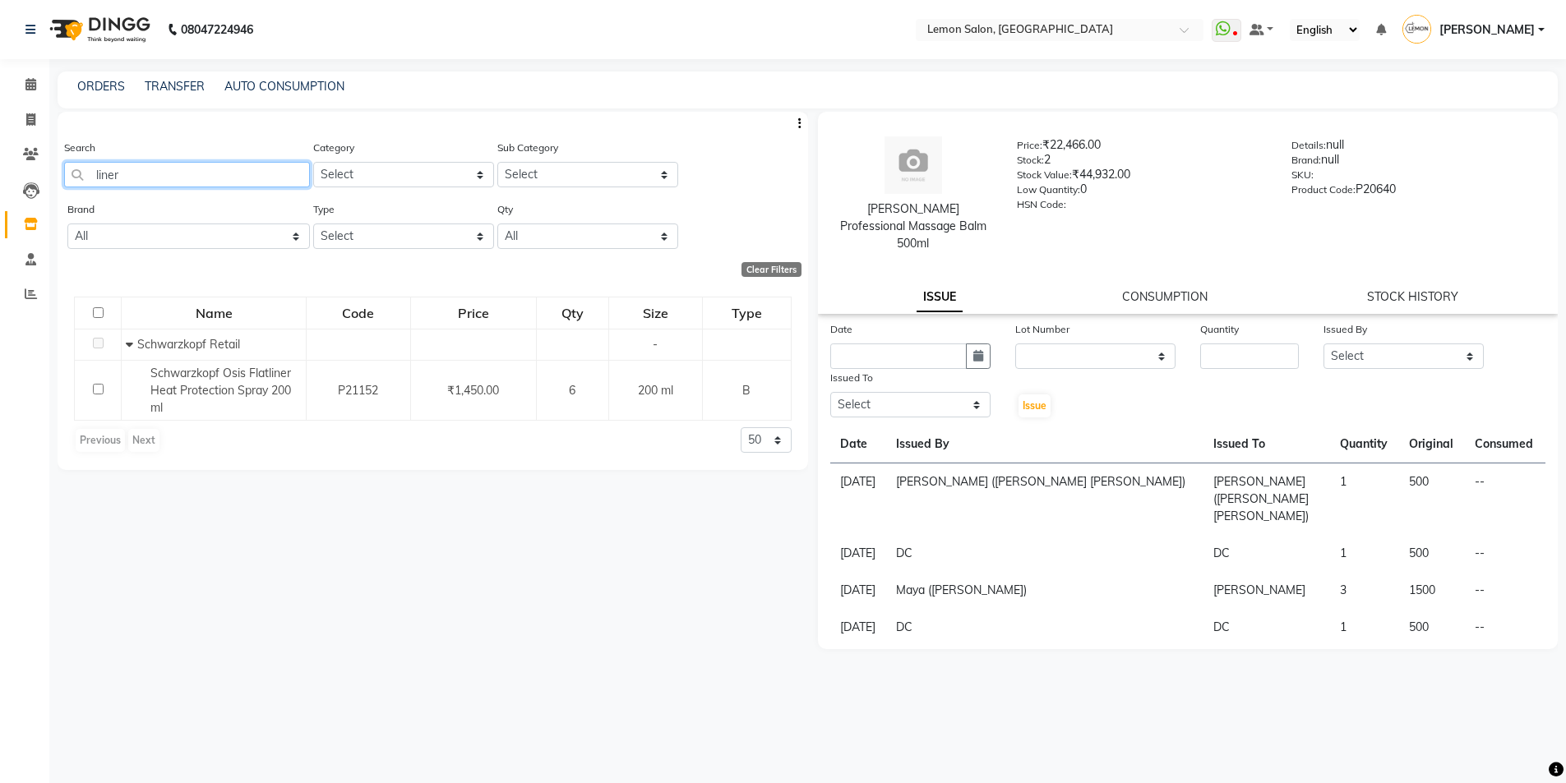
click at [189, 179] on input "liner" at bounding box center [187, 174] width 246 height 25
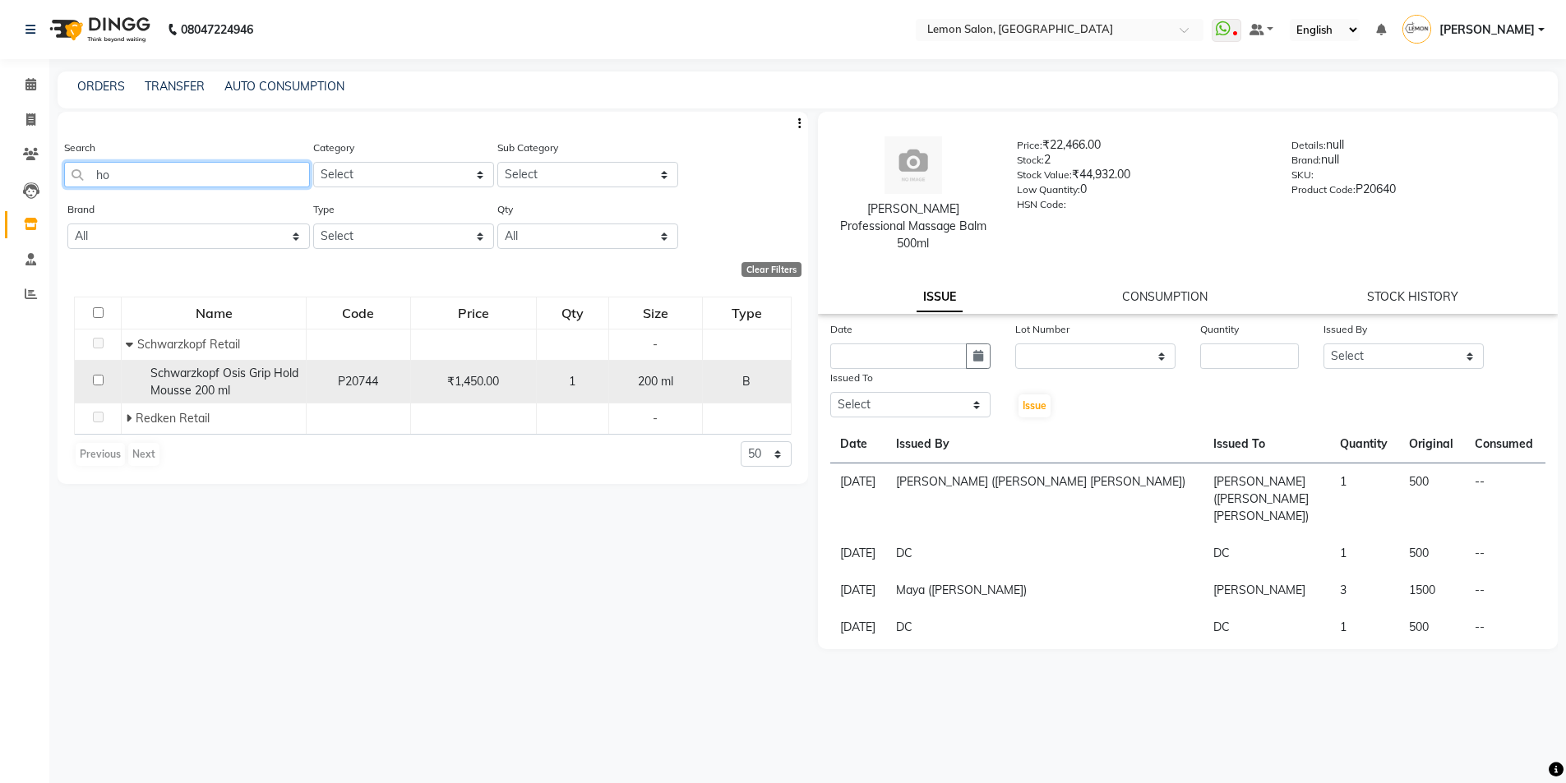
type input "h"
type input "f"
type input "m"
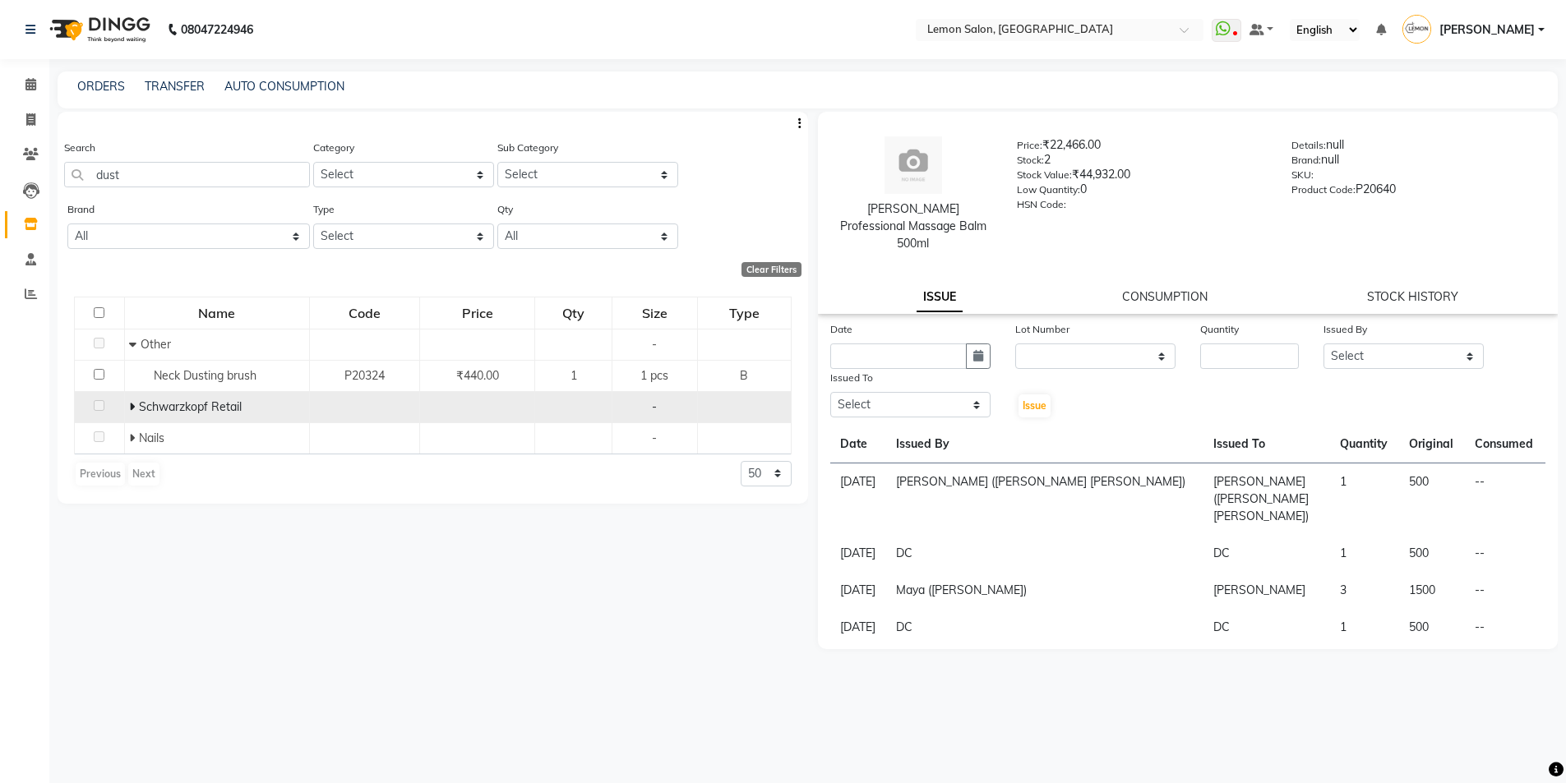
click at [132, 409] on icon at bounding box center [132, 407] width 6 height 12
click at [129, 173] on input "dust" at bounding box center [187, 174] width 246 height 25
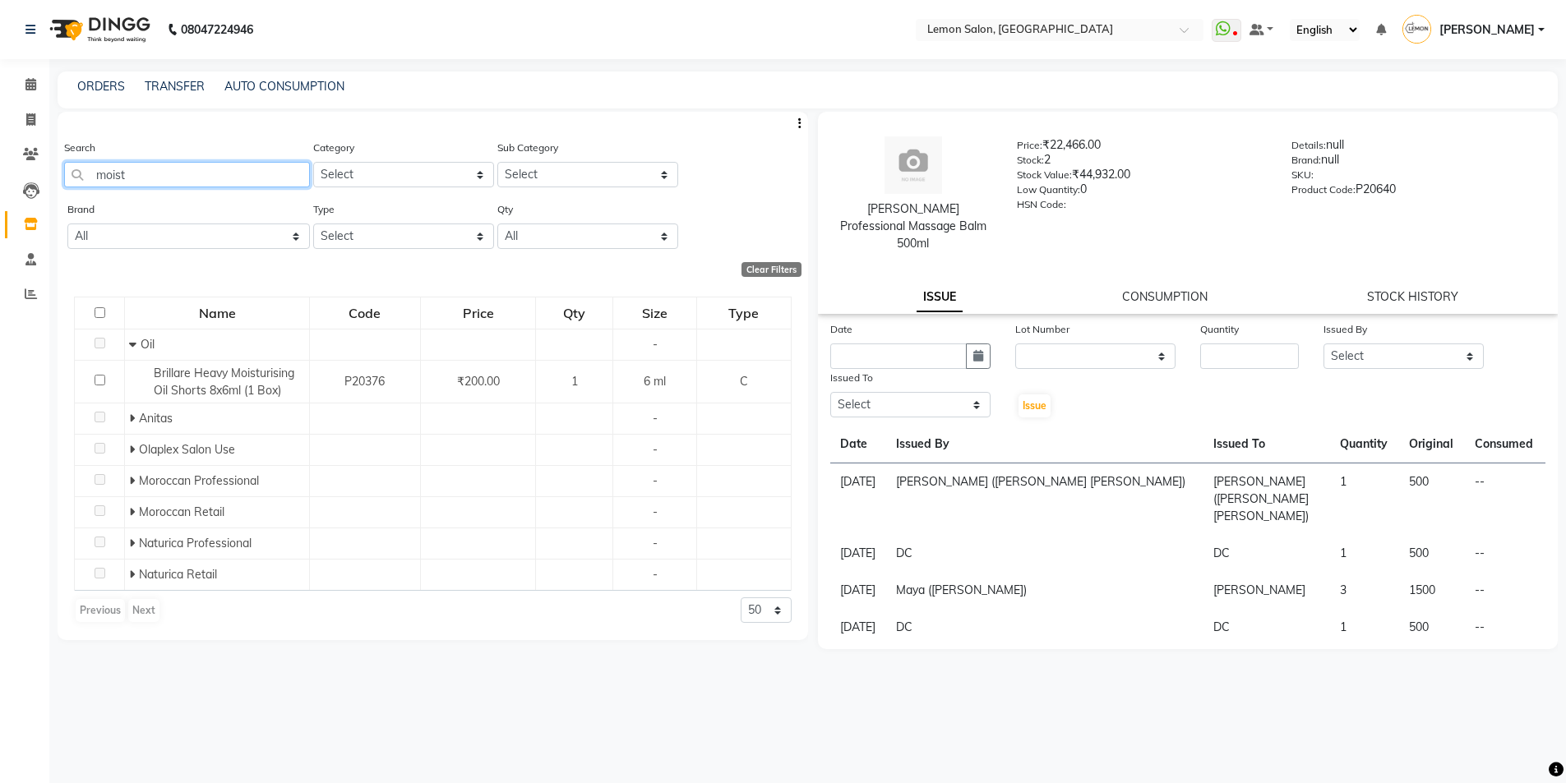
click at [150, 163] on input "moist" at bounding box center [187, 174] width 246 height 25
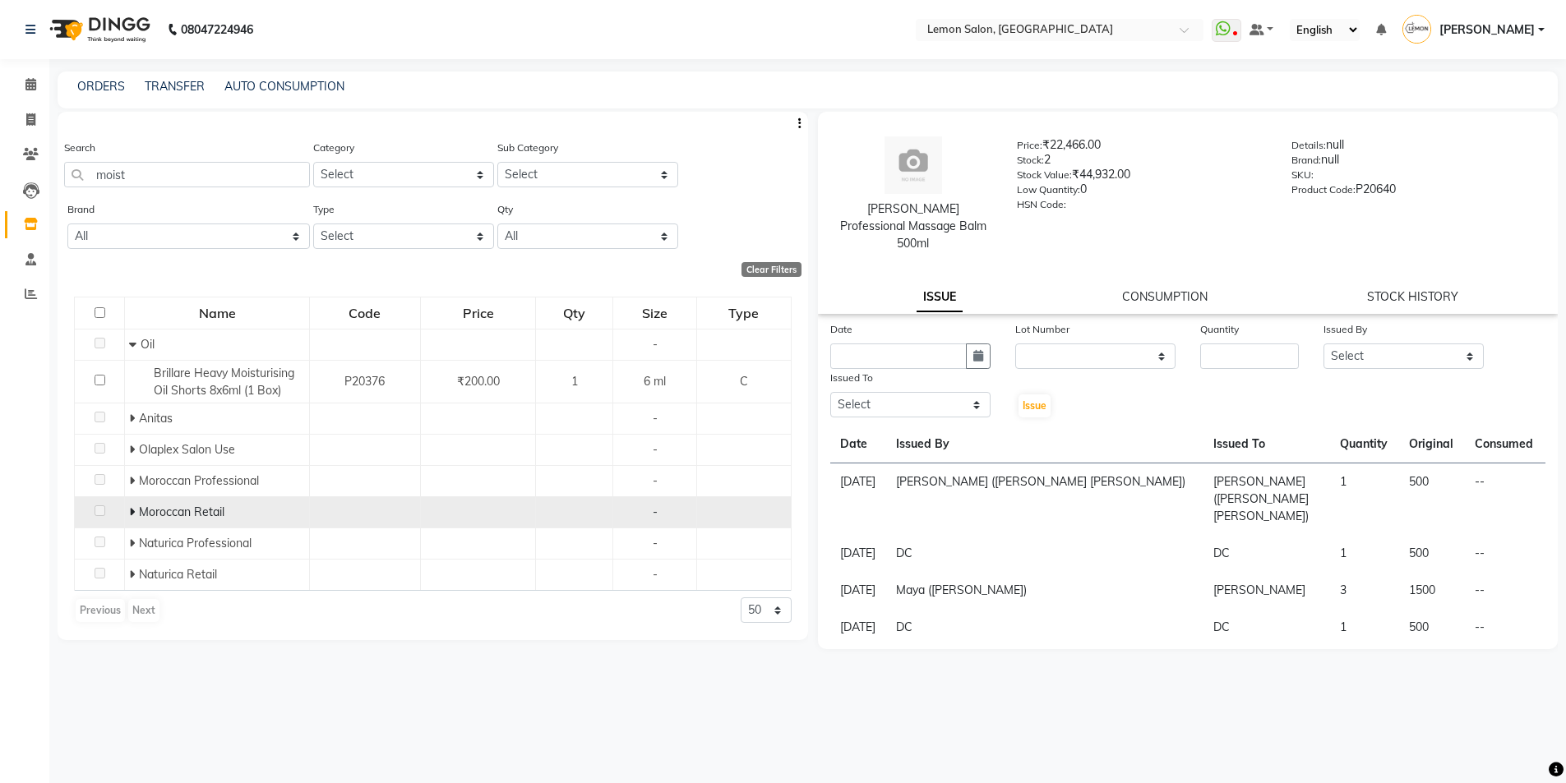
click at [130, 513] on icon at bounding box center [132, 512] width 6 height 12
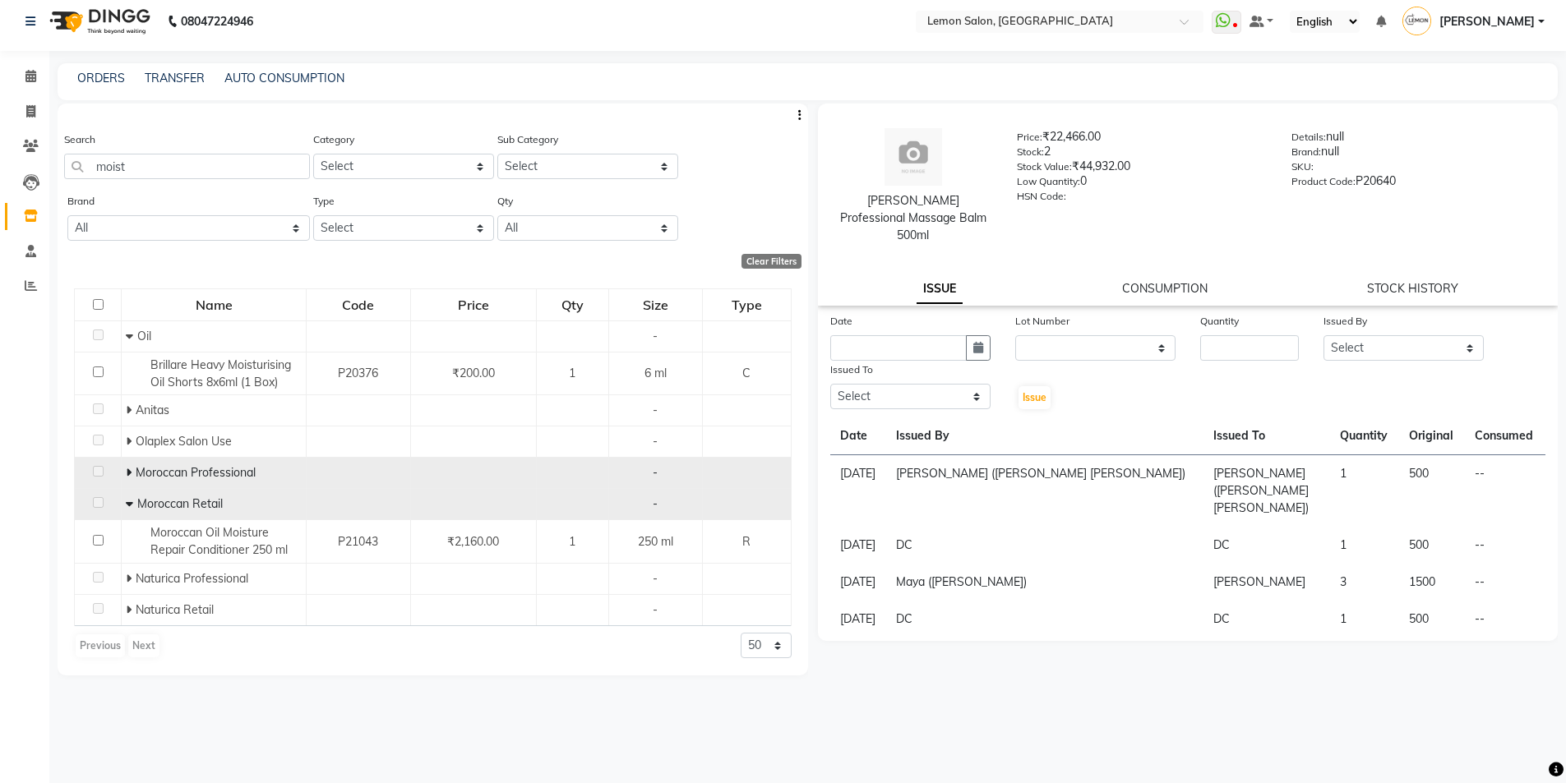
scroll to position [11, 0]
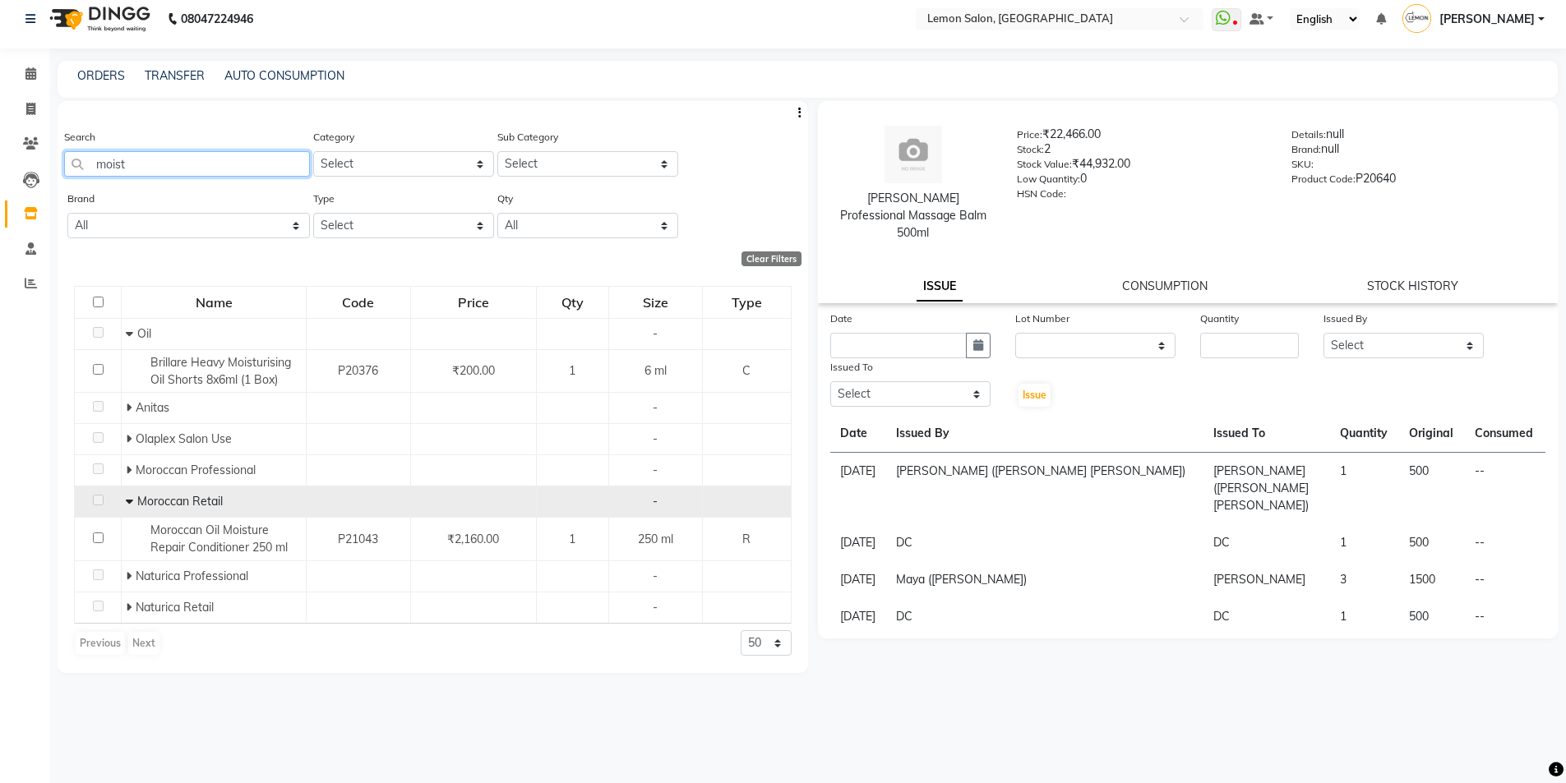
click at [186, 164] on input "moist" at bounding box center [187, 163] width 246 height 25
type input "m"
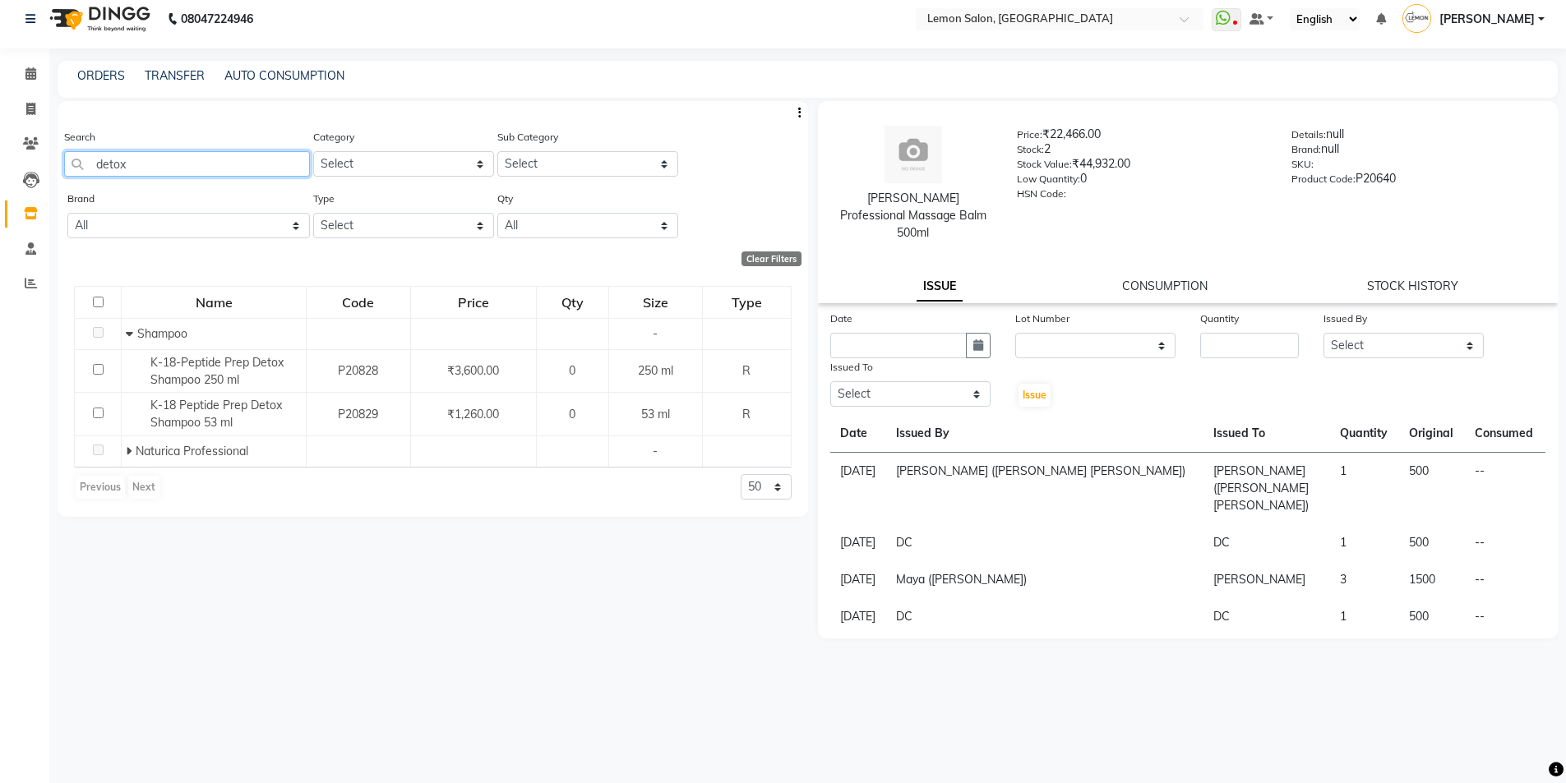
click at [170, 167] on input "detox" at bounding box center [187, 163] width 246 height 25
type input "d"
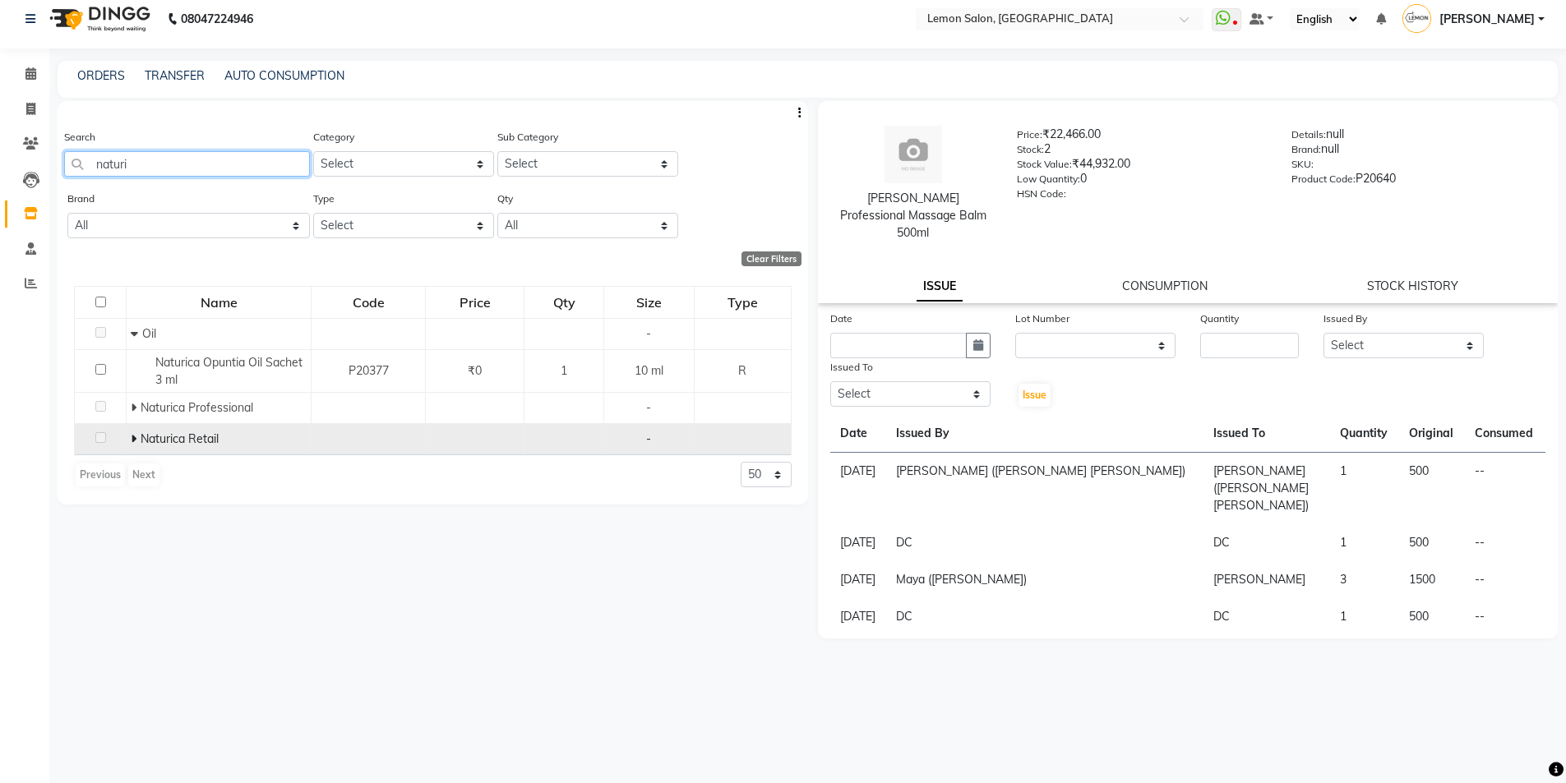
type input "naturi"
click at [136, 437] on span at bounding box center [136, 439] width 10 height 15
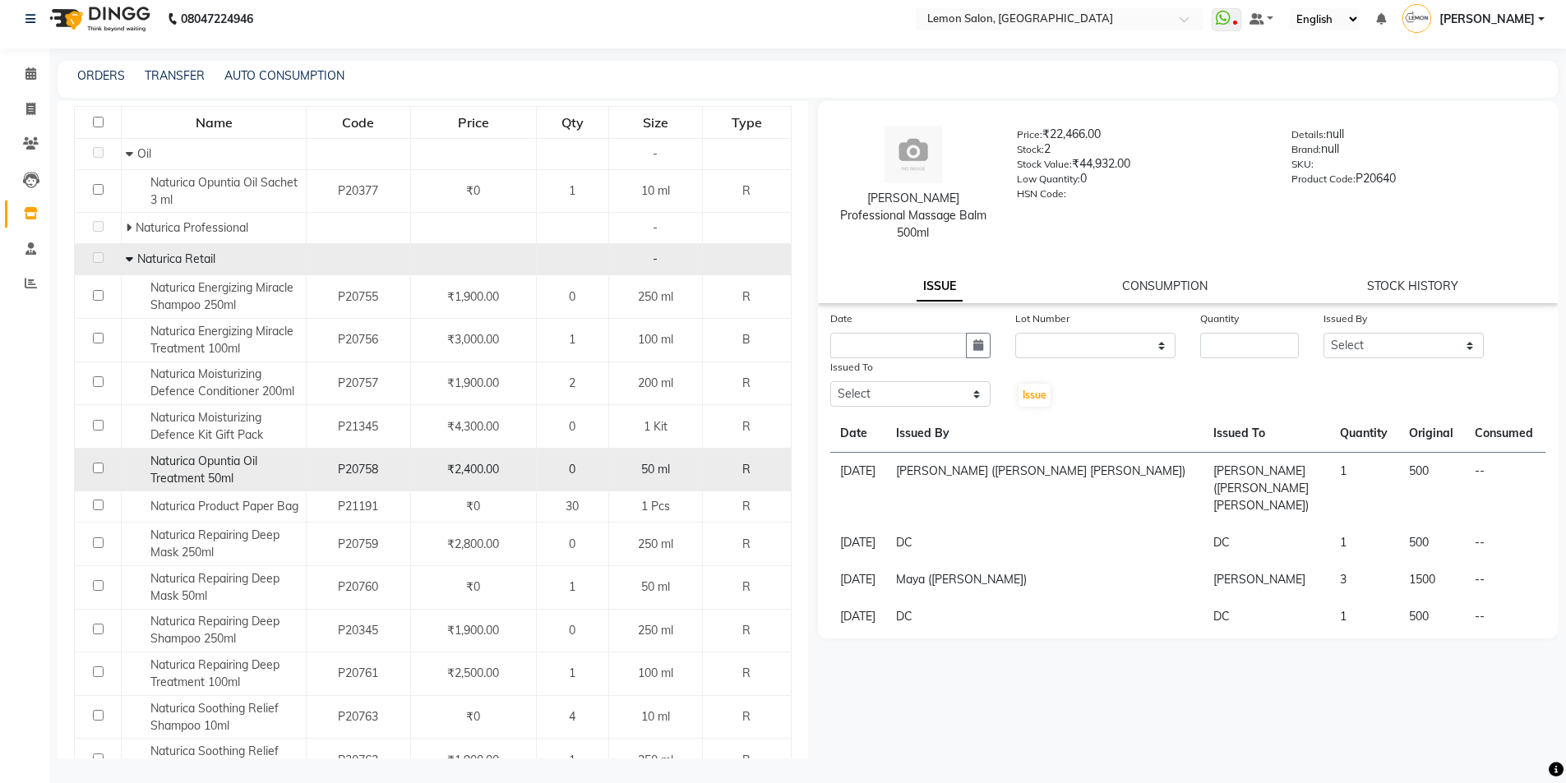
scroll to position [179, 0]
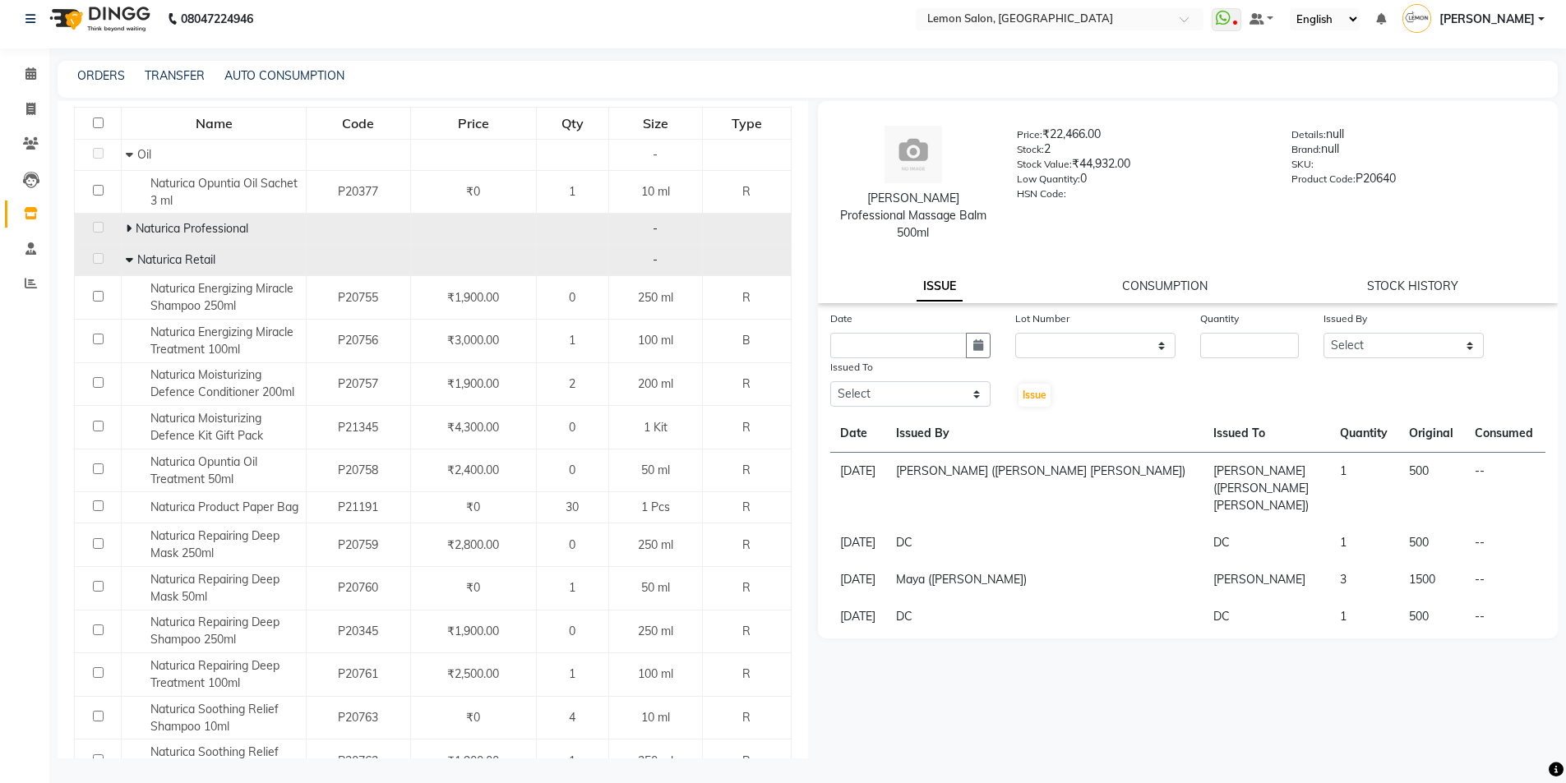
click at [127, 224] on icon at bounding box center [129, 229] width 6 height 12
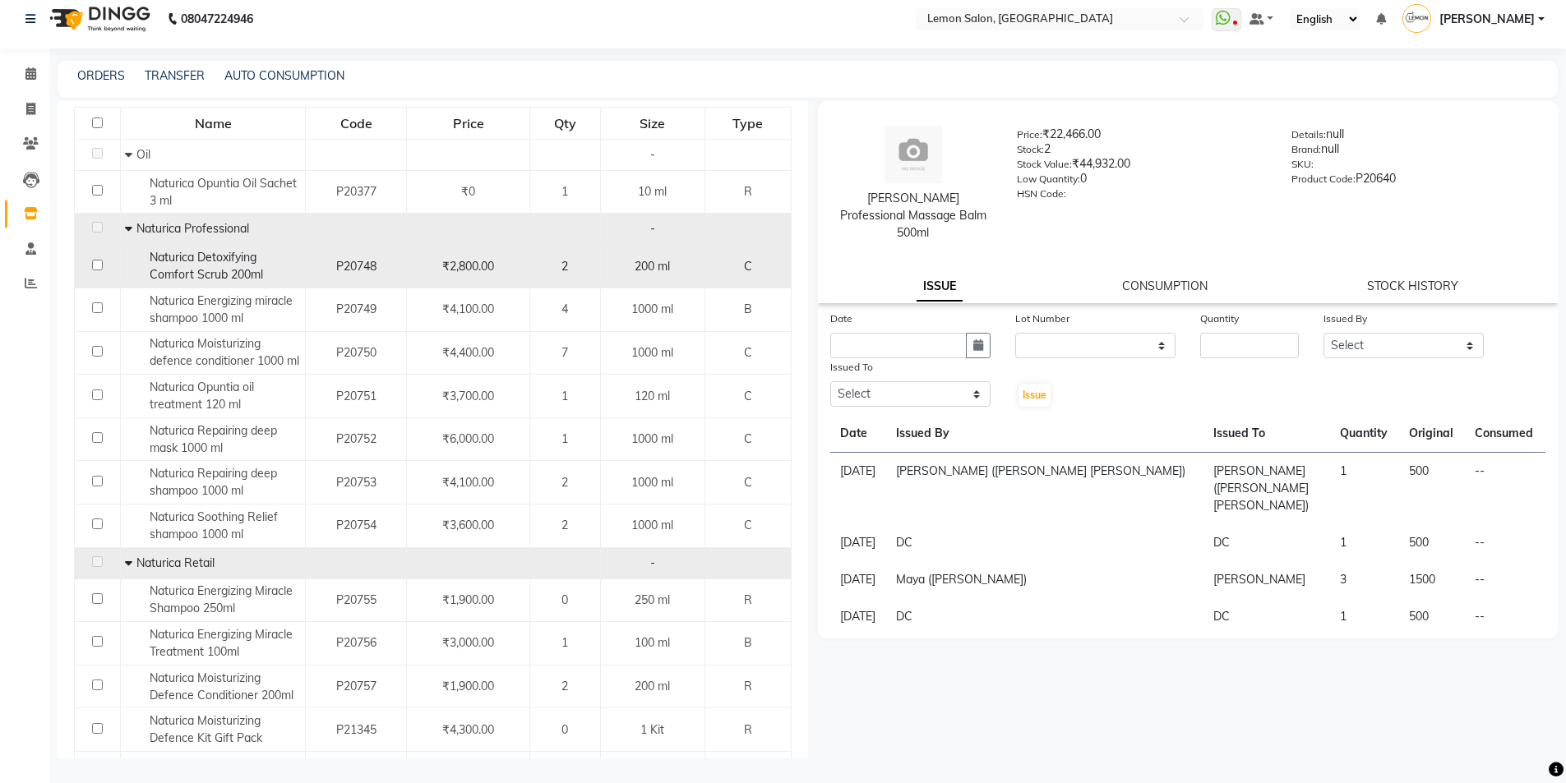
click at [155, 268] on span "Naturica Detoxifying Comfort Scrub 200ml" at bounding box center [206, 266] width 113 height 32
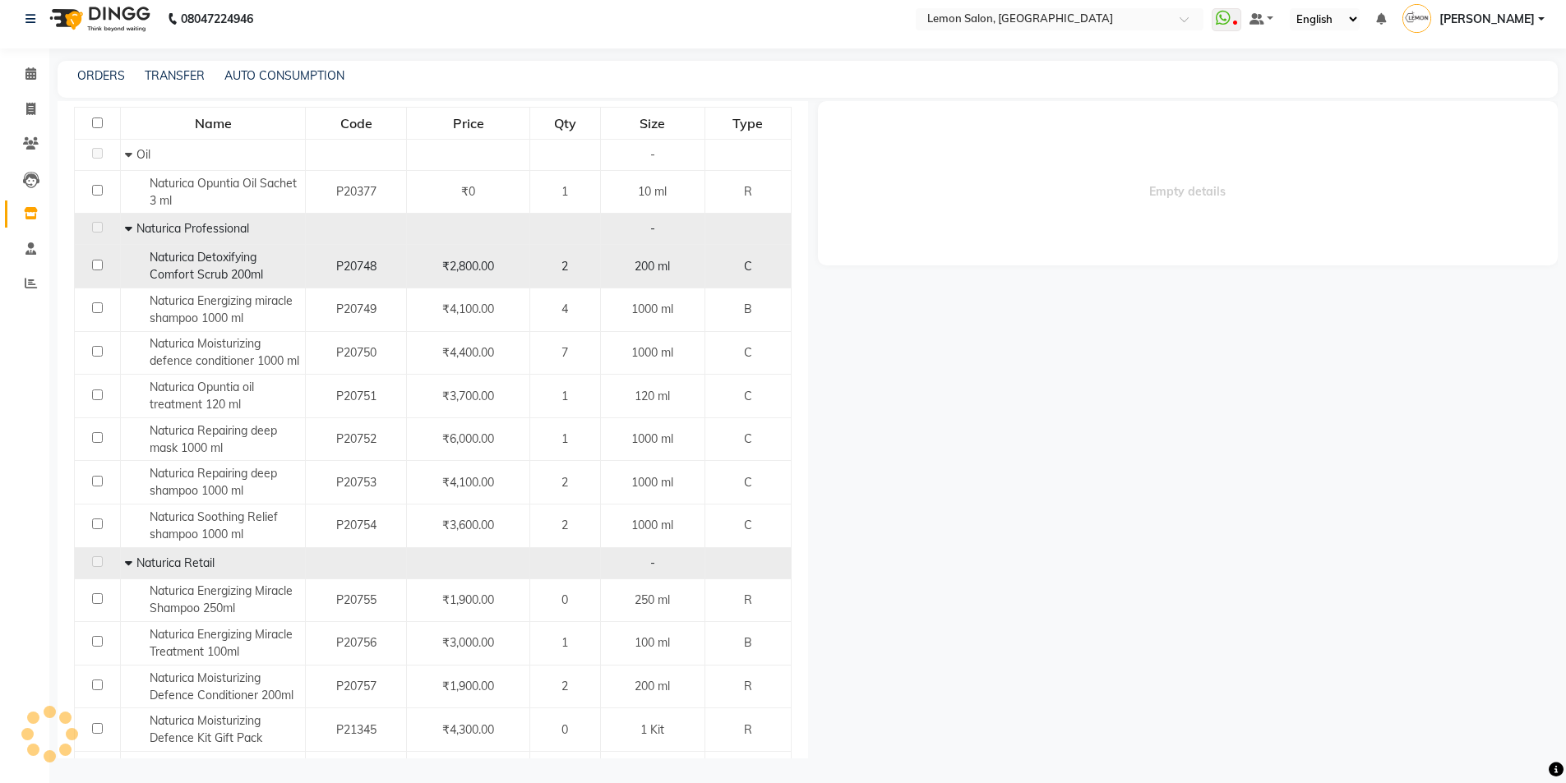
select select
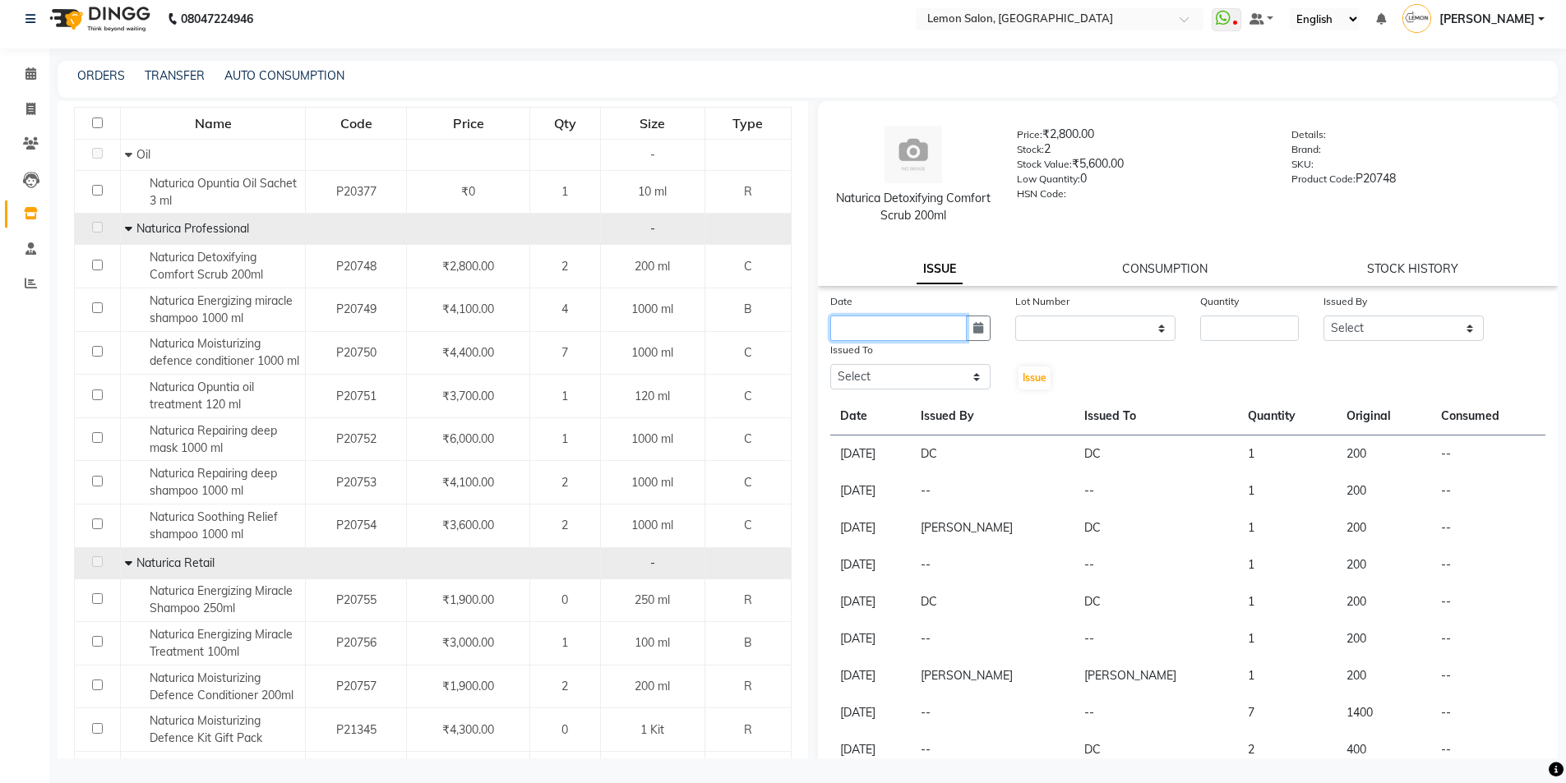
click at [921, 320] on input "text" at bounding box center [898, 328] width 136 height 25
select select "9"
select select "2025"
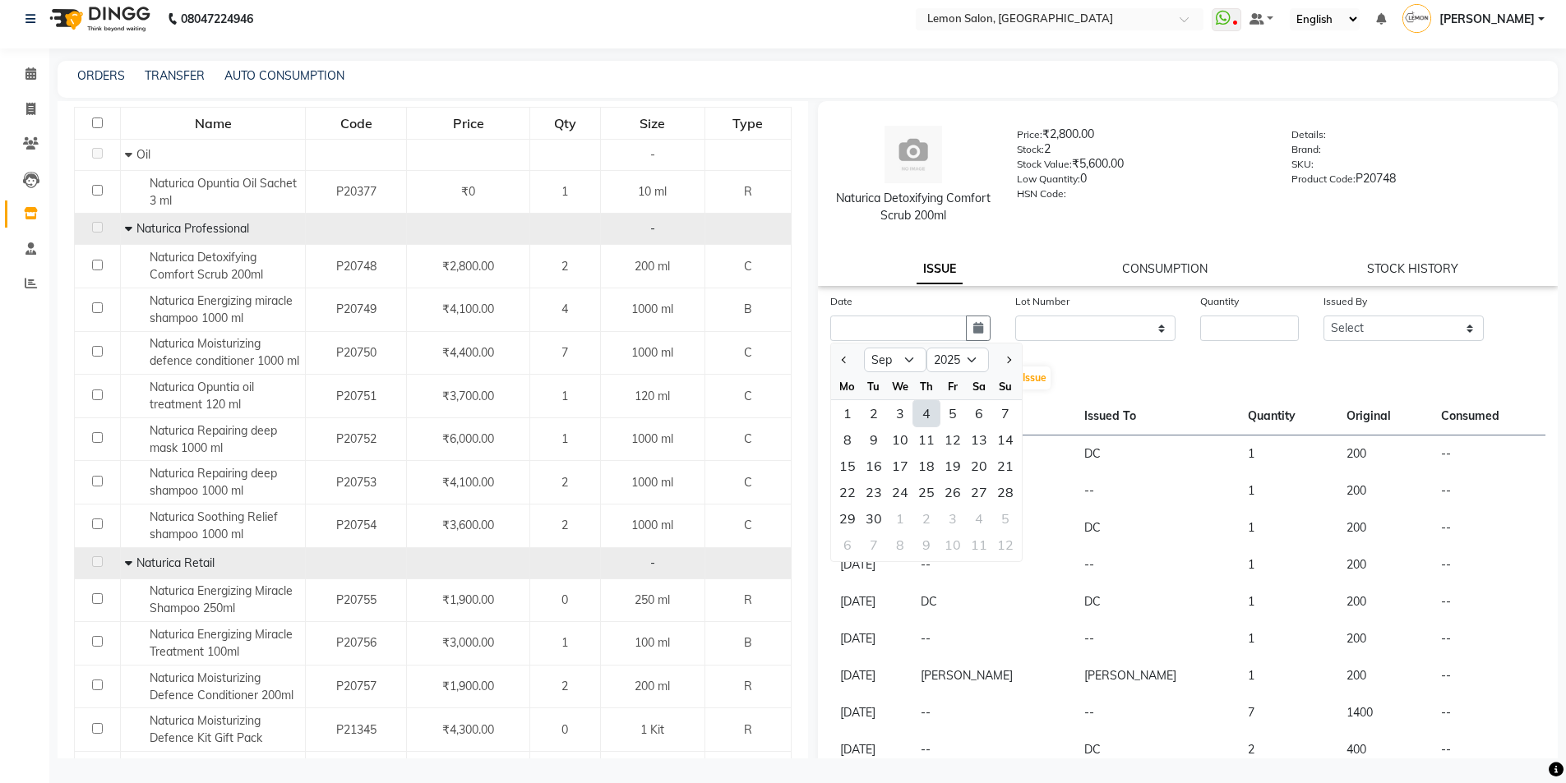
click at [924, 417] on div "4" at bounding box center [926, 413] width 26 height 26
type input "04-09-2025"
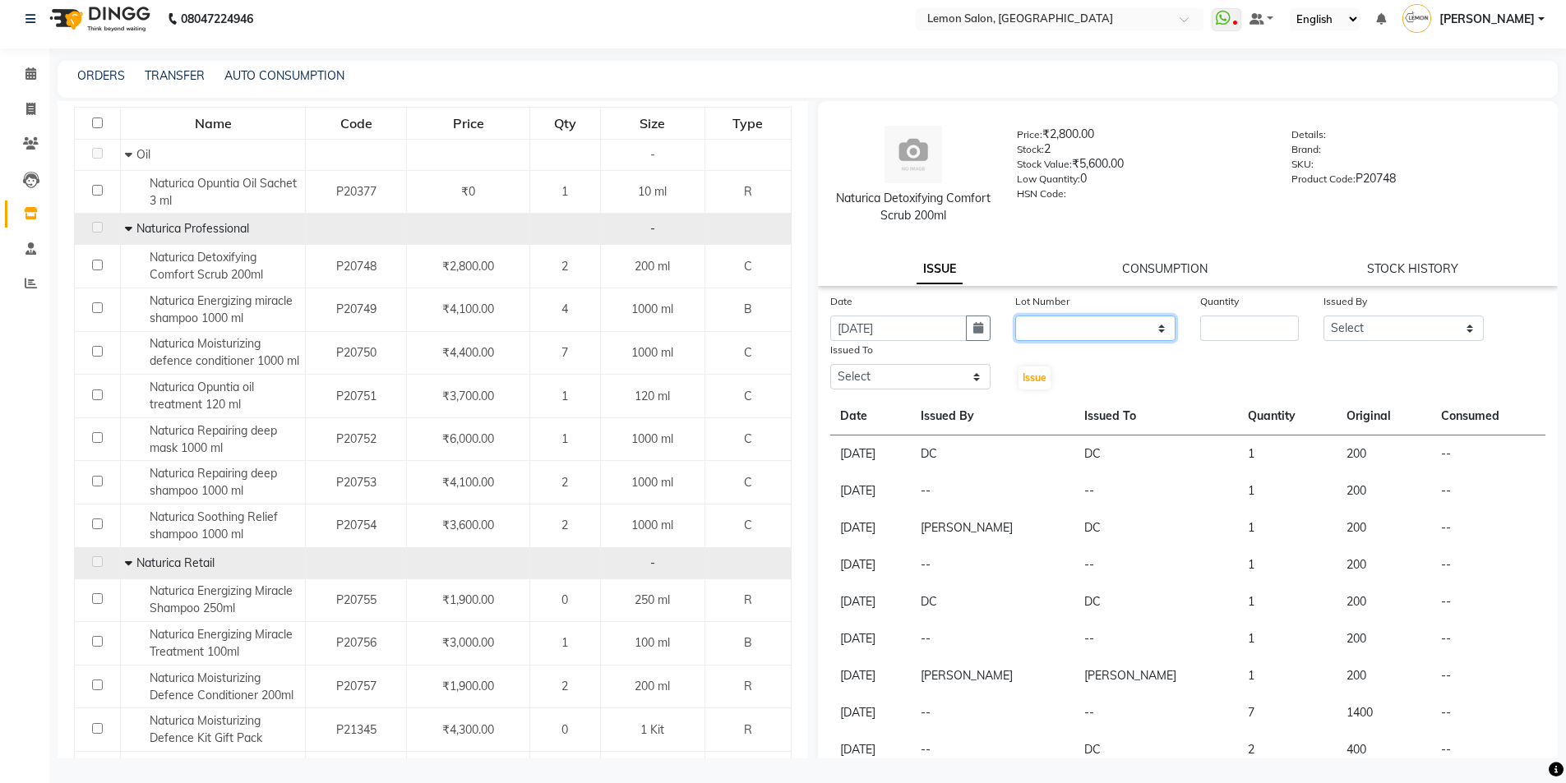
drag, startPoint x: 1057, startPoint y: 326, endPoint x: 1061, endPoint y: 339, distance: 13.8
click at [1057, 326] on select "None" at bounding box center [1095, 328] width 160 height 25
select select "0: null"
click at [1015, 316] on select "None" at bounding box center [1095, 328] width 160 height 25
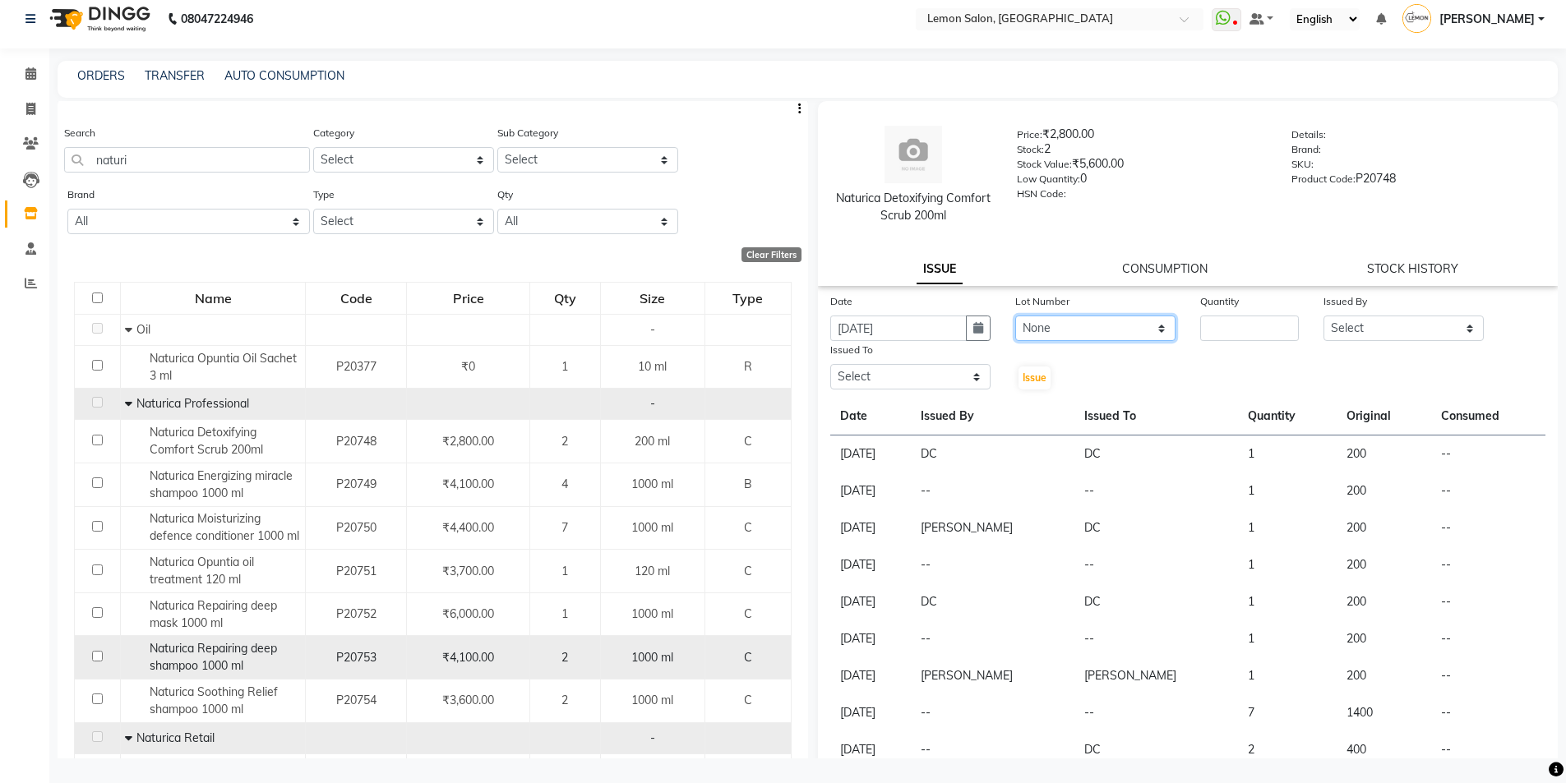
scroll to position [0, 0]
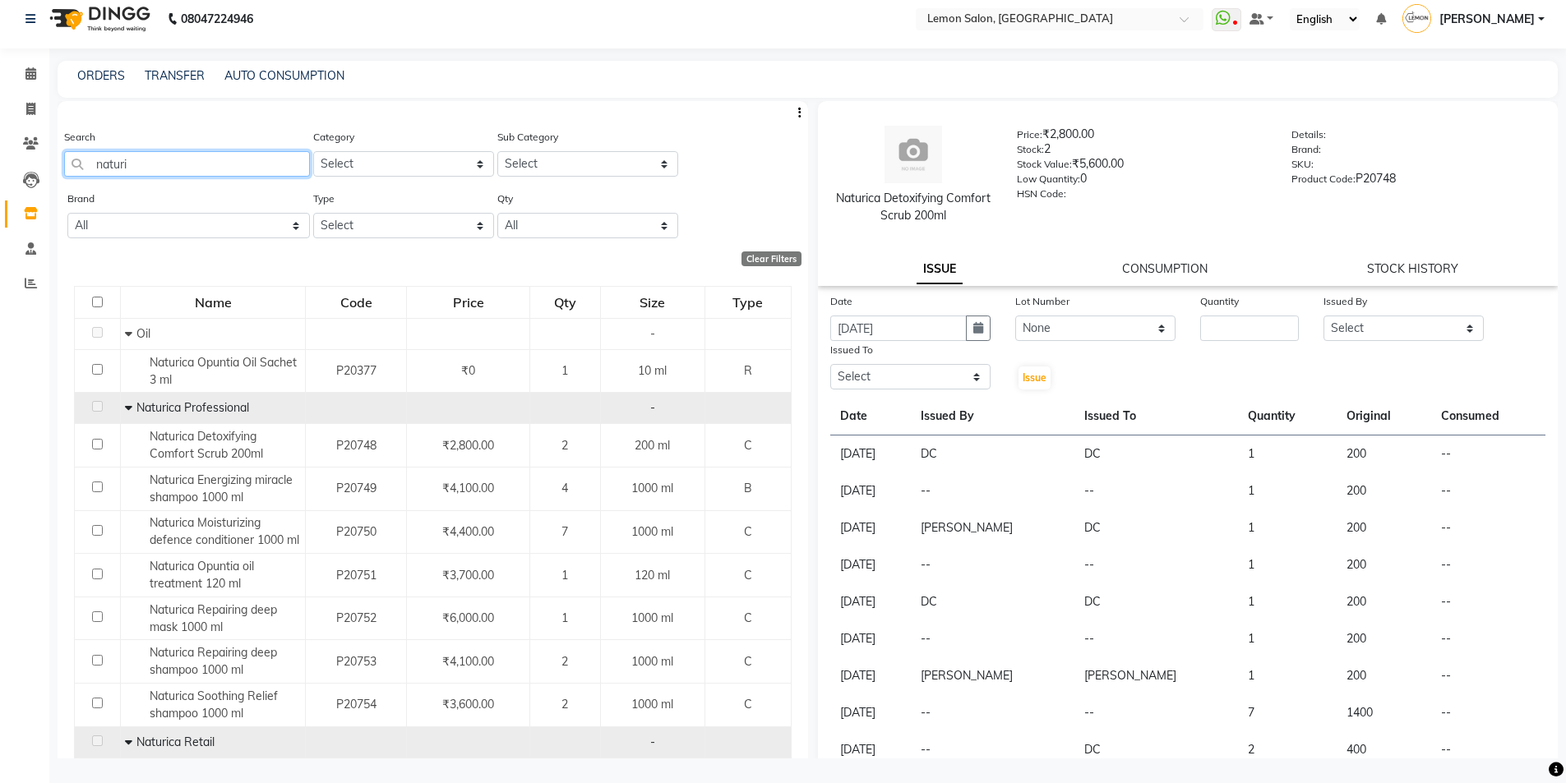
click at [185, 152] on input "naturi" at bounding box center [187, 163] width 246 height 25
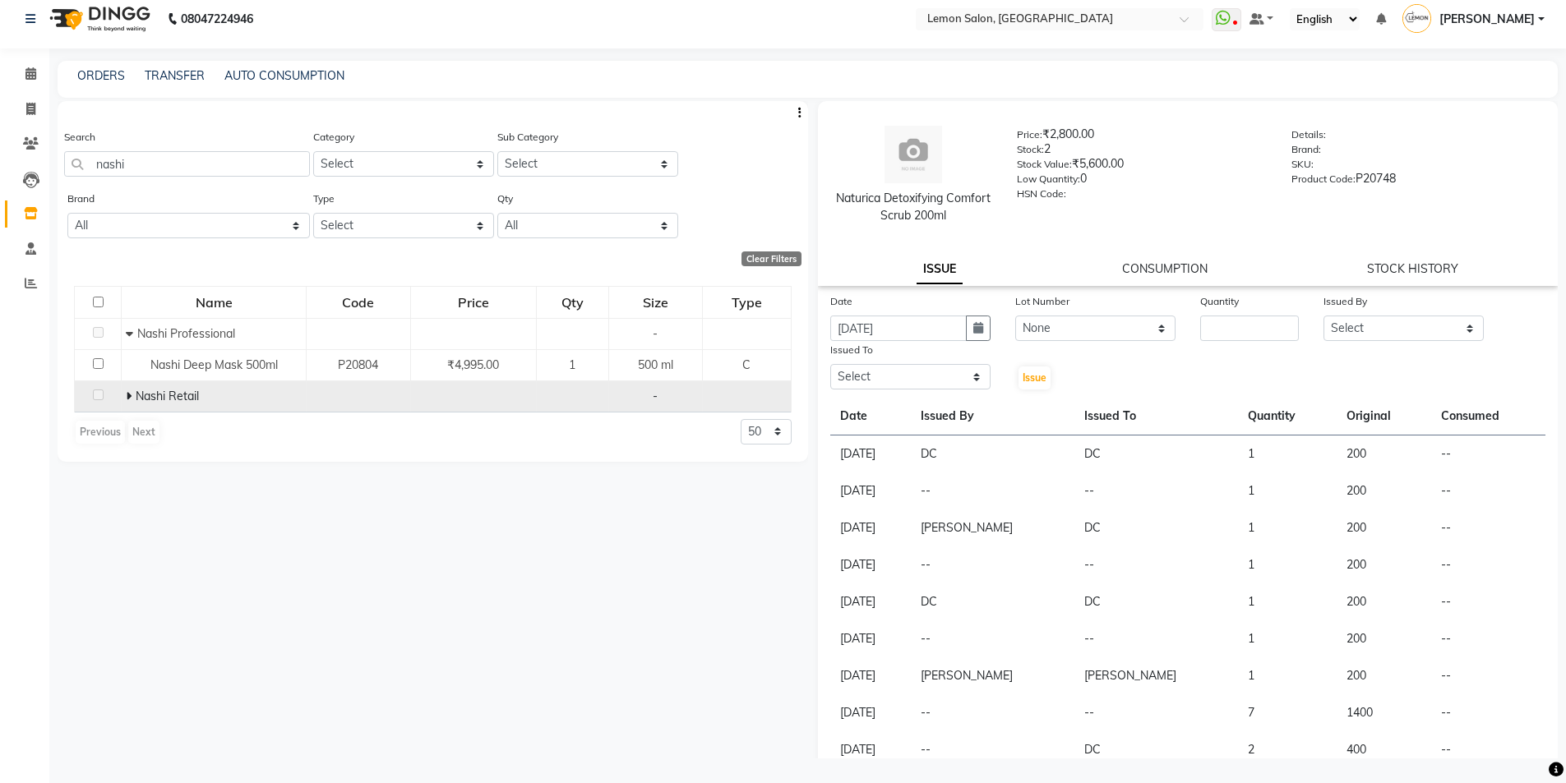
click at [131, 395] on icon at bounding box center [129, 396] width 6 height 12
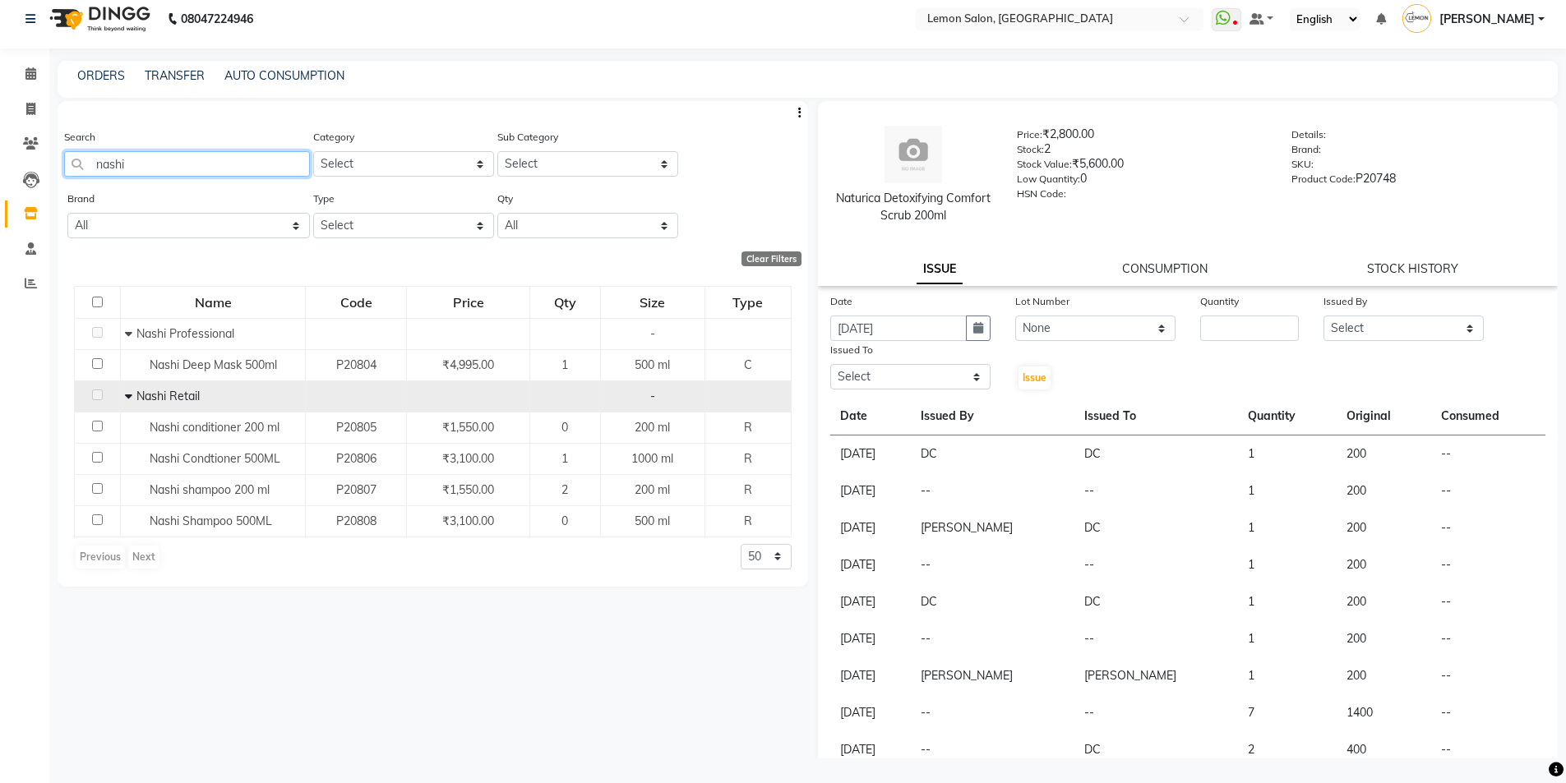
click at [150, 160] on input "nashi" at bounding box center [187, 163] width 246 height 25
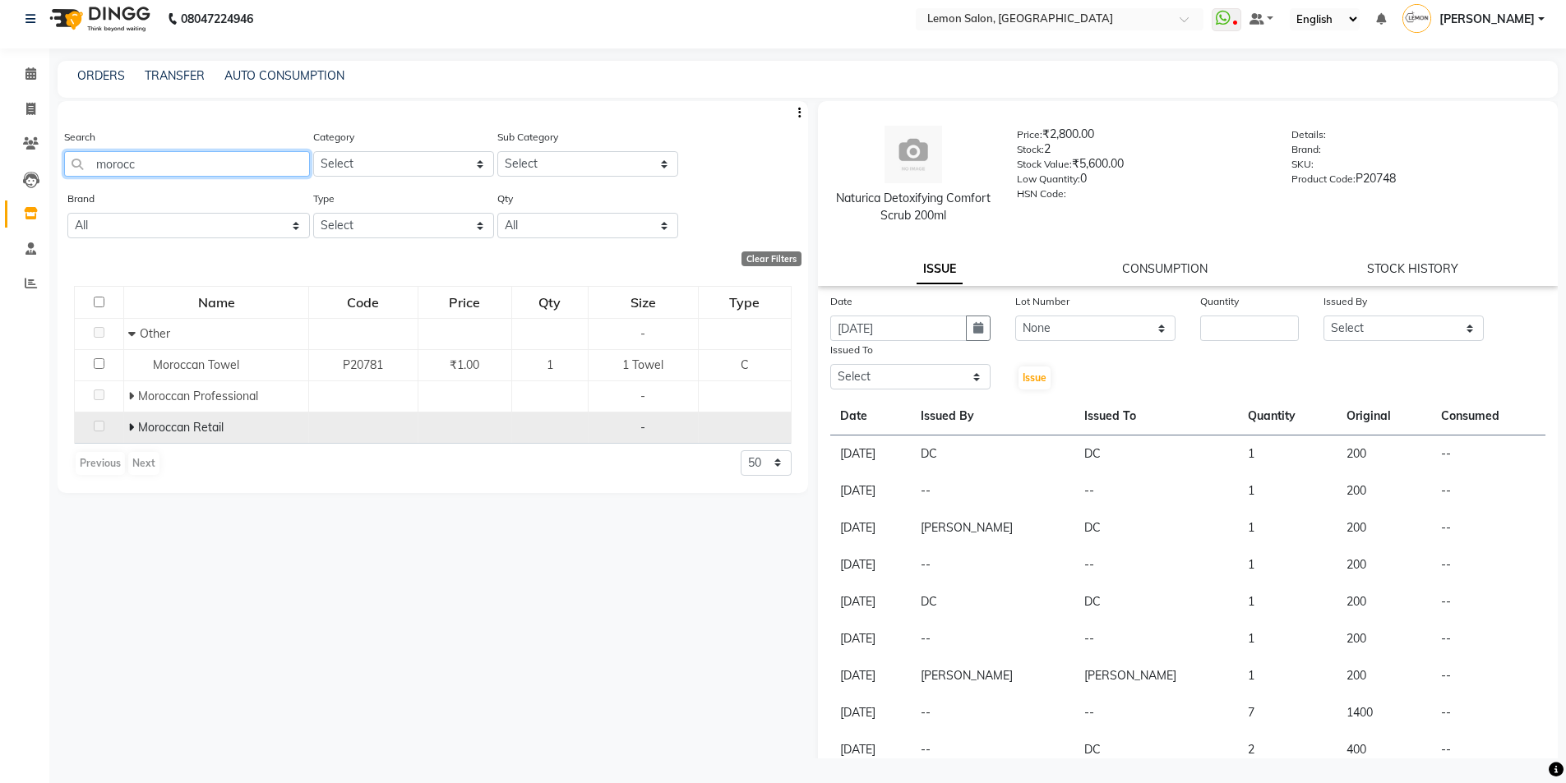
type input "morocc"
click at [134, 423] on span at bounding box center [133, 427] width 10 height 15
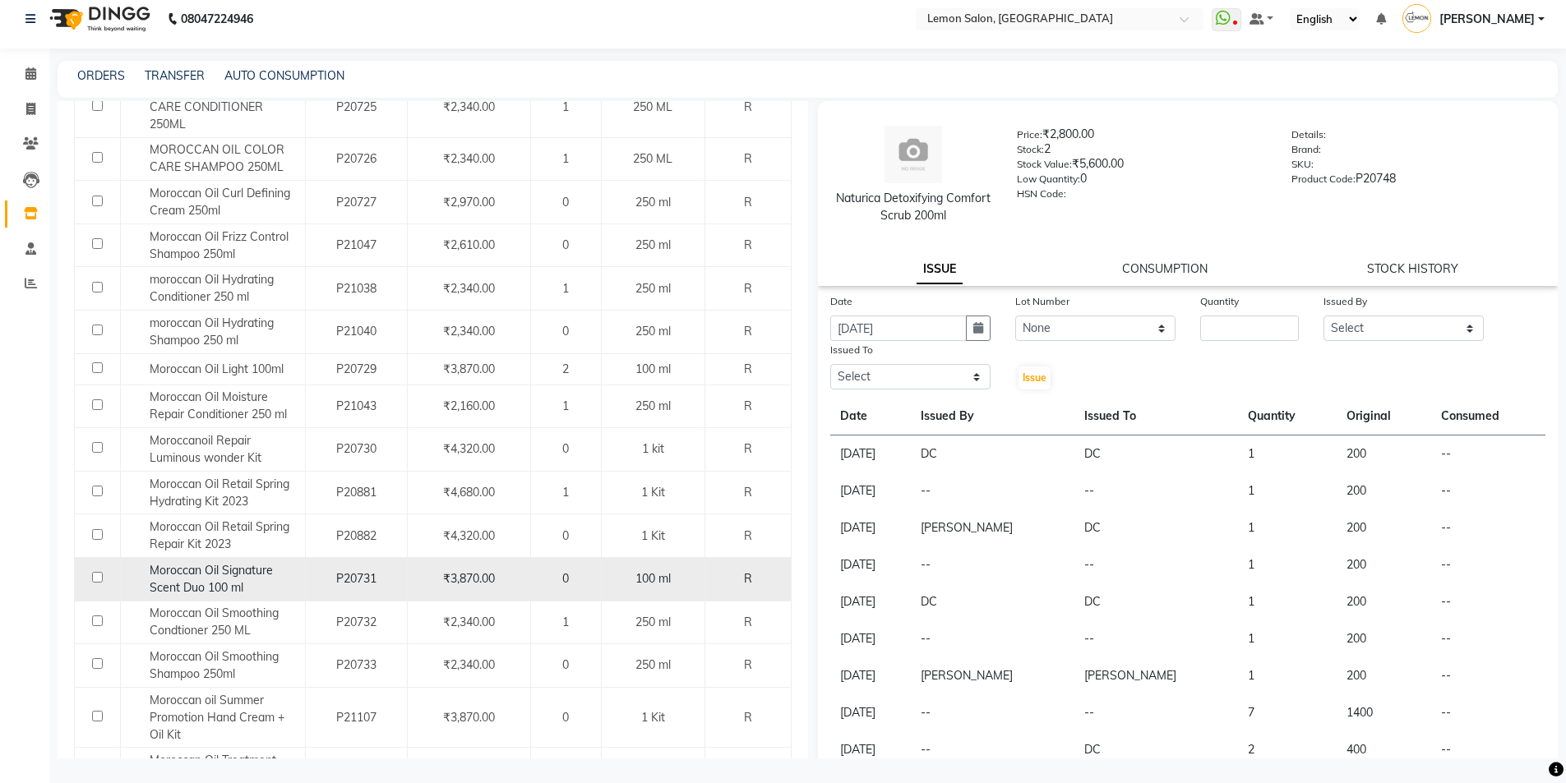
scroll to position [598, 0]
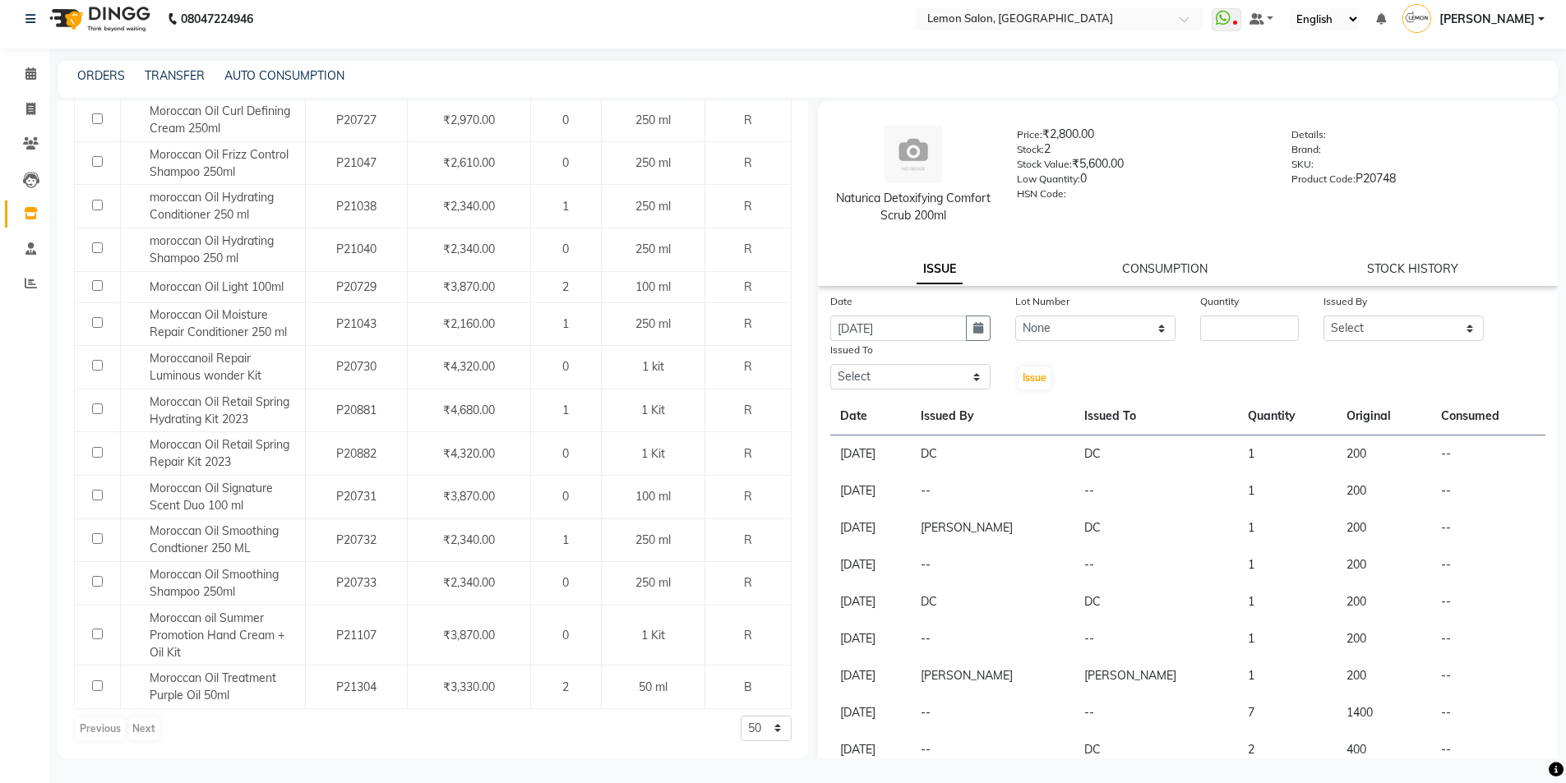
drag, startPoint x: 233, startPoint y: 815, endPoint x: 0, endPoint y: 567, distance: 340.2
click at [0, 567] on div "Calendar Invoice Clients Leads Inventory Staff Reports Completed InProgress Upc…" at bounding box center [111, 397] width 222 height 723
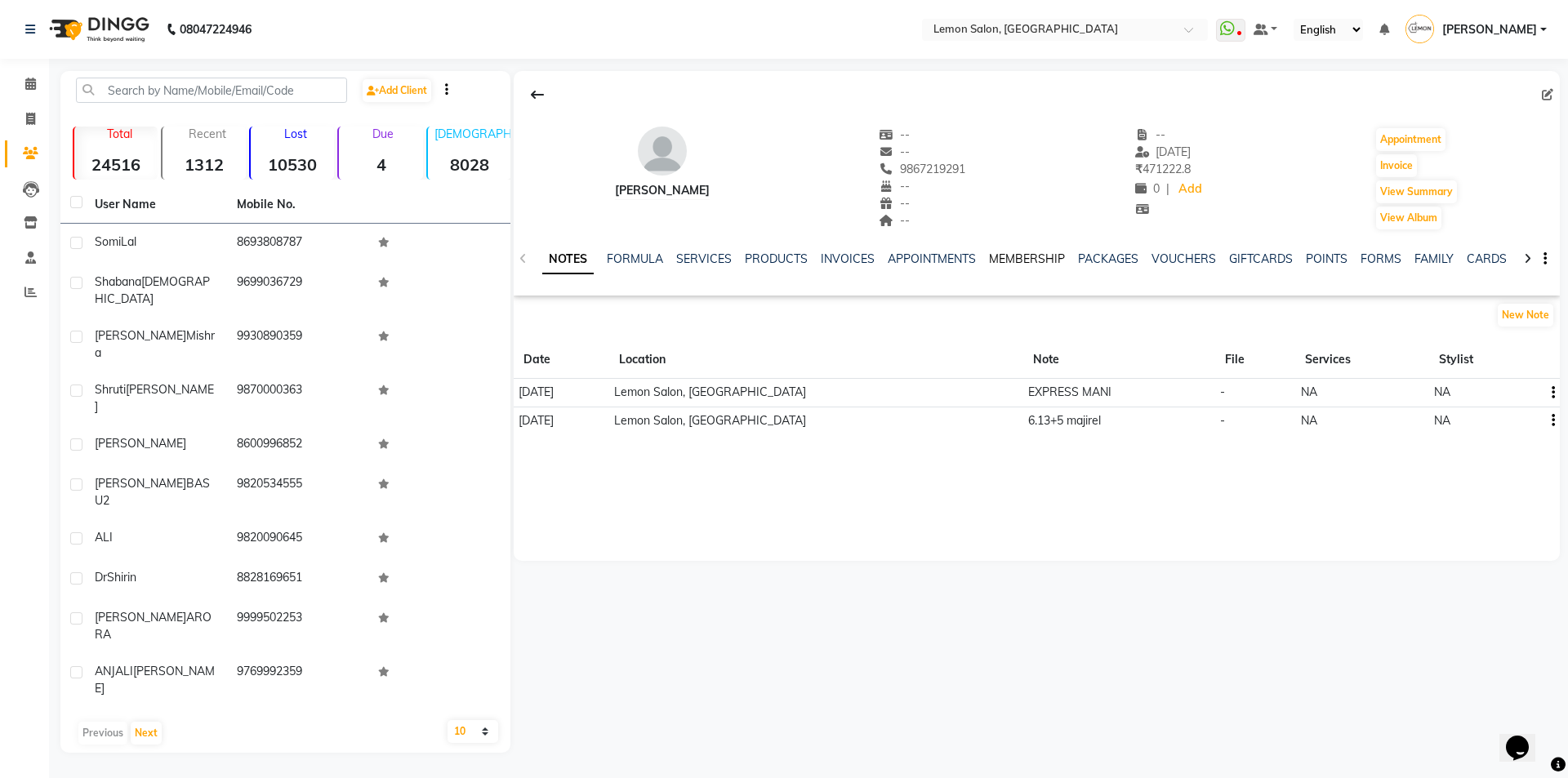
click at [1032, 257] on link "MEMBERSHIP" at bounding box center [1027, 258] width 76 height 15
